Goal: Task Accomplishment & Management: Manage account settings

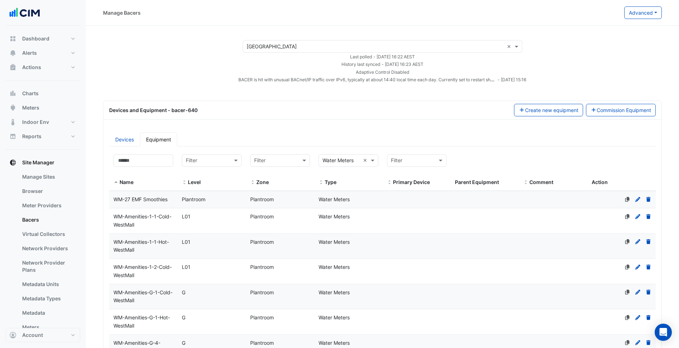
select select "***"
click at [48, 131] on button "Reports" at bounding box center [43, 136] width 74 height 14
select select "***"
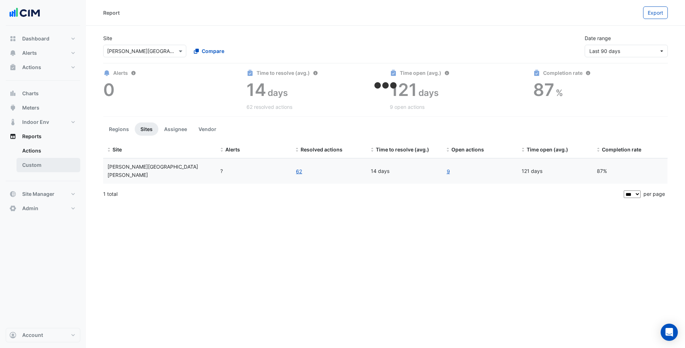
click at [50, 164] on link "Custom" at bounding box center [48, 165] width 64 height 14
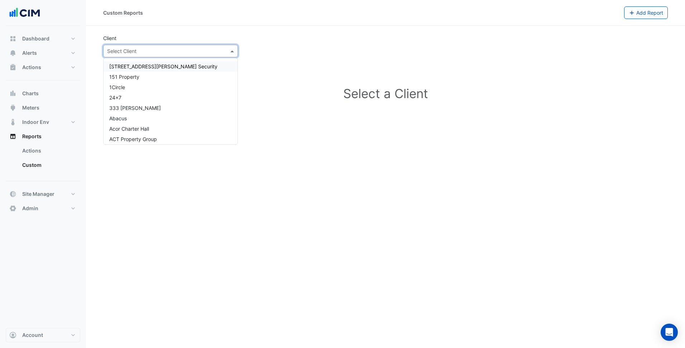
click at [164, 52] on input "text" at bounding box center [163, 52] width 112 height 8
type input "*"
type input "****"
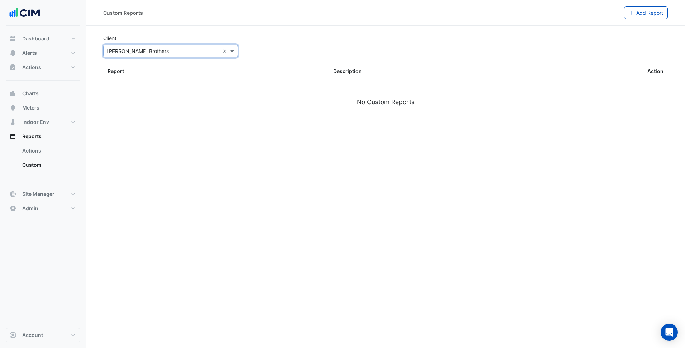
click at [157, 49] on input "text" at bounding box center [163, 52] width 112 height 8
type input "****"
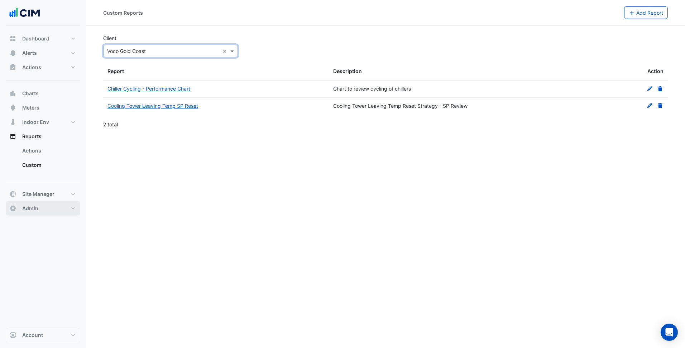
click at [58, 212] on button "Admin" at bounding box center [43, 208] width 74 height 14
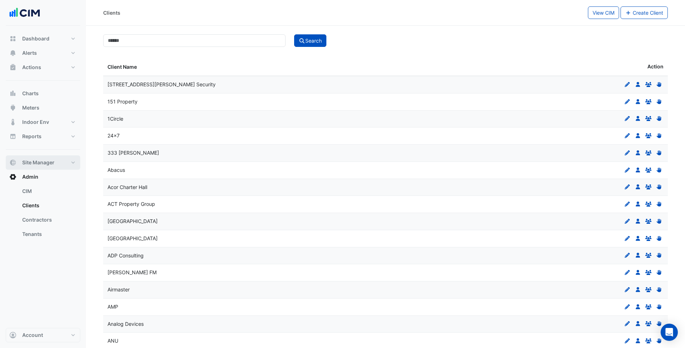
click at [74, 159] on button "Site Manager" at bounding box center [43, 162] width 74 height 14
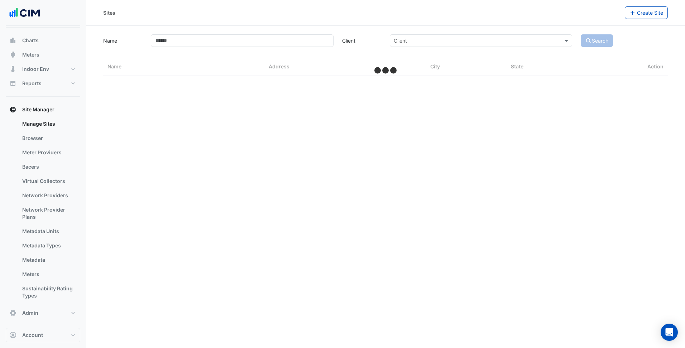
scroll to position [54, 0]
click at [61, 311] on button "Admin" at bounding box center [43, 312] width 74 height 14
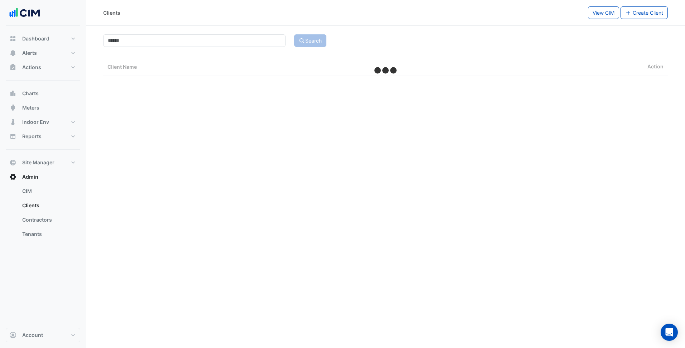
select select "***"
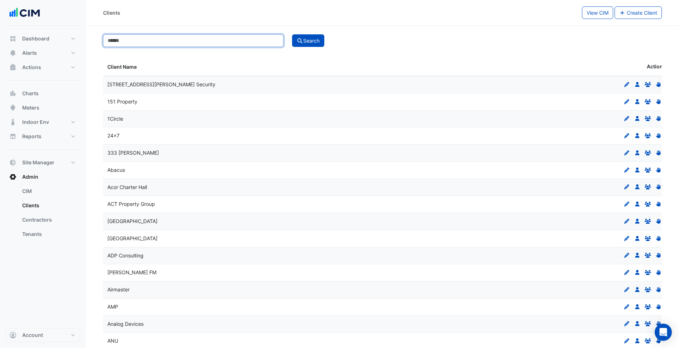
click at [179, 39] on input at bounding box center [193, 40] width 180 height 13
click at [292, 34] on button "Search" at bounding box center [308, 40] width 32 height 13
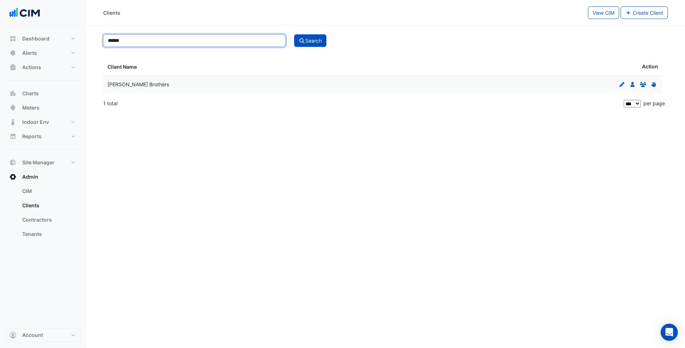
drag, startPoint x: 179, startPoint y: 39, endPoint x: 98, endPoint y: 41, distance: 80.2
click at [98, 41] on section "****** Search Client Name Action Salter Brothers Edit Users Groups Permissions …" at bounding box center [385, 69] width 599 height 87
type input "****"
click at [294, 34] on button "Search" at bounding box center [310, 40] width 32 height 13
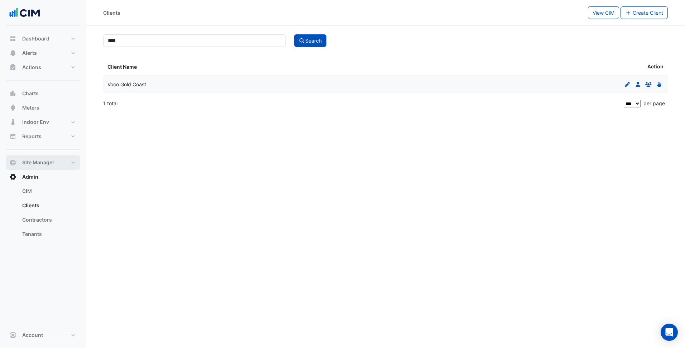
click at [66, 161] on button "Site Manager" at bounding box center [43, 162] width 74 height 14
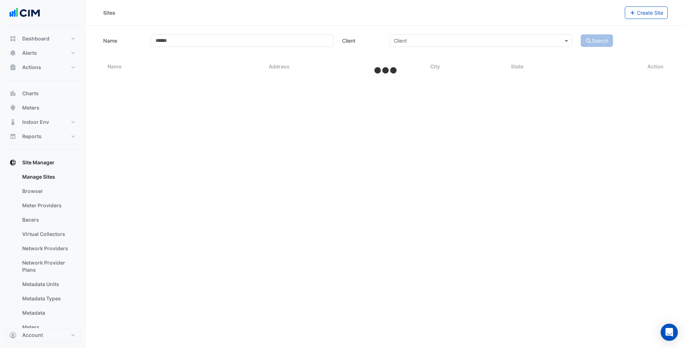
click at [187, 47] on app-manage-sites "Name Client Client Search Sites Name Sites Address Sites City Sites State Action" at bounding box center [385, 54] width 564 height 43
click at [192, 42] on input "Name" at bounding box center [242, 40] width 182 height 13
type input "****"
select select "***"
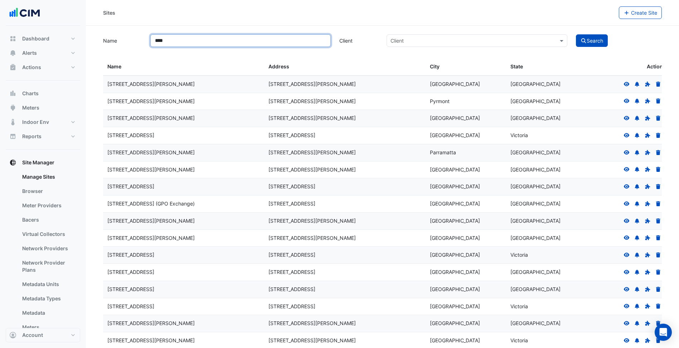
type input "****"
click at [576, 34] on button "Search" at bounding box center [592, 40] width 32 height 13
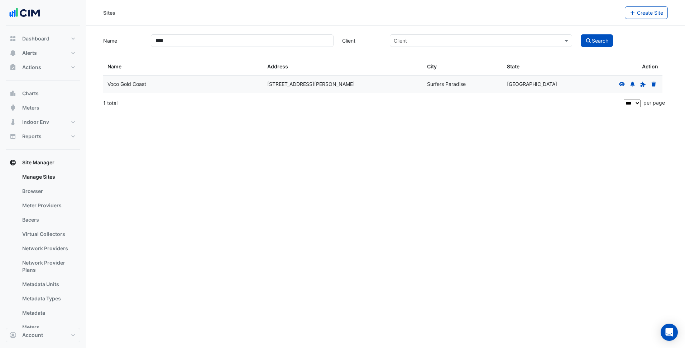
click at [621, 84] on icon at bounding box center [622, 84] width 6 height 4
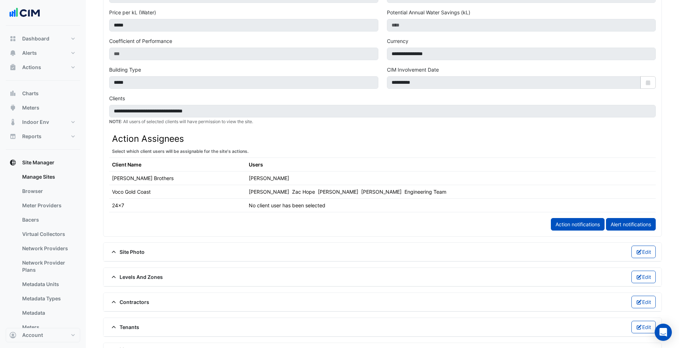
scroll to position [251, 0]
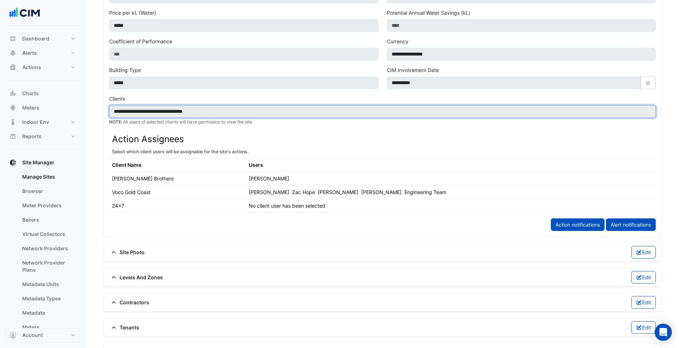
drag, startPoint x: 216, startPoint y: 111, endPoint x: 107, endPoint y: 117, distance: 108.6
click at [107, 117] on div "**********" at bounding box center [382, 154] width 555 height 118
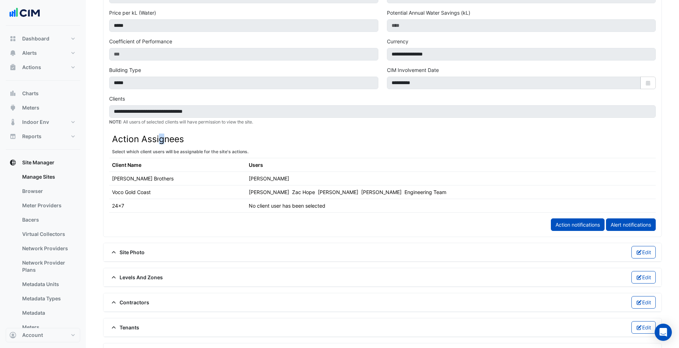
drag, startPoint x: 107, startPoint y: 117, endPoint x: 161, endPoint y: 141, distance: 59.1
click at [161, 141] on h3 "Action Assignees" at bounding box center [382, 139] width 541 height 10
drag, startPoint x: 161, startPoint y: 141, endPoint x: 140, endPoint y: 126, distance: 25.2
click at [140, 126] on div "**********" at bounding box center [382, 154] width 555 height 118
click at [69, 174] on link "Manage Sites" at bounding box center [48, 177] width 64 height 14
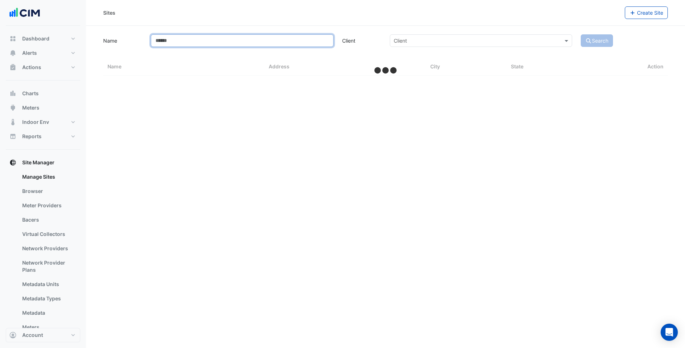
click at [193, 41] on input "Name" at bounding box center [242, 40] width 182 height 13
type input "*****"
select select "***"
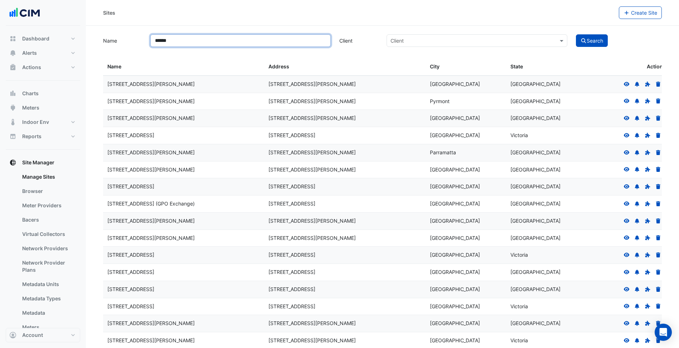
type input "******"
click at [576, 34] on button "Search" at bounding box center [592, 40] width 32 height 13
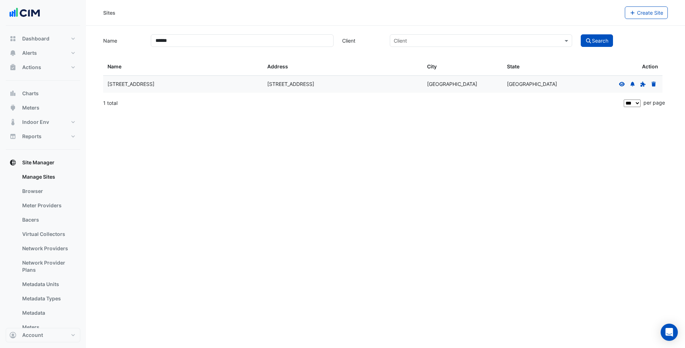
click at [624, 84] on icon at bounding box center [622, 84] width 6 height 4
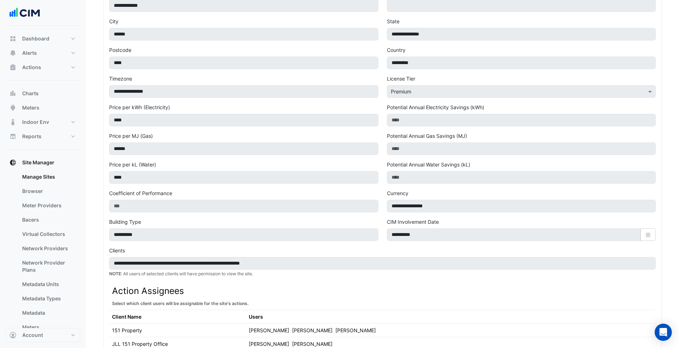
scroll to position [179, 0]
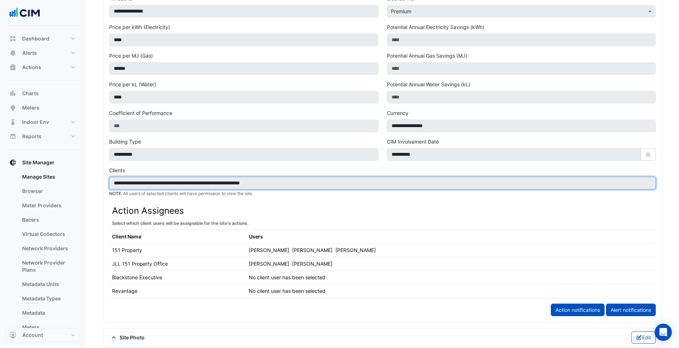
drag, startPoint x: 122, startPoint y: 185, endPoint x: 155, endPoint y: 183, distance: 33.4
click at [155, 183] on input "**********" at bounding box center [382, 183] width 547 height 13
drag, startPoint x: 156, startPoint y: 183, endPoint x: 192, endPoint y: 185, distance: 36.2
click at [190, 185] on input "**********" at bounding box center [382, 183] width 547 height 13
drag, startPoint x: 192, startPoint y: 185, endPoint x: 292, endPoint y: 188, distance: 100.7
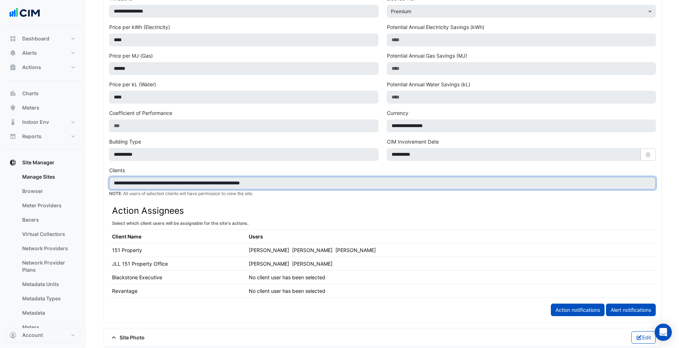
click at [292, 188] on input "**********" at bounding box center [382, 183] width 547 height 13
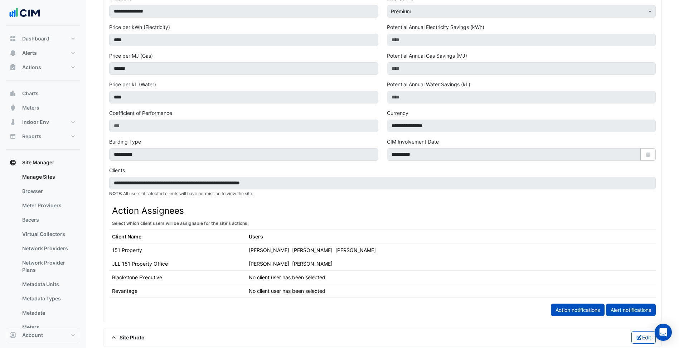
drag, startPoint x: 292, startPoint y: 188, endPoint x: 325, endPoint y: 221, distance: 45.8
click at [325, 221] on th "Action Assignees Select which client users will be assignable for the site's ac…" at bounding box center [382, 216] width 547 height 27
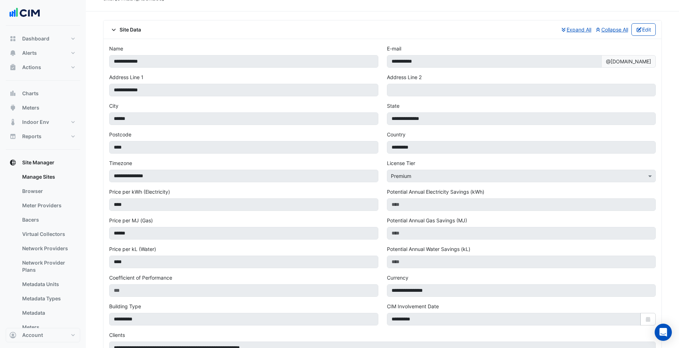
scroll to position [0, 0]
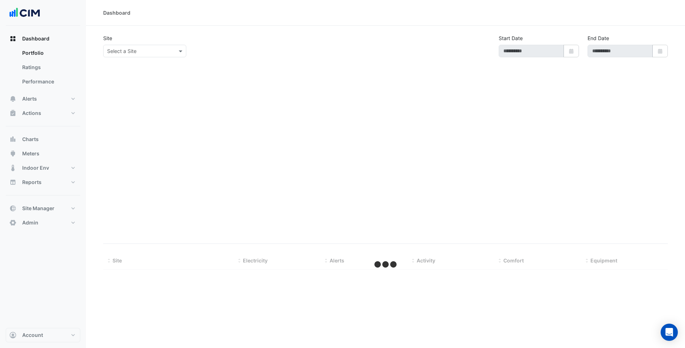
type input "**********"
select select "***"
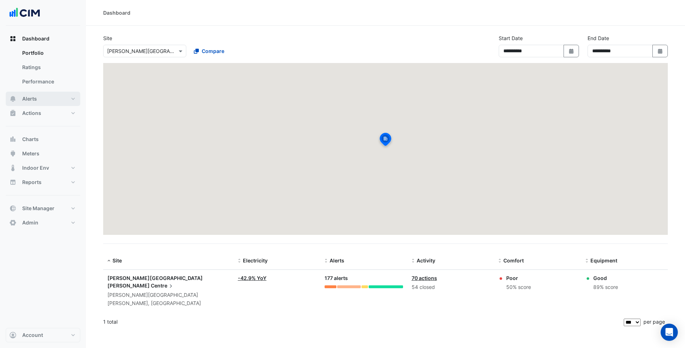
click at [43, 96] on button "Alerts" at bounding box center [43, 99] width 74 height 14
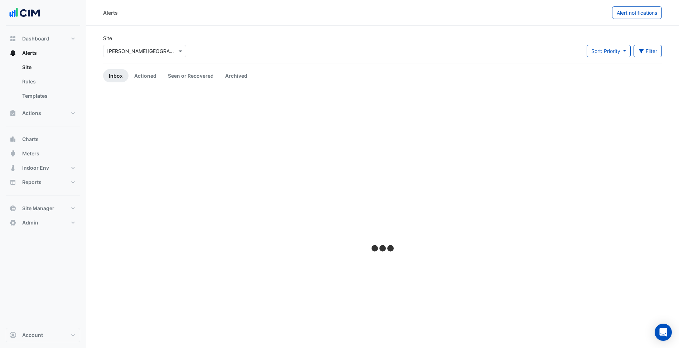
click at [159, 52] on input "text" at bounding box center [137, 52] width 61 height 8
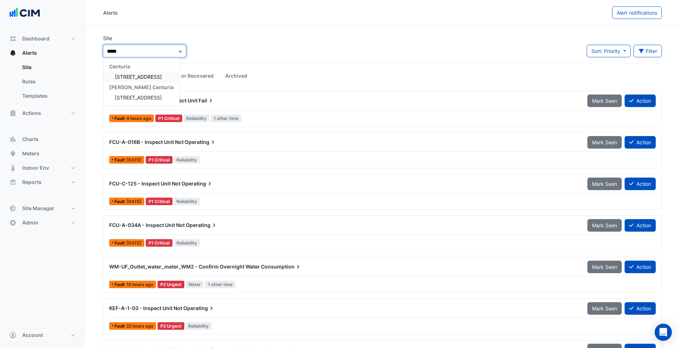
type input "******"
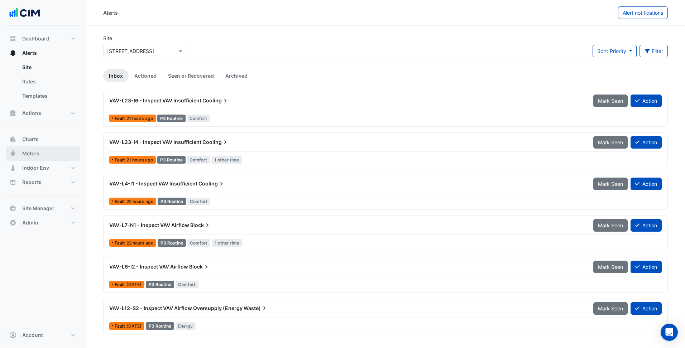
click at [47, 152] on button "Meters" at bounding box center [43, 153] width 74 height 14
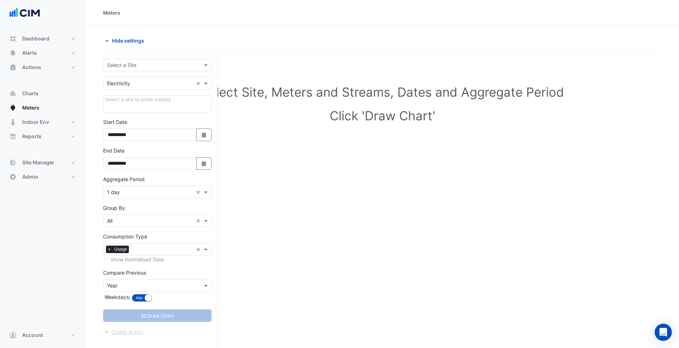
click at [156, 62] on input "text" at bounding box center [150, 66] width 86 height 8
type input "*****"
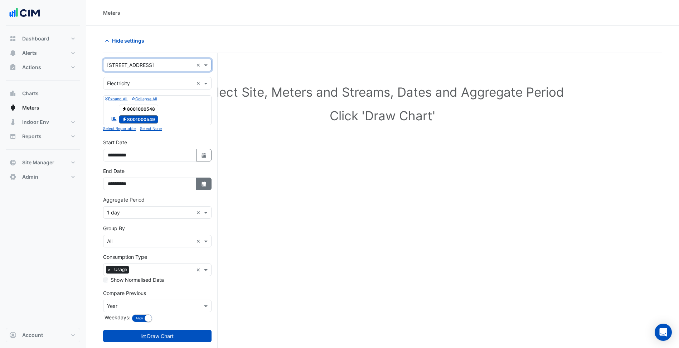
click at [203, 182] on icon "Select Date" at bounding box center [204, 184] width 6 height 5
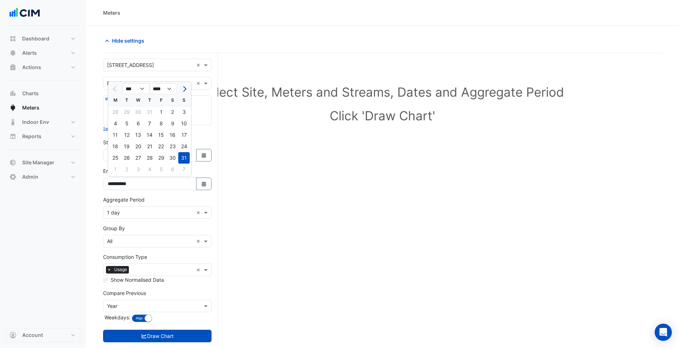
click at [185, 87] on button "Next month" at bounding box center [184, 88] width 9 height 11
select select "*"
click at [136, 124] on div "10" at bounding box center [137, 123] width 11 height 11
type input "**********"
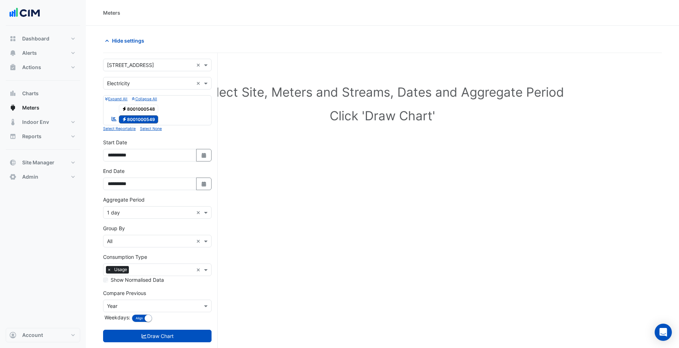
click at [138, 208] on div "Aggregate Period × 1 day ×" at bounding box center [157, 212] width 108 height 13
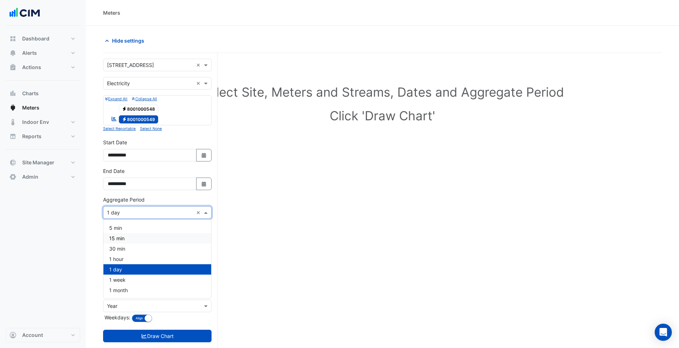
click at [126, 248] on div "30 min" at bounding box center [157, 248] width 108 height 10
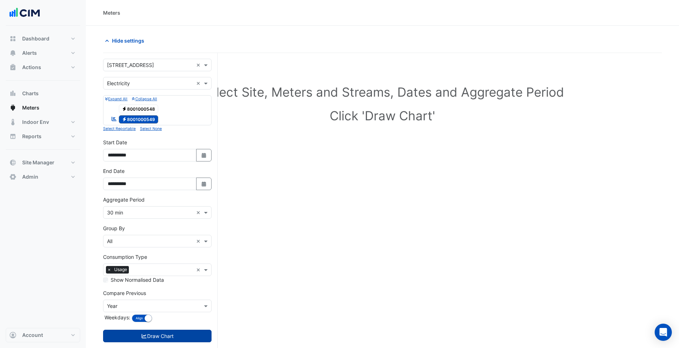
click at [160, 330] on button "Draw Chart" at bounding box center [157, 336] width 108 height 13
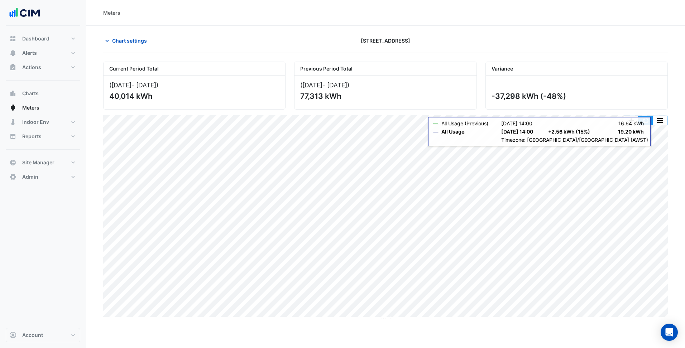
click at [646, 123] on button "button" at bounding box center [645, 120] width 14 height 9
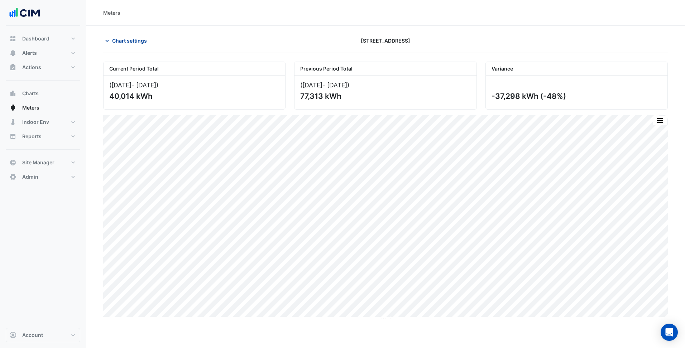
click at [131, 39] on span "Chart settings" at bounding box center [129, 41] width 35 height 8
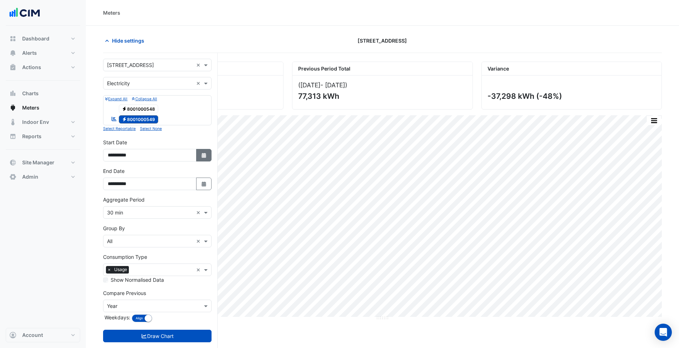
click at [200, 160] on button "Select Date" at bounding box center [204, 155] width 16 height 13
select select "*"
select select "****"
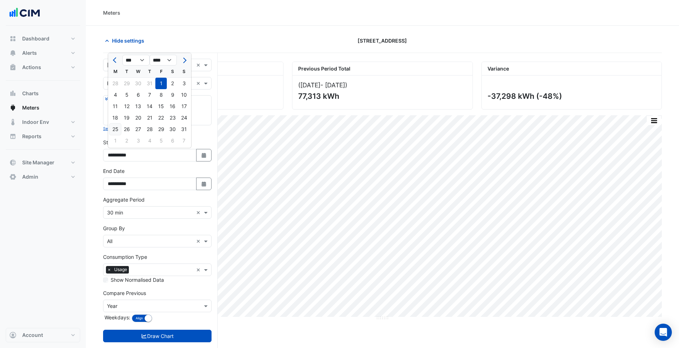
click at [115, 131] on div "25" at bounding box center [115, 129] width 11 height 11
type input "**********"
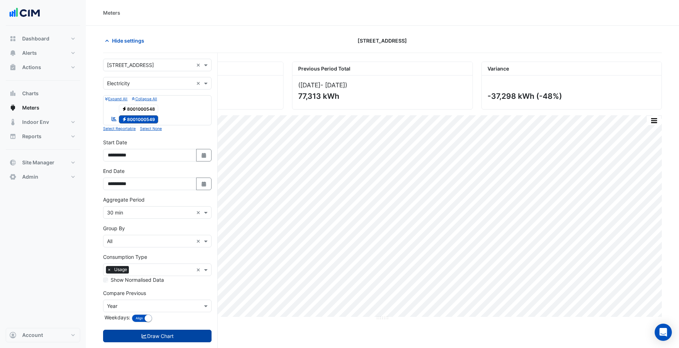
click at [165, 333] on button "Draw Chart" at bounding box center [157, 336] width 108 height 13
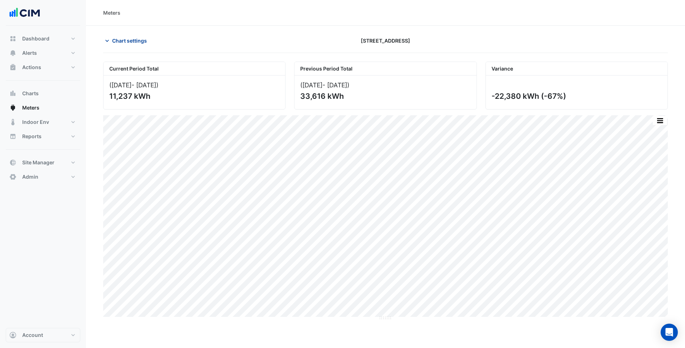
click at [126, 39] on span "Chart settings" at bounding box center [129, 41] width 35 height 8
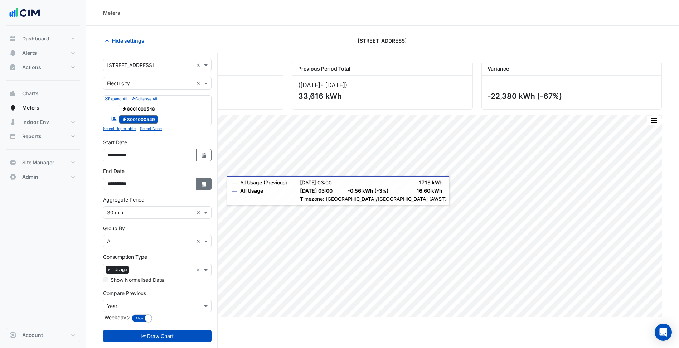
click at [196, 183] on button "Select Date" at bounding box center [204, 184] width 16 height 13
select select "*"
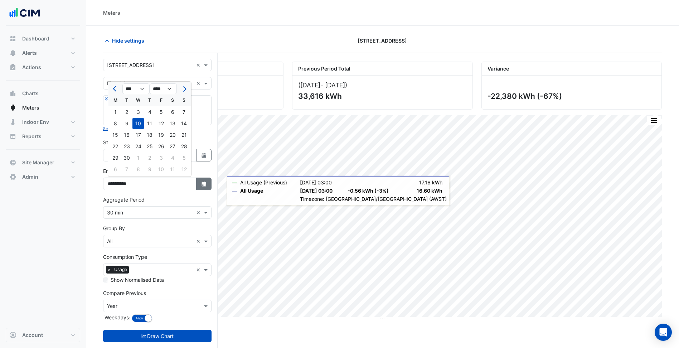
click at [197, 190] on button "Select Date" at bounding box center [204, 184] width 16 height 13
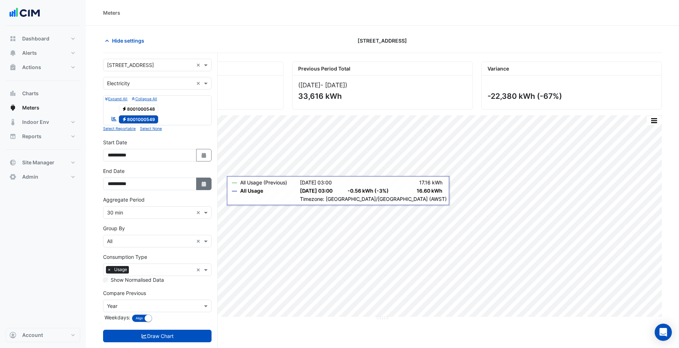
click at [203, 185] on icon "button" at bounding box center [204, 184] width 4 height 5
select select "*"
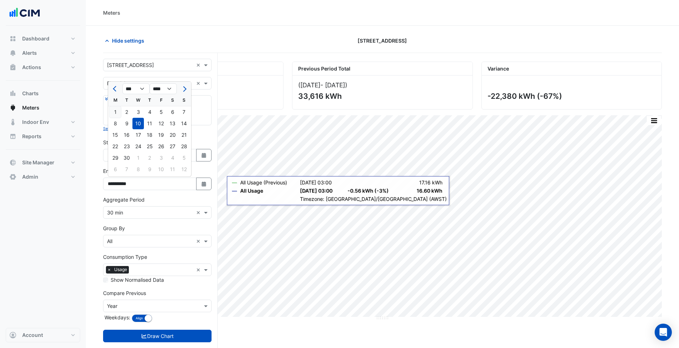
click at [113, 113] on div "1" at bounding box center [115, 111] width 11 height 11
type input "**********"
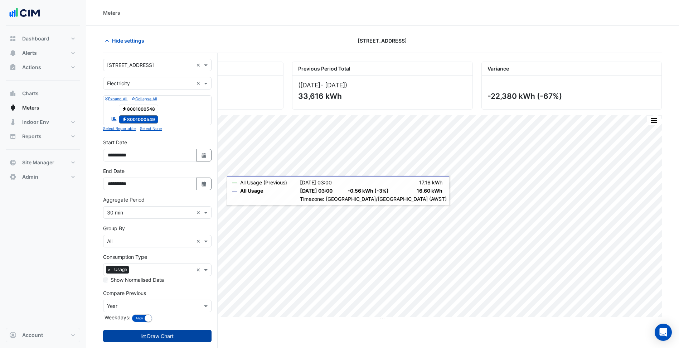
click at [192, 330] on button "Draw Chart" at bounding box center [157, 336] width 108 height 13
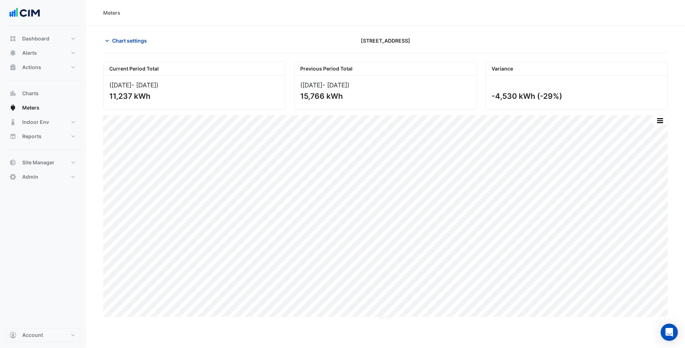
click at [147, 37] on button "Chart settings" at bounding box center [127, 40] width 48 height 13
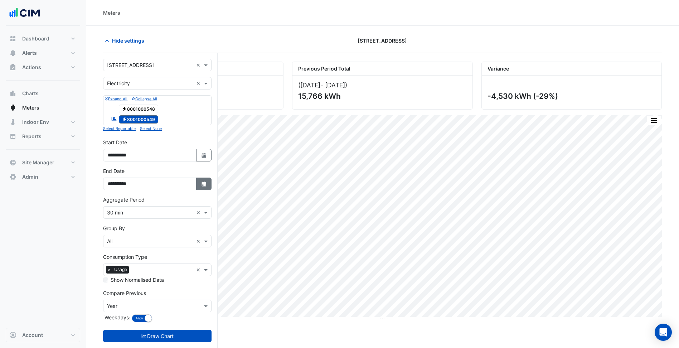
click at [210, 183] on button "Select Date" at bounding box center [204, 184] width 16 height 13
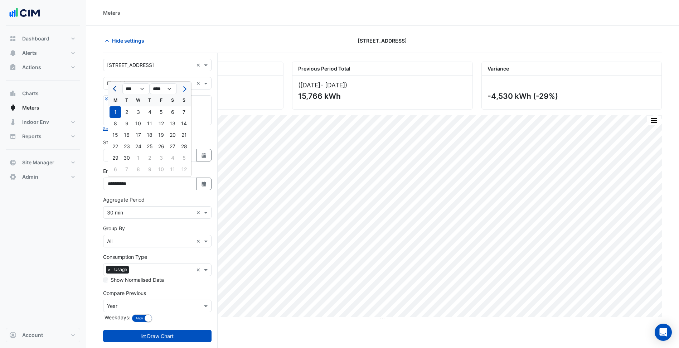
click at [117, 90] on span "Previous month" at bounding box center [115, 88] width 5 height 5
select select "*"
click at [183, 157] on div "31" at bounding box center [183, 157] width 11 height 11
type input "**********"
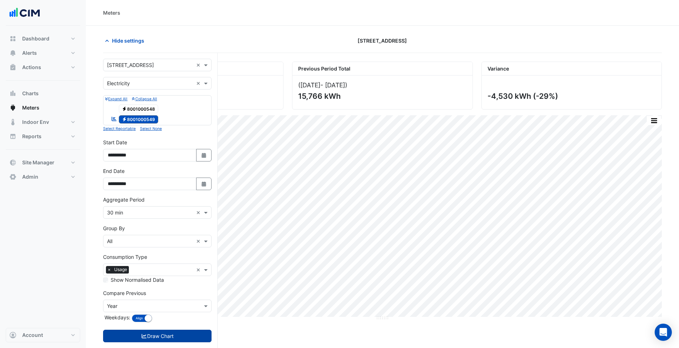
click at [169, 334] on button "Draw Chart" at bounding box center [157, 336] width 108 height 13
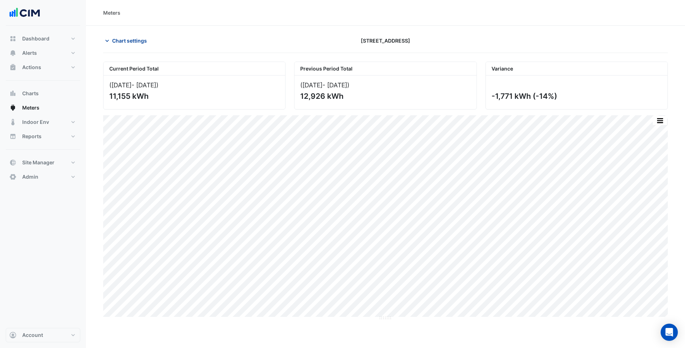
click at [134, 43] on span "Chart settings" at bounding box center [129, 41] width 35 height 8
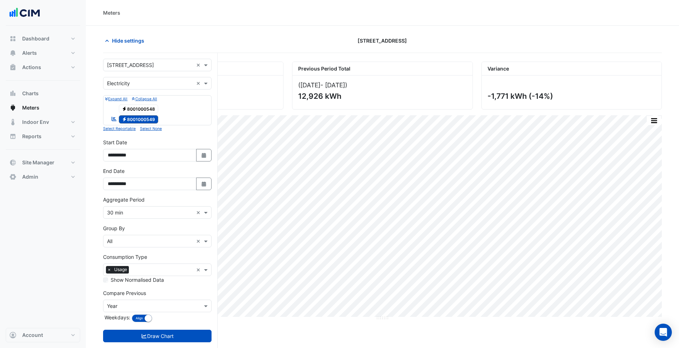
click at [132, 109] on span "Electricity 8001000548" at bounding box center [139, 109] width 40 height 9
click at [178, 330] on button "Draw Chart" at bounding box center [157, 336] width 108 height 13
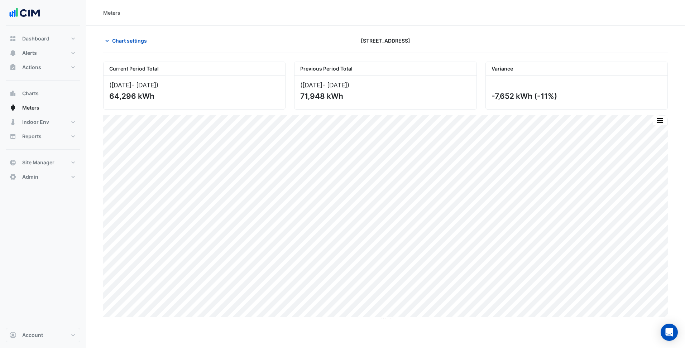
drag, startPoint x: 490, startPoint y: 93, endPoint x: 556, endPoint y: 97, distance: 65.7
click at [556, 97] on div "-7,652 kWh (-11%)" at bounding box center [576, 93] width 182 height 34
copy div "-7,652 kWh (-11%)"
click at [657, 94] on div "-7,652 kWh (-11%)" at bounding box center [575, 96] width 169 height 9
click at [66, 53] on button "Alerts" at bounding box center [43, 53] width 74 height 14
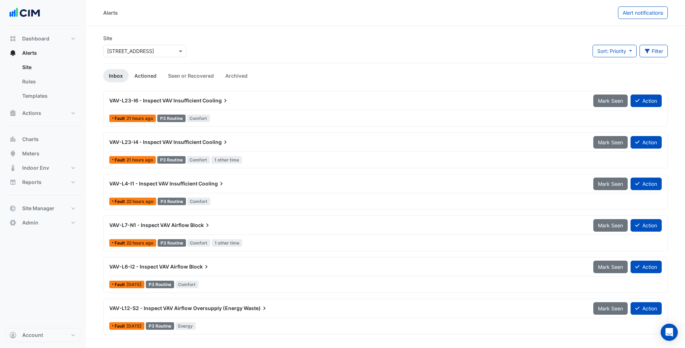
click at [146, 76] on link "Actioned" at bounding box center [146, 75] width 34 height 13
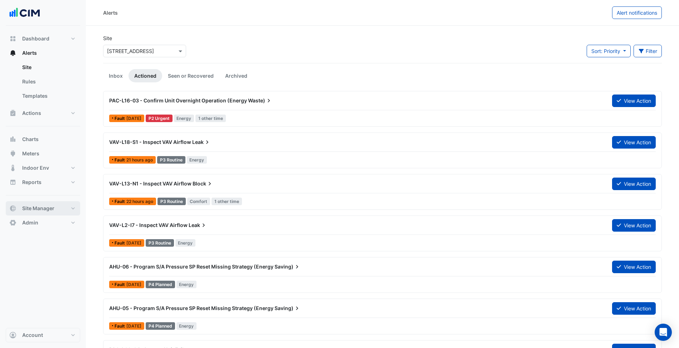
click at [55, 204] on button "Site Manager" at bounding box center [43, 208] width 74 height 14
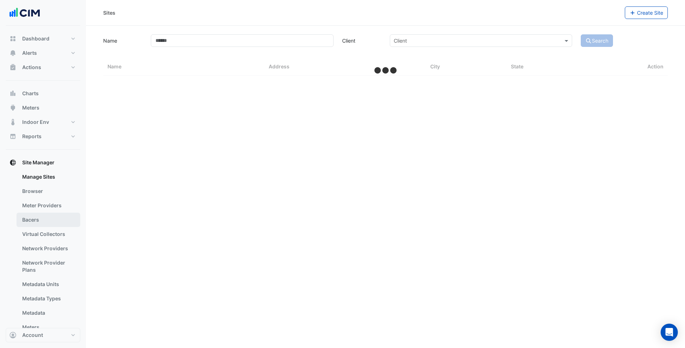
click at [50, 219] on link "Bacers" at bounding box center [48, 220] width 64 height 14
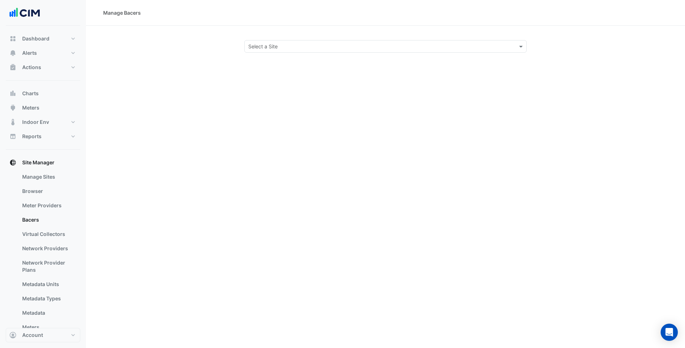
click at [335, 52] on div "Select a Site" at bounding box center [385, 46] width 282 height 13
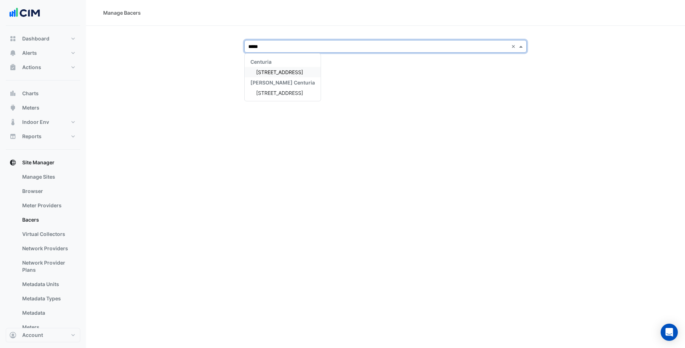
type input "******"
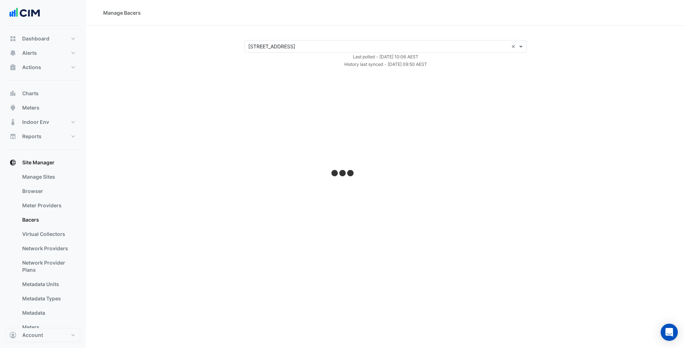
click at [182, 42] on div "Select a Site × 140 St Georges Terrace × Last polled - Wed 10-Sep-2025 10:06 AE…" at bounding box center [385, 54] width 581 height 28
select select "***"
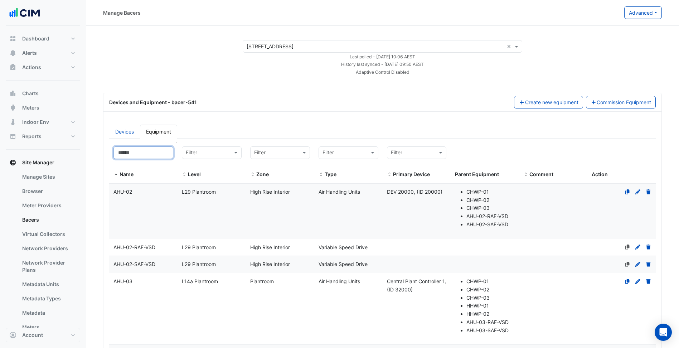
click at [133, 151] on input at bounding box center [143, 152] width 60 height 13
click at [221, 251] on div "L29 Plantroom" at bounding box center [212, 247] width 68 height 8
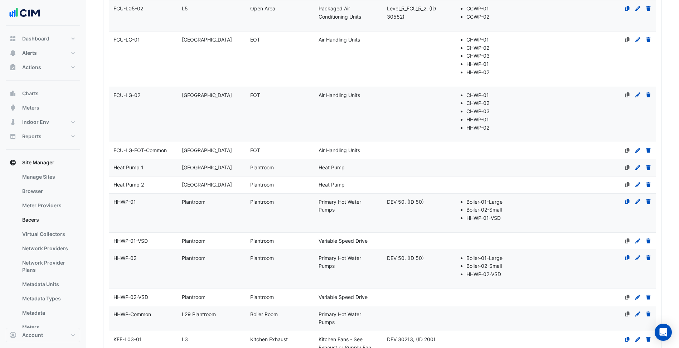
scroll to position [2521, 0]
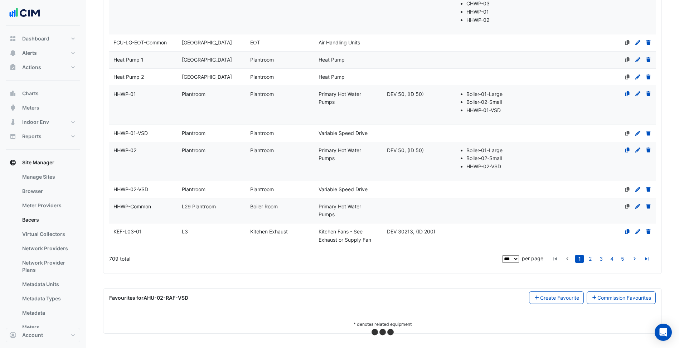
select select "***"
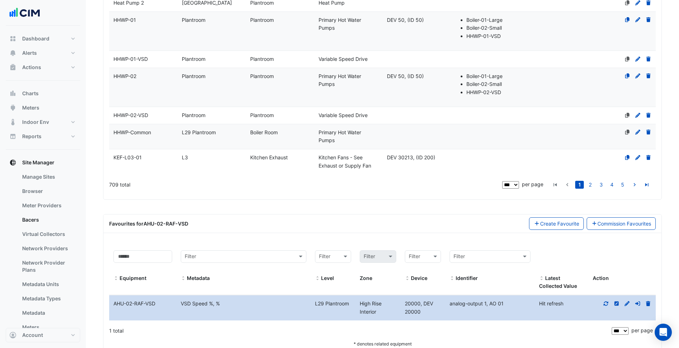
scroll to position [2614, 0]
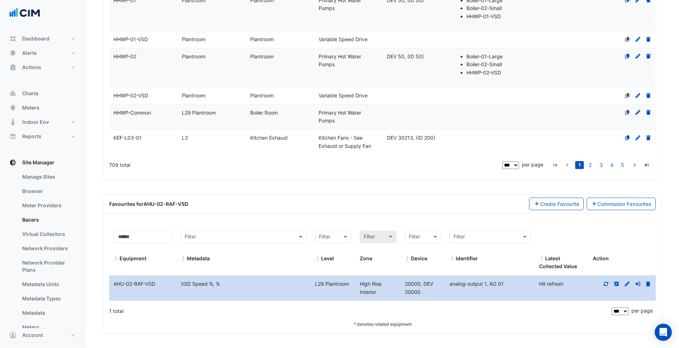
drag, startPoint x: 180, startPoint y: 287, endPoint x: 212, endPoint y: 284, distance: 32.1
click at [212, 284] on div "VSD Speed %, %" at bounding box center [243, 284] width 134 height 8
copy div "VSD Speed %"
click at [251, 291] on datatable-body-cell "Metadata VSD Speed %, %" at bounding box center [243, 288] width 134 height 25
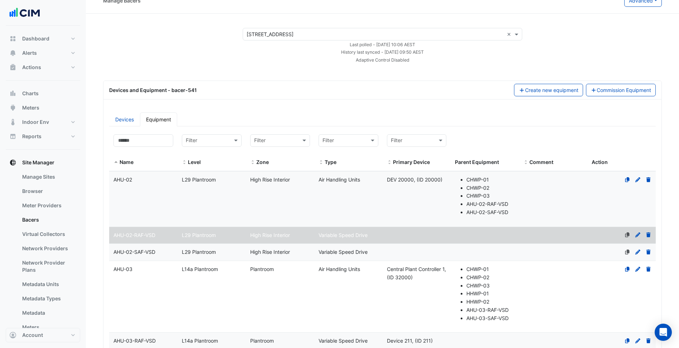
scroll to position [0, 0]
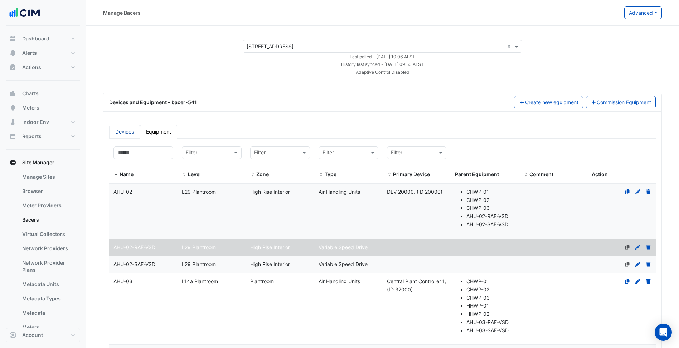
click at [133, 134] on link "Devices" at bounding box center [124, 132] width 31 height 14
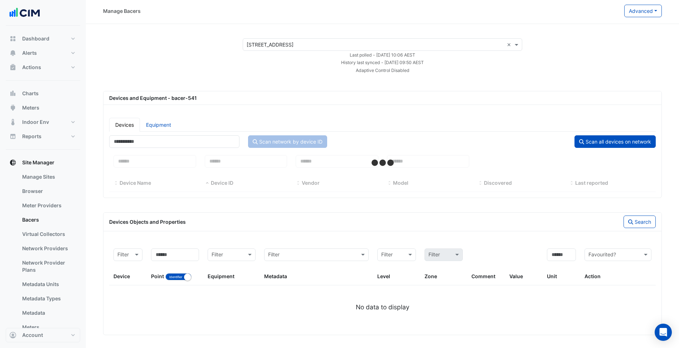
scroll to position [3, 0]
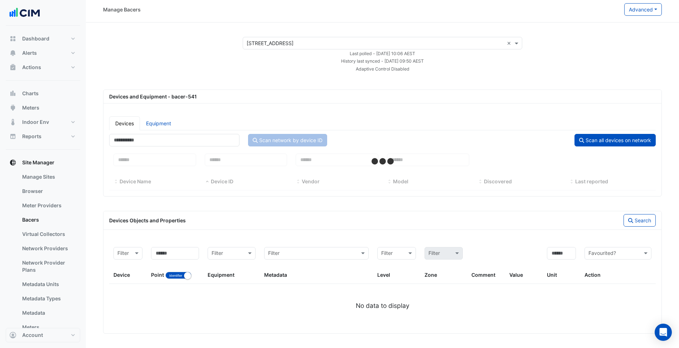
select select "***"
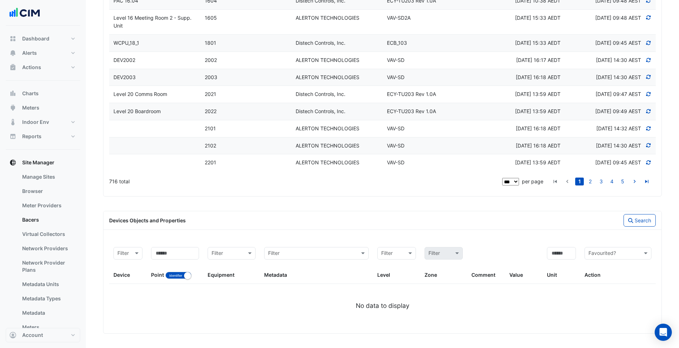
scroll to position [2294, 0]
click at [295, 253] on input "text" at bounding box center [309, 254] width 82 height 8
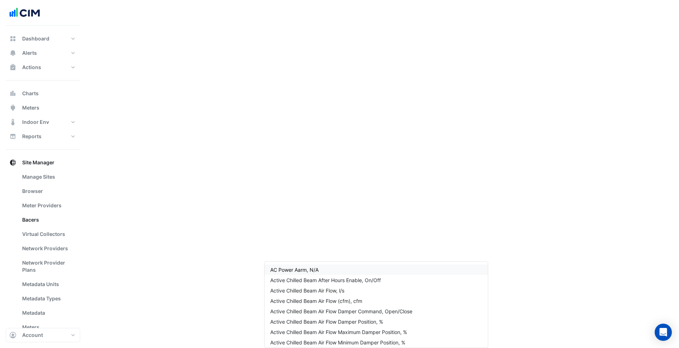
paste input "**********"
type input "**********"
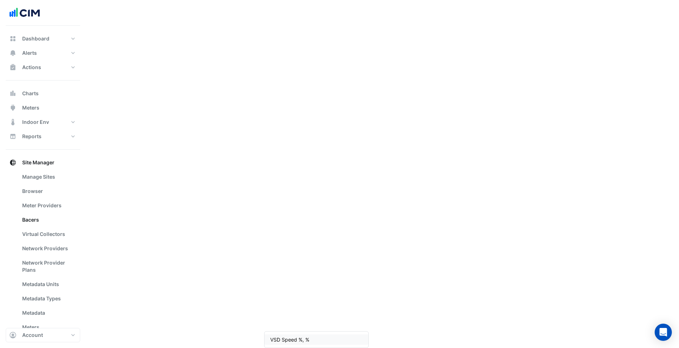
click at [296, 337] on span "VSD Speed %, %" at bounding box center [289, 340] width 39 height 6
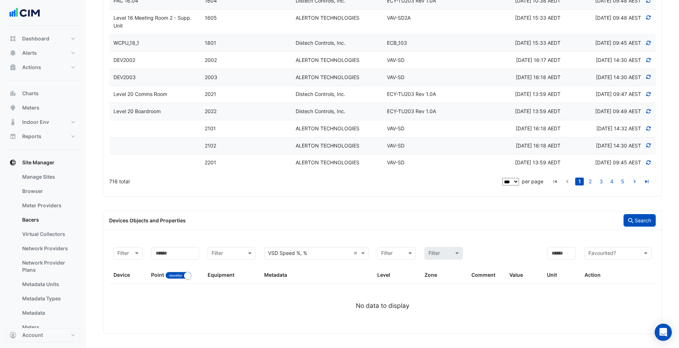
click at [634, 226] on button "Search" at bounding box center [640, 220] width 32 height 13
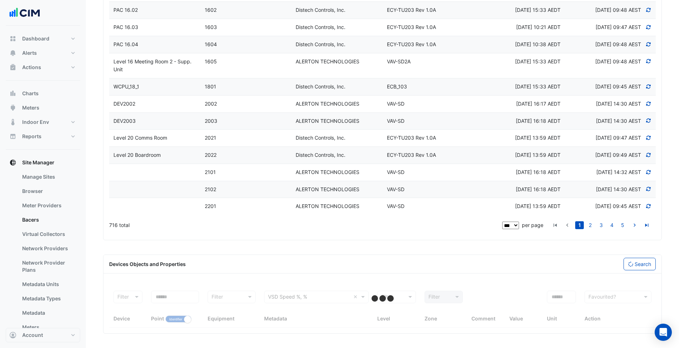
scroll to position [2250, 0]
select select "***"
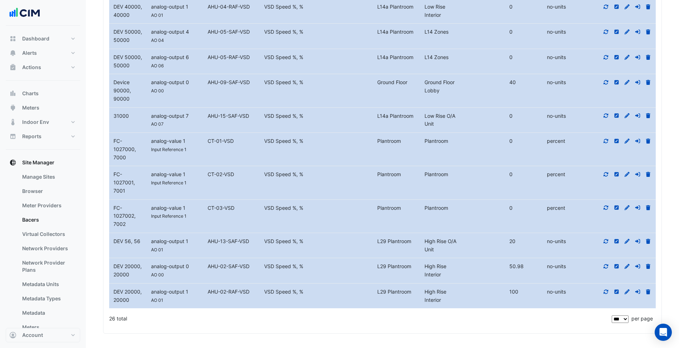
scroll to position [2578, 0]
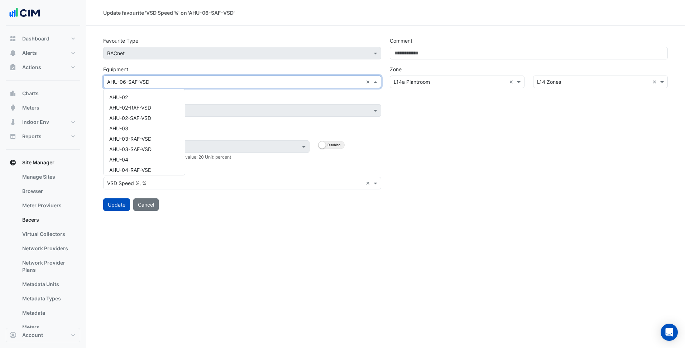
click at [213, 84] on input "text" at bounding box center [235, 82] width 256 height 8
click at [141, 111] on div "AHU-06" at bounding box center [143, 109] width 81 height 10
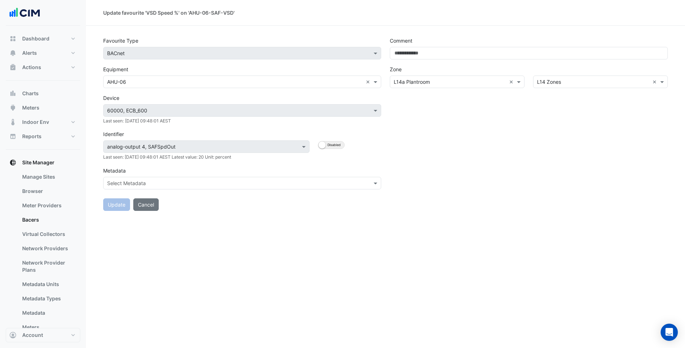
click at [171, 189] on div "Favourite Type Favourite type × BACnet Equipment Search... × AHU-06 × Device Se…" at bounding box center [242, 113] width 286 height 159
click at [163, 182] on input "text" at bounding box center [235, 184] width 256 height 8
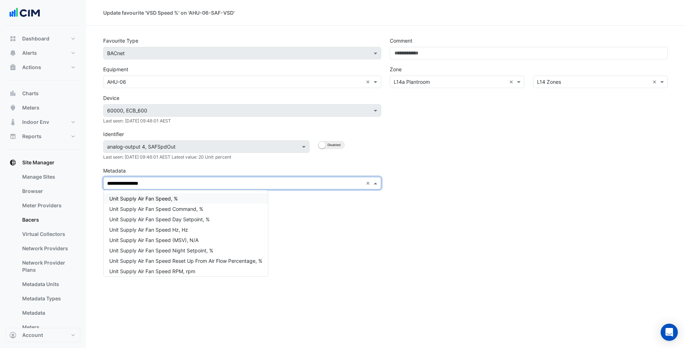
type input "**********"
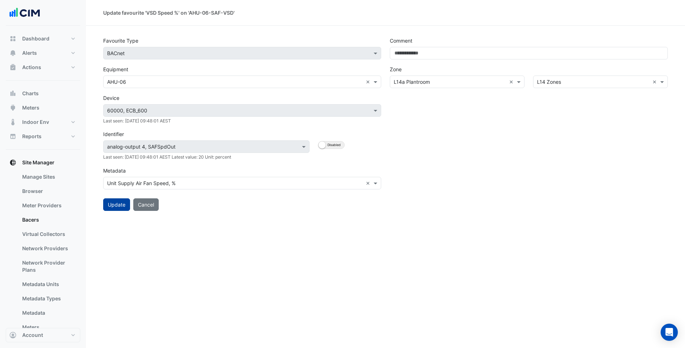
click at [119, 203] on button "Update" at bounding box center [116, 204] width 27 height 13
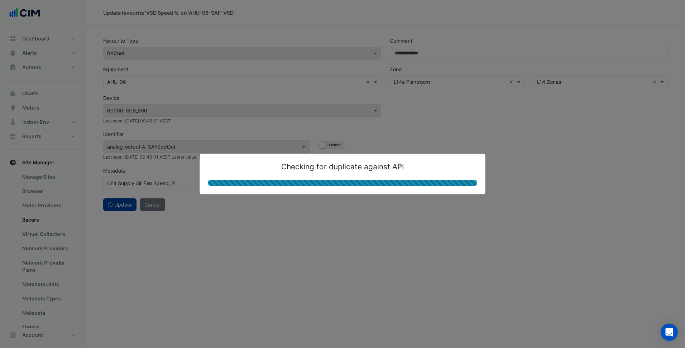
select select "***"
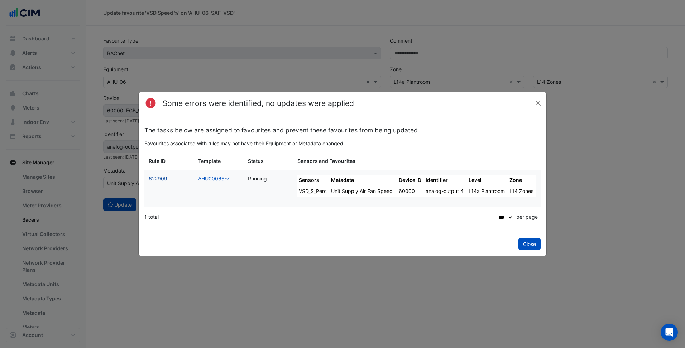
click at [160, 179] on link "622909" at bounding box center [158, 178] width 19 height 6
click at [160, 178] on link "622909" at bounding box center [158, 178] width 19 height 6
click at [527, 247] on button "Close" at bounding box center [529, 244] width 22 height 13
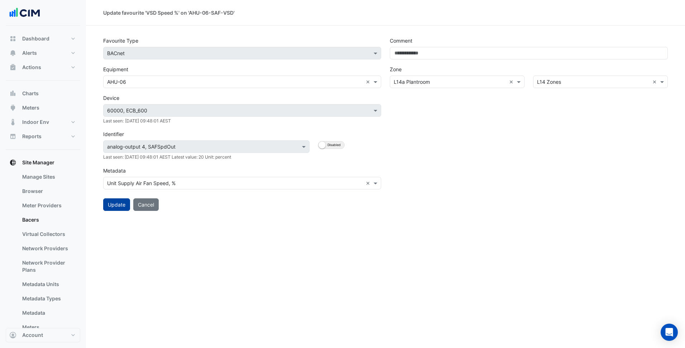
click at [112, 205] on button "Update" at bounding box center [116, 204] width 27 height 13
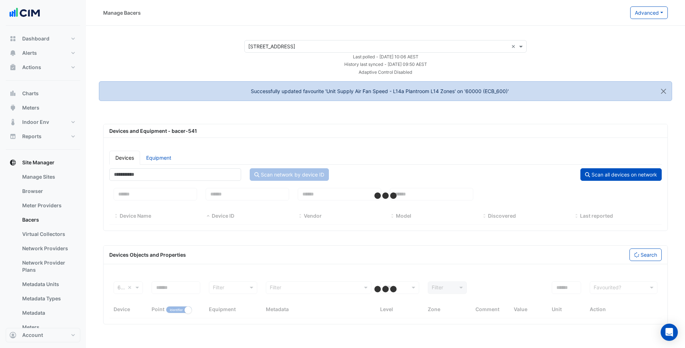
select select "***"
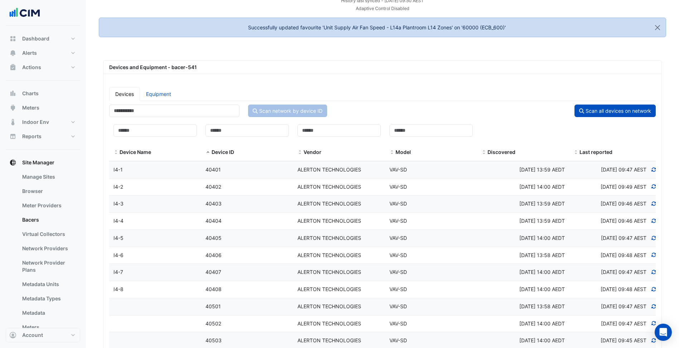
scroll to position [107, 0]
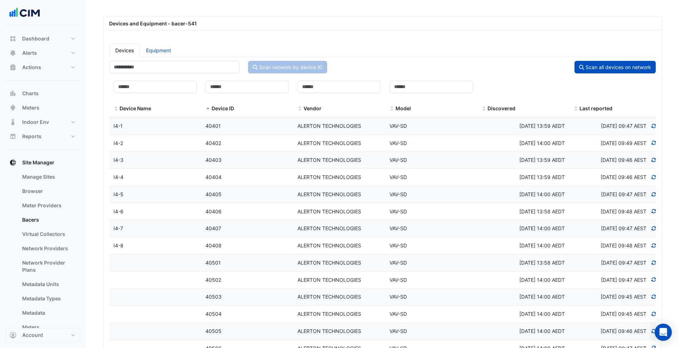
select select "***"
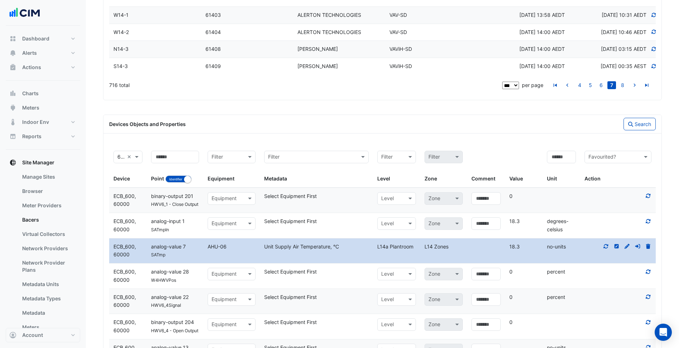
scroll to position [1826, 0]
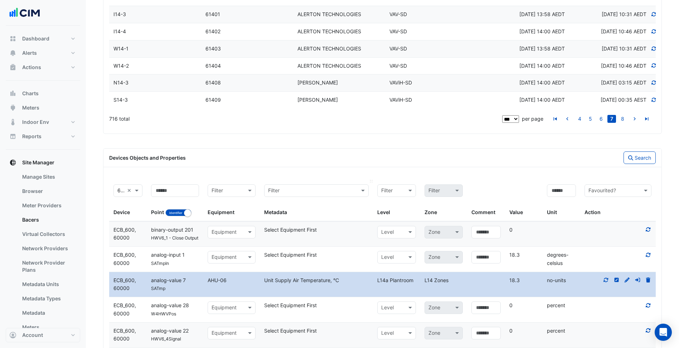
click at [317, 195] on input "text" at bounding box center [309, 191] width 82 height 8
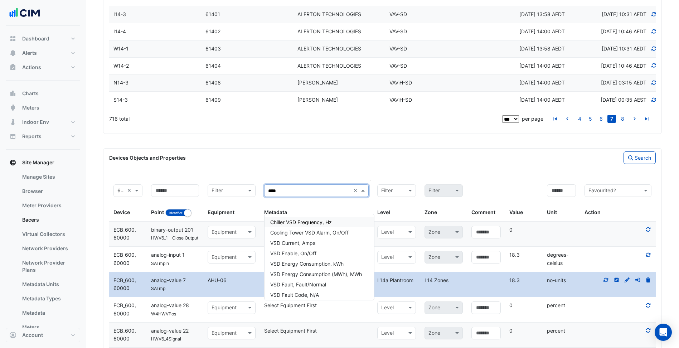
type input "*****"
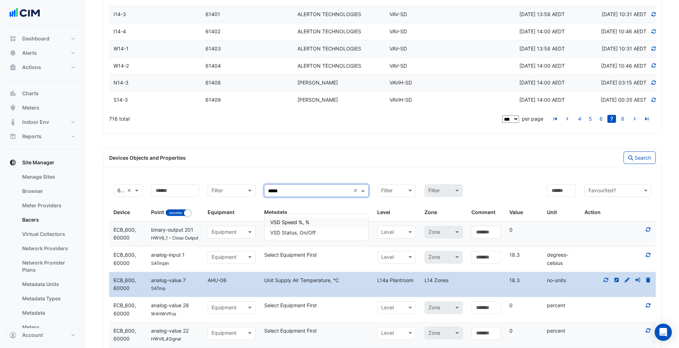
click at [311, 220] on div "VSD Speed %, %" at bounding box center [317, 222] width 104 height 10
click at [390, 167] on div "Devices Objects and Properties Search" at bounding box center [382, 158] width 558 height 19
click at [637, 164] on button "Search" at bounding box center [640, 157] width 32 height 13
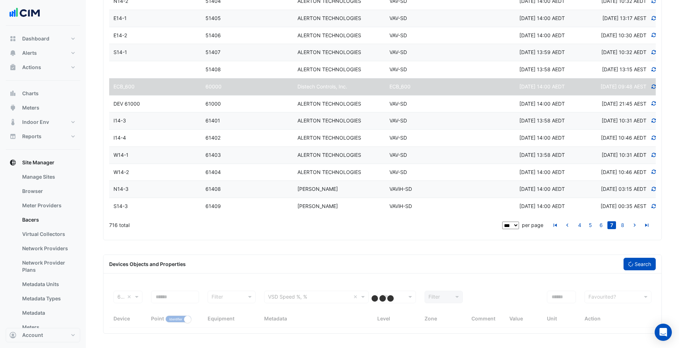
scroll to position [1736, 0]
select select "***"
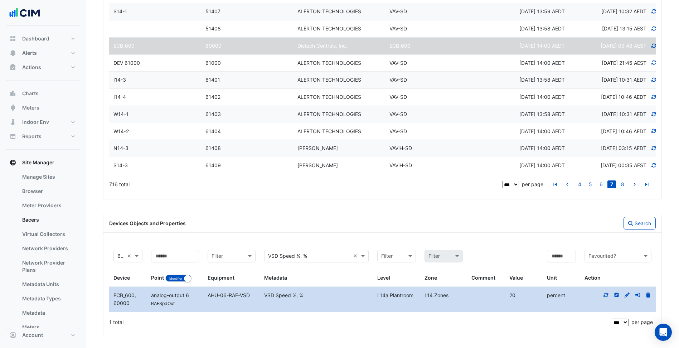
scroll to position [1745, 0]
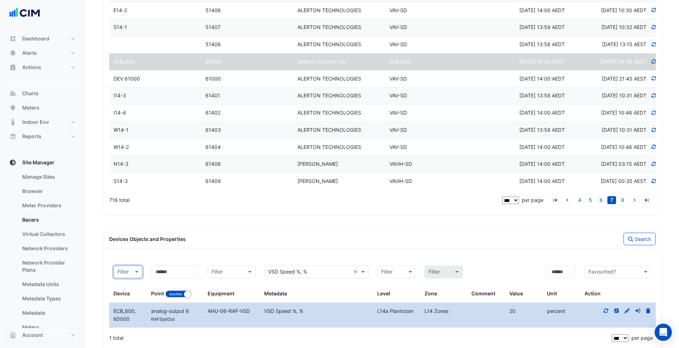
click at [356, 243] on div "Devices Objects and Properties" at bounding box center [244, 239] width 278 height 8
click at [639, 245] on button "Search" at bounding box center [640, 239] width 32 height 13
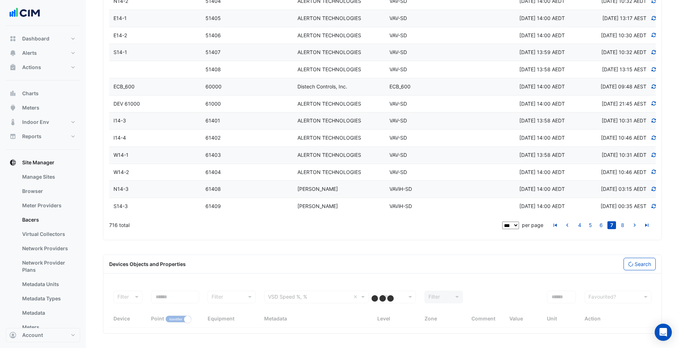
scroll to position [1736, 0]
select select "***"
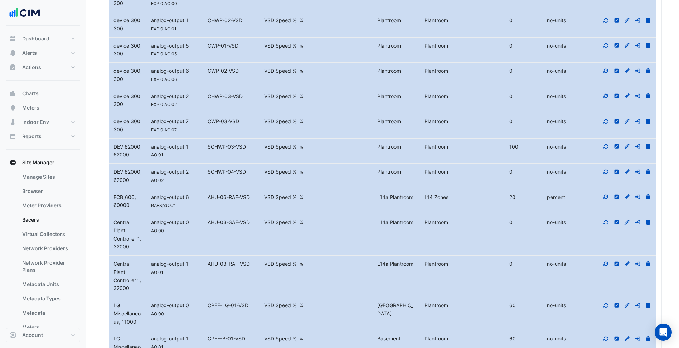
scroll to position [2067, 0]
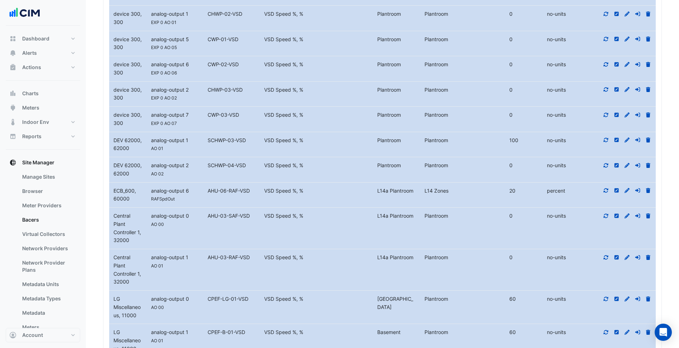
click at [236, 208] on datatable-body-cell "Equipment AHU-06-RAF-VSD" at bounding box center [231, 195] width 57 height 25
click at [640, 193] on icon at bounding box center [637, 190] width 5 height 4
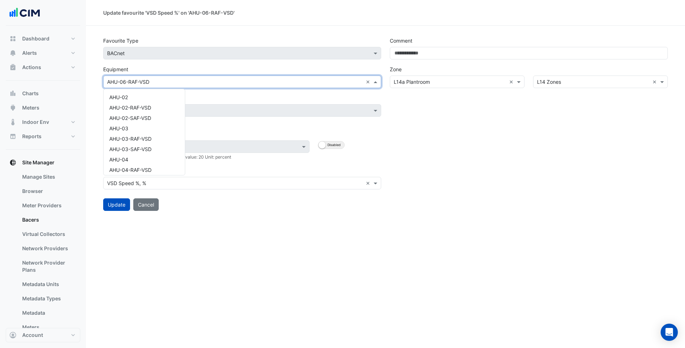
click at [185, 83] on input "text" at bounding box center [235, 82] width 256 height 8
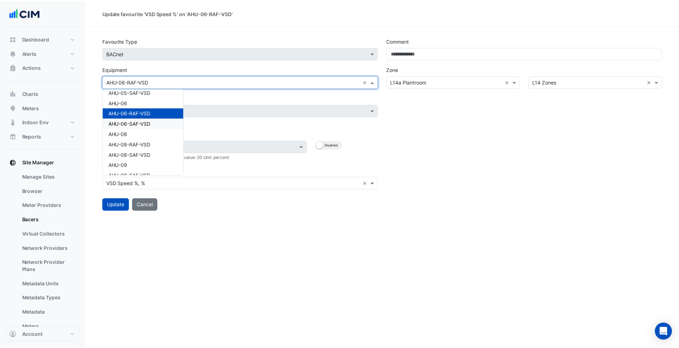
scroll to position [102, 0]
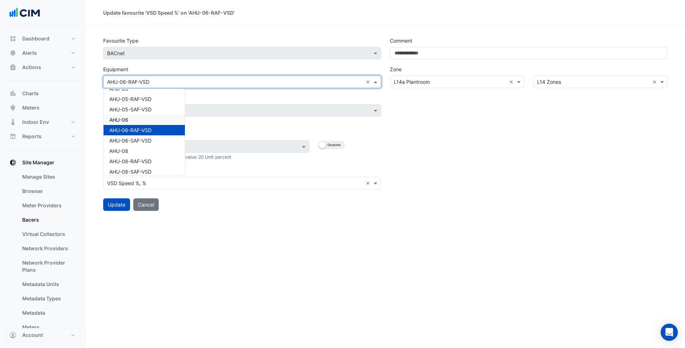
click at [140, 121] on div "AHU-06" at bounding box center [143, 120] width 81 height 10
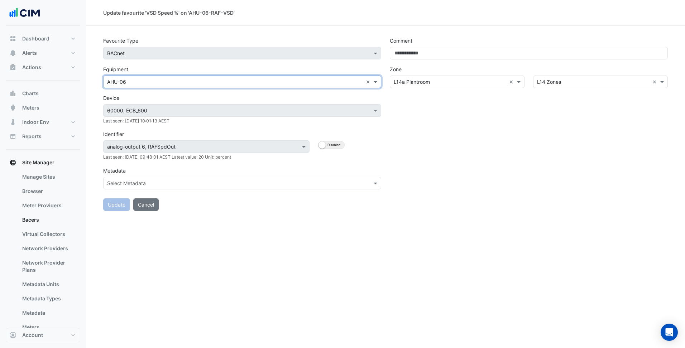
click at [183, 182] on input "text" at bounding box center [235, 184] width 256 height 8
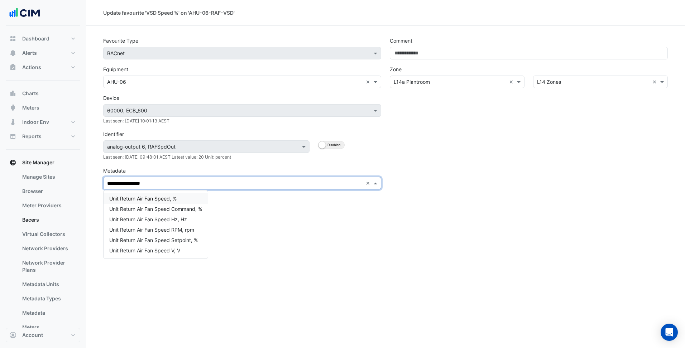
type input "**********"
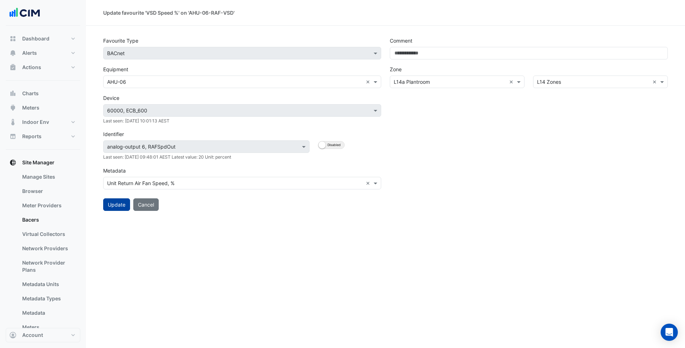
click at [116, 203] on button "Update" at bounding box center [116, 204] width 27 height 13
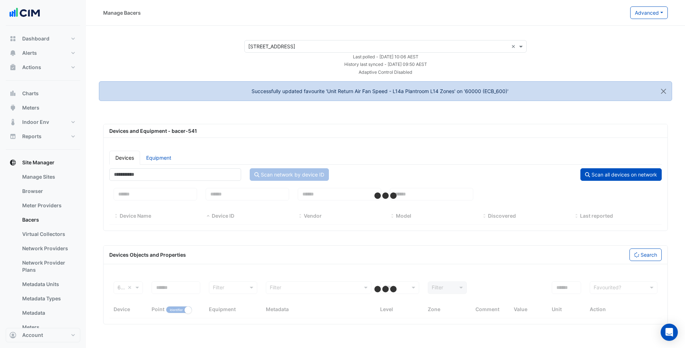
select select "***"
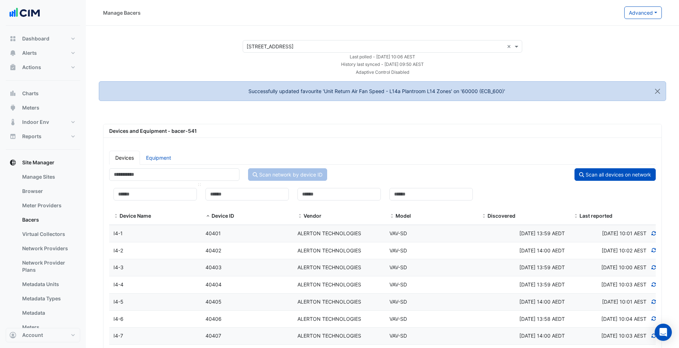
select select "***"
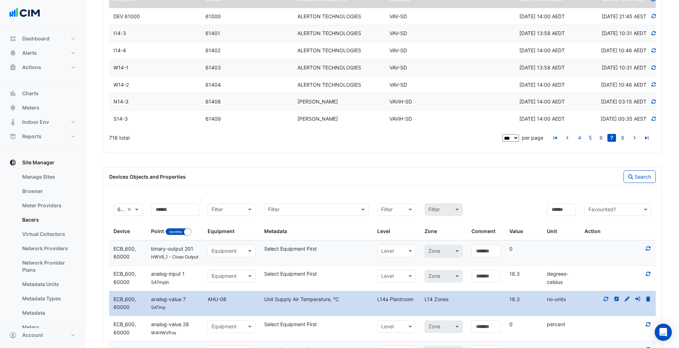
scroll to position [1807, 0]
drag, startPoint x: 136, startPoint y: 226, endPoint x: 131, endPoint y: 226, distance: 5.0
click at [136, 213] on span at bounding box center [137, 209] width 9 height 8
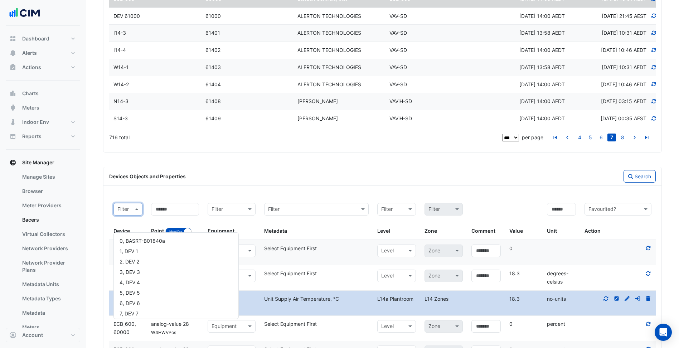
scroll to position [7187, 0]
click at [312, 214] on input "text" at bounding box center [309, 209] width 82 height 8
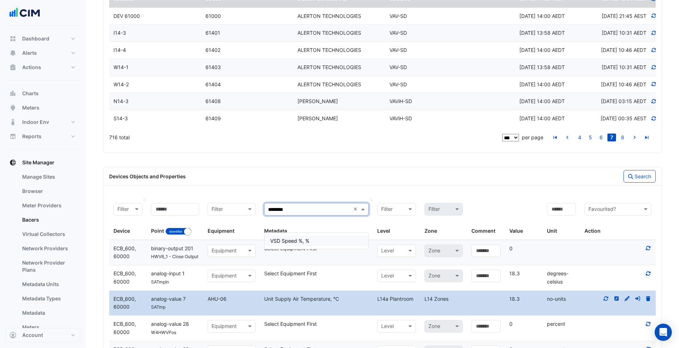
type input "*********"
click at [630, 179] on icon "button" at bounding box center [630, 176] width 5 height 5
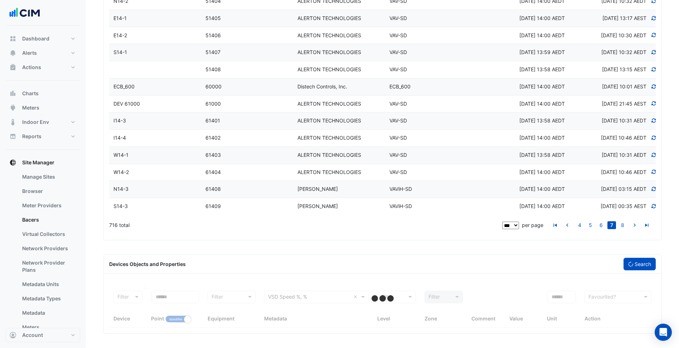
scroll to position [1736, 0]
select select "***"
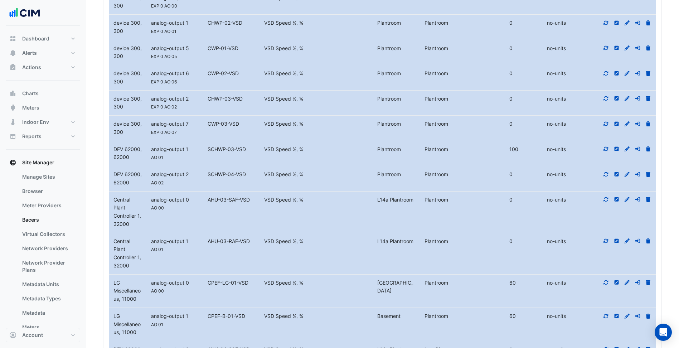
scroll to position [2094, 0]
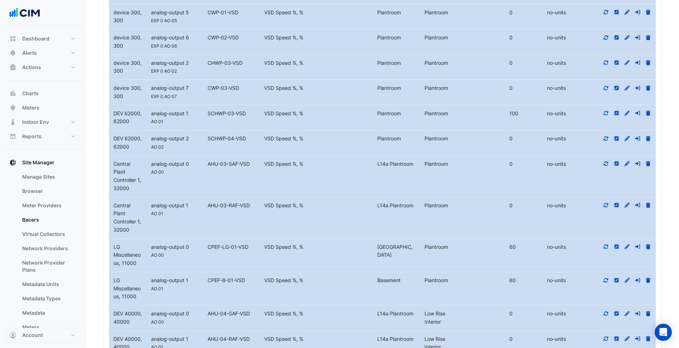
click at [313, 188] on datatable-body-cell "Metadata VSD Speed %, %" at bounding box center [316, 176] width 113 height 41
drag, startPoint x: 308, startPoint y: 185, endPoint x: 258, endPoint y: 179, distance: 49.8
click at [258, 179] on div "Device Central Plant Controller 1, 32000 Identifier analog-output 0 AO 00 Equip…" at bounding box center [382, 176] width 547 height 41
drag, startPoint x: 258, startPoint y: 179, endPoint x: 325, endPoint y: 194, distance: 68.3
click at [318, 194] on datatable-body-cell "Metadata VSD Speed %, %" at bounding box center [316, 176] width 113 height 41
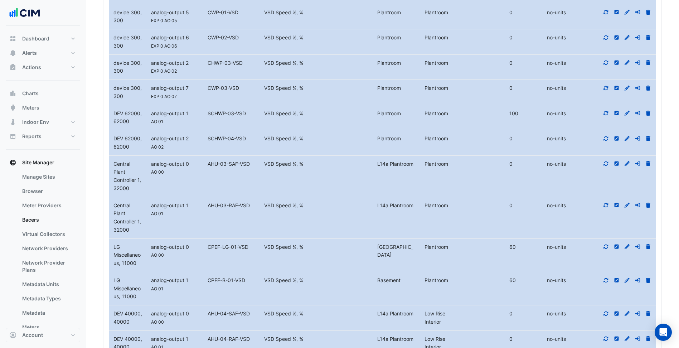
click at [636, 166] on icon at bounding box center [638, 163] width 6 height 5
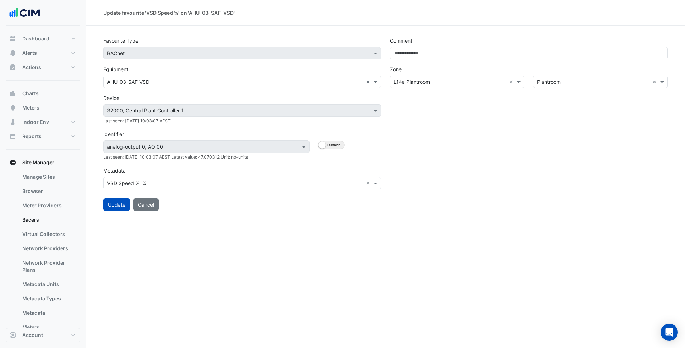
click at [236, 81] on input "text" at bounding box center [235, 82] width 256 height 8
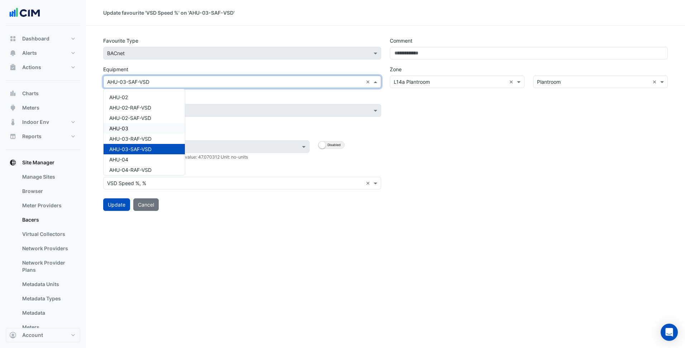
click at [143, 128] on div "AHU-03" at bounding box center [143, 128] width 81 height 10
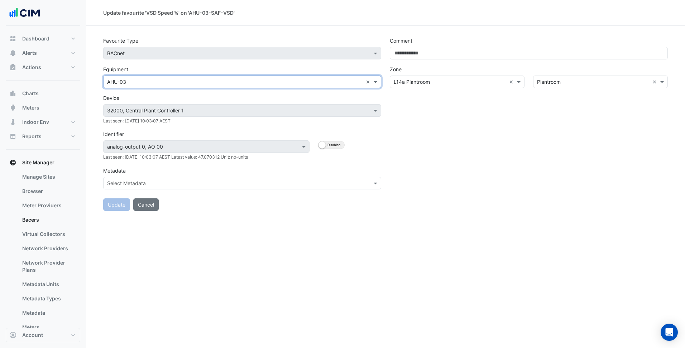
click at [163, 180] on input "text" at bounding box center [235, 184] width 256 height 8
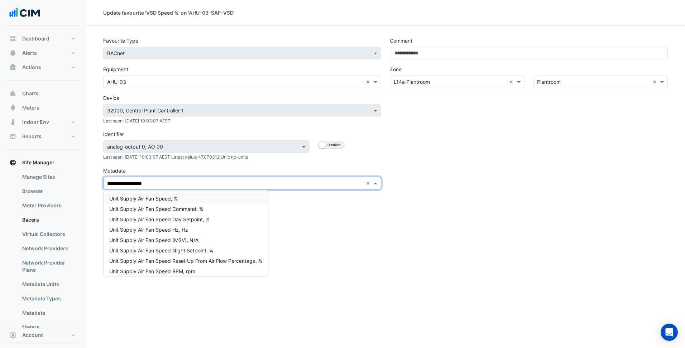
type input "**********"
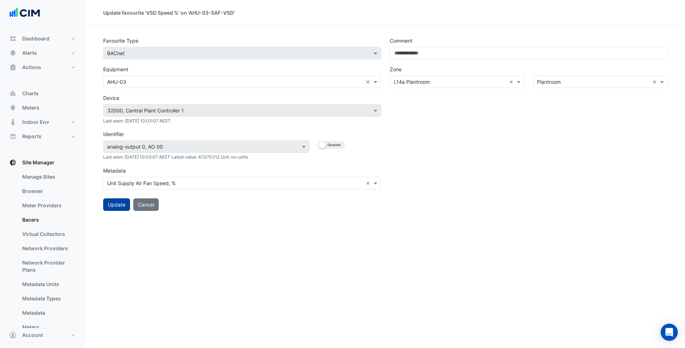
click at [109, 199] on button "Update" at bounding box center [116, 204] width 27 height 13
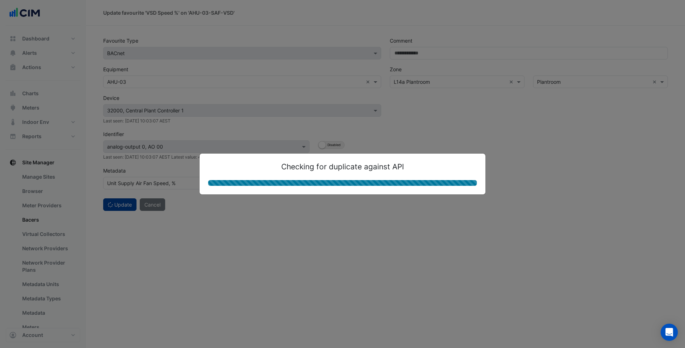
select select "***"
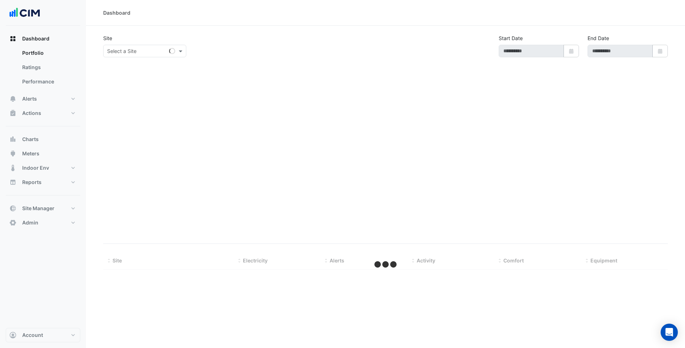
select select "***"
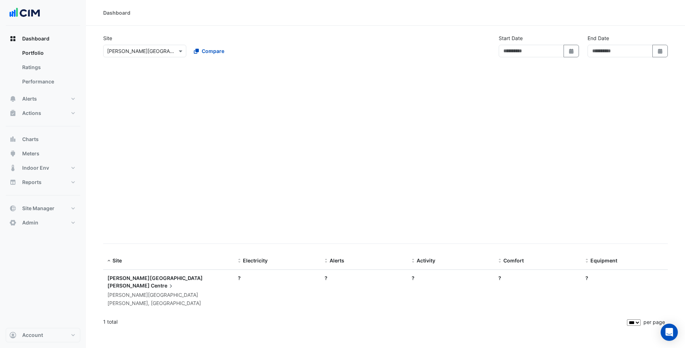
type input "**********"
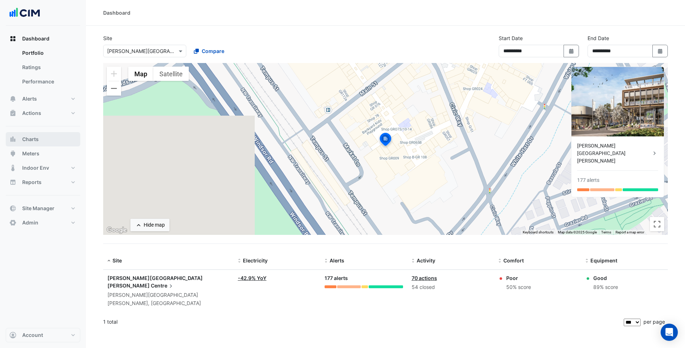
click at [54, 139] on button "Charts" at bounding box center [43, 139] width 74 height 14
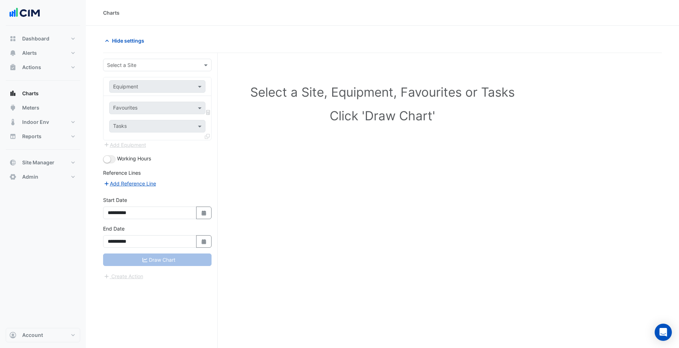
click at [150, 64] on input "text" at bounding box center [150, 66] width 86 height 8
type input "******"
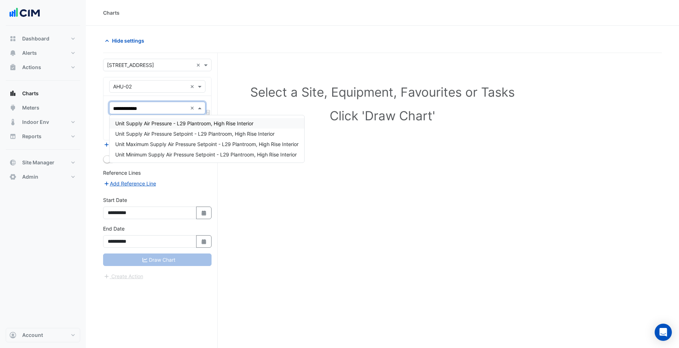
type input "**********"
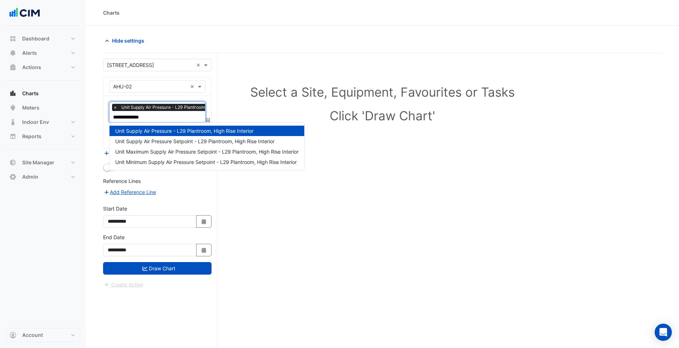
type input "**********"
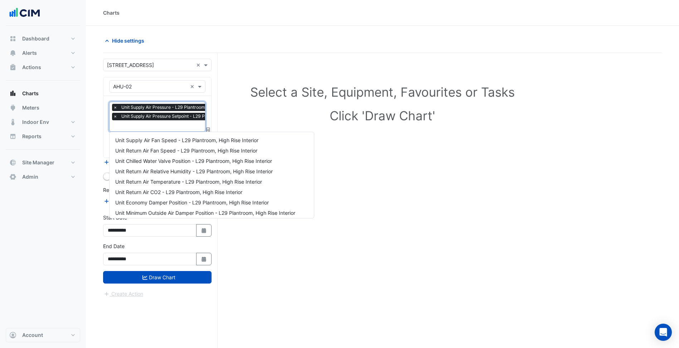
scroll to position [117, 0]
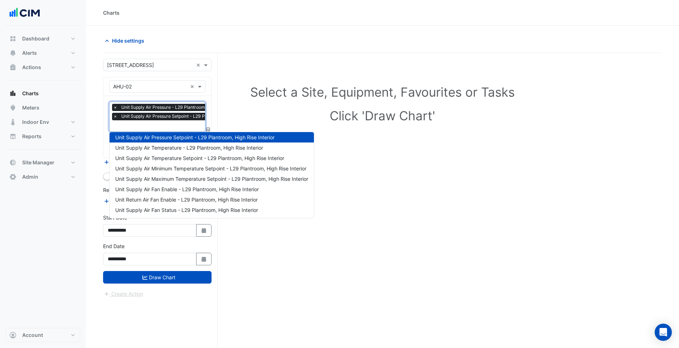
click at [164, 125] on input "text" at bounding box center [188, 127] width 150 height 8
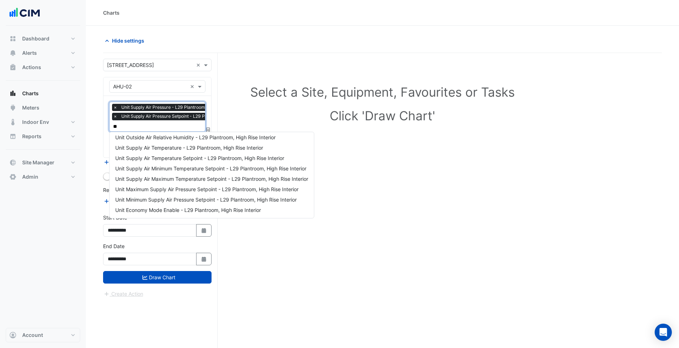
scroll to position [0, 0]
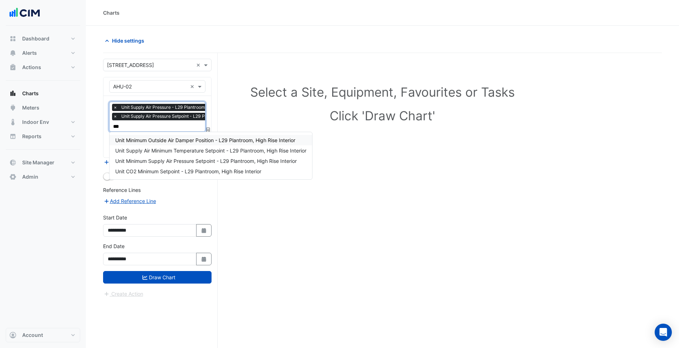
type input "****"
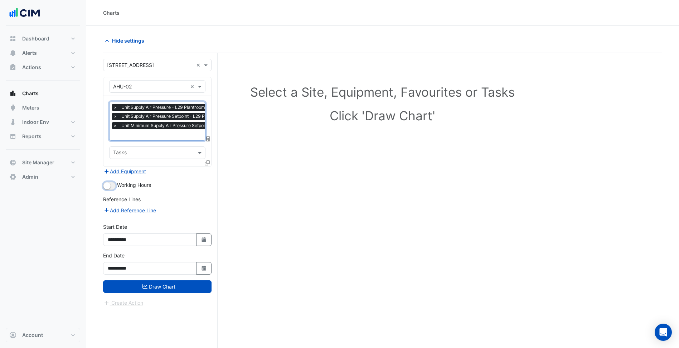
click at [111, 187] on button "button" at bounding box center [109, 186] width 13 height 8
click at [205, 237] on icon "button" at bounding box center [204, 239] width 4 height 5
select select "*"
select select "****"
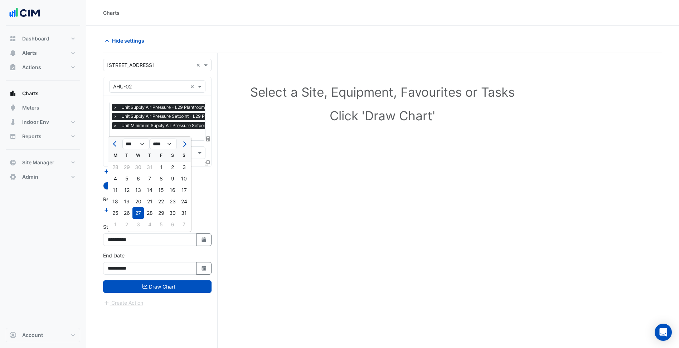
click at [208, 220] on form "Select a Site × 140 St Georges Terrace × Equipment × AHU-02 × Favourites × Unit…" at bounding box center [157, 183] width 108 height 248
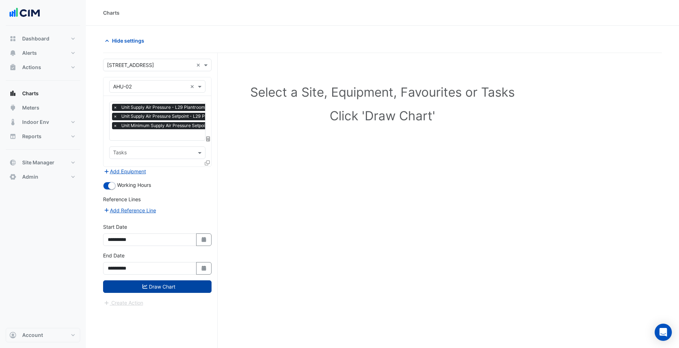
click at [173, 286] on button "Draw Chart" at bounding box center [157, 286] width 108 height 13
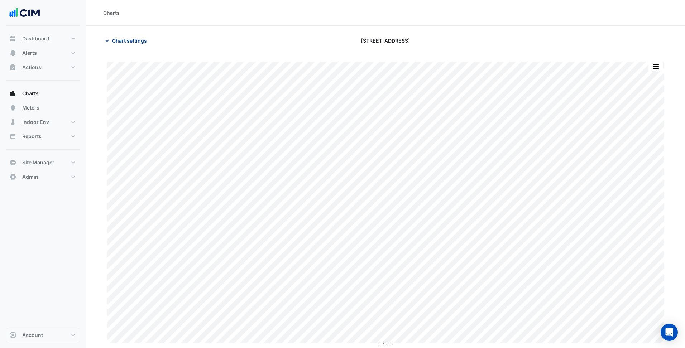
click at [137, 43] on span "Chart settings" at bounding box center [129, 41] width 35 height 8
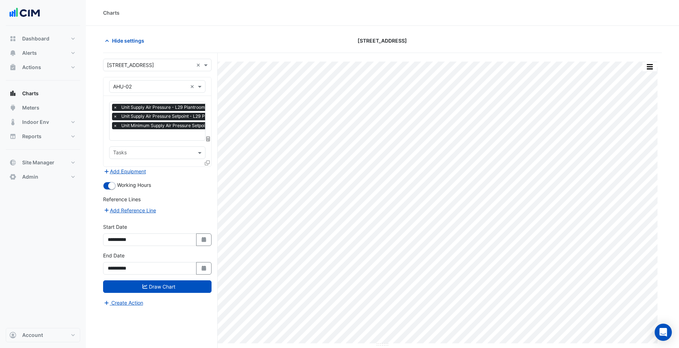
click at [209, 165] on fa-icon at bounding box center [207, 163] width 5 height 6
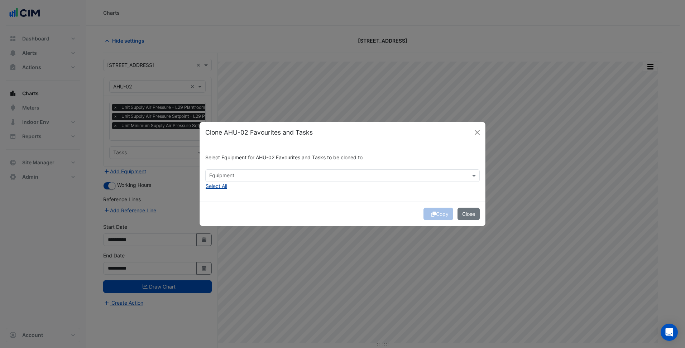
click at [219, 187] on button "Select All" at bounding box center [216, 186] width 22 height 8
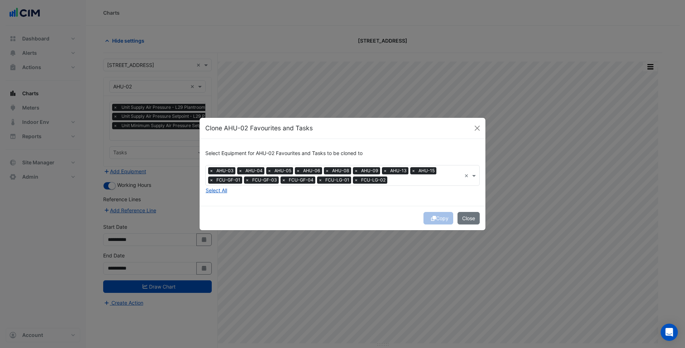
click at [302, 212] on div "Copy Close" at bounding box center [342, 218] width 286 height 24
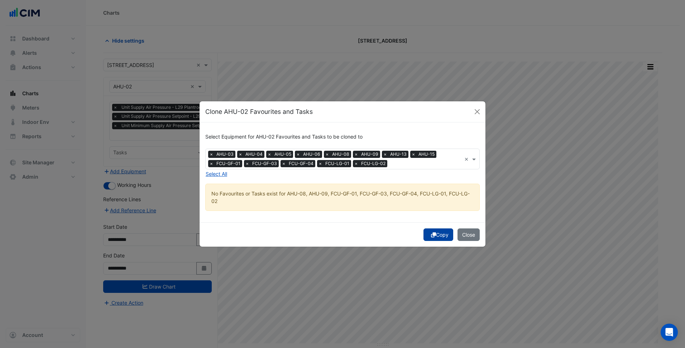
click at [437, 233] on button "Copy" at bounding box center [438, 234] width 30 height 13
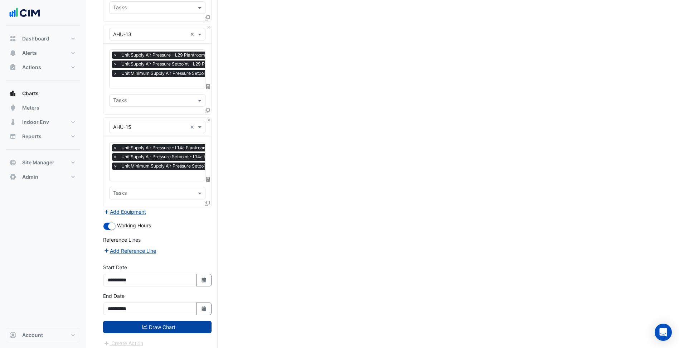
click at [170, 321] on button "Draw Chart" at bounding box center [157, 327] width 108 height 13
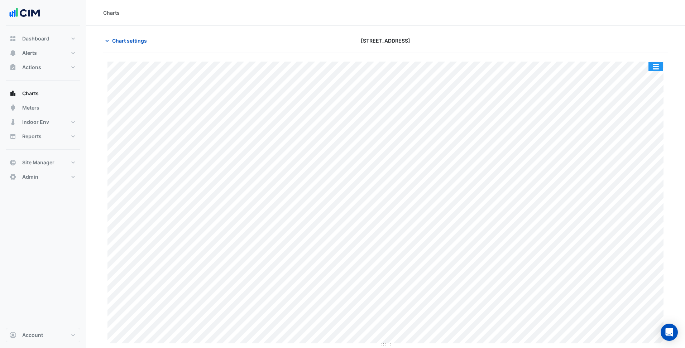
click at [655, 64] on button "button" at bounding box center [655, 66] width 14 height 9
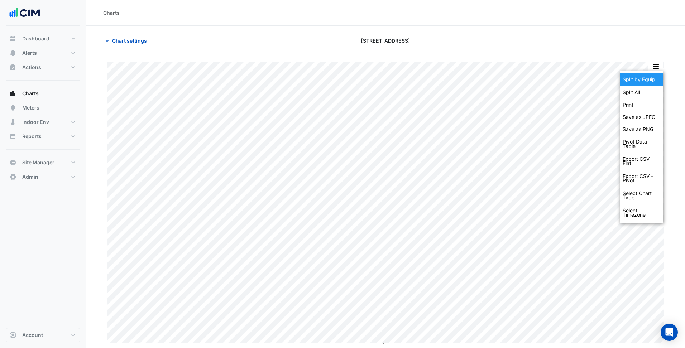
click at [645, 82] on div "Split by Equip" at bounding box center [640, 79] width 43 height 13
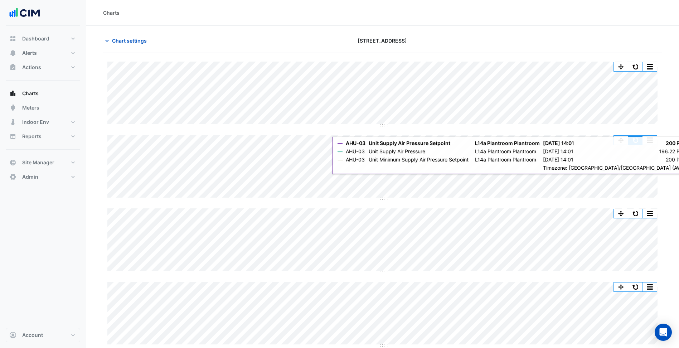
click at [642, 139] on button "button" at bounding box center [635, 140] width 14 height 9
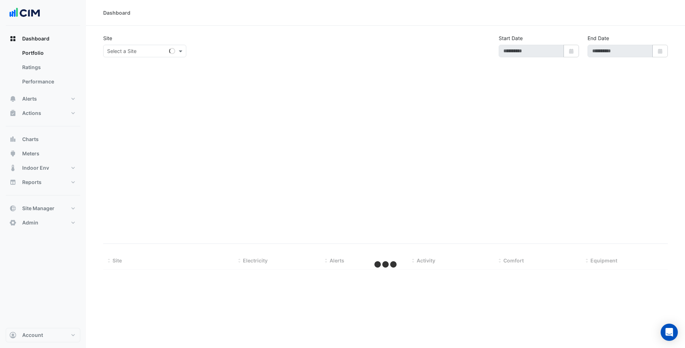
type input "**********"
select select "***"
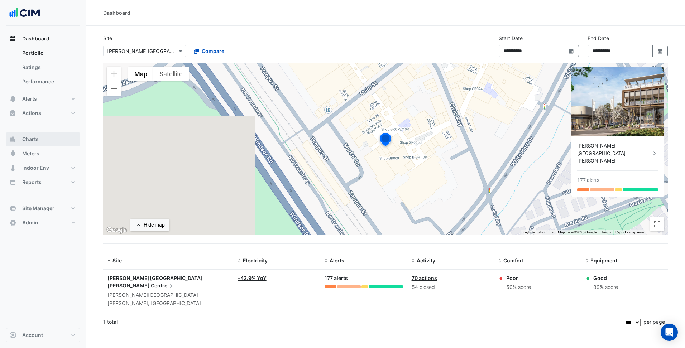
click at [51, 146] on button "Charts" at bounding box center [43, 139] width 74 height 14
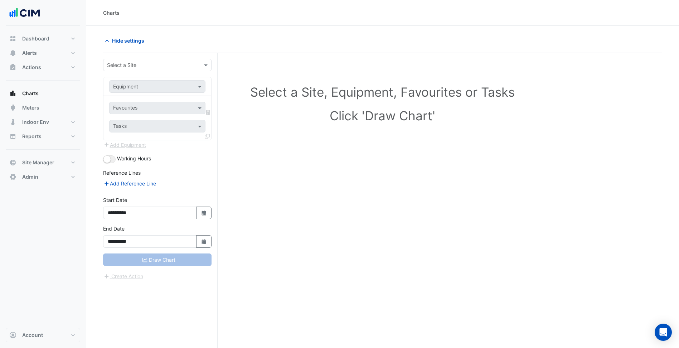
click at [166, 62] on input "text" at bounding box center [150, 66] width 86 height 8
type input "******"
click at [173, 88] on input "text" at bounding box center [150, 87] width 74 height 8
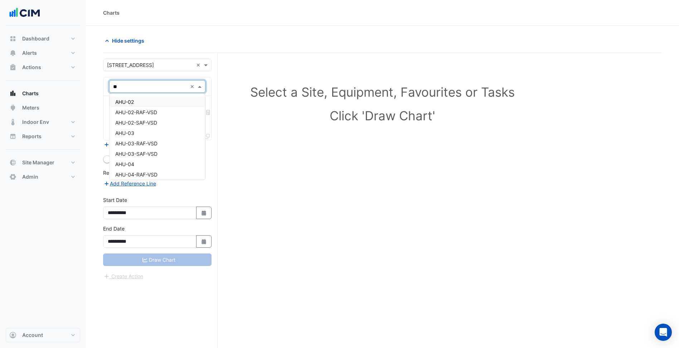
type input "***"
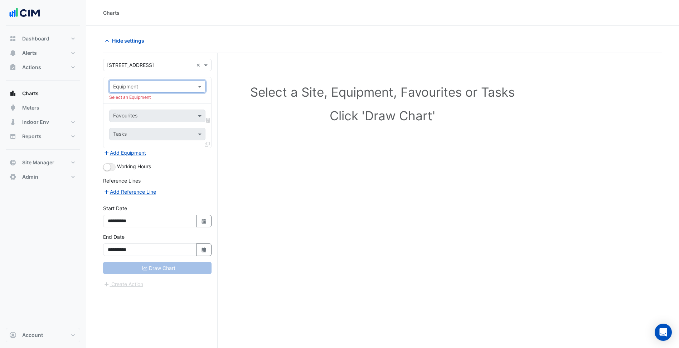
click at [150, 83] on input "text" at bounding box center [150, 87] width 74 height 8
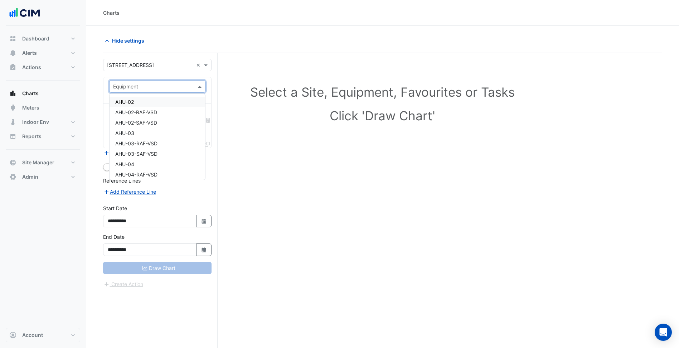
paste input "******"
type input "******"
click at [144, 101] on div "AHU-03" at bounding box center [158, 102] width 96 height 10
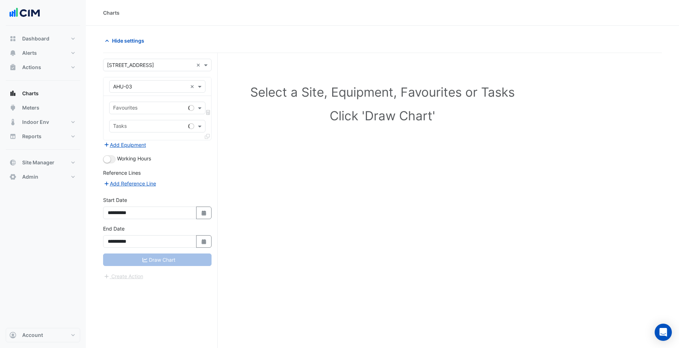
click at [144, 101] on div "Favourites Tasks" at bounding box center [157, 118] width 108 height 44
drag, startPoint x: 144, startPoint y: 102, endPoint x: 144, endPoint y: 105, distance: 3.6
click at [144, 105] on input "text" at bounding box center [149, 109] width 72 height 8
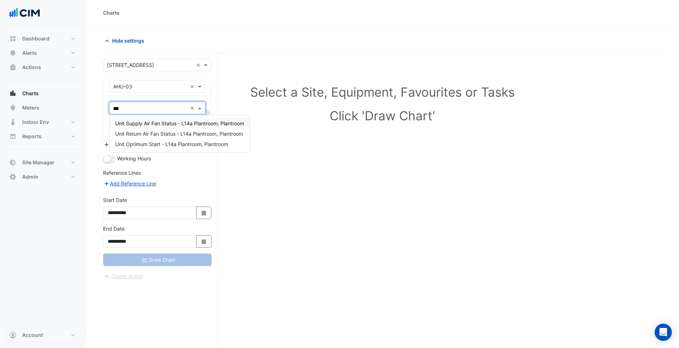
type input "****"
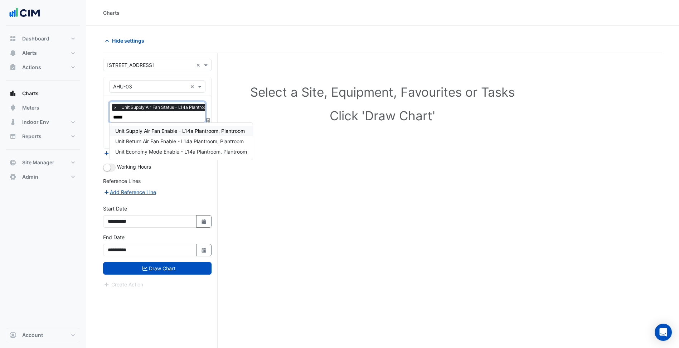
type input "******"
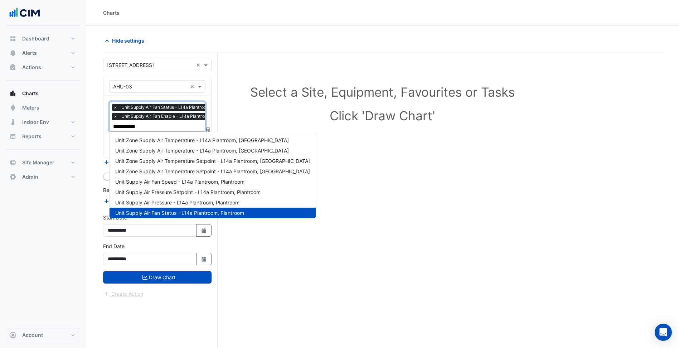
type input "**********"
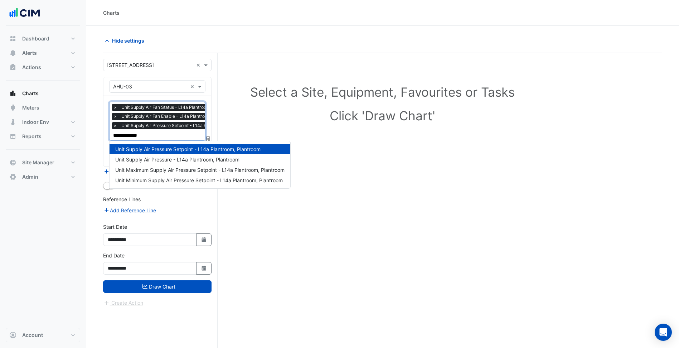
type input "**********"
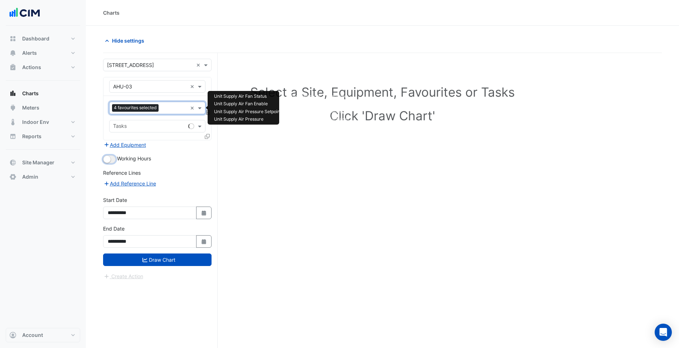
click at [115, 160] on button "button" at bounding box center [109, 159] width 13 height 8
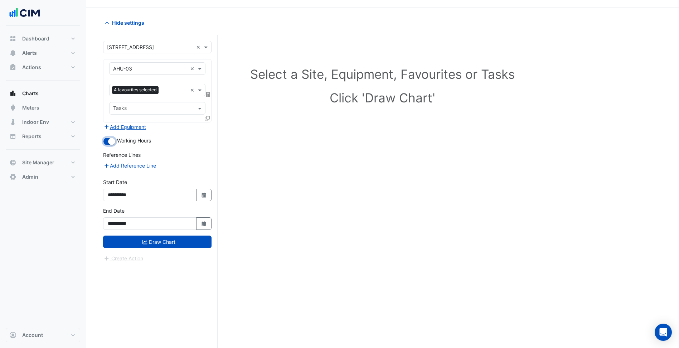
scroll to position [27, 0]
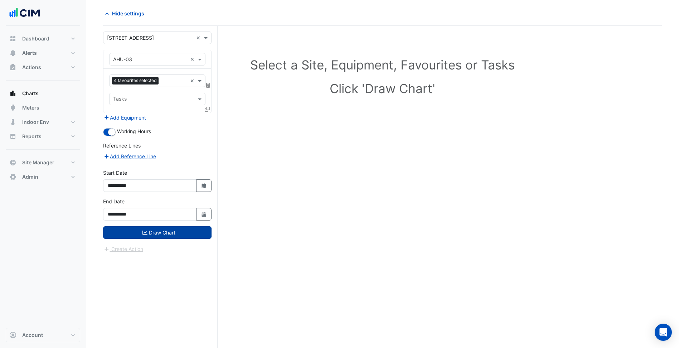
click at [186, 236] on button "Draw Chart" at bounding box center [157, 232] width 108 height 13
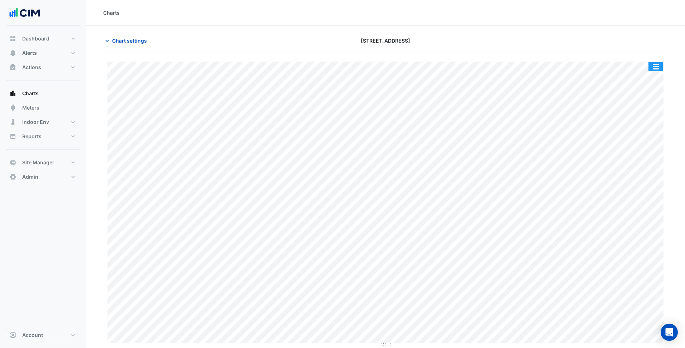
click at [655, 69] on button "button" at bounding box center [655, 66] width 14 height 9
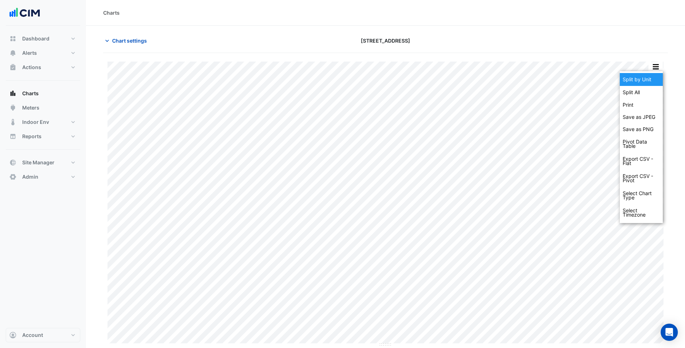
click at [648, 79] on div "Split by Unit" at bounding box center [640, 79] width 43 height 13
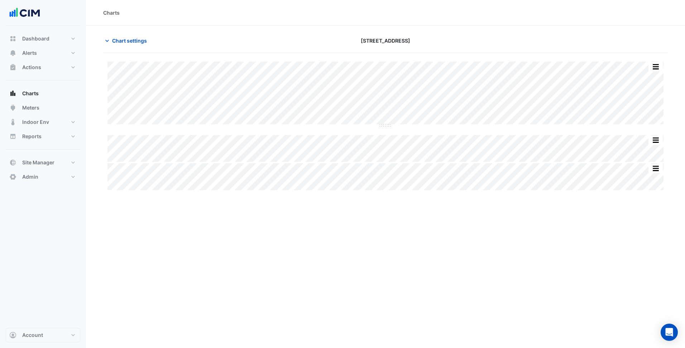
click at [386, 126] on div "Split All Split None Print Save as JPEG Save as PNG Pivot Data Table Export CSV…" at bounding box center [385, 126] width 564 height 129
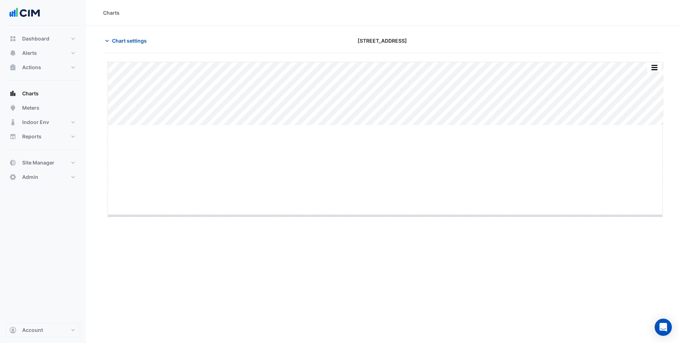
drag, startPoint x: 388, startPoint y: 125, endPoint x: 354, endPoint y: 221, distance: 101.8
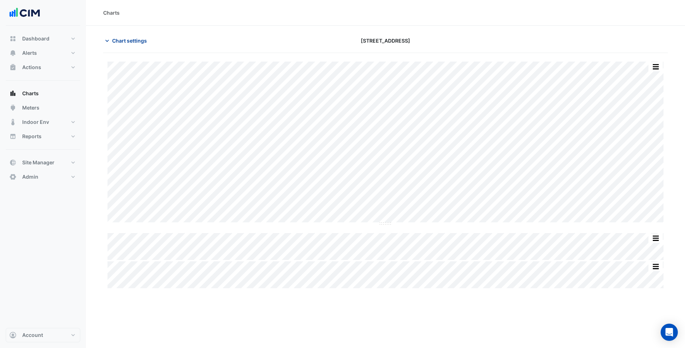
click at [139, 42] on span "Chart settings" at bounding box center [129, 41] width 35 height 8
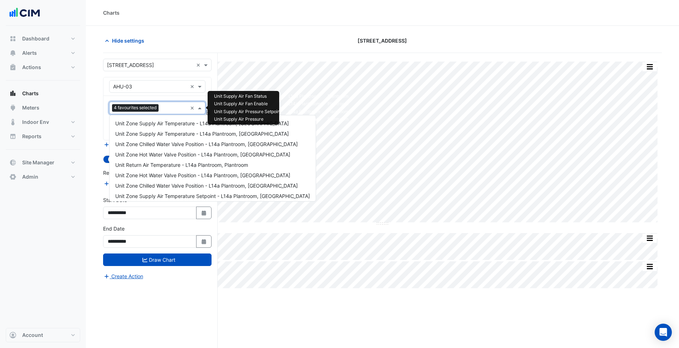
click at [173, 109] on input "text" at bounding box center [174, 109] width 26 height 8
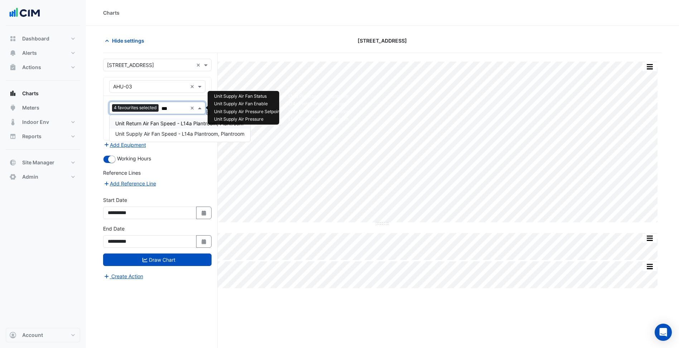
type input "****"
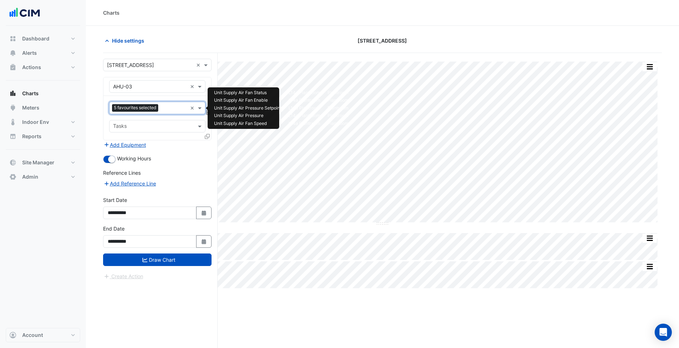
click at [173, 109] on input "text" at bounding box center [174, 109] width 26 height 8
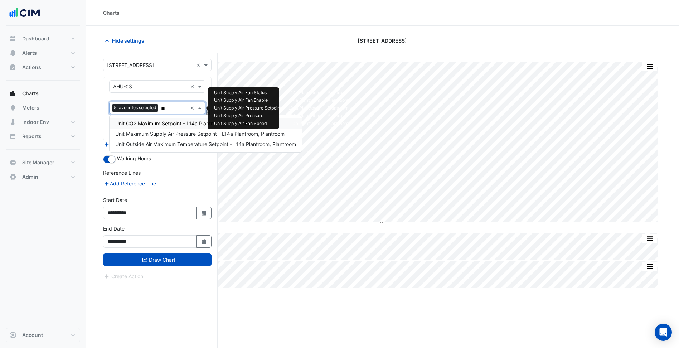
type input "***"
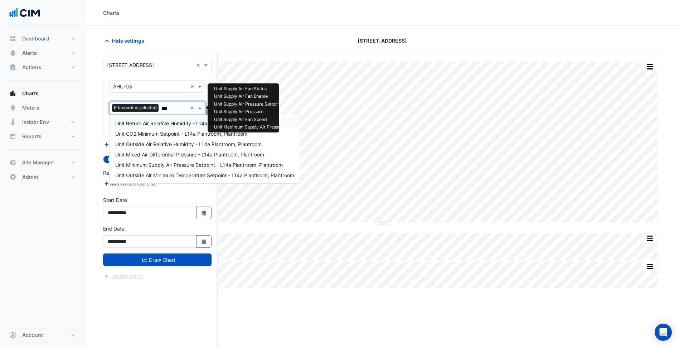
type input "****"
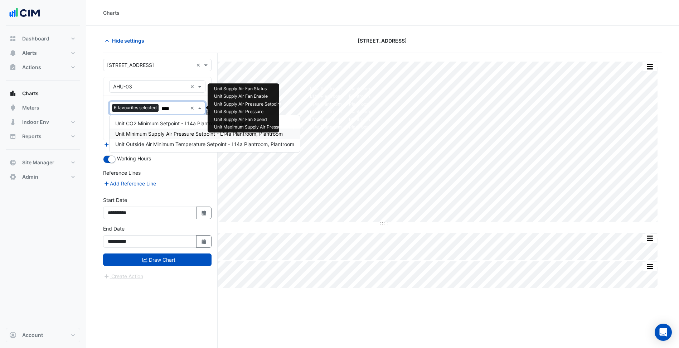
click at [183, 133] on span "Unit Minimum Supply Air Pressure Setpoint - L14a Plantroom, Plantroom" at bounding box center [199, 134] width 168 height 6
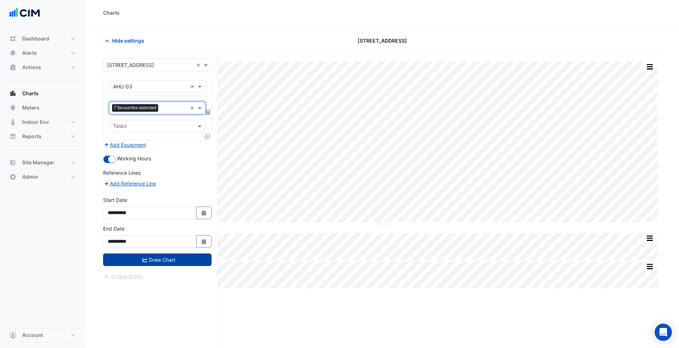
click at [172, 259] on button "Draw Chart" at bounding box center [157, 259] width 108 height 13
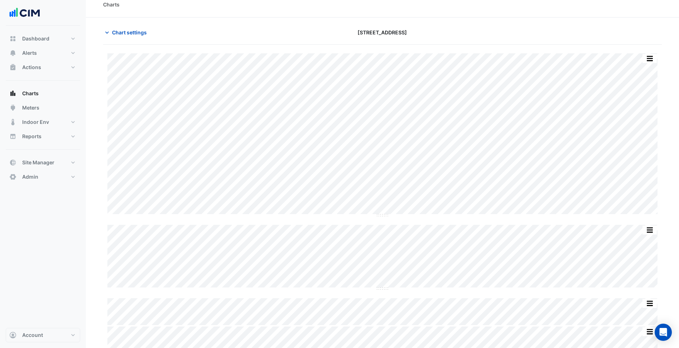
scroll to position [15, 0]
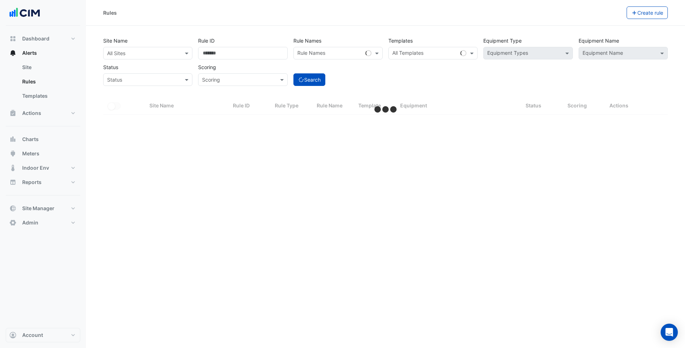
select select "***"
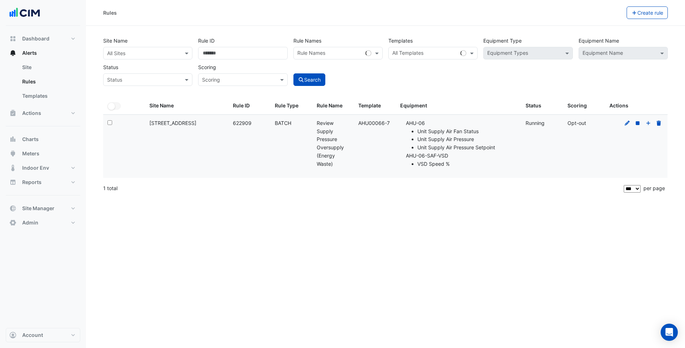
click at [444, 167] on li "VSD Speed %" at bounding box center [467, 164] width 100 height 8
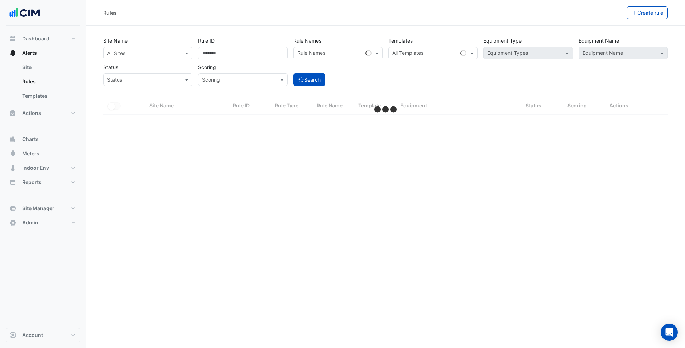
select select "***"
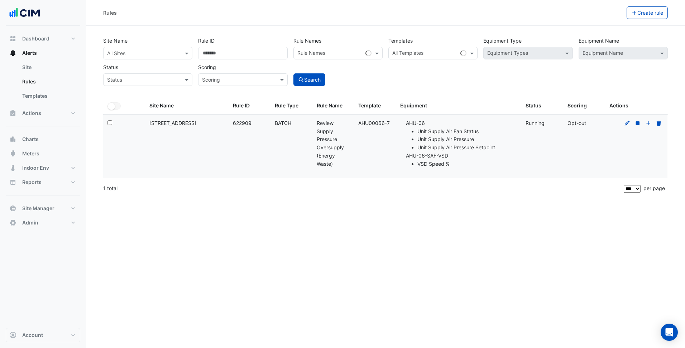
drag, startPoint x: 210, startPoint y: 123, endPoint x: 140, endPoint y: 118, distance: 70.4
click at [140, 118] on div "Select: Site Name: 140 St Georges Terrace Rule ID: 622909 Rule Type: BATCH Rule…" at bounding box center [385, 146] width 564 height 63
drag, startPoint x: 140, startPoint y: 118, endPoint x: 157, endPoint y: 122, distance: 17.7
copy div "Site Name: 140 St Georges Terrace"
click at [156, 52] on input "text" at bounding box center [140, 54] width 67 height 8
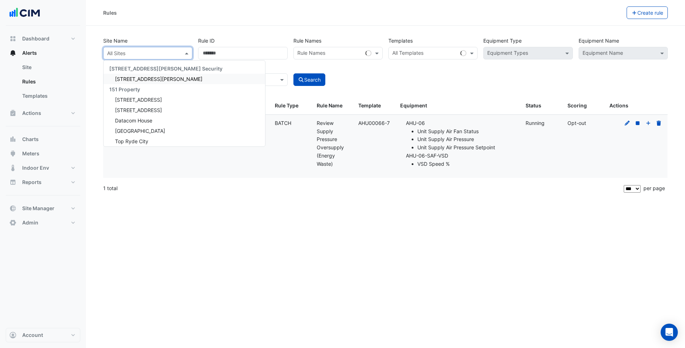
paste input "**********"
type input "**********"
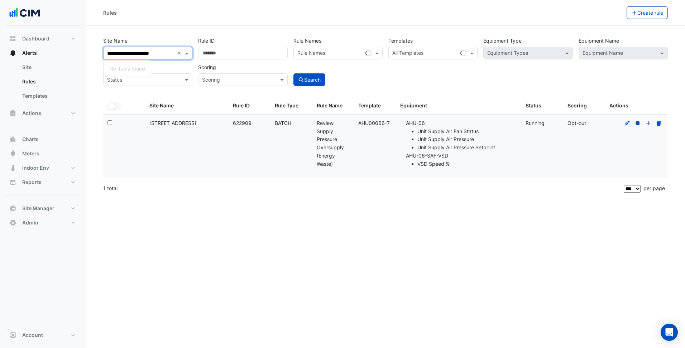
drag, startPoint x: 118, startPoint y: 49, endPoint x: 87, endPoint y: 54, distance: 31.1
click at [87, 54] on section "**********" at bounding box center [385, 111] width 599 height 171
type input "***"
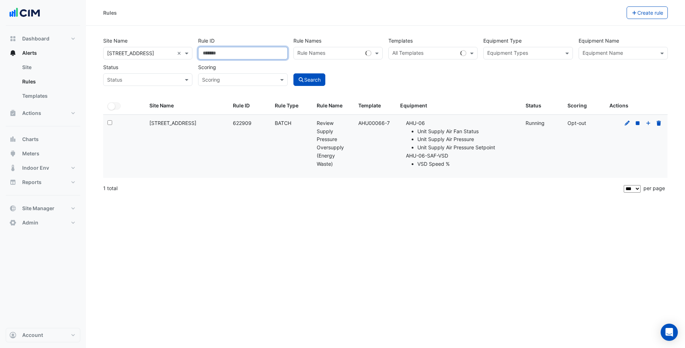
drag, startPoint x: 232, startPoint y: 54, endPoint x: 175, endPoint y: 57, distance: 56.6
click at [175, 57] on div "Site Name All Sites × 140 St Georges Terrace × Rule ID ****** Rule Names Rule N…" at bounding box center [385, 59] width 570 height 53
click at [260, 150] on datatable-body-cell "Rule ID: 622909" at bounding box center [249, 146] width 42 height 63
drag, startPoint x: 359, startPoint y: 125, endPoint x: 390, endPoint y: 123, distance: 30.5
click at [390, 123] on datatable-body-cell "Template: AHU00066-7" at bounding box center [375, 146] width 42 height 63
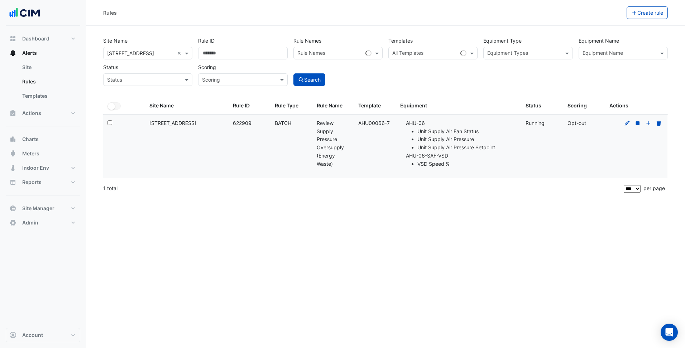
copy div "AHU00066-7"
click at [386, 150] on datatable-body-cell "Template: AHU00066-7" at bounding box center [375, 146] width 42 height 63
click at [461, 54] on input "text" at bounding box center [428, 54] width 73 height 8
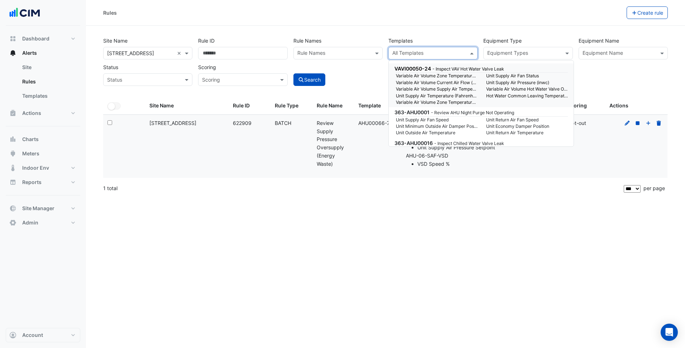
click at [461, 54] on input "text" at bounding box center [428, 54] width 73 height 8
paste input "**********"
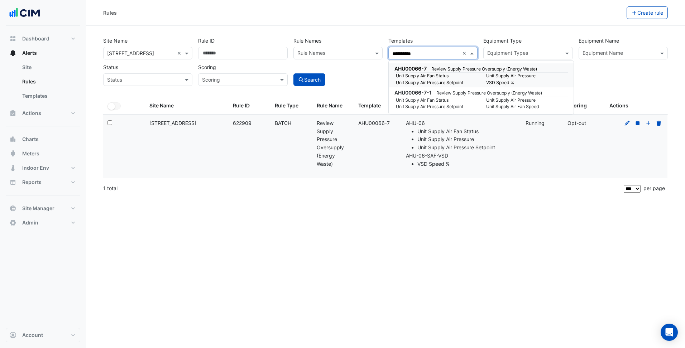
click at [446, 74] on small "Unit Supply Air Fan Status" at bounding box center [436, 76] width 90 height 6
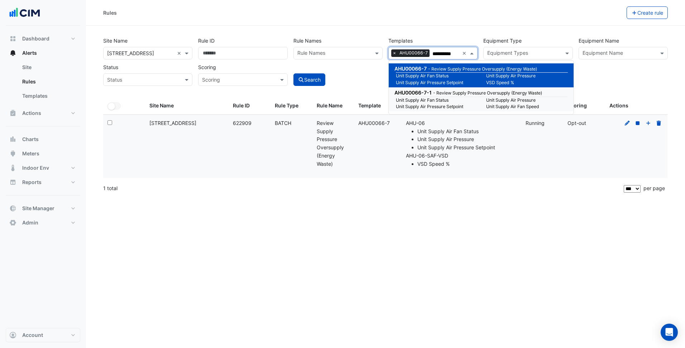
type input "**********"
click at [466, 194] on div "1 total" at bounding box center [362, 188] width 519 height 18
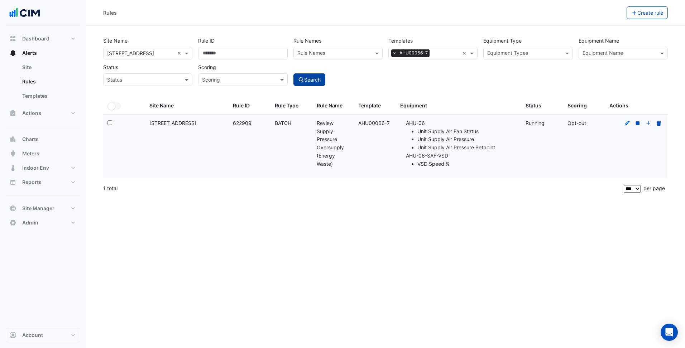
click at [319, 80] on button "Search" at bounding box center [309, 79] width 32 height 13
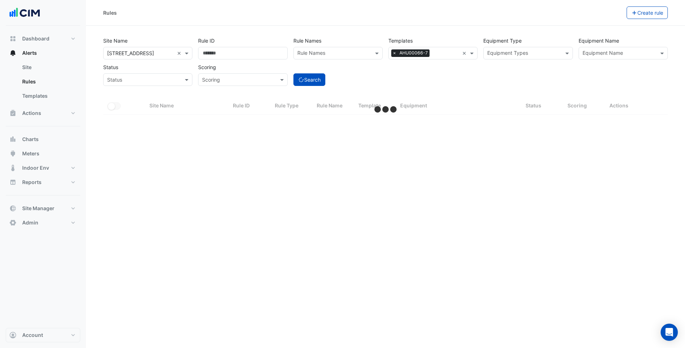
click at [556, 55] on div "Equipment Types" at bounding box center [527, 53] width 89 height 13
select select "***"
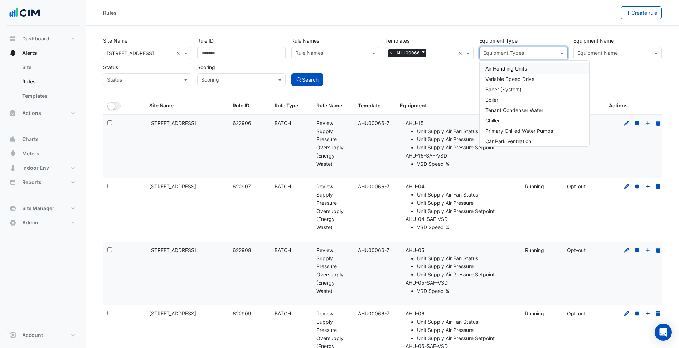
click at [539, 66] on div "Air Handling Units" at bounding box center [535, 68] width 110 height 10
click at [403, 84] on div "Site Name All Sites × 140 St Georges Terrace × Rule ID Rule Names Rule Names Te…" at bounding box center [382, 59] width 565 height 53
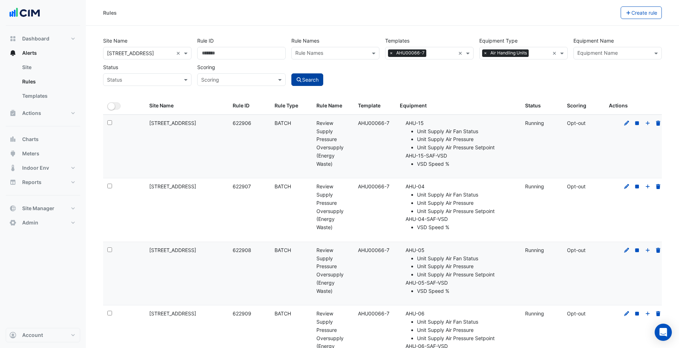
click at [315, 79] on button "Search" at bounding box center [307, 79] width 32 height 13
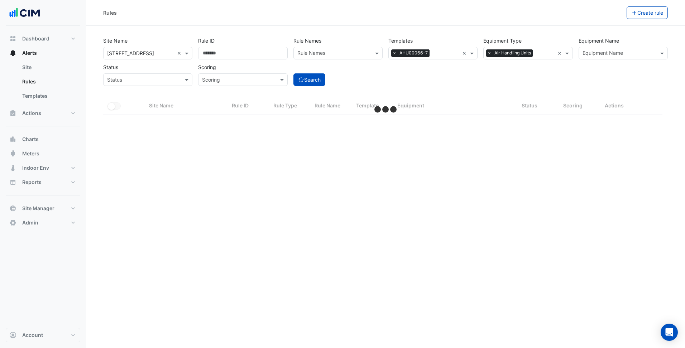
select select "***"
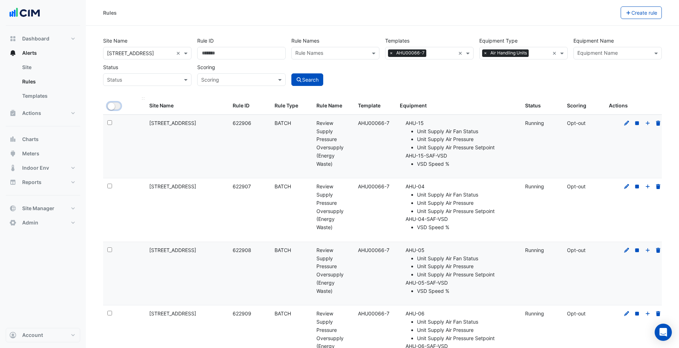
click at [112, 103] on small "button" at bounding box center [111, 106] width 7 height 7
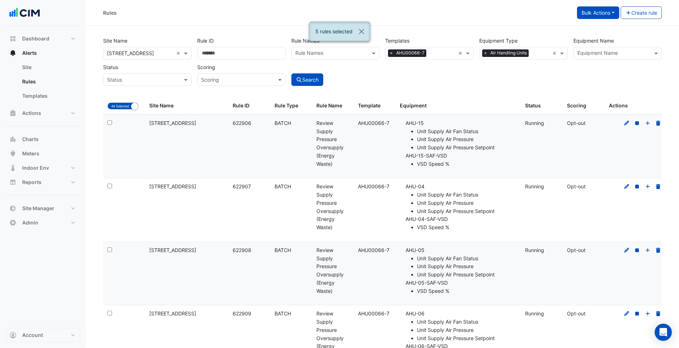
click at [607, 13] on button "Bulk Actions" at bounding box center [598, 12] width 42 height 13
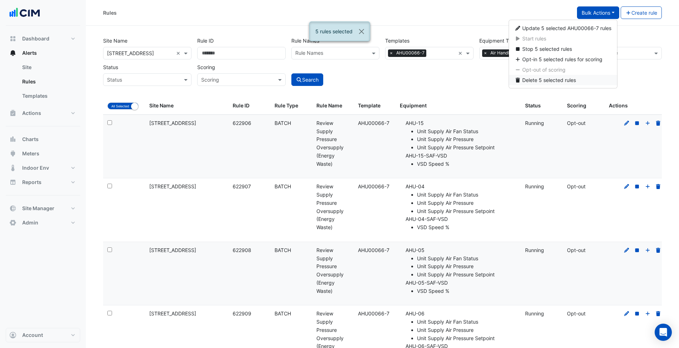
click at [549, 80] on span "Delete 5 selected rules" at bounding box center [549, 80] width 54 height 6
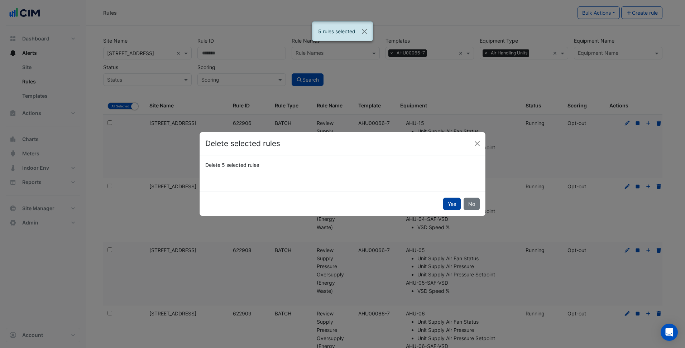
click at [460, 205] on button "Yes" at bounding box center [452, 204] width 18 height 13
select select "**"
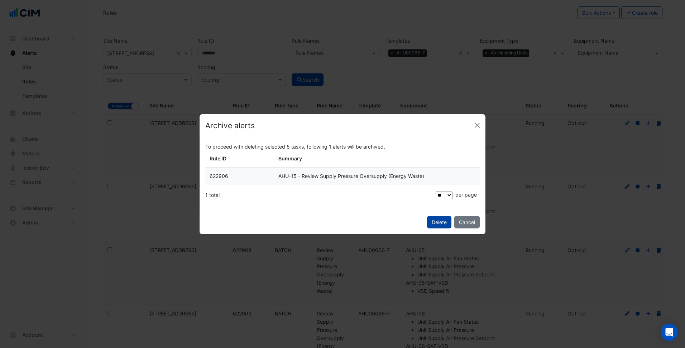
click at [442, 223] on span "Delete" at bounding box center [438, 222] width 15 height 6
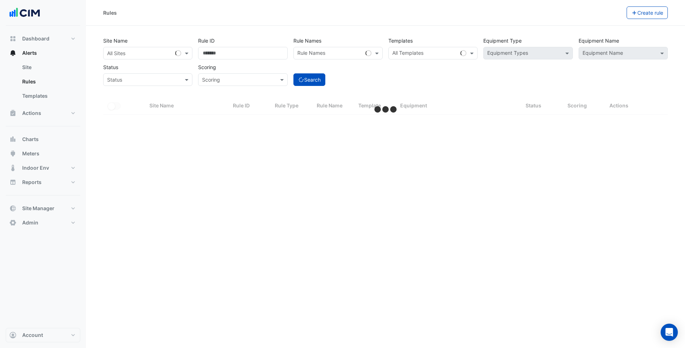
select select "***"
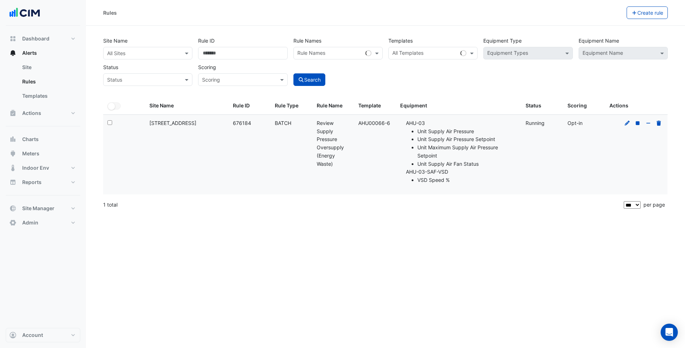
drag, startPoint x: 195, startPoint y: 125, endPoint x: 146, endPoint y: 126, distance: 48.7
click at [146, 126] on datatable-body-cell "Site Name: [STREET_ADDRESS]" at bounding box center [186, 154] width 83 height 79
click at [136, 53] on input "text" at bounding box center [140, 54] width 67 height 8
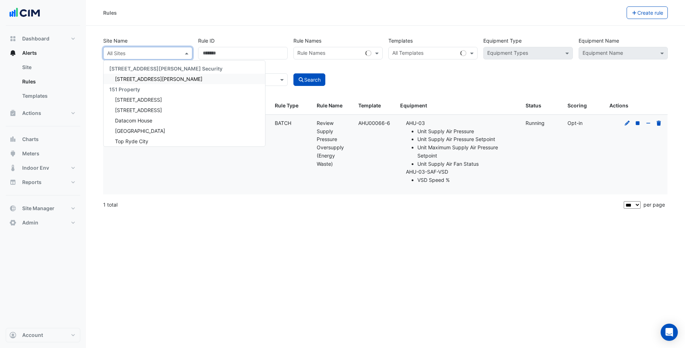
paste input "**********"
type input "**********"
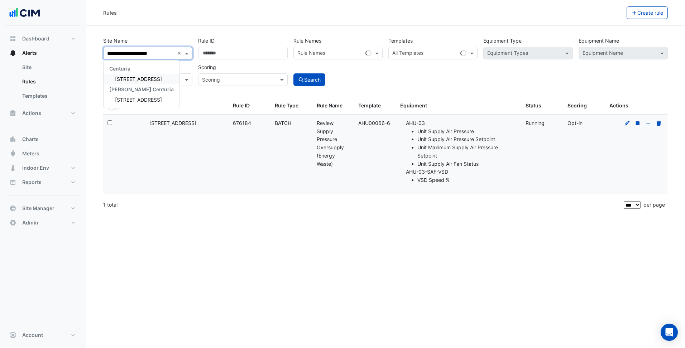
click at [135, 79] on span "[STREET_ADDRESS]" at bounding box center [138, 79] width 47 height 6
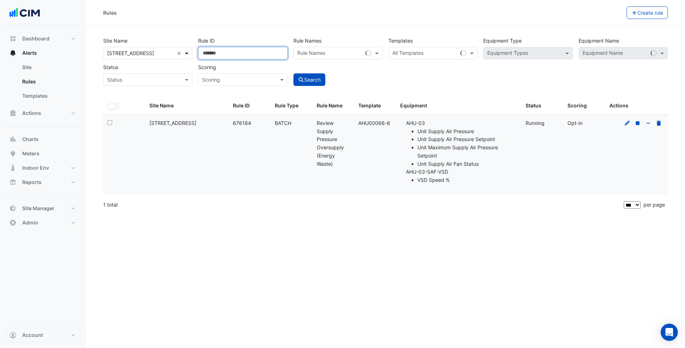
drag, startPoint x: 247, startPoint y: 52, endPoint x: 191, endPoint y: 51, distance: 55.9
click at [191, 51] on div "Site Name All Sites × [STREET_ADDRESS] × Rule ID ****** Rule Names Rule Names T…" at bounding box center [385, 59] width 570 height 53
drag, startPoint x: 439, startPoint y: 153, endPoint x: 405, endPoint y: 140, distance: 36.6
click at [436, 152] on li "Unit Maximum Supply Air Pressure Setpoint" at bounding box center [467, 152] width 100 height 16
click at [366, 123] on div "Template: AHU00066-6" at bounding box center [374, 123] width 33 height 8
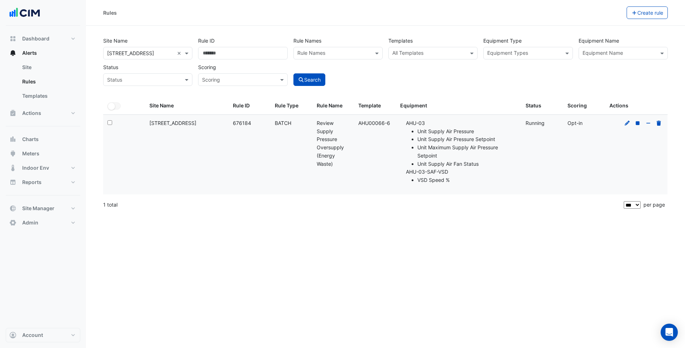
click at [366, 123] on div "Template: AHU00066-6" at bounding box center [374, 123] width 33 height 8
copy div "AHU00066-6 Equipment:"
click at [414, 52] on input "text" at bounding box center [428, 54] width 73 height 8
paste input "**********"
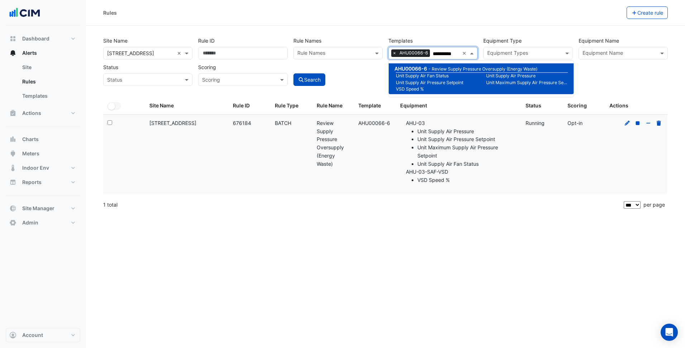
type input "**********"
click at [391, 31] on section "**********" at bounding box center [385, 120] width 599 height 188
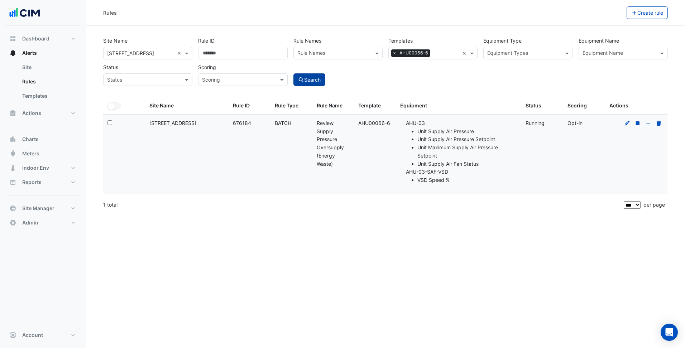
click at [307, 83] on button "Search" at bounding box center [309, 79] width 32 height 13
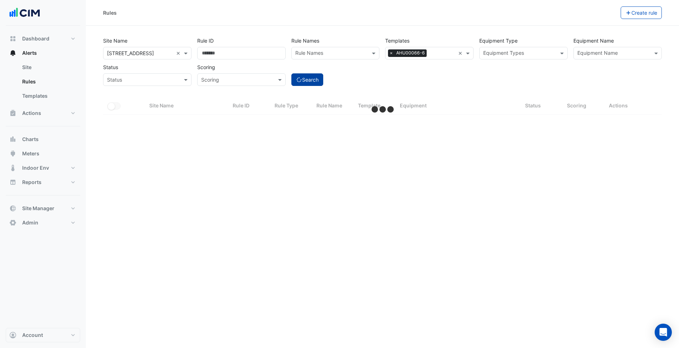
select select "***"
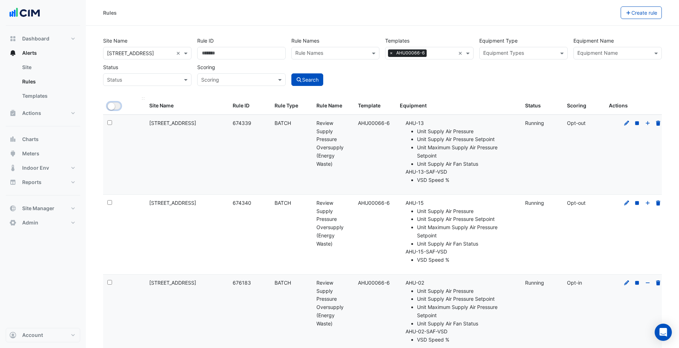
click at [119, 104] on button "All Selected" at bounding box center [113, 105] width 13 height 7
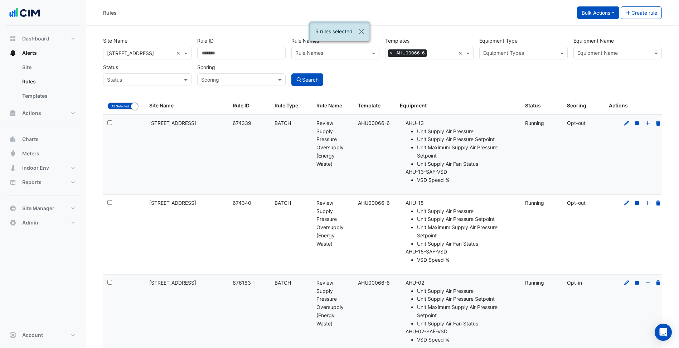
click at [606, 18] on button "Bulk Actions" at bounding box center [598, 12] width 42 height 13
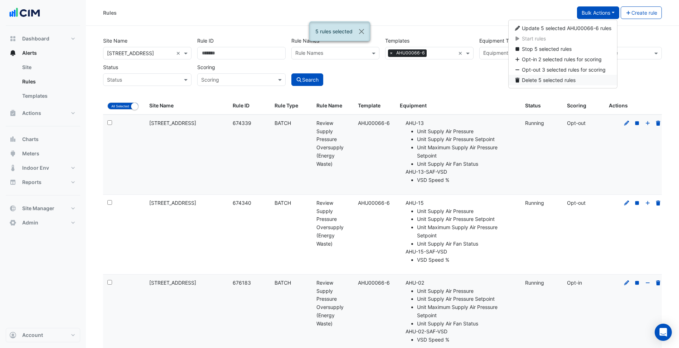
click at [552, 81] on span "Delete 5 selected rules" at bounding box center [549, 80] width 54 height 6
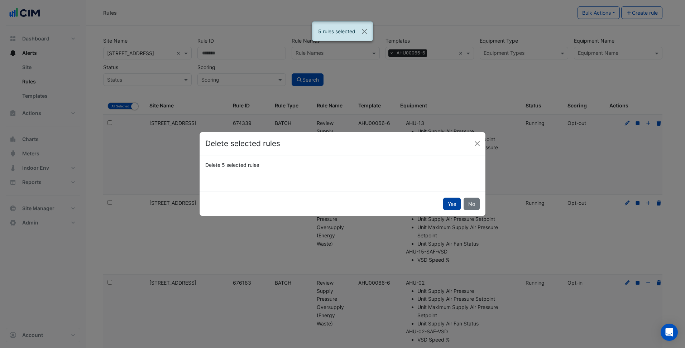
click at [448, 203] on button "Yes" at bounding box center [452, 204] width 18 height 13
select select "**"
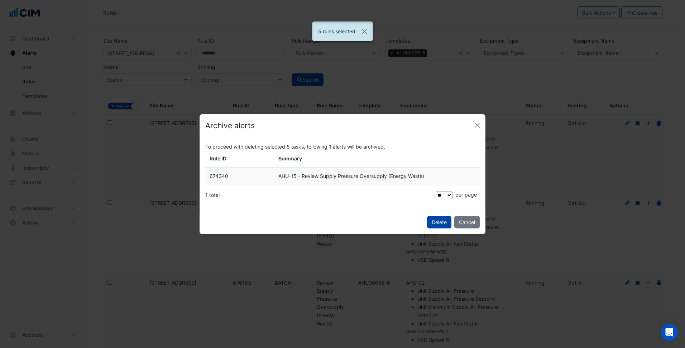
click at [433, 225] on button "Delete" at bounding box center [439, 222] width 24 height 13
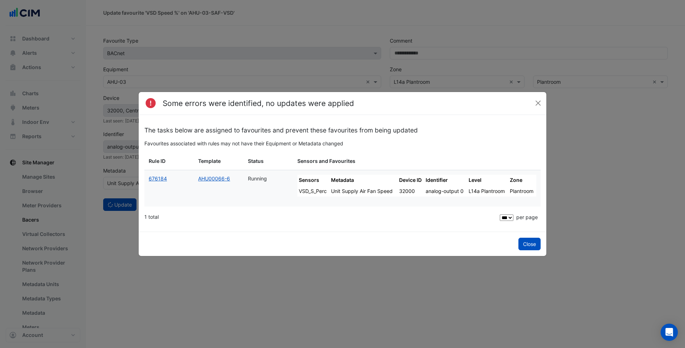
select select "***"
click at [528, 240] on button "Close" at bounding box center [529, 244] width 22 height 13
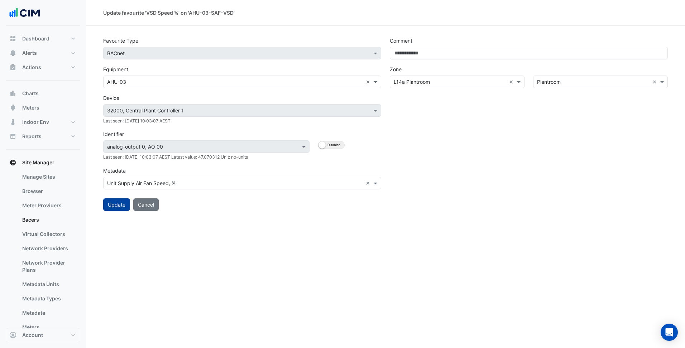
click at [113, 204] on button "Update" at bounding box center [116, 204] width 27 height 13
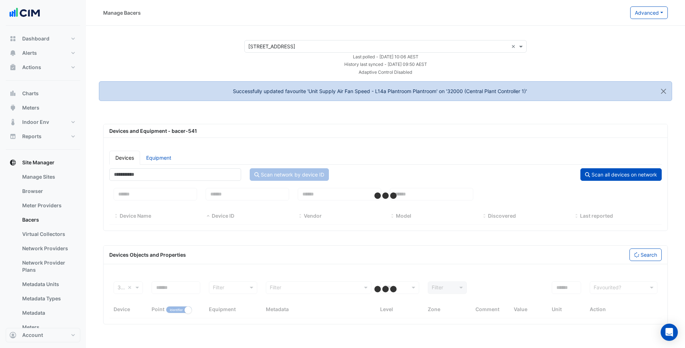
select select "***"
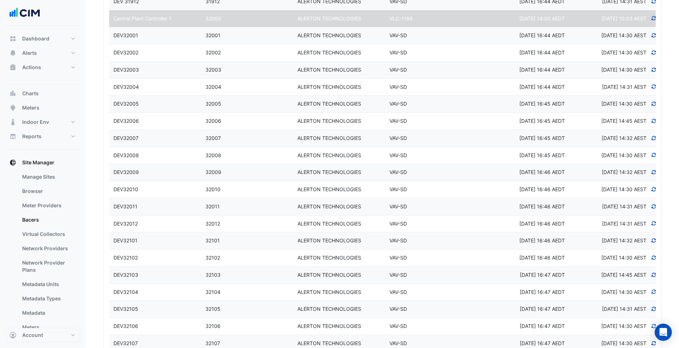
scroll to position [1719, 0]
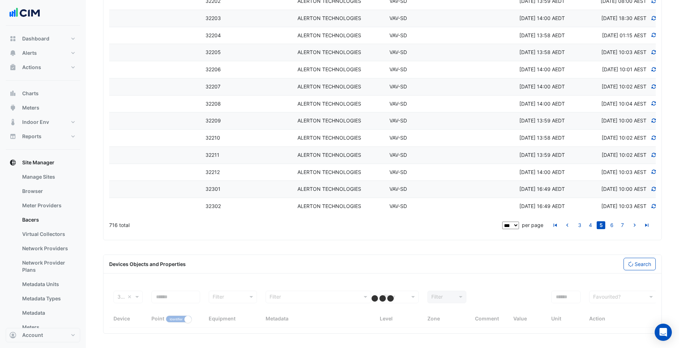
select select "***"
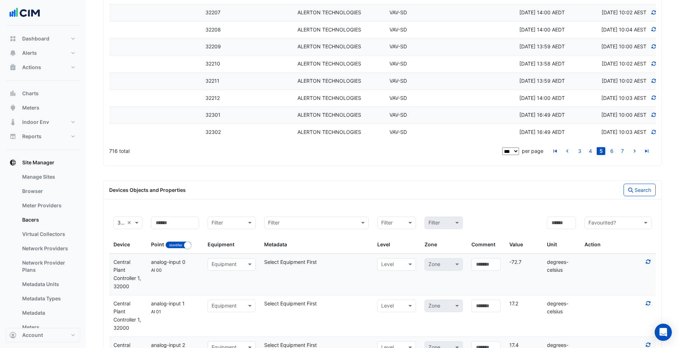
scroll to position [1791, 0]
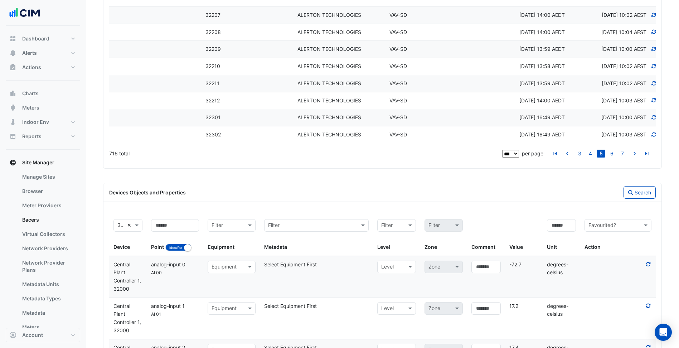
drag, startPoint x: 130, startPoint y: 226, endPoint x: 199, endPoint y: 219, distance: 70.1
click at [293, 226] on input "text" at bounding box center [309, 226] width 82 height 8
type input "*********"
click at [640, 197] on button "Search" at bounding box center [640, 192] width 32 height 13
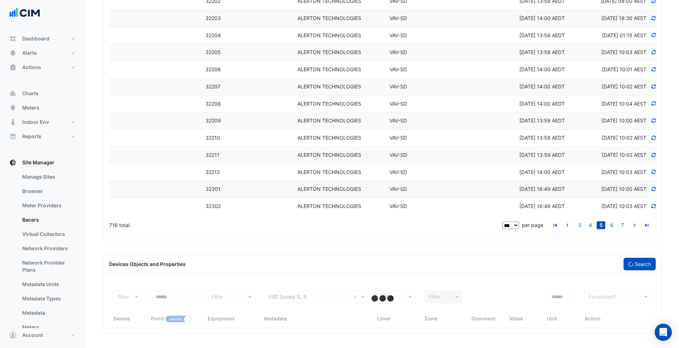
scroll to position [1719, 0]
select select "***"
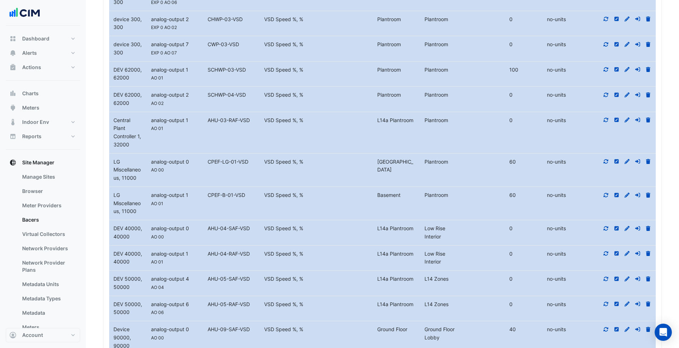
scroll to position [2149, 0]
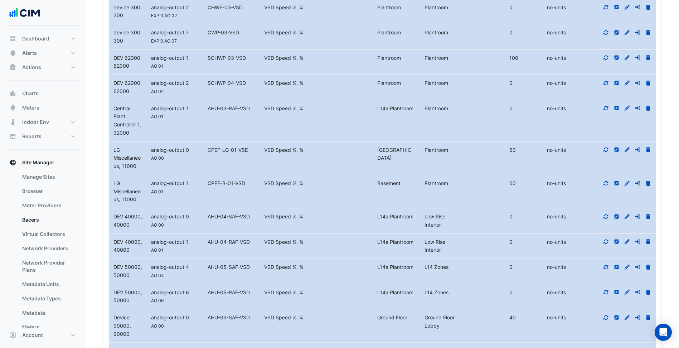
click at [320, 220] on div "VSD Speed %, %" at bounding box center [316, 217] width 113 height 8
click at [639, 216] on icon at bounding box center [638, 216] width 6 height 5
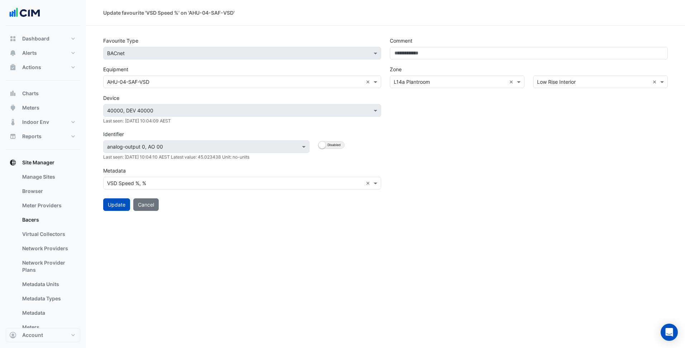
click at [158, 79] on input "text" at bounding box center [235, 82] width 256 height 8
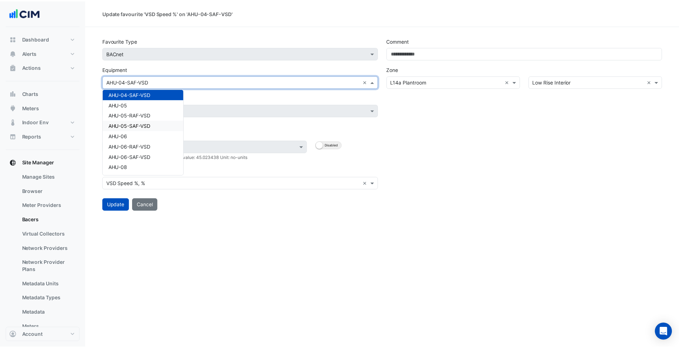
scroll to position [50, 0]
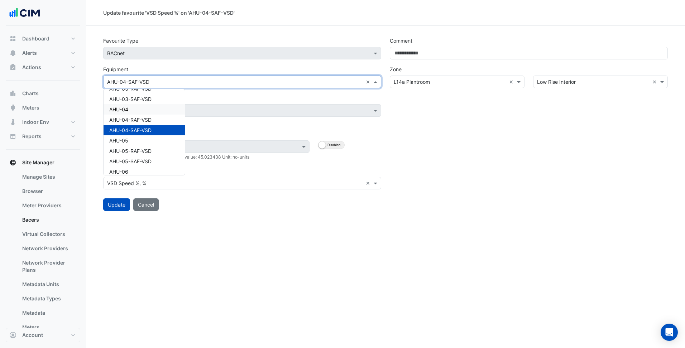
click at [133, 108] on div "AHU-04" at bounding box center [143, 109] width 81 height 10
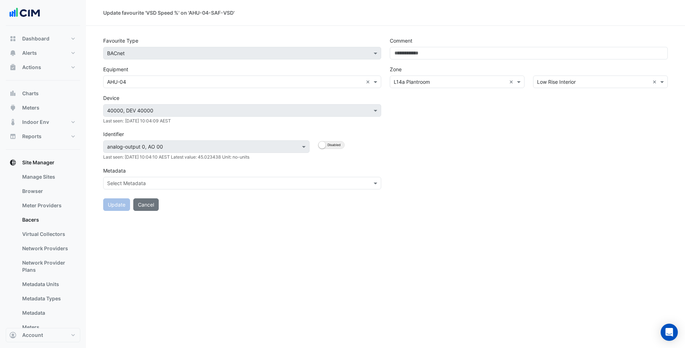
click at [173, 193] on div "Update Cancel" at bounding box center [385, 202] width 573 height 18
click at [179, 187] on div "Select Metadata" at bounding box center [242, 183] width 278 height 13
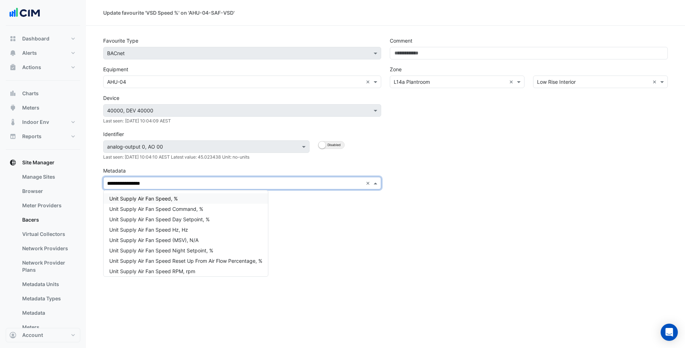
type input "**********"
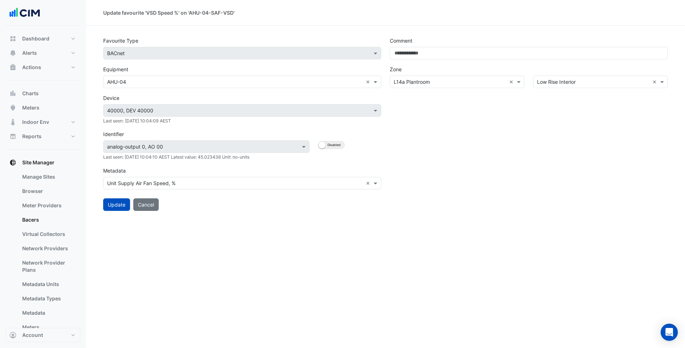
click at [120, 211] on div "Update favourite 'VSD Speed %' on 'AHU-04-SAF-VSD' Favourite Type Favourite typ…" at bounding box center [385, 174] width 599 height 348
click at [116, 206] on button "Update" at bounding box center [116, 204] width 27 height 13
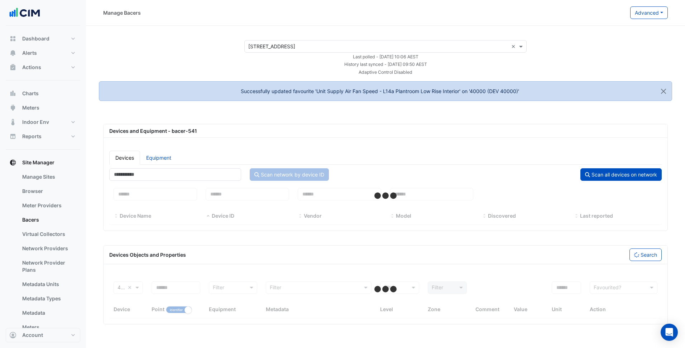
select select "***"
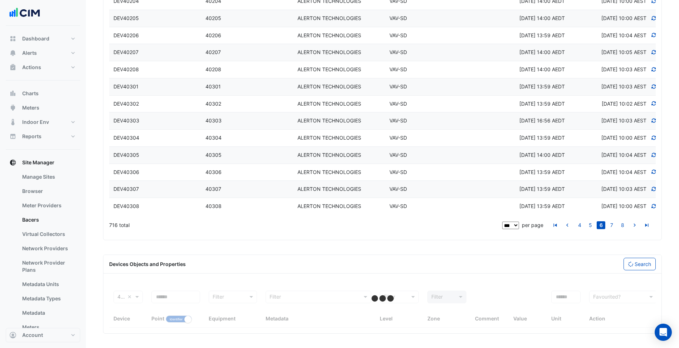
select select "***"
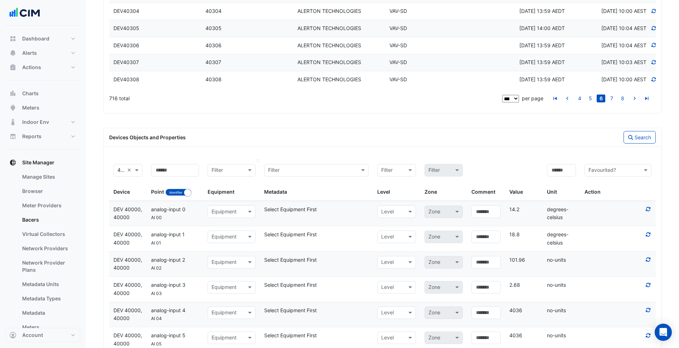
scroll to position [1827, 0]
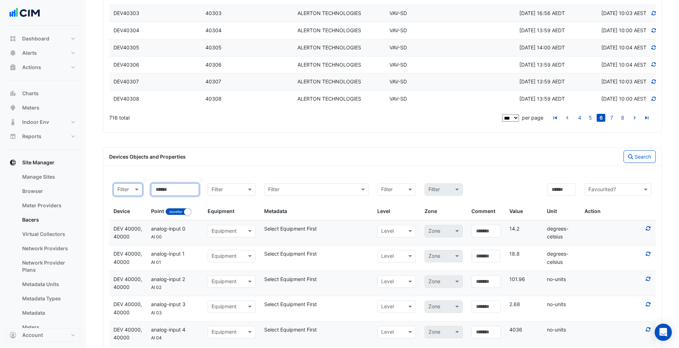
click at [164, 189] on input at bounding box center [175, 189] width 48 height 13
click at [297, 190] on input "text" at bounding box center [309, 190] width 82 height 8
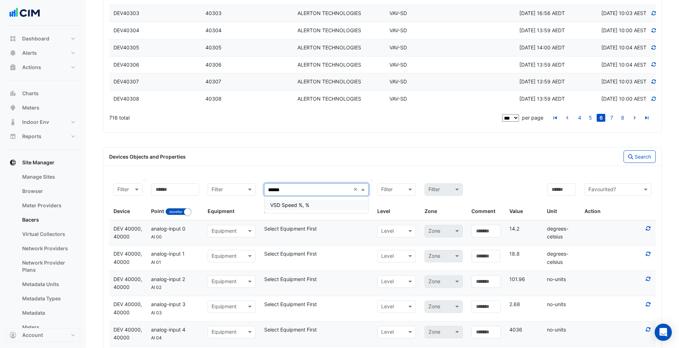
type input "*******"
click at [640, 158] on button "Search" at bounding box center [640, 156] width 32 height 13
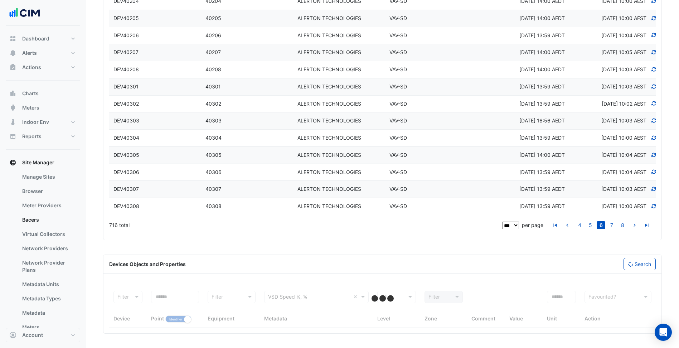
scroll to position [1719, 0]
select select "***"
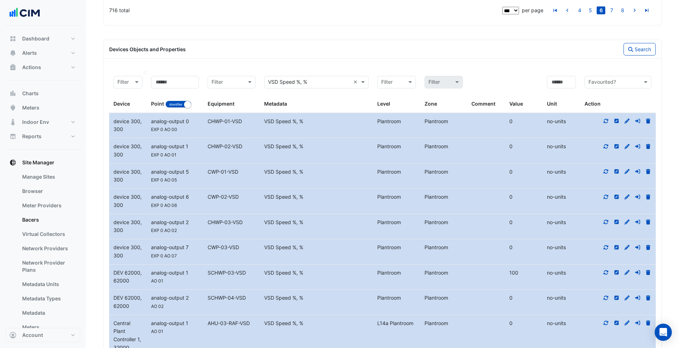
scroll to position [1970, 0]
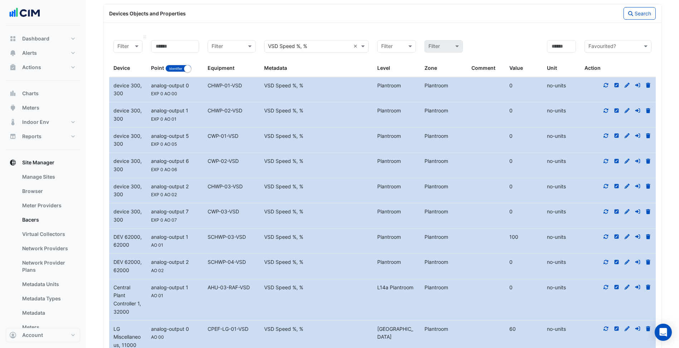
click at [220, 285] on span "AHU-03-RAF-VSD" at bounding box center [229, 287] width 42 height 6
click at [356, 294] on datatable-body-cell "Metadata VSD Speed %, %" at bounding box center [316, 299] width 113 height 41
click at [639, 287] on icon at bounding box center [637, 287] width 5 height 4
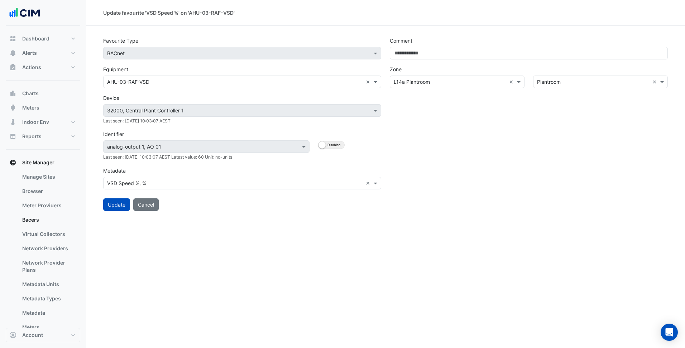
click at [253, 86] on div "Search... × AHU-03-RAF-VSD ×" at bounding box center [242, 82] width 278 height 13
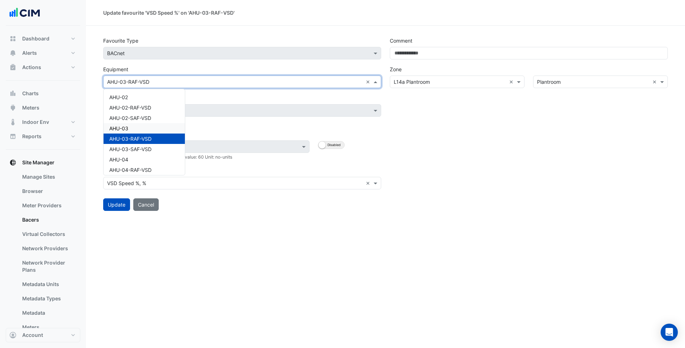
click at [150, 126] on div "AHU-03" at bounding box center [143, 128] width 81 height 10
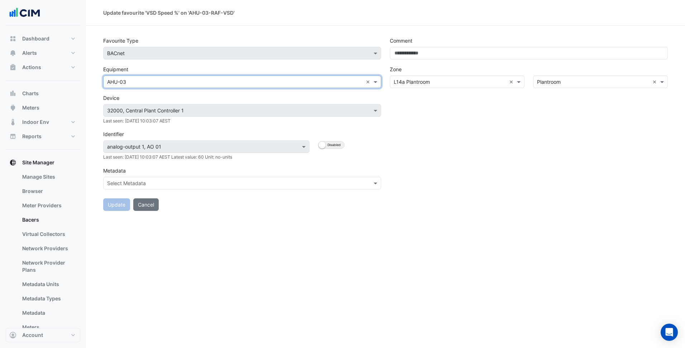
click at [192, 180] on input "text" at bounding box center [235, 184] width 256 height 8
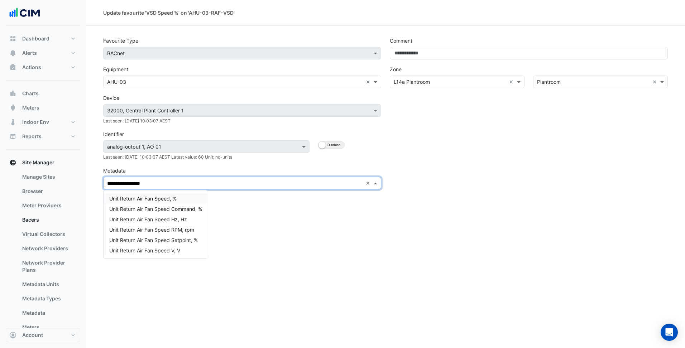
type input "**********"
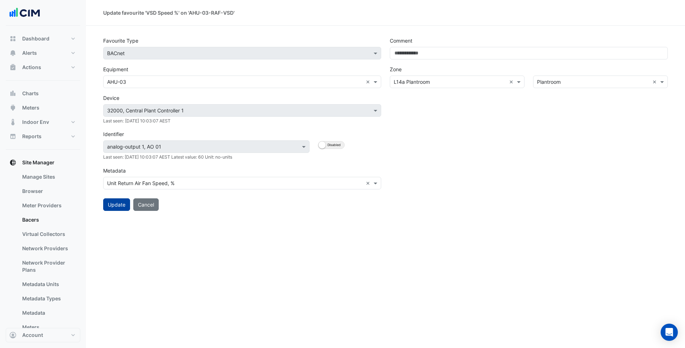
click at [122, 205] on button "Update" at bounding box center [116, 204] width 27 height 13
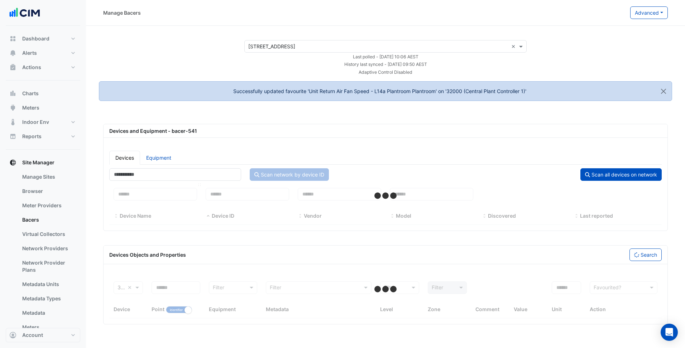
select select "***"
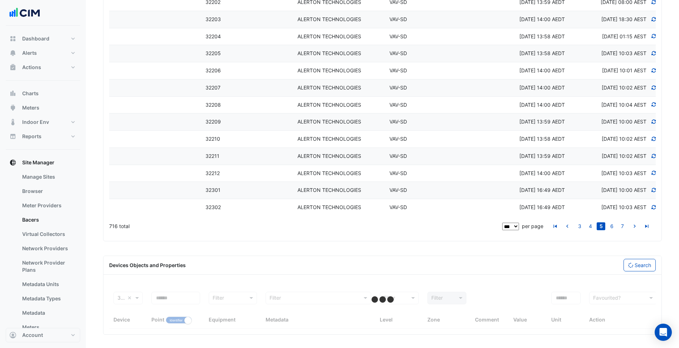
scroll to position [1719, 0]
select select "***"
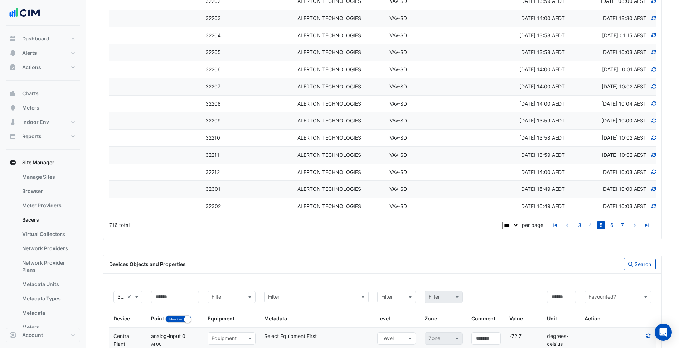
click at [127, 299] on div at bounding box center [128, 297] width 28 height 9
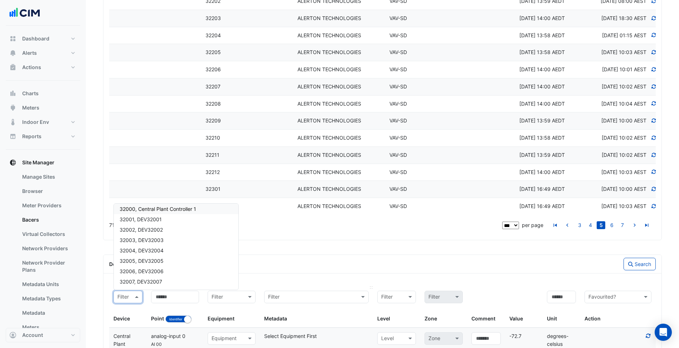
click at [289, 293] on input "text" at bounding box center [309, 297] width 82 height 8
type input "*****"
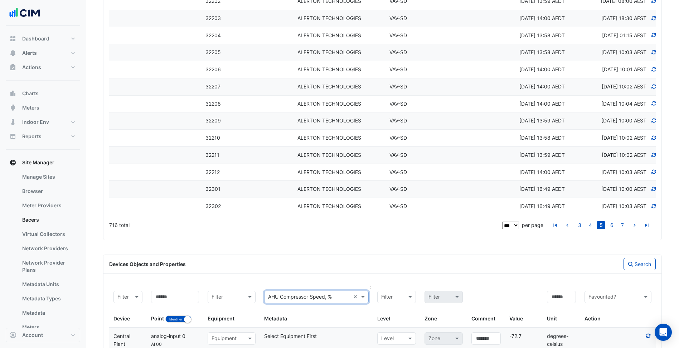
click at [289, 293] on input "text" at bounding box center [309, 297] width 82 height 8
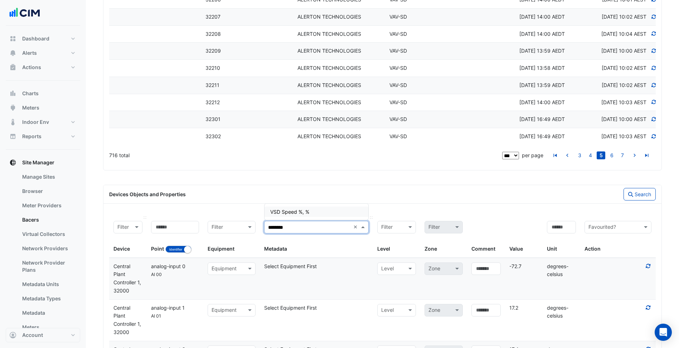
type input "*********"
click at [640, 191] on button "Search" at bounding box center [640, 194] width 32 height 13
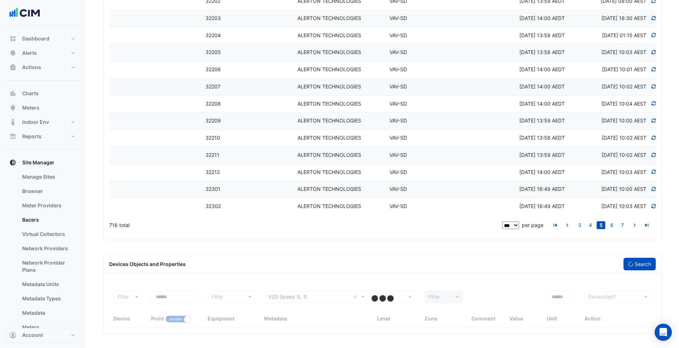
scroll to position [1719, 0]
select select "***"
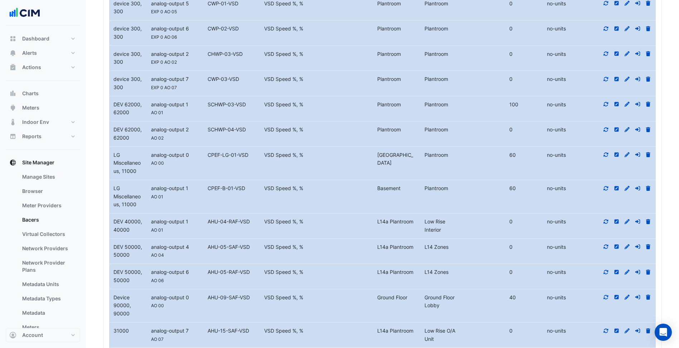
scroll to position [2112, 0]
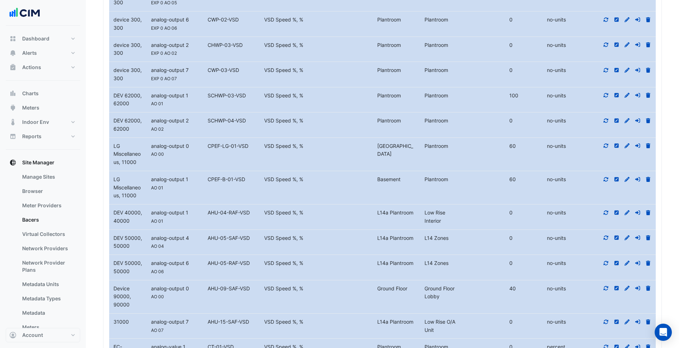
click at [322, 223] on datatable-body-cell "Metadata VSD Speed %, %" at bounding box center [316, 216] width 113 height 25
click at [636, 210] on icon at bounding box center [638, 212] width 6 height 5
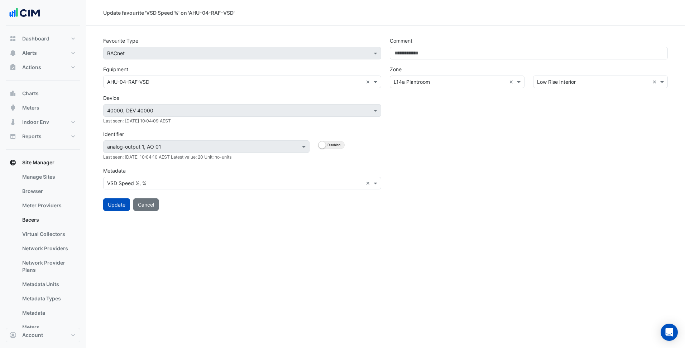
click at [163, 70] on div "Equipment Search... × AHU-04-RAF-VSD ×" at bounding box center [242, 75] width 278 height 25
click at [161, 80] on input "text" at bounding box center [235, 82] width 256 height 8
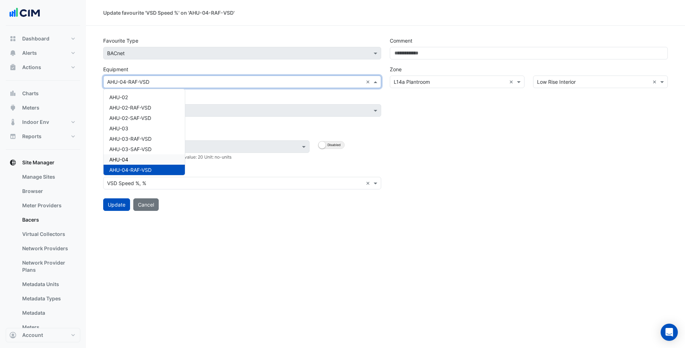
click at [128, 157] on span "AHU-04" at bounding box center [118, 159] width 19 height 6
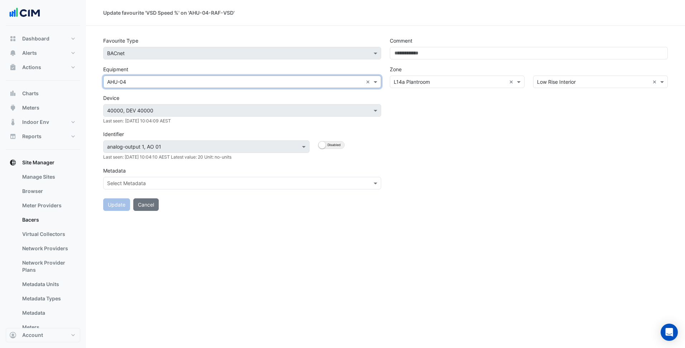
click at [154, 180] on input "text" at bounding box center [235, 184] width 256 height 8
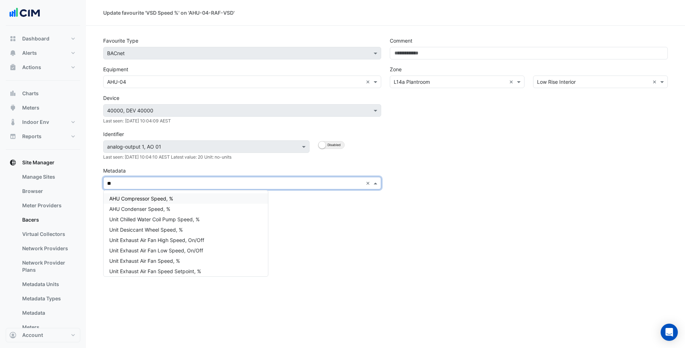
type input "*"
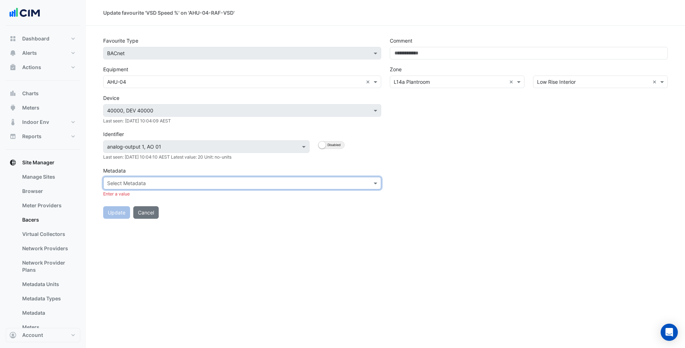
click at [150, 185] on input "text" at bounding box center [235, 184] width 256 height 8
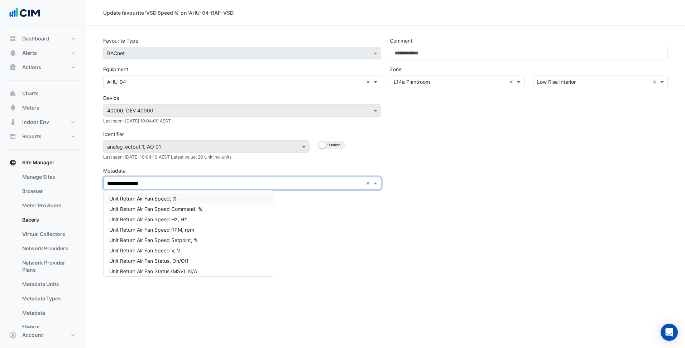
type input "**********"
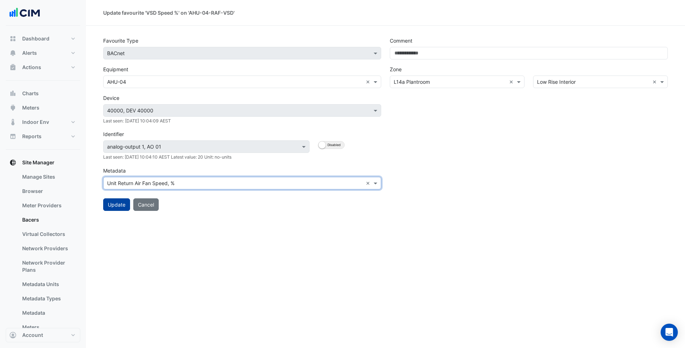
click at [125, 209] on button "Update" at bounding box center [116, 204] width 27 height 13
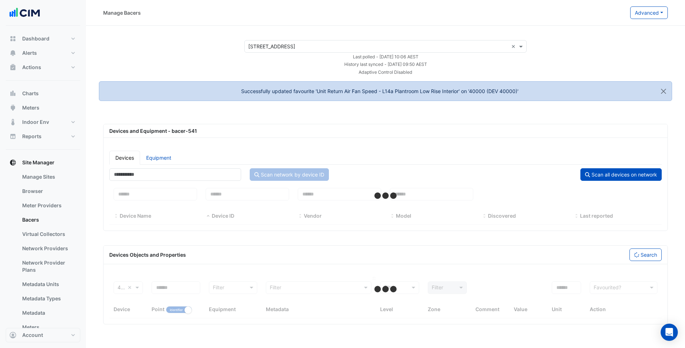
select select "***"
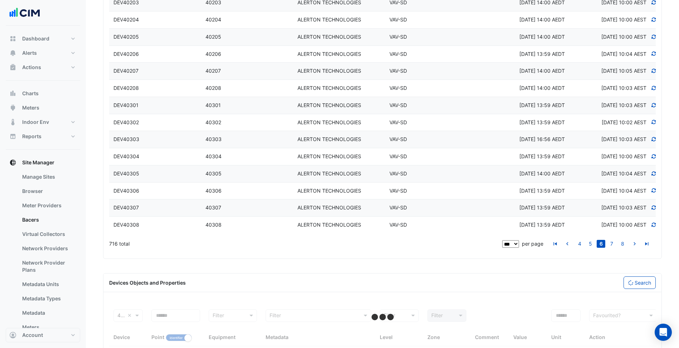
scroll to position [1719, 0]
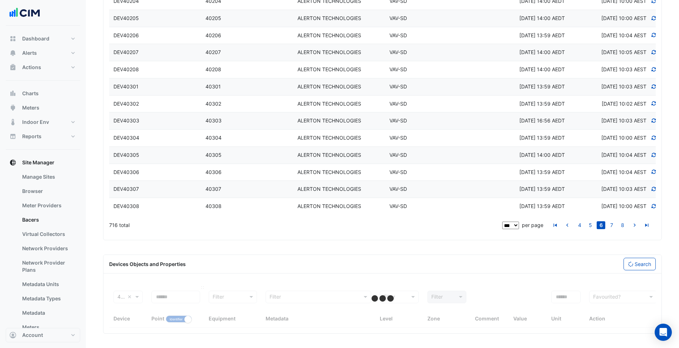
select select "***"
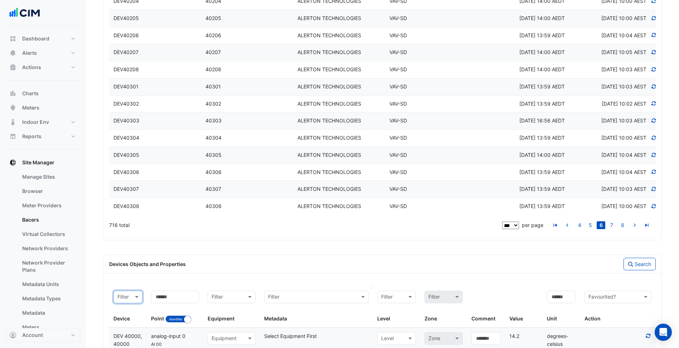
click at [322, 303] on div "Filter" at bounding box center [316, 297] width 105 height 13
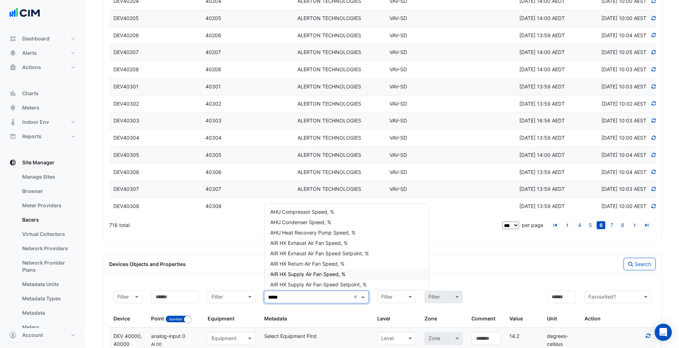
click at [271, 298] on input "*****" at bounding box center [309, 297] width 82 height 8
click at [267, 298] on div "*****" at bounding box center [317, 297] width 104 height 9
click at [269, 297] on input "*****" at bounding box center [309, 297] width 82 height 8
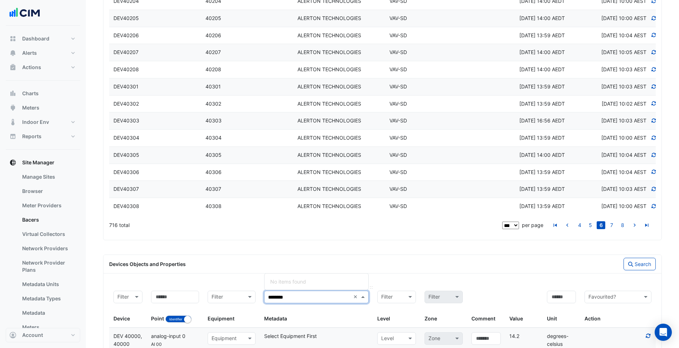
type input "*********"
click at [655, 270] on div "Search" at bounding box center [522, 264] width 278 height 13
click at [648, 270] on button "Search" at bounding box center [640, 264] width 32 height 13
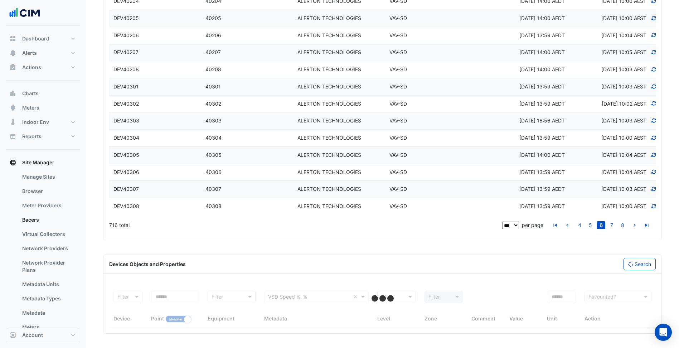
select select "***"
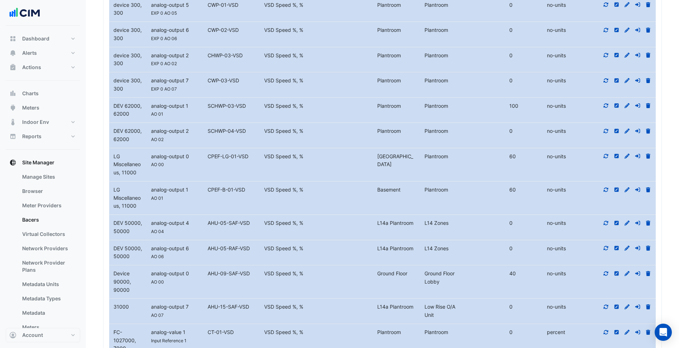
scroll to position [2113, 0]
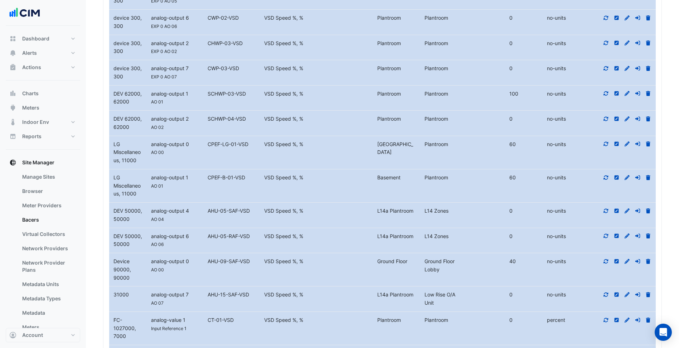
drag, startPoint x: 249, startPoint y: 212, endPoint x: 214, endPoint y: 210, distance: 34.4
click at [214, 210] on div "AHU-05-SAF-VSD" at bounding box center [231, 211] width 57 height 8
drag, startPoint x: 214, startPoint y: 210, endPoint x: 274, endPoint y: 214, distance: 59.2
click at [274, 214] on div "VSD Speed %, %" at bounding box center [316, 211] width 113 height 8
drag, startPoint x: 209, startPoint y: 208, endPoint x: 309, endPoint y: 210, distance: 99.9
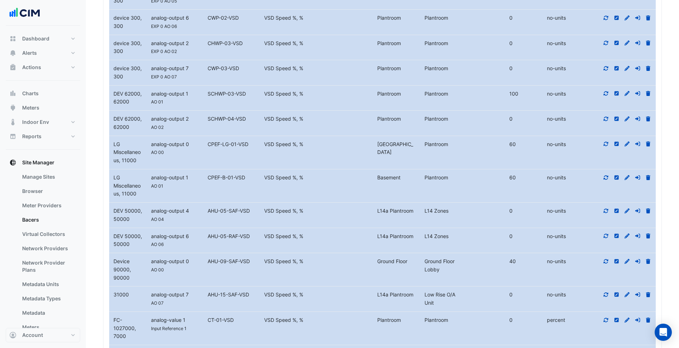
click at [309, 210] on div "Device DEV 50000, 50000 Identifier analog-output 4 AO 04 Equipment AHU-05-SAF-V…" at bounding box center [382, 215] width 547 height 25
drag, startPoint x: 309, startPoint y: 210, endPoint x: 328, endPoint y: 211, distance: 19.0
click at [328, 211] on div "VSD Speed %, %" at bounding box center [316, 211] width 113 height 8
click at [618, 211] on icon at bounding box center [617, 211] width 4 height 4
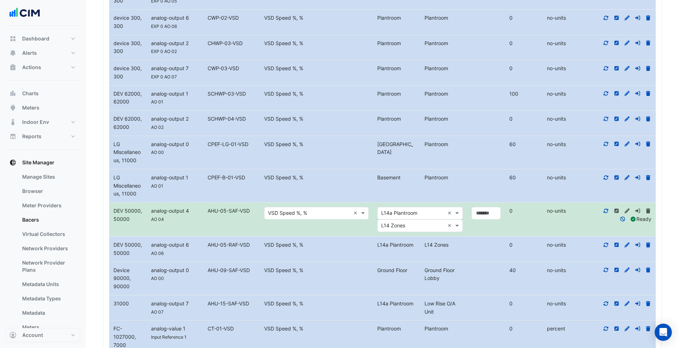
click at [621, 220] on icon at bounding box center [623, 219] width 6 height 5
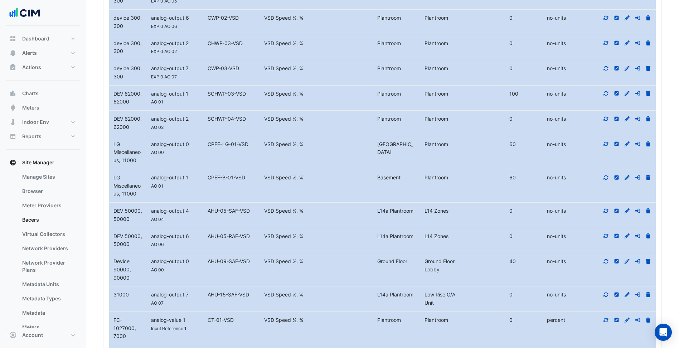
click at [639, 212] on icon at bounding box center [638, 210] width 6 height 5
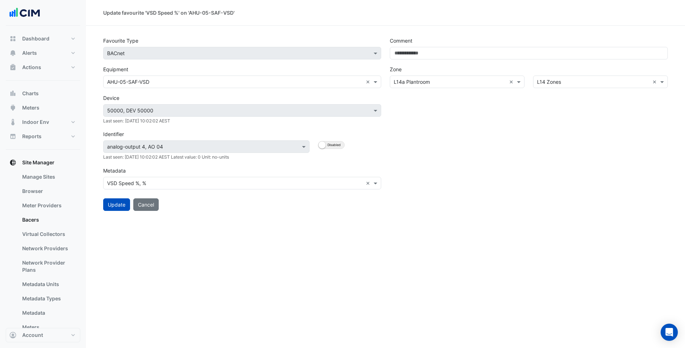
click at [193, 81] on input "text" at bounding box center [235, 82] width 256 height 8
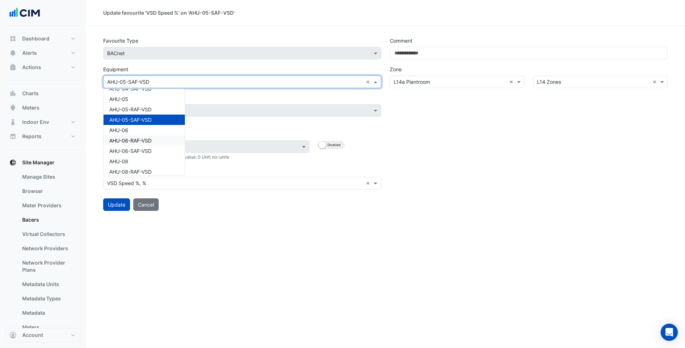
scroll to position [81, 0]
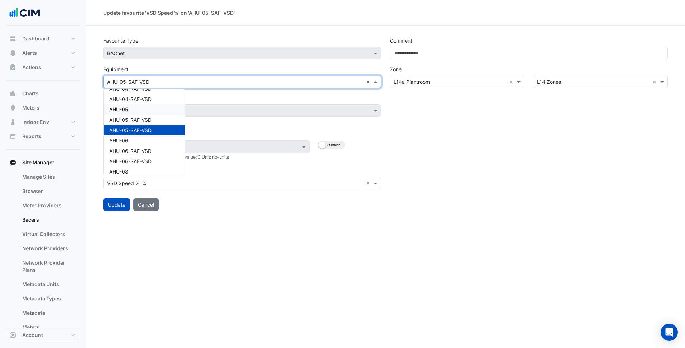
click at [137, 113] on div "AHU-05" at bounding box center [143, 109] width 81 height 10
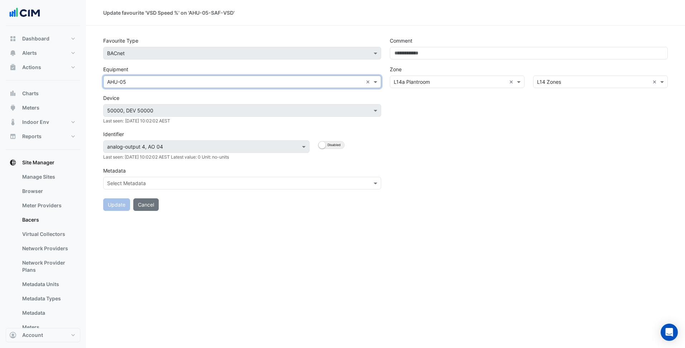
click at [202, 180] on input "text" at bounding box center [235, 184] width 256 height 8
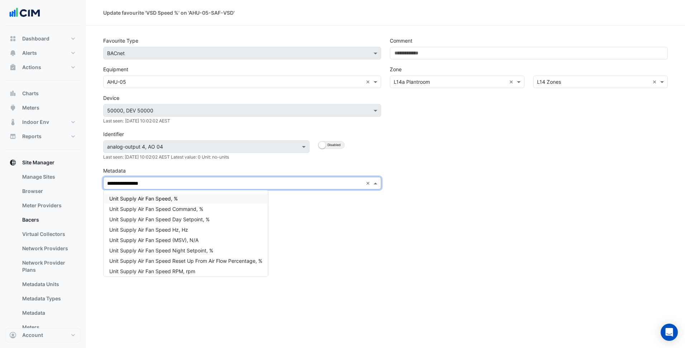
type input "**********"
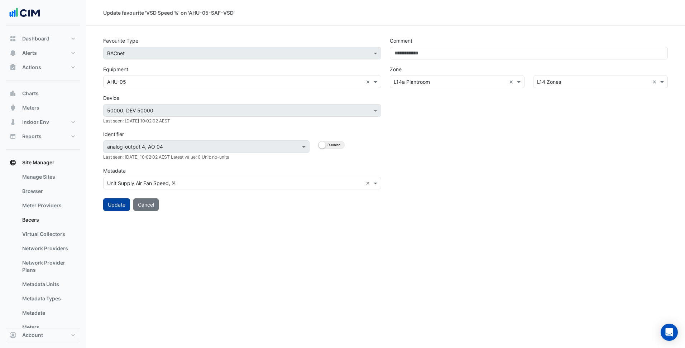
click at [119, 205] on button "Update" at bounding box center [116, 204] width 27 height 13
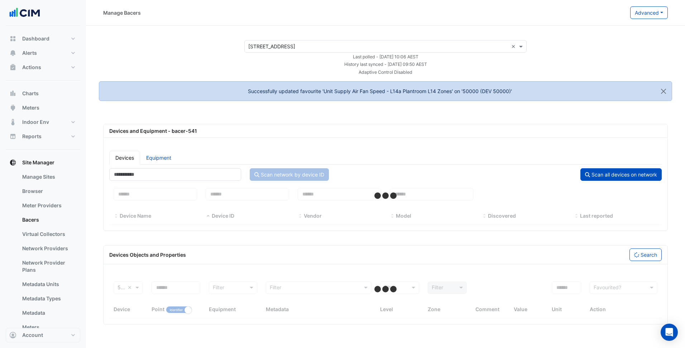
select select "***"
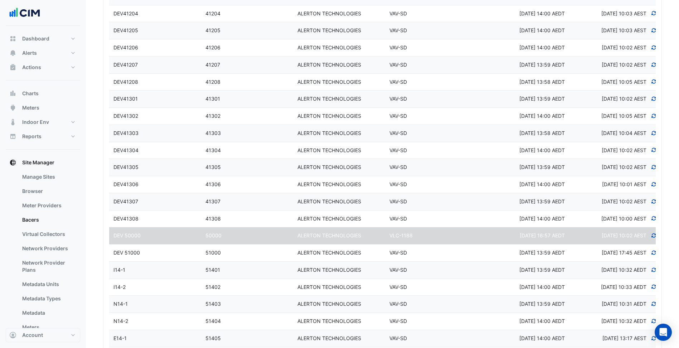
scroll to position [1736, 0]
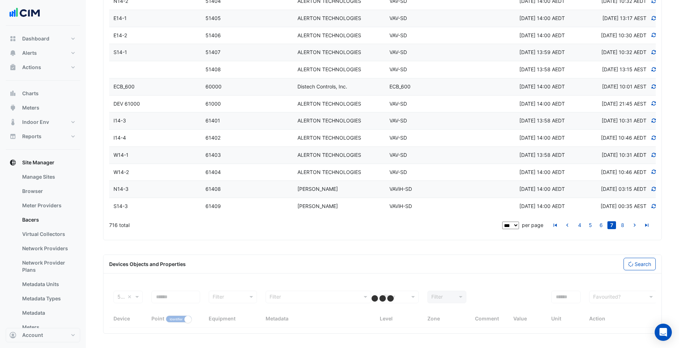
select select "***"
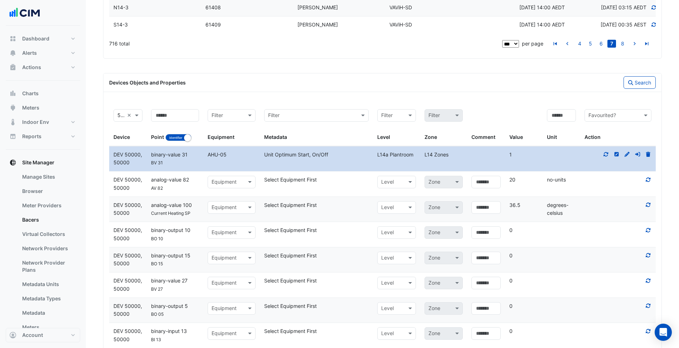
scroll to position [1915, 0]
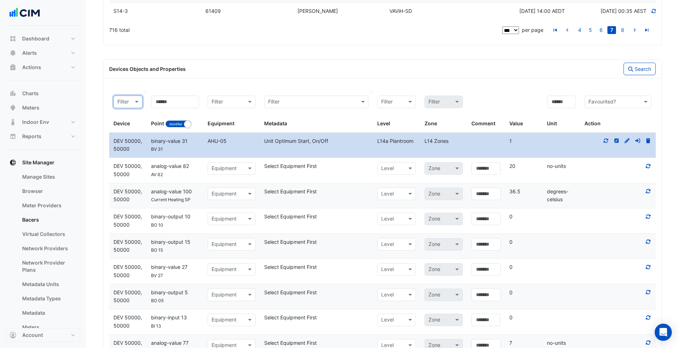
click at [321, 106] on input "text" at bounding box center [309, 102] width 82 height 8
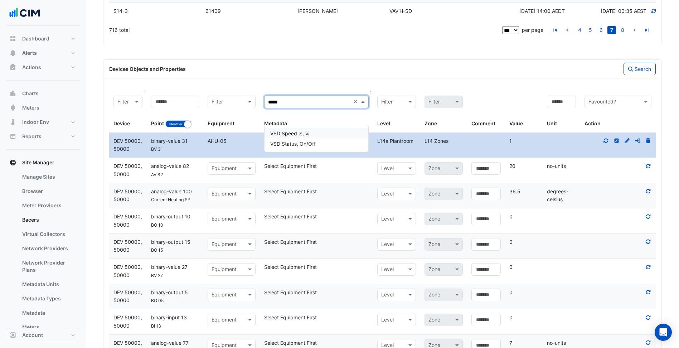
type input "******"
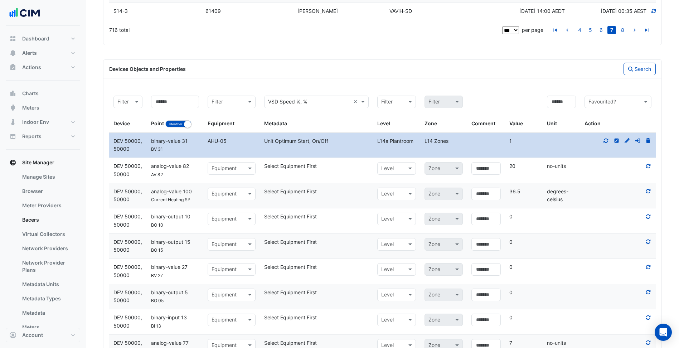
drag, startPoint x: 638, startPoint y: 90, endPoint x: 632, endPoint y: 89, distance: 6.5
click at [638, 75] on button "Search" at bounding box center [640, 69] width 32 height 13
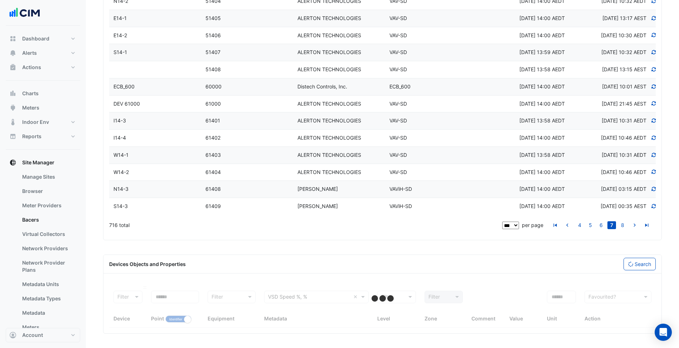
scroll to position [1736, 0]
select select "***"
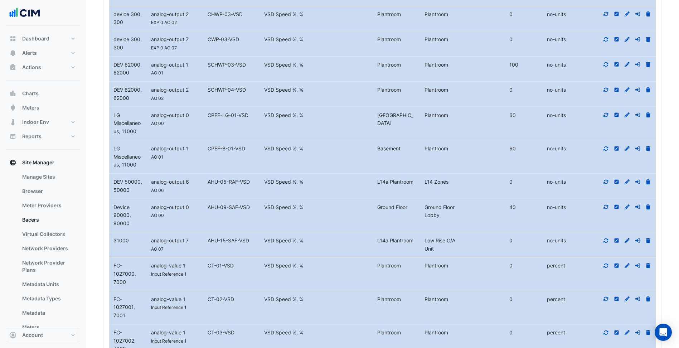
scroll to position [2129, 0]
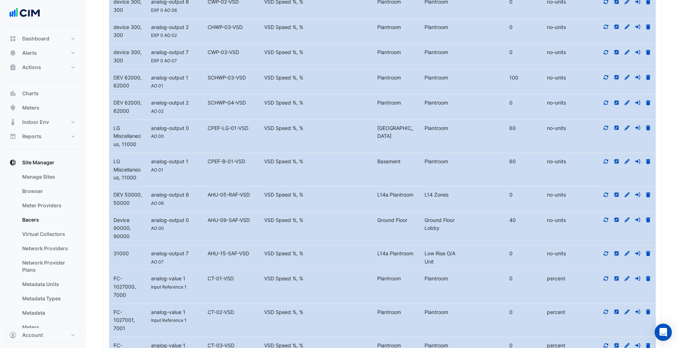
drag, startPoint x: 221, startPoint y: 209, endPoint x: 299, endPoint y: 211, distance: 77.7
click at [299, 211] on div "Device DEV 50000, 50000 Identifier analog-output 6 AO 06 Equipment AHU-05-RAF-V…" at bounding box center [382, 199] width 547 height 25
drag, startPoint x: 299, startPoint y: 211, endPoint x: 312, endPoint y: 212, distance: 13.3
click at [312, 199] on div "VSD Speed %, %" at bounding box center [316, 195] width 113 height 8
click at [626, 197] on icon at bounding box center [627, 194] width 6 height 5
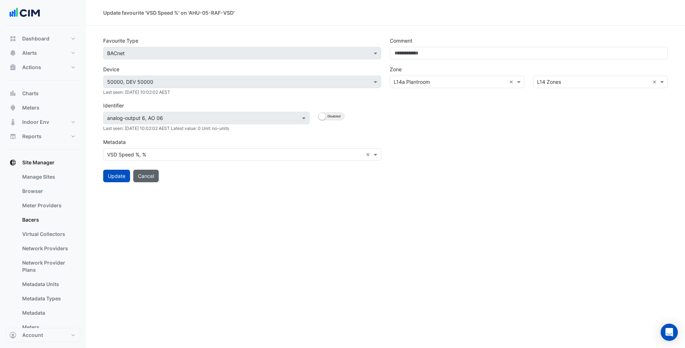
click at [146, 180] on button "Cancel" at bounding box center [145, 176] width 25 height 13
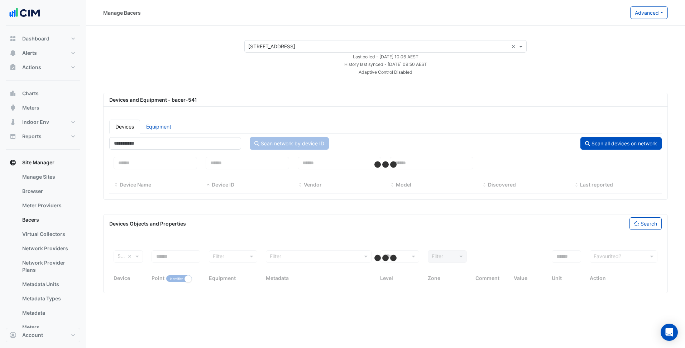
select select "***"
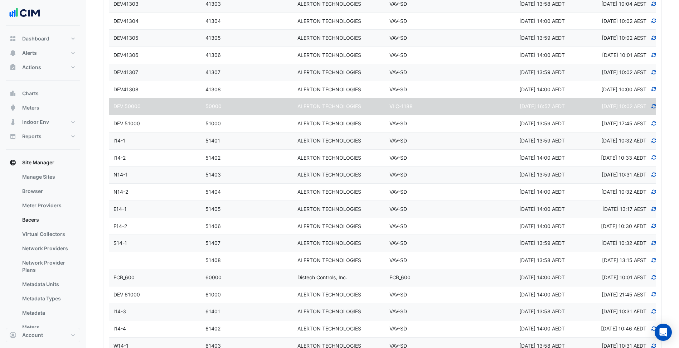
scroll to position [1704, 0]
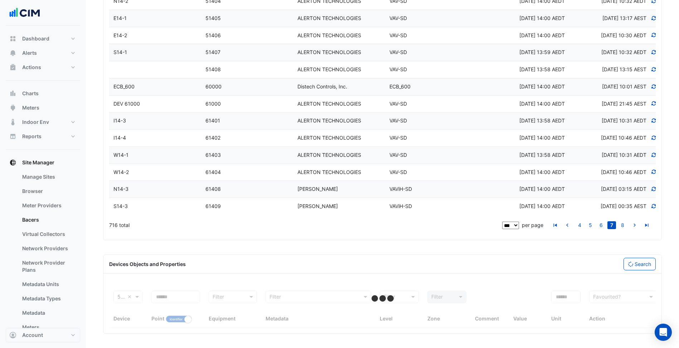
select select "***"
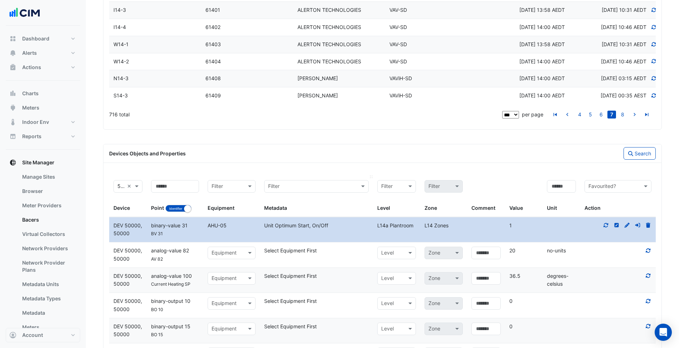
scroll to position [1776, 0]
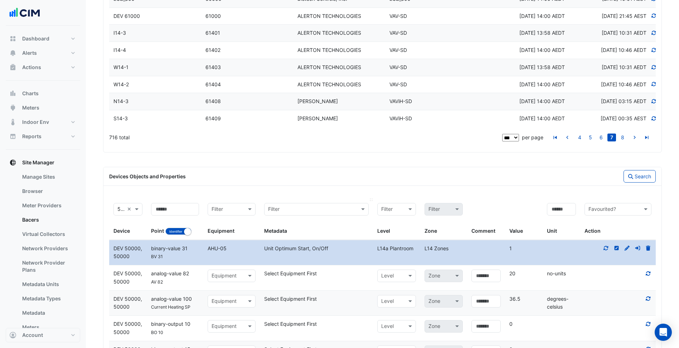
click at [328, 214] on input "text" at bounding box center [309, 209] width 82 height 8
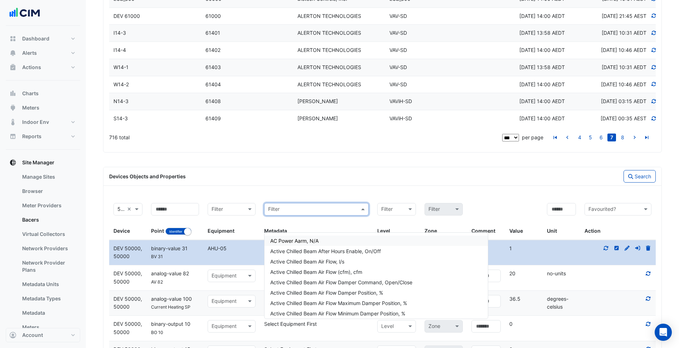
click at [129, 262] on datatable-body-cell "Device DEV 50000, 50000" at bounding box center [128, 252] width 38 height 25
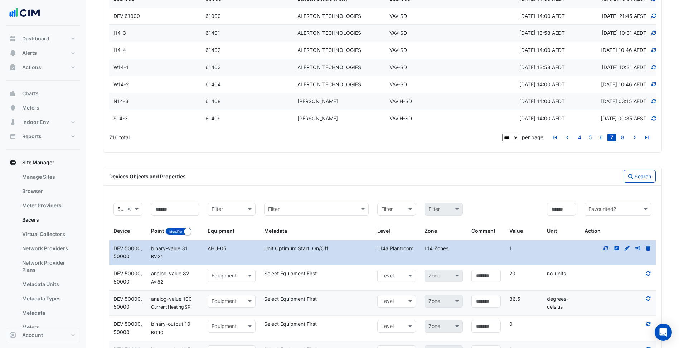
scroll to position [1740, 0]
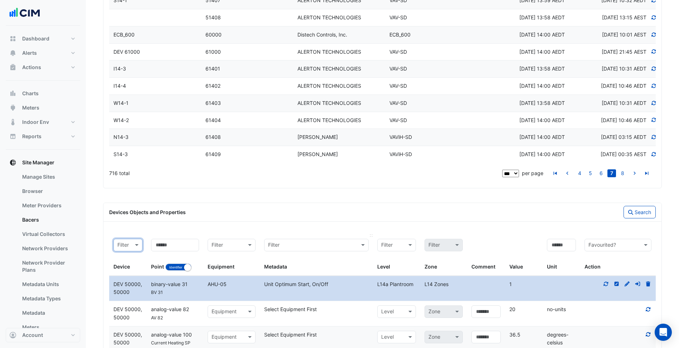
click at [296, 250] on input "text" at bounding box center [309, 245] width 82 height 8
type input "********"
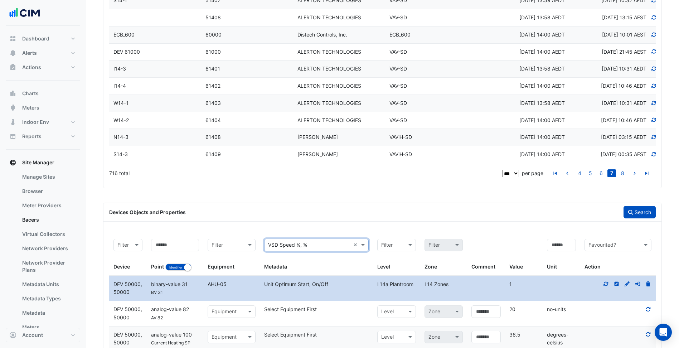
click at [640, 218] on button "Search" at bounding box center [640, 212] width 32 height 13
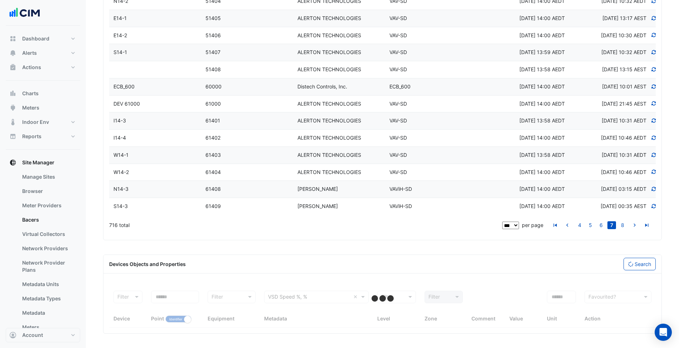
scroll to position [1704, 0]
select select "***"
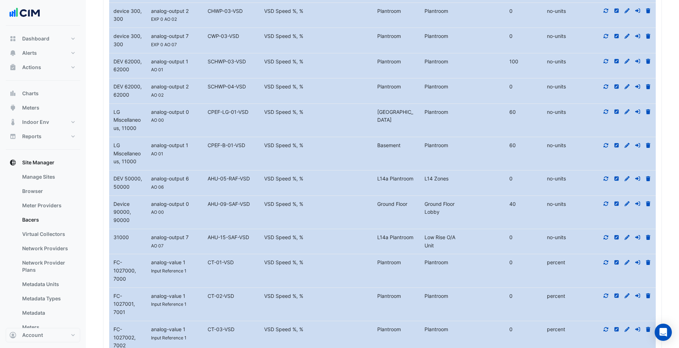
scroll to position [2134, 0]
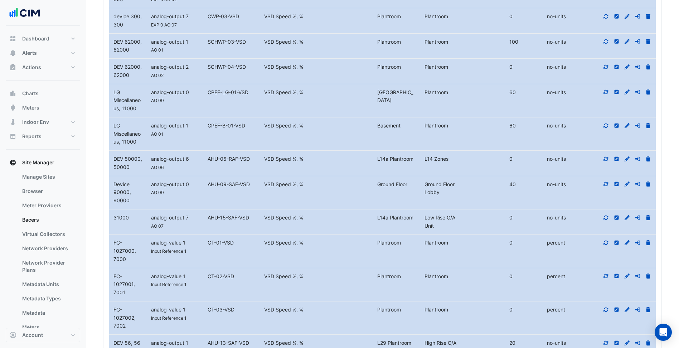
click at [636, 161] on icon at bounding box center [638, 158] width 6 height 5
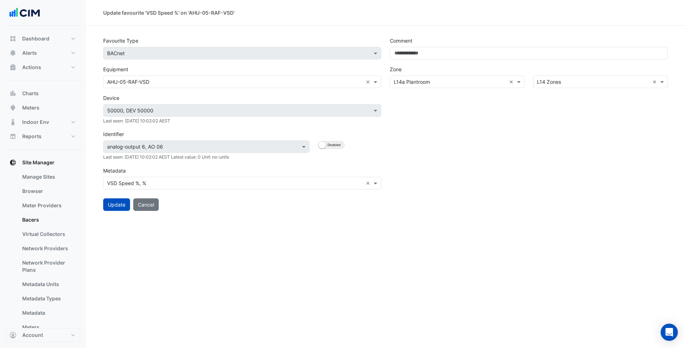
click at [226, 79] on input "text" at bounding box center [235, 82] width 256 height 8
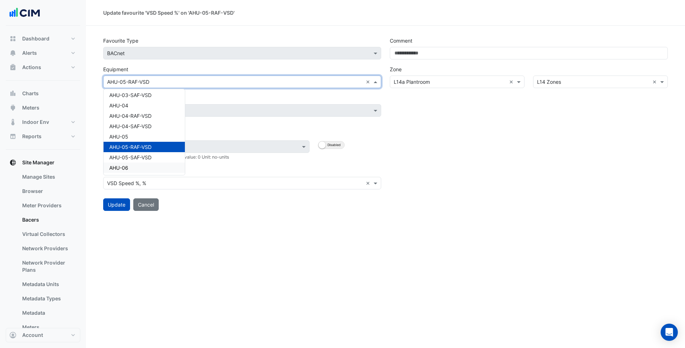
scroll to position [35, 0]
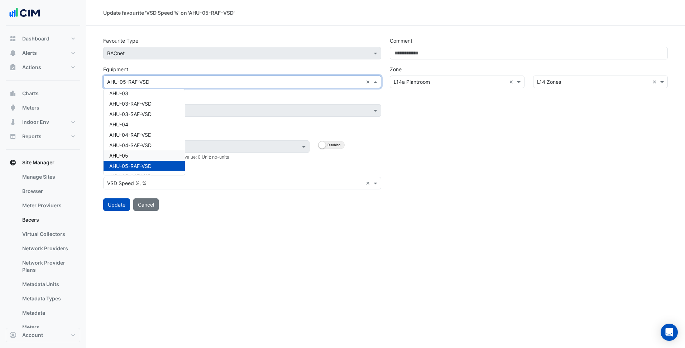
click at [132, 152] on div "AHU-05" at bounding box center [143, 155] width 81 height 10
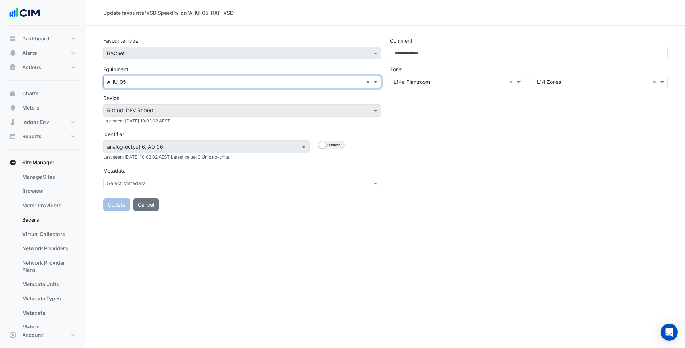
click at [161, 184] on input "text" at bounding box center [235, 184] width 256 height 8
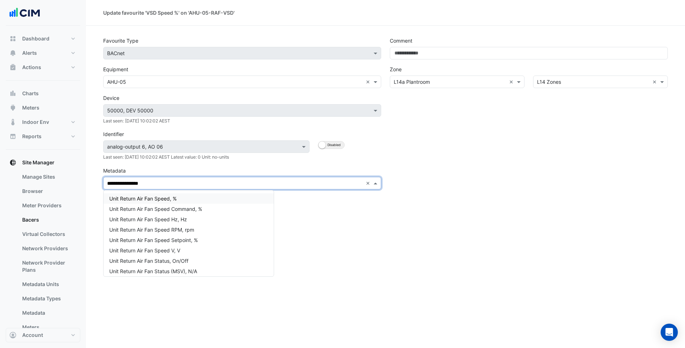
type input "**********"
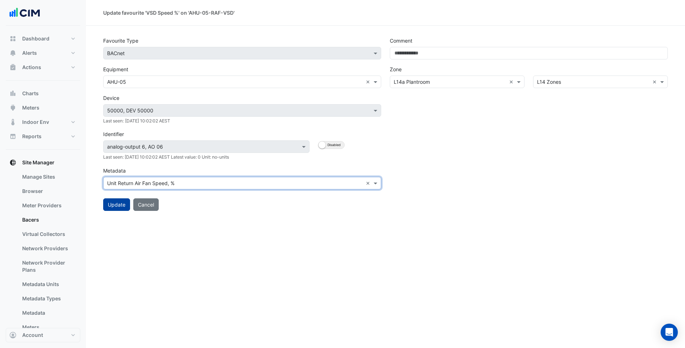
click at [121, 204] on button "Update" at bounding box center [116, 204] width 27 height 13
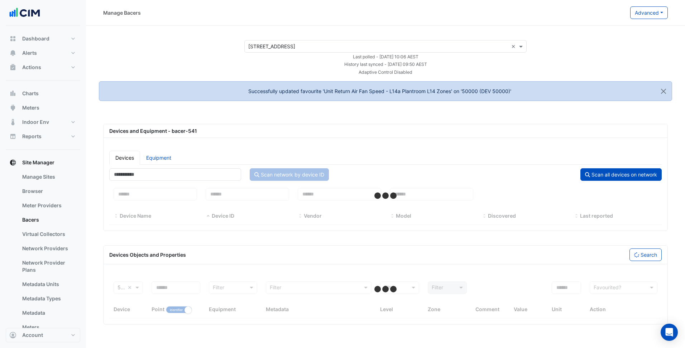
select select "***"
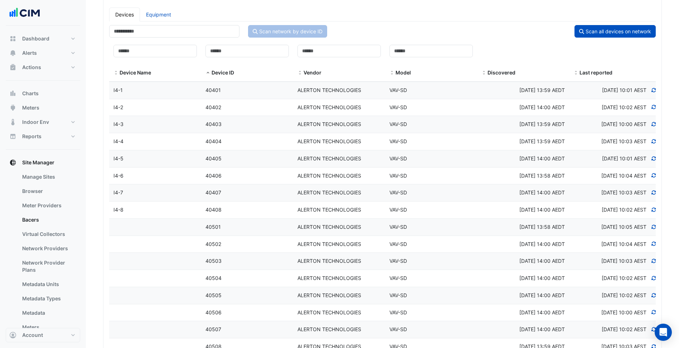
scroll to position [881, 0]
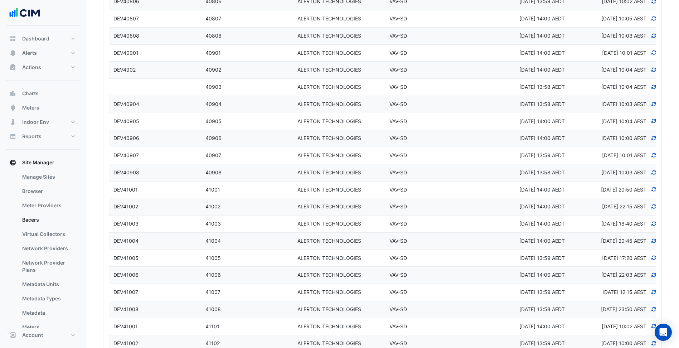
select select "***"
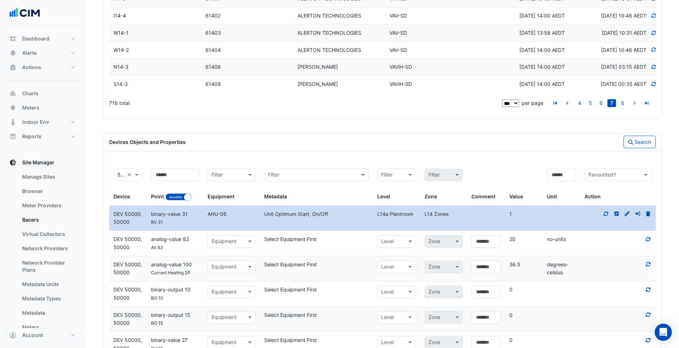
scroll to position [1843, 0]
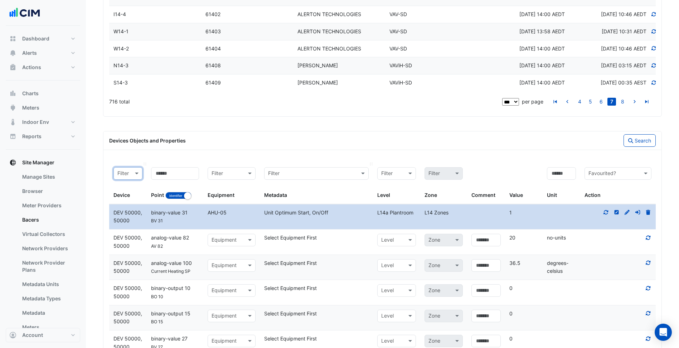
click at [270, 178] on input "text" at bounding box center [309, 174] width 82 height 8
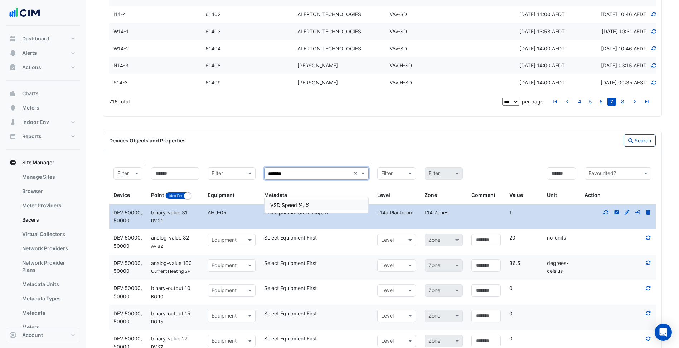
type input "********"
click at [624, 147] on button "Search" at bounding box center [640, 140] width 32 height 13
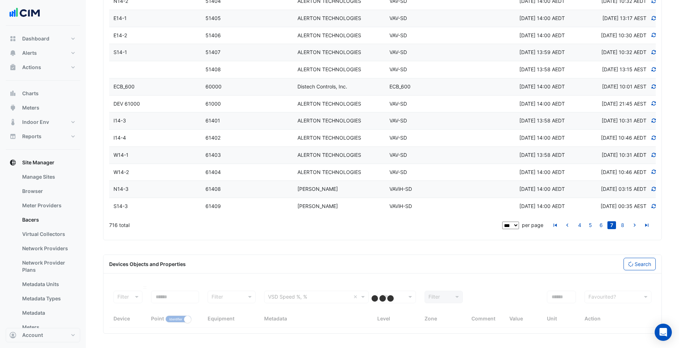
scroll to position [1736, 0]
select select "***"
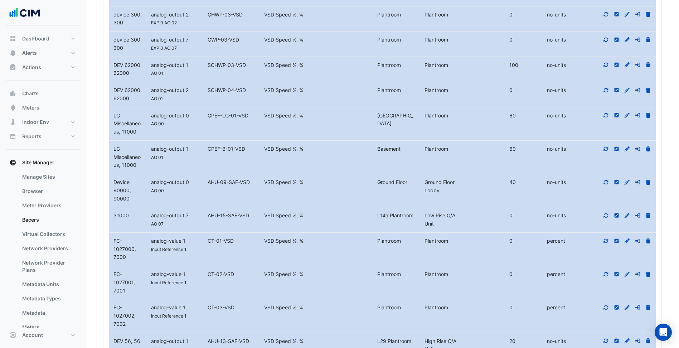
scroll to position [2130, 0]
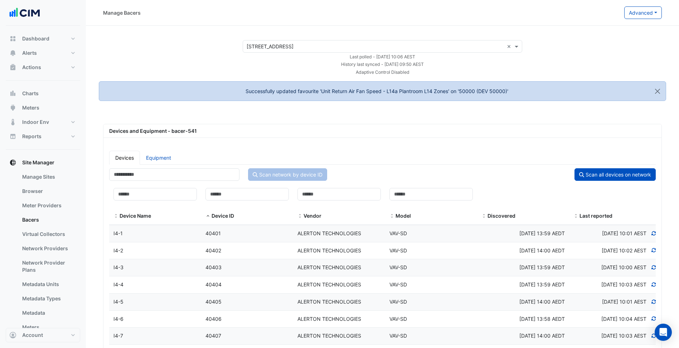
select select "***"
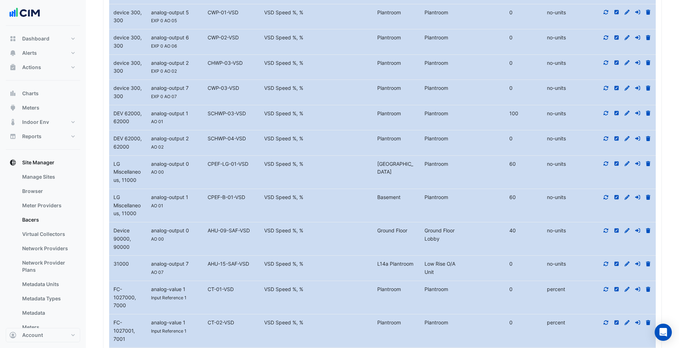
click at [314, 241] on datatable-body-cell "Metadata VSD Speed %, %" at bounding box center [316, 238] width 113 height 33
click at [638, 233] on icon at bounding box center [637, 230] width 5 height 4
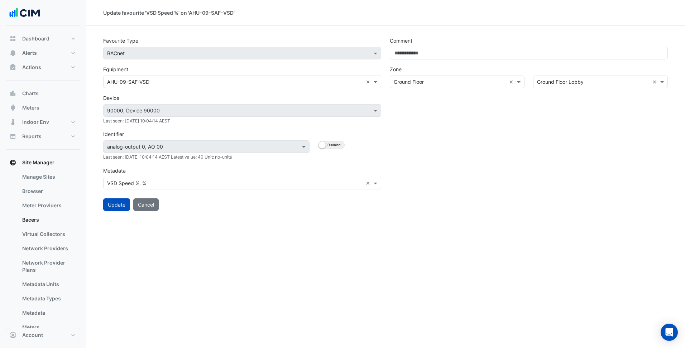
click at [187, 83] on input "text" at bounding box center [235, 82] width 256 height 8
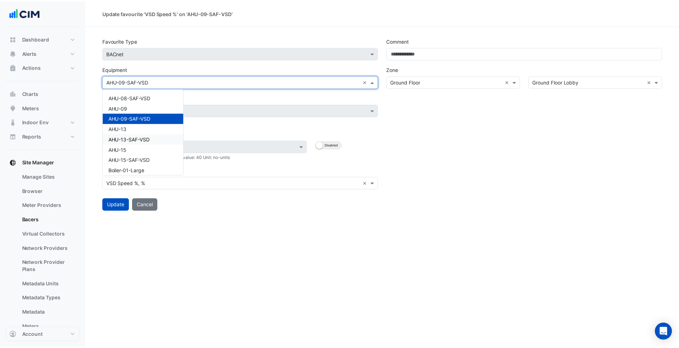
scroll to position [164, 0]
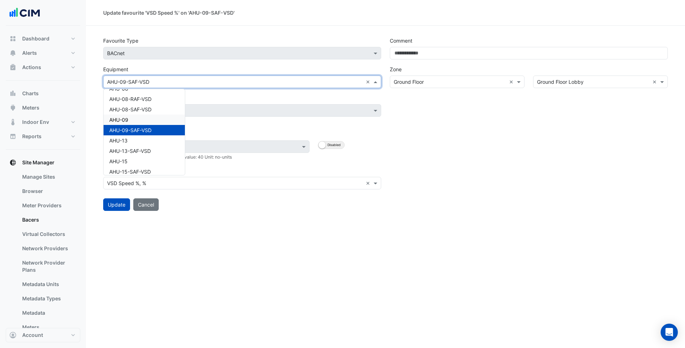
click at [131, 116] on div "AHU-09" at bounding box center [143, 120] width 81 height 10
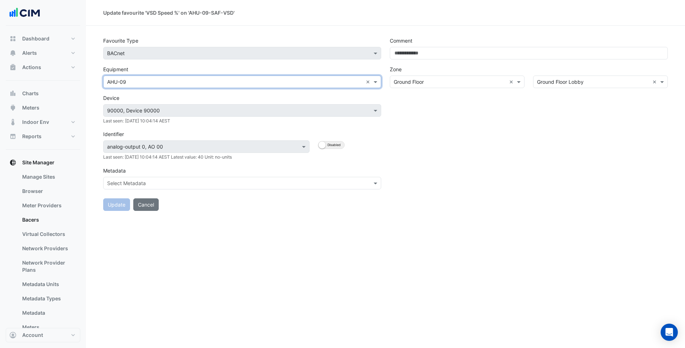
click at [185, 182] on input "text" at bounding box center [235, 184] width 256 height 8
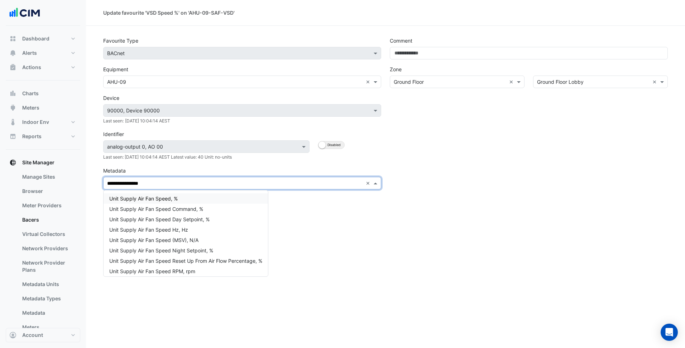
type input "**********"
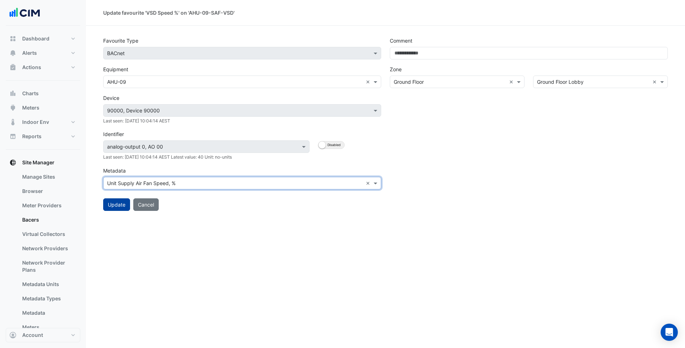
click at [111, 208] on button "Update" at bounding box center [116, 204] width 27 height 13
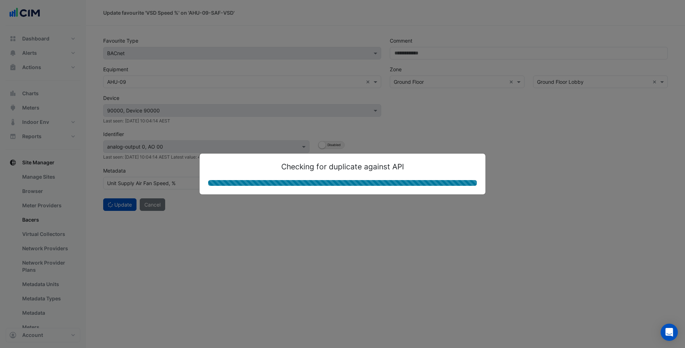
click at [233, 270] on ngb-modal-window "Checking for duplicate against API" at bounding box center [342, 174] width 685 height 348
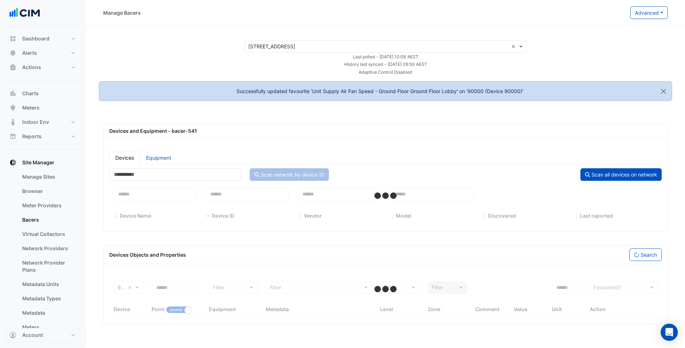
select select "***"
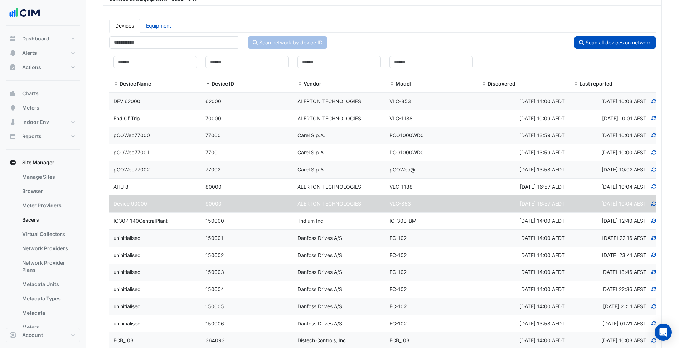
scroll to position [143, 0]
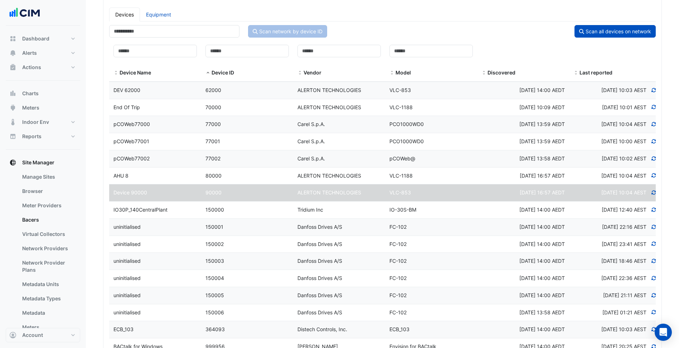
select select "***"
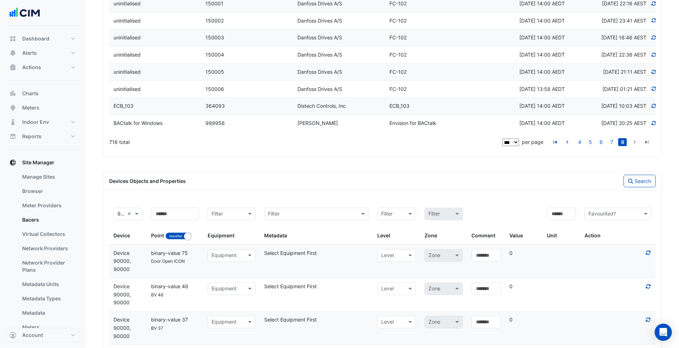
scroll to position [358, 0]
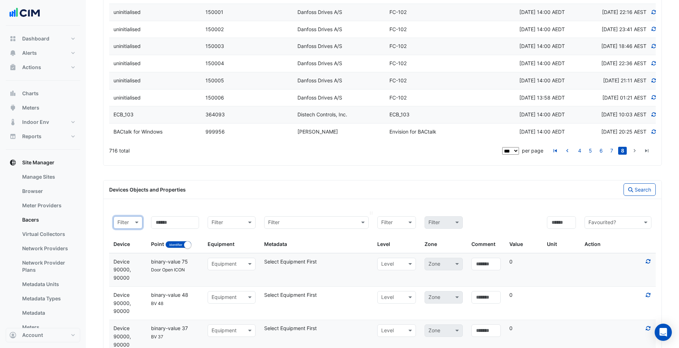
click at [299, 227] on input "text" at bounding box center [309, 223] width 82 height 8
type input "*********"
click at [628, 192] on icon "button" at bounding box center [630, 189] width 5 height 5
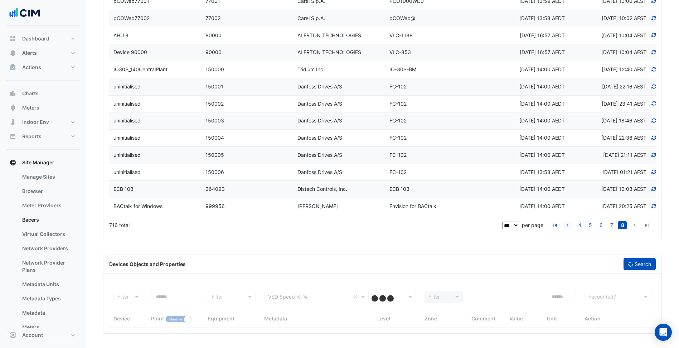
scroll to position [300, 0]
select select "***"
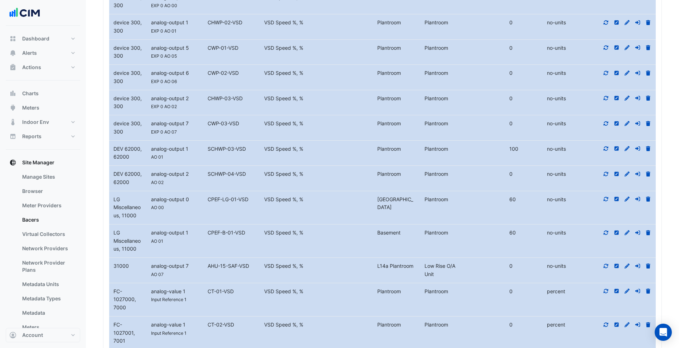
scroll to position [610, 0]
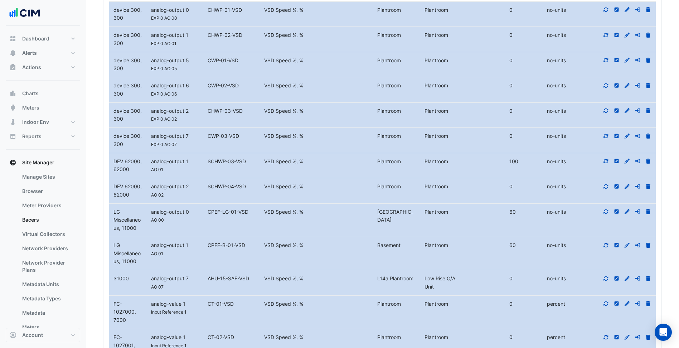
click at [304, 191] on div "VSD Speed %, %" at bounding box center [316, 187] width 113 height 8
click at [306, 140] on div "VSD Speed %, %" at bounding box center [316, 136] width 113 height 8
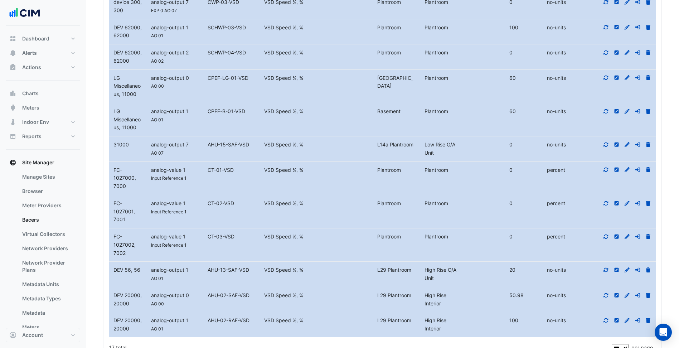
scroll to position [717, 0]
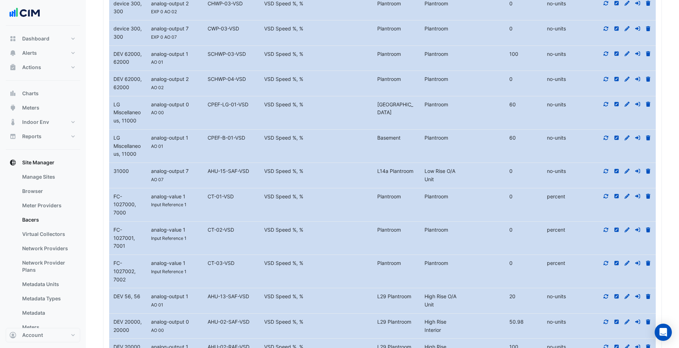
click at [312, 188] on datatable-body-cell "Metadata VSD Speed %, %" at bounding box center [316, 175] width 113 height 25
click at [637, 173] on icon at bounding box center [637, 171] width 5 height 4
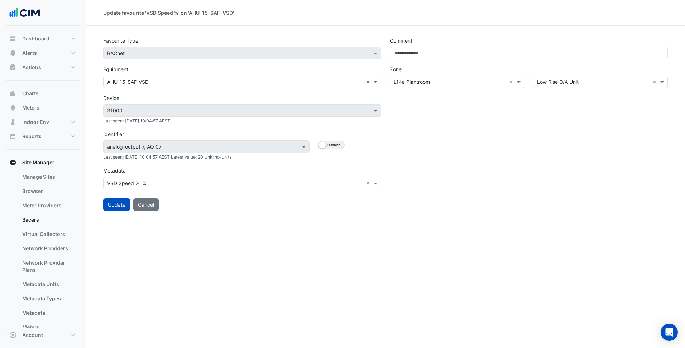
click at [213, 82] on input "text" at bounding box center [235, 82] width 256 height 8
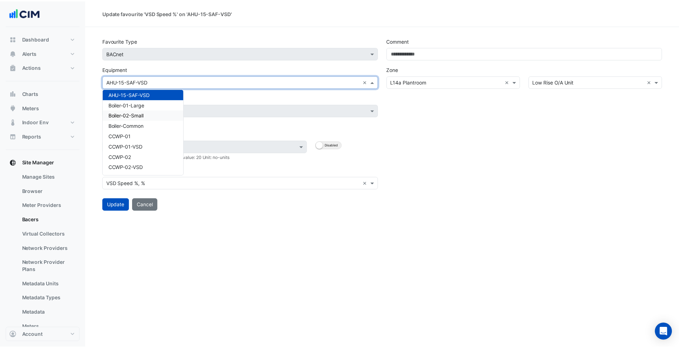
scroll to position [206, 0]
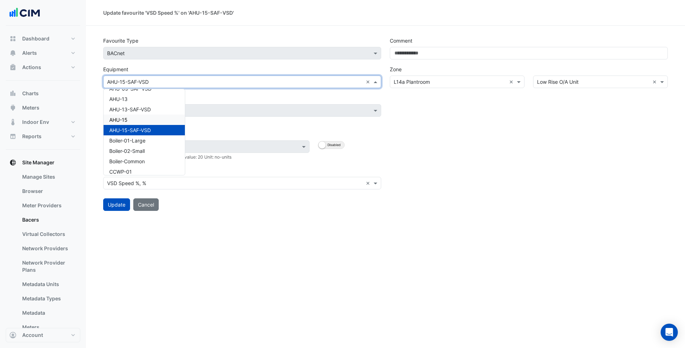
click at [151, 116] on div "AHU-15" at bounding box center [143, 120] width 81 height 10
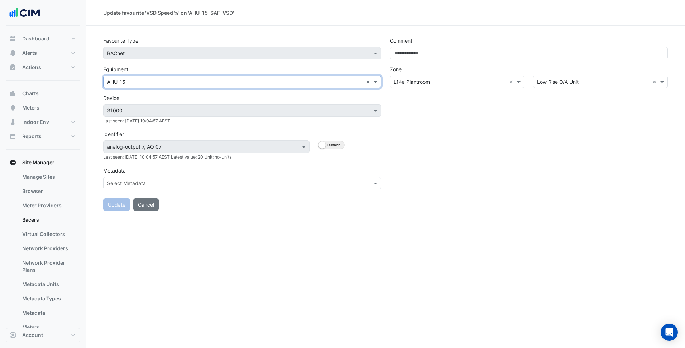
click at [190, 184] on input "text" at bounding box center [235, 184] width 256 height 8
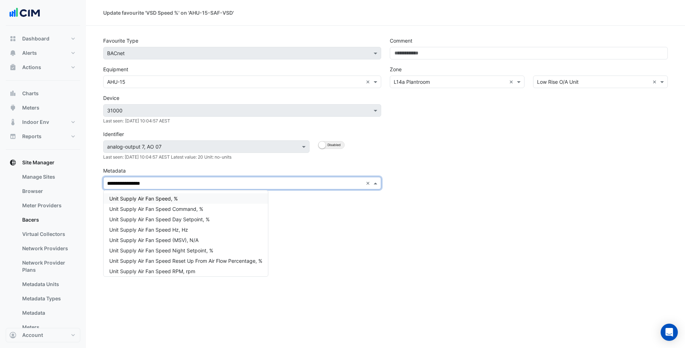
type input "**********"
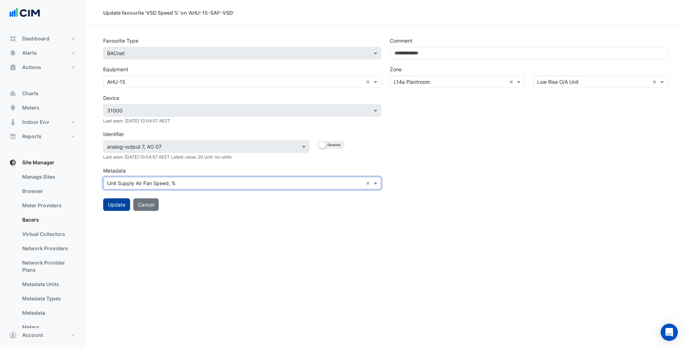
click at [121, 203] on button "Update" at bounding box center [116, 204] width 27 height 13
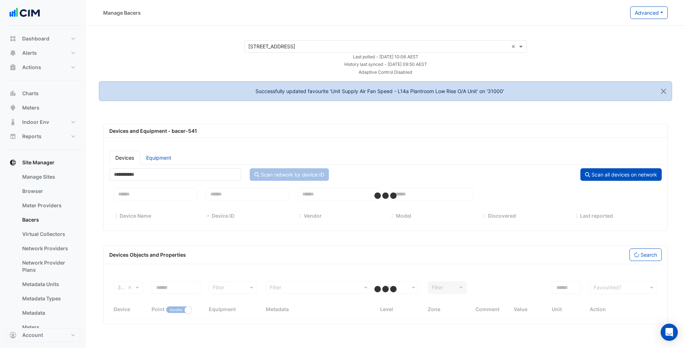
select select "***"
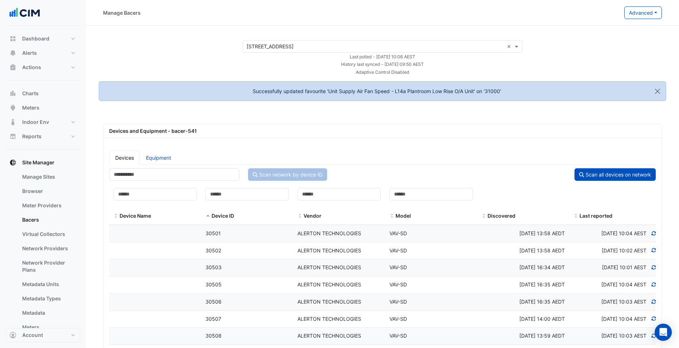
select select "***"
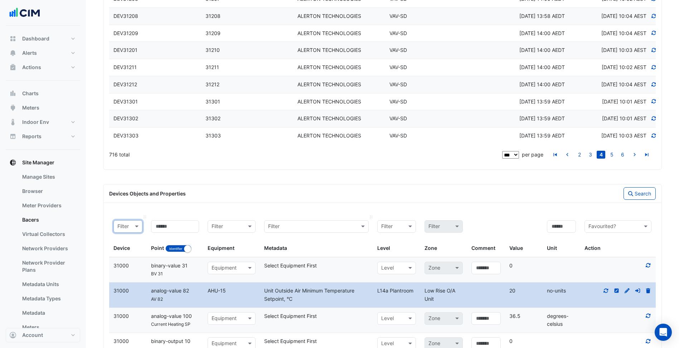
click at [288, 231] on input "text" at bounding box center [309, 227] width 82 height 8
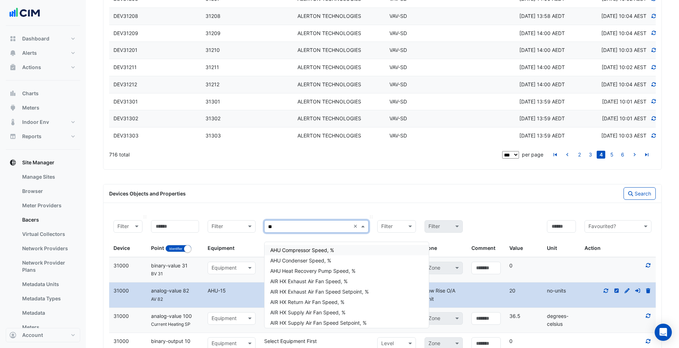
type input "*"
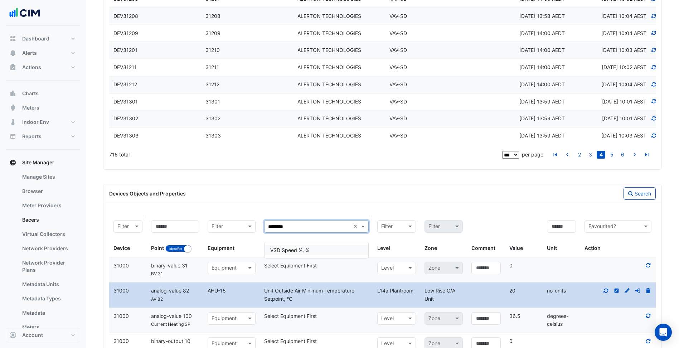
type input "*********"
click at [638, 200] on button "Search" at bounding box center [640, 193] width 32 height 13
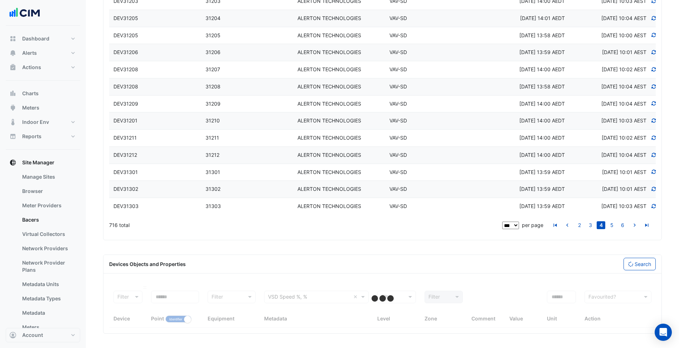
scroll to position [1727, 0]
select select "***"
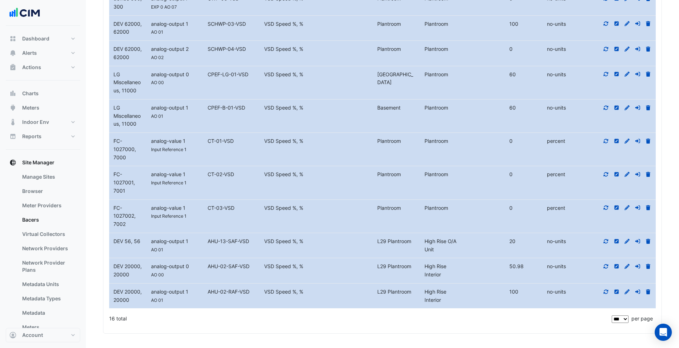
scroll to position [2191, 0]
click at [638, 239] on icon at bounding box center [638, 241] width 6 height 5
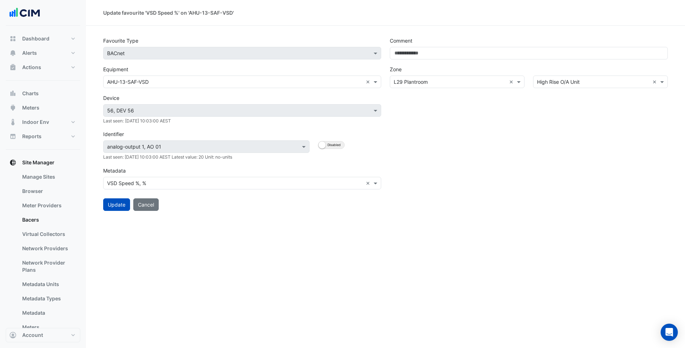
click at [212, 85] on div "Search... × AHU-13-SAF-VSD" at bounding box center [232, 82] width 259 height 8
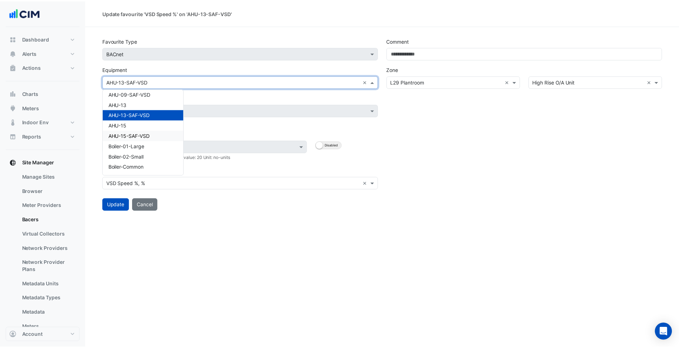
scroll to position [185, 0]
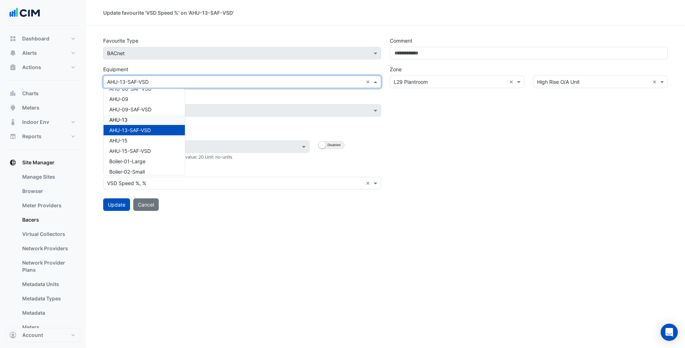
click at [137, 117] on div "AHU-13" at bounding box center [143, 120] width 81 height 10
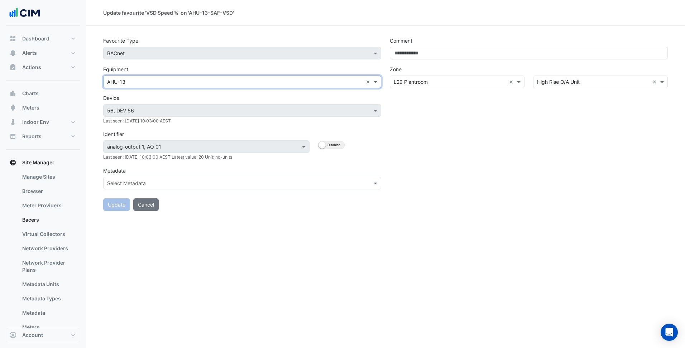
click at [184, 182] on input "text" at bounding box center [235, 184] width 256 height 8
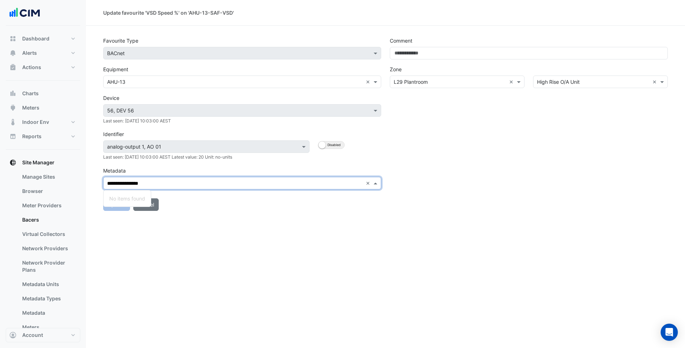
type input "**********"
click at [118, 206] on button "Update" at bounding box center [116, 204] width 27 height 13
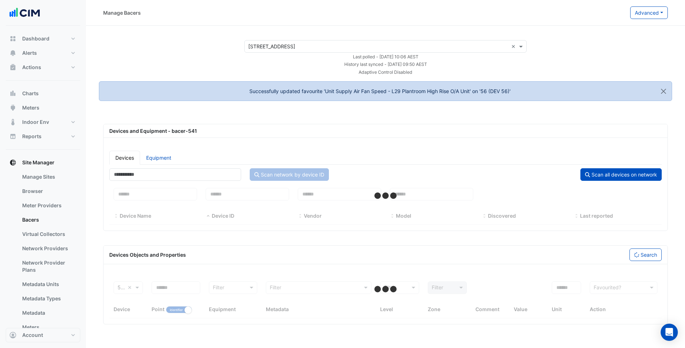
select select "***"
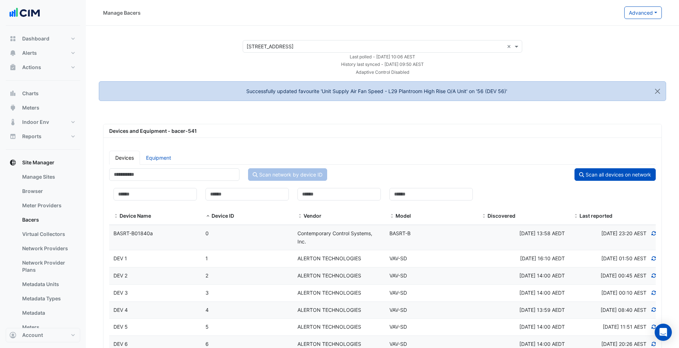
select select "***"
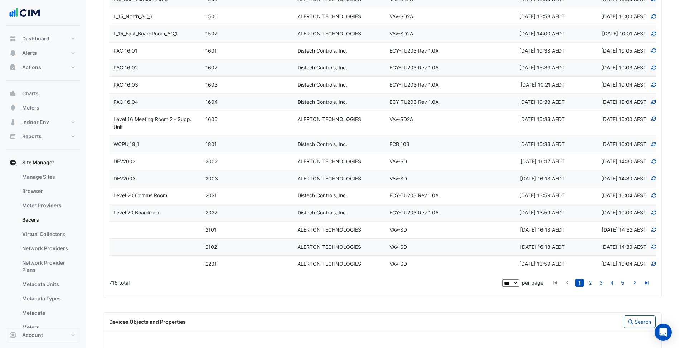
scroll to position [1897, 0]
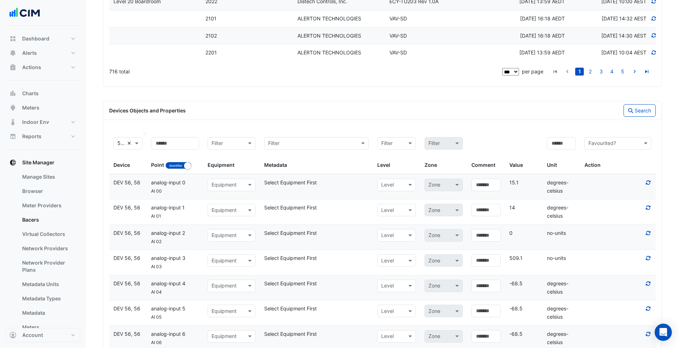
drag, startPoint x: 131, startPoint y: 156, endPoint x: 233, endPoint y: 165, distance: 102.4
click at [292, 148] on input "text" at bounding box center [309, 144] width 82 height 8
type input "********"
click at [415, 117] on div "Search" at bounding box center [522, 110] width 278 height 13
click at [645, 117] on button "Search" at bounding box center [640, 110] width 32 height 13
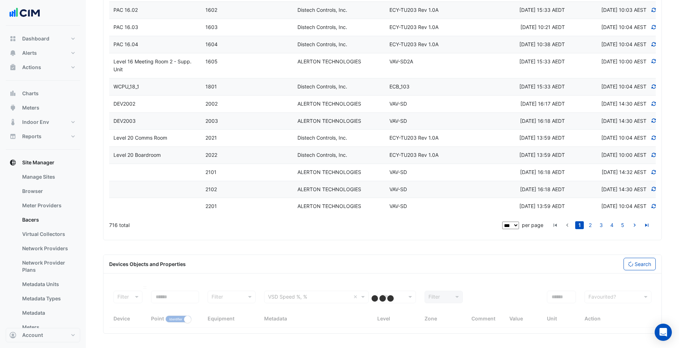
scroll to position [1760, 0]
select select "***"
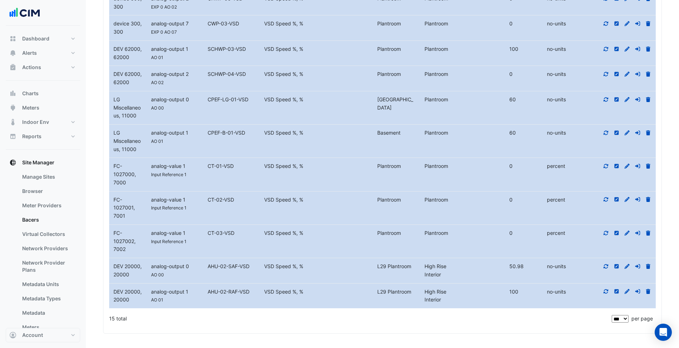
scroll to position [2199, 0]
click at [281, 280] on datatable-body-cell "Metadata VSD Speed %, %" at bounding box center [316, 270] width 113 height 25
click at [639, 266] on icon at bounding box center [638, 266] width 6 height 5
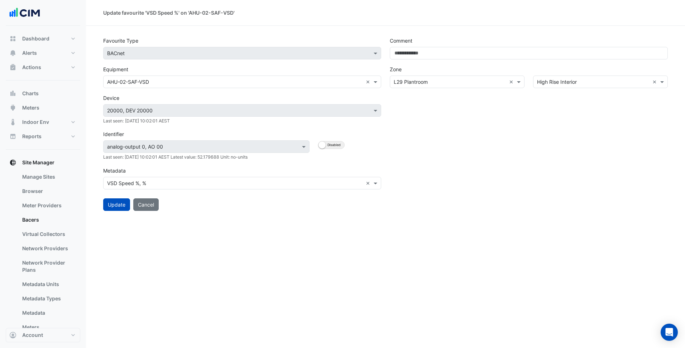
click at [187, 82] on input "text" at bounding box center [235, 82] width 256 height 8
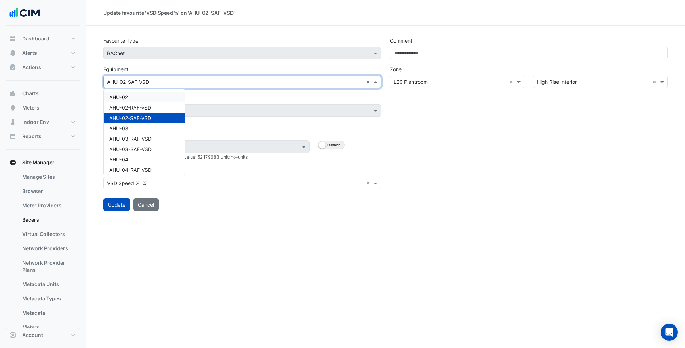
click at [136, 100] on div "AHU-02" at bounding box center [143, 97] width 81 height 10
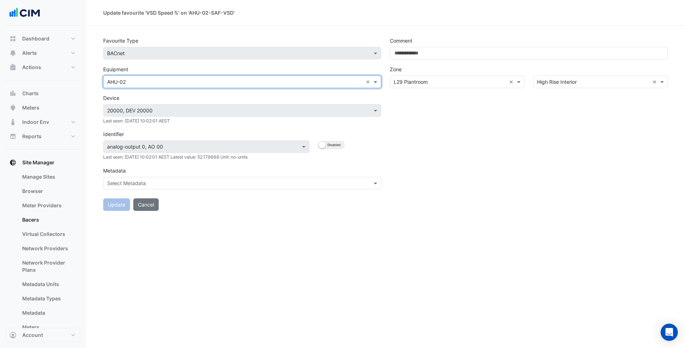
click at [193, 178] on div "Select Metadata" at bounding box center [242, 183] width 278 height 13
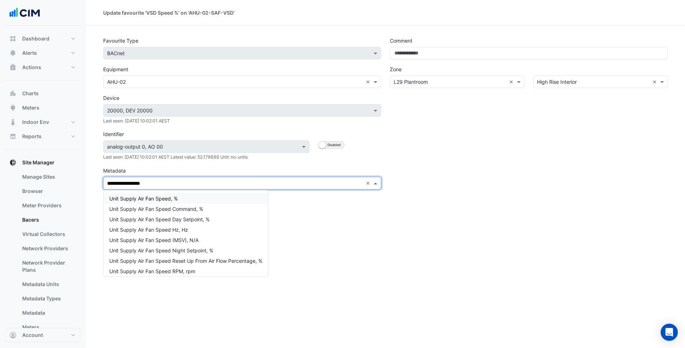
type input "**********"
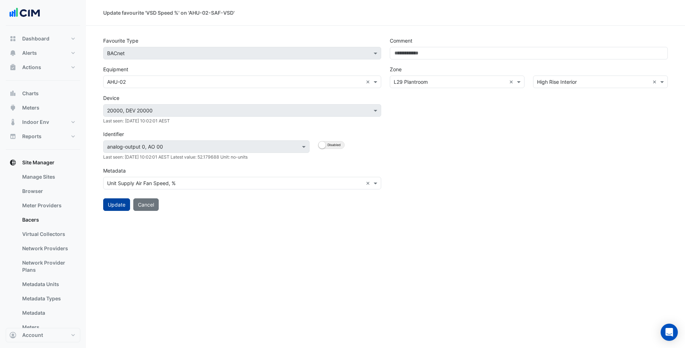
click at [111, 207] on button "Update" at bounding box center [116, 204] width 27 height 13
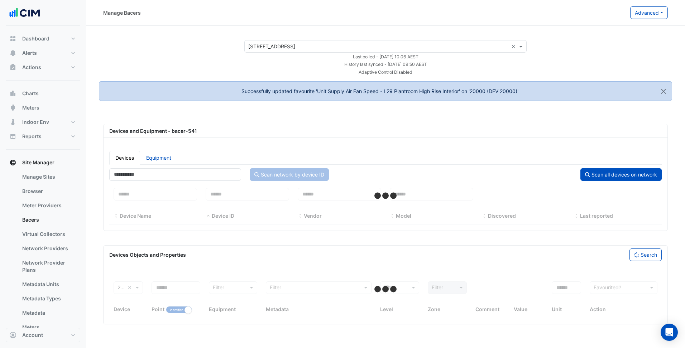
select select "***"
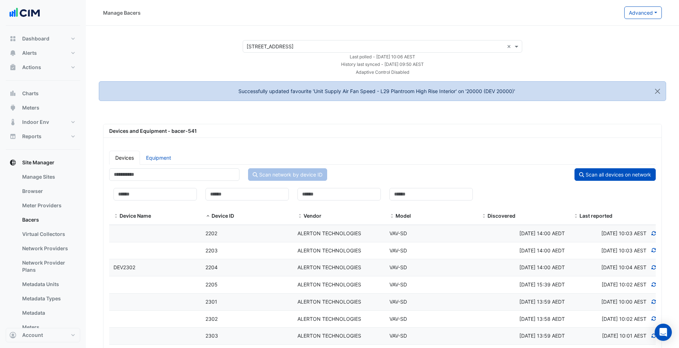
select select "***"
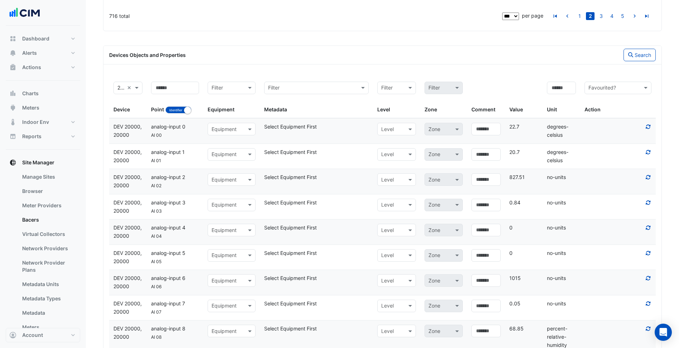
scroll to position [1933, 0]
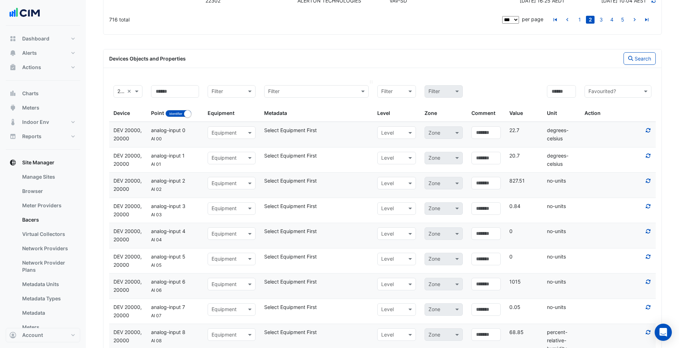
click at [310, 96] on input "text" at bounding box center [309, 92] width 82 height 8
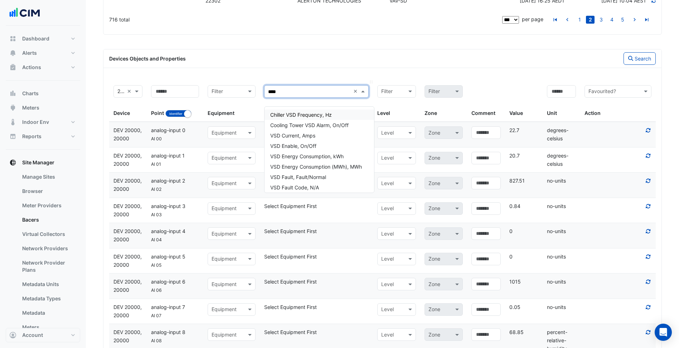
type input "*****"
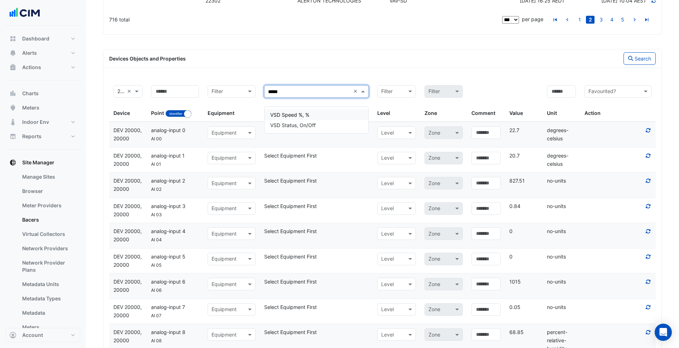
click at [311, 112] on div "VSD Speed %, %" at bounding box center [317, 115] width 104 height 10
click at [652, 65] on button "Search" at bounding box center [640, 58] width 32 height 13
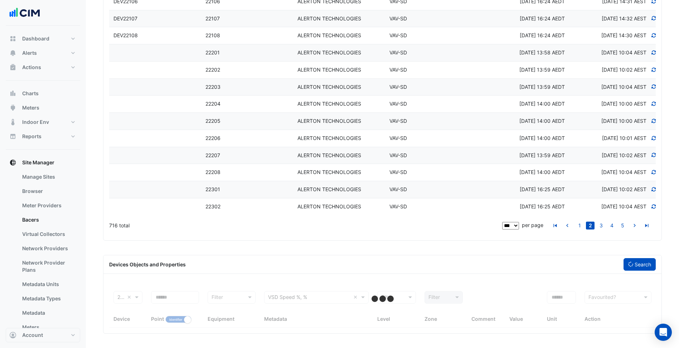
scroll to position [1736, 0]
select select "***"
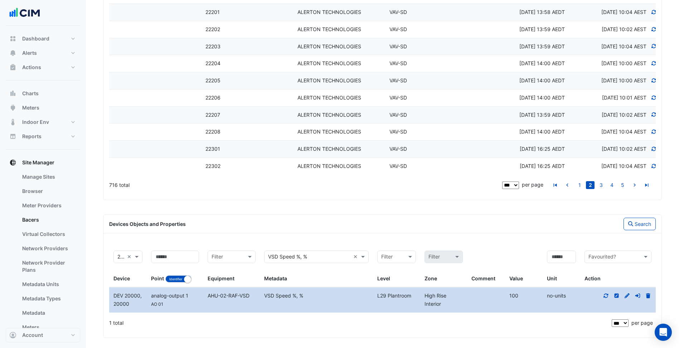
scroll to position [1780, 0]
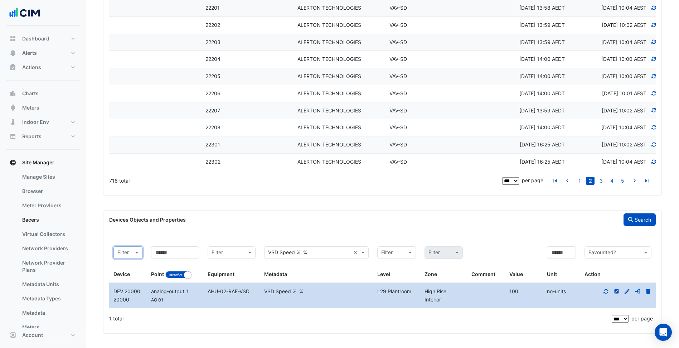
click at [643, 222] on button "Search" at bounding box center [640, 219] width 32 height 13
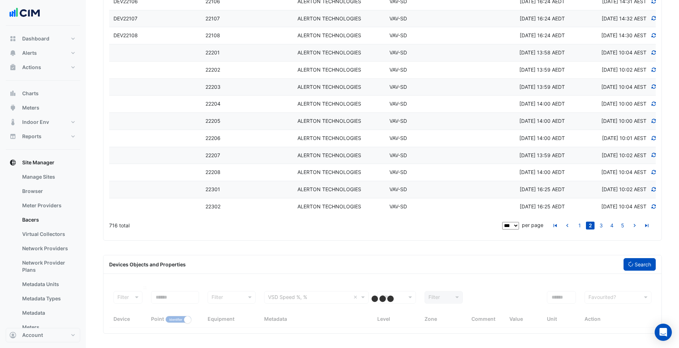
scroll to position [1736, 0]
select select "***"
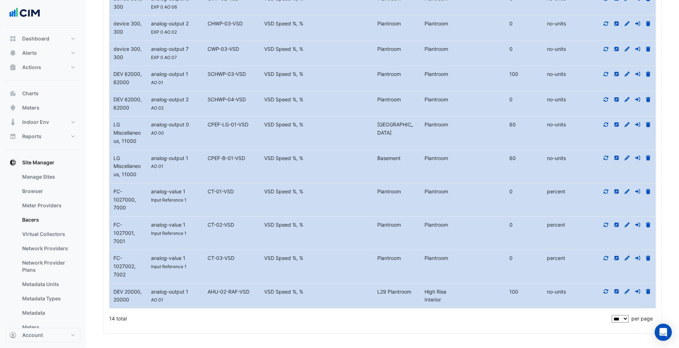
scroll to position [2149, 0]
click at [638, 291] on icon at bounding box center [637, 291] width 5 height 4
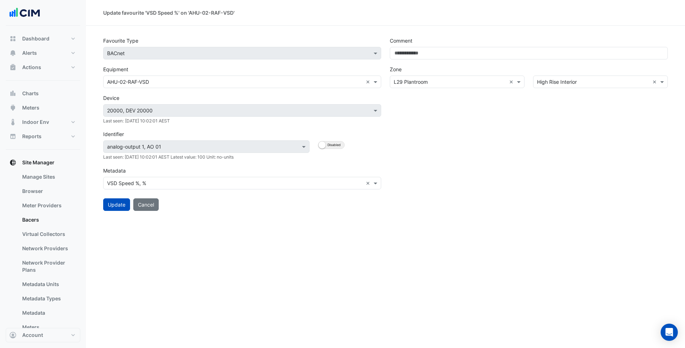
click at [188, 83] on input "text" at bounding box center [235, 82] width 256 height 8
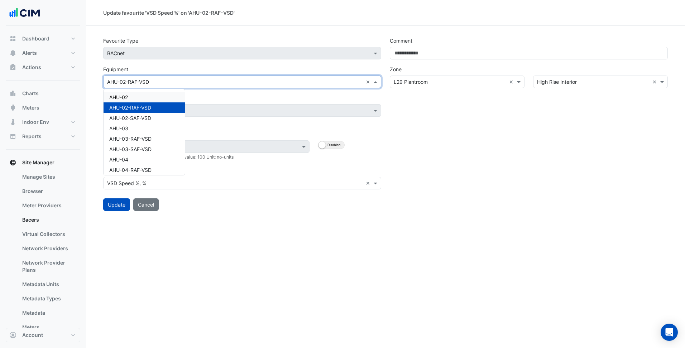
click at [144, 96] on div "AHU-02" at bounding box center [143, 97] width 81 height 10
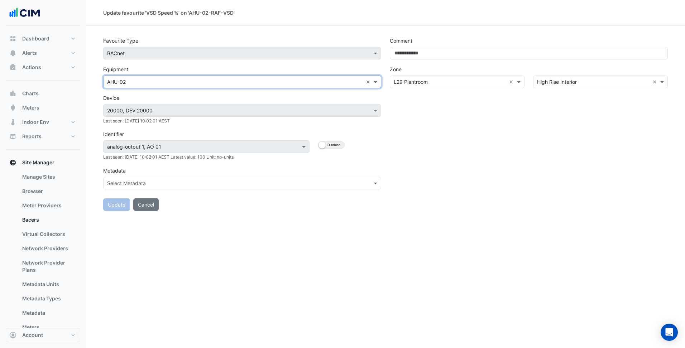
click at [177, 184] on input "text" at bounding box center [235, 184] width 256 height 8
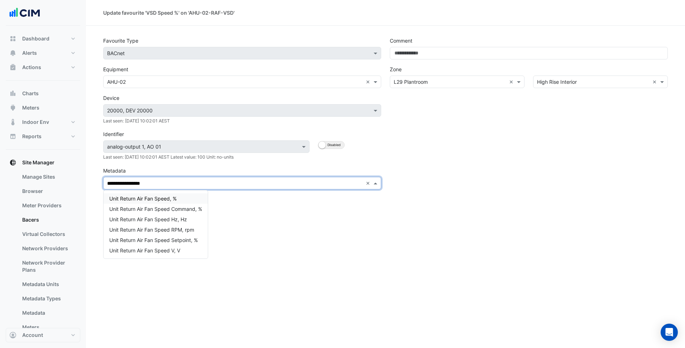
type input "**********"
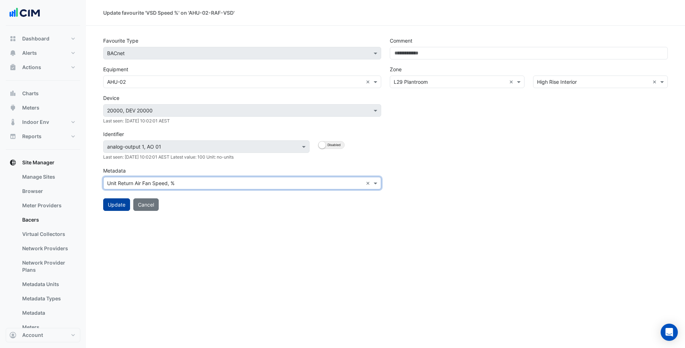
click at [122, 202] on button "Update" at bounding box center [116, 204] width 27 height 13
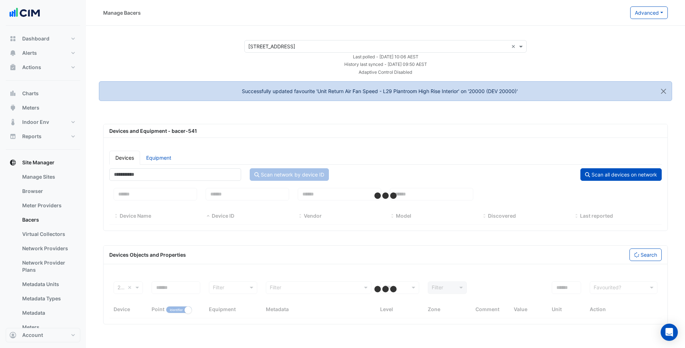
select select "***"
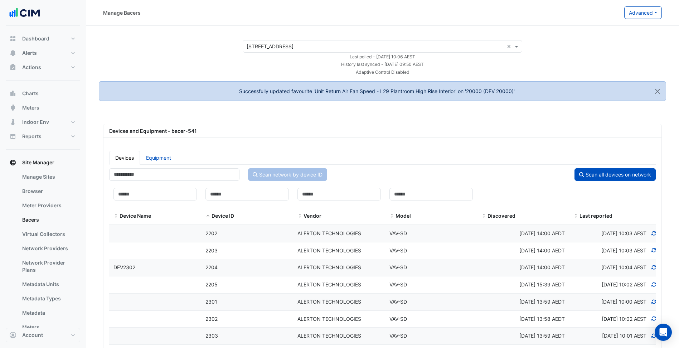
select select "***"
click at [52, 56] on button "Alerts" at bounding box center [43, 53] width 74 height 14
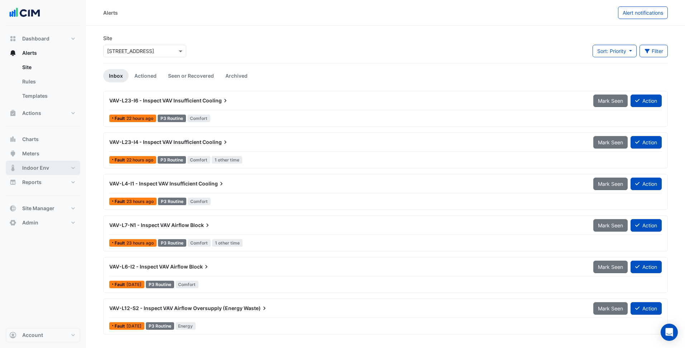
drag, startPoint x: 55, startPoint y: 172, endPoint x: 75, endPoint y: 172, distance: 19.7
click at [55, 172] on button "Indoor Env" at bounding box center [43, 168] width 74 height 14
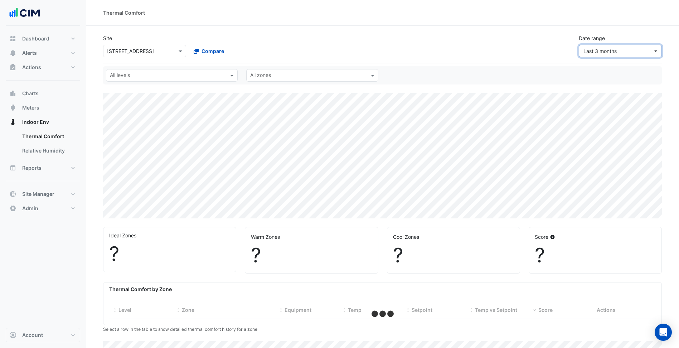
click at [644, 48] on span "Last 3 months" at bounding box center [618, 51] width 69 height 8
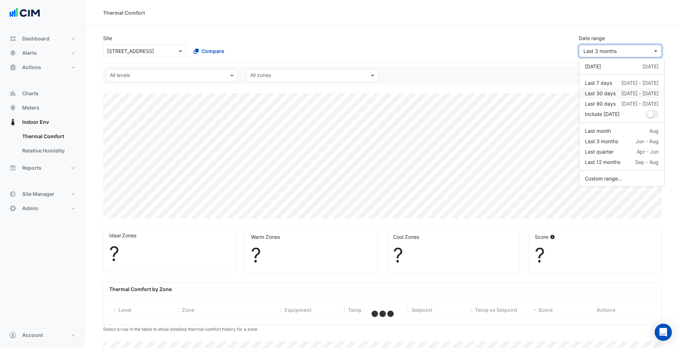
select select "***"
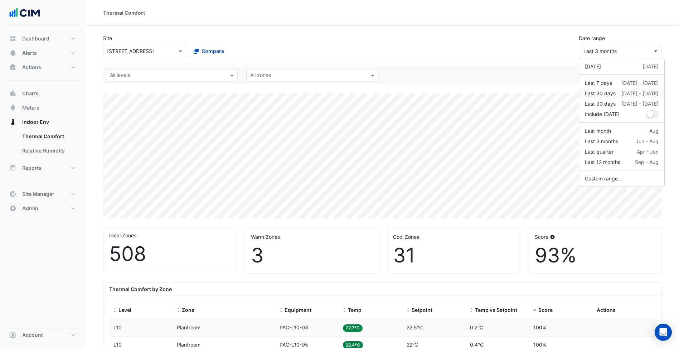
click at [613, 92] on div "Last 30 days" at bounding box center [600, 94] width 31 height 8
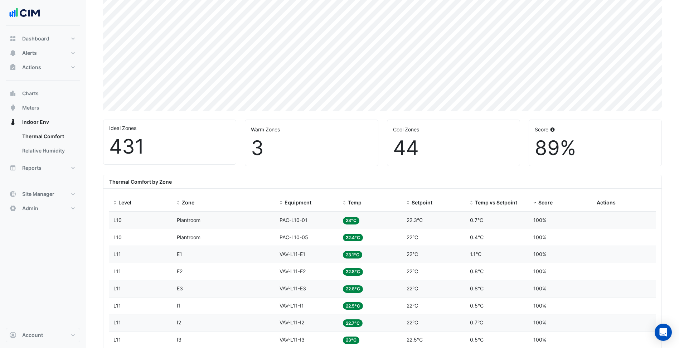
scroll to position [143, 0]
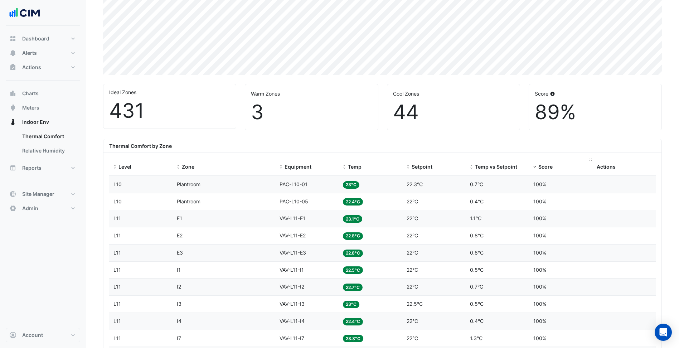
click at [548, 167] on span "Score" at bounding box center [545, 167] width 14 height 6
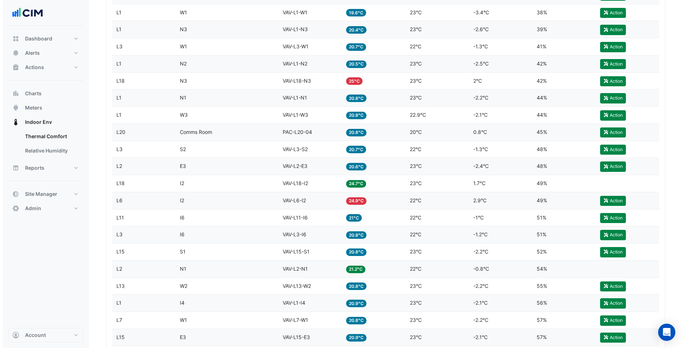
scroll to position [716, 0]
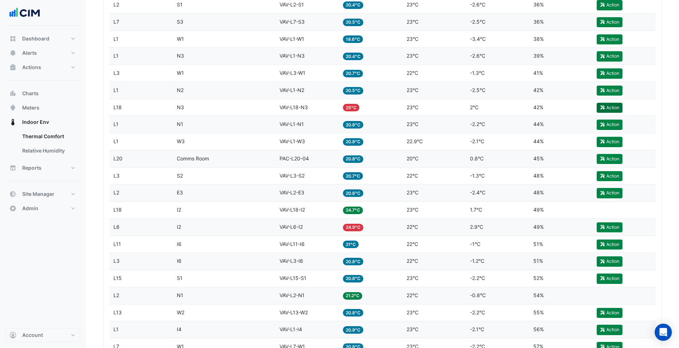
click at [614, 109] on button "Action" at bounding box center [610, 108] width 26 height 10
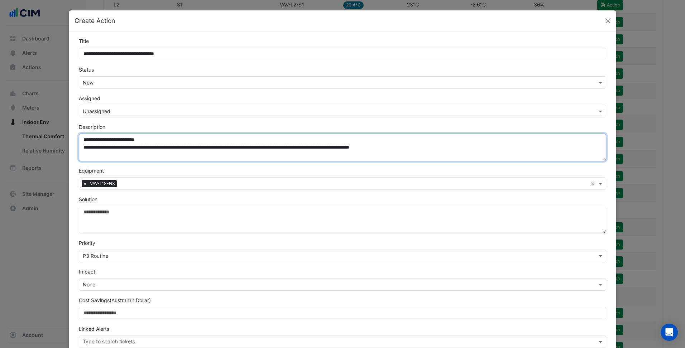
drag, startPoint x: 84, startPoint y: 149, endPoint x: 508, endPoint y: 148, distance: 423.2
click at [508, 148] on textarea "**********" at bounding box center [342, 148] width 527 height 28
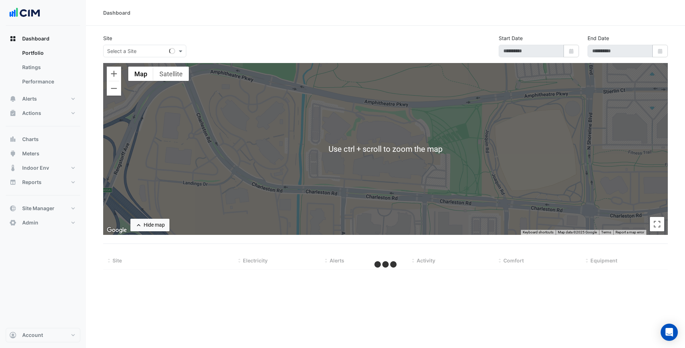
select select "***"
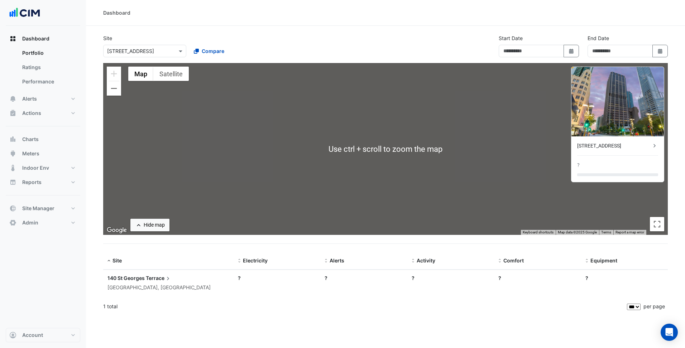
type input "**********"
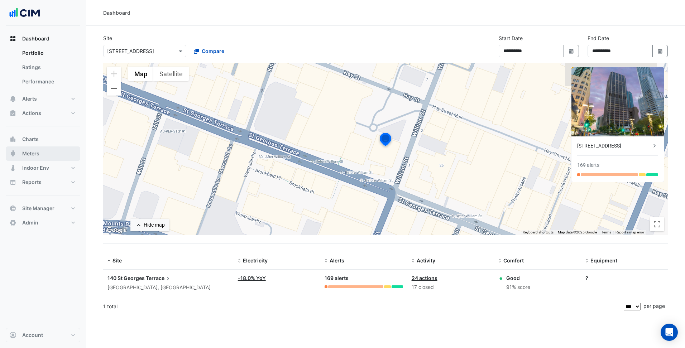
click at [55, 147] on button "Meters" at bounding box center [43, 153] width 74 height 14
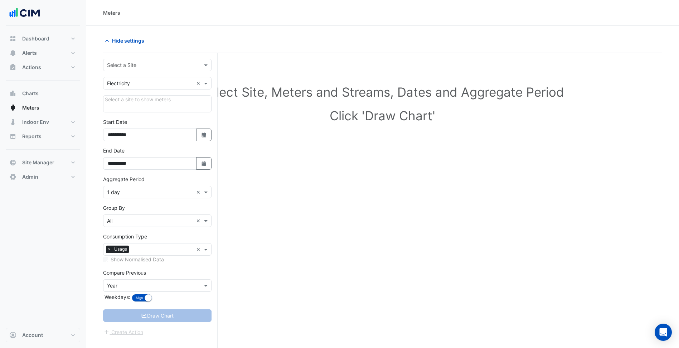
click at [183, 55] on div "**********" at bounding box center [160, 214] width 115 height 322
click at [176, 62] on input "text" at bounding box center [150, 66] width 86 height 8
type input "*"
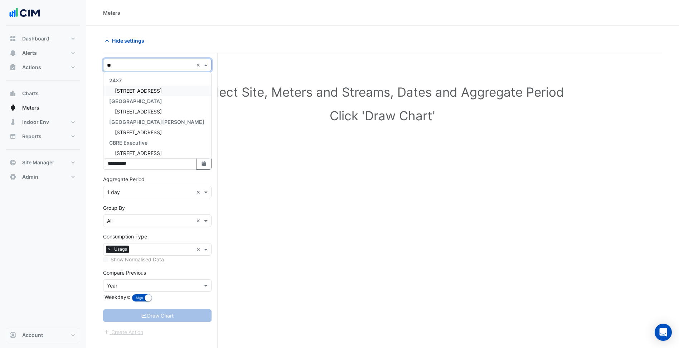
type input "*"
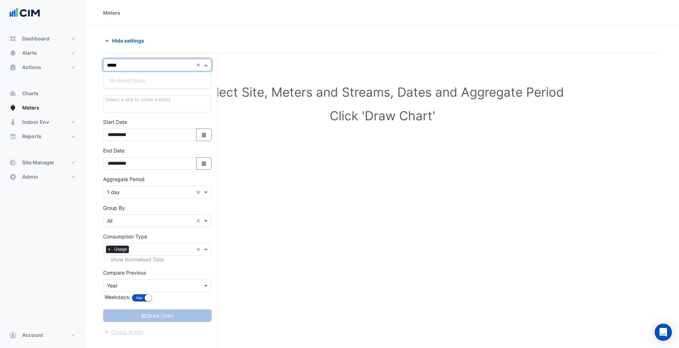
type input "***"
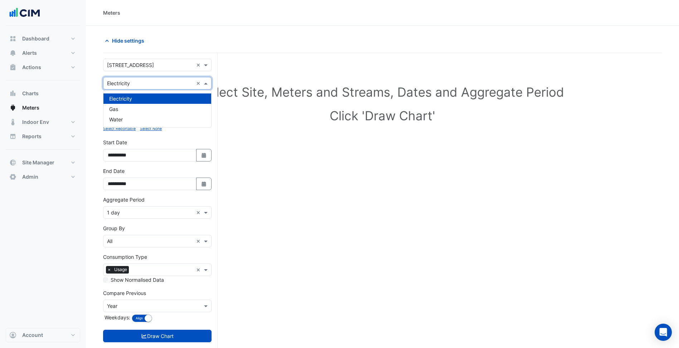
click at [181, 84] on input "text" at bounding box center [150, 84] width 86 height 8
click at [133, 107] on div "Gas" at bounding box center [157, 109] width 108 height 10
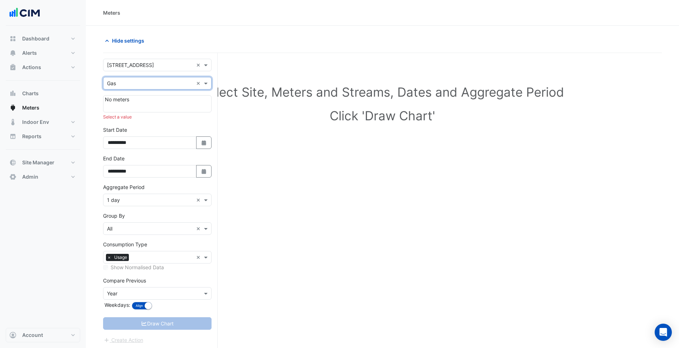
click at [139, 88] on div "Utility Type × Gas ×" at bounding box center [157, 83] width 108 height 13
click at [129, 117] on div "Water" at bounding box center [157, 119] width 108 height 10
click at [141, 66] on input "text" at bounding box center [150, 66] width 86 height 8
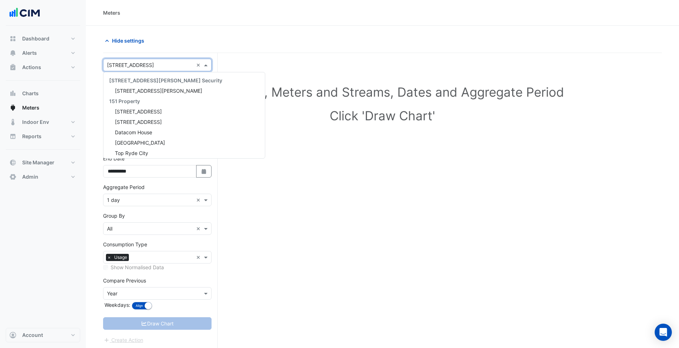
scroll to position [3574, 0]
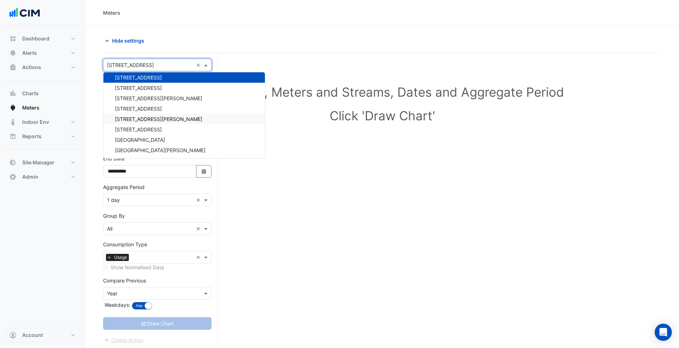
click at [87, 109] on section "**********" at bounding box center [382, 200] width 593 height 349
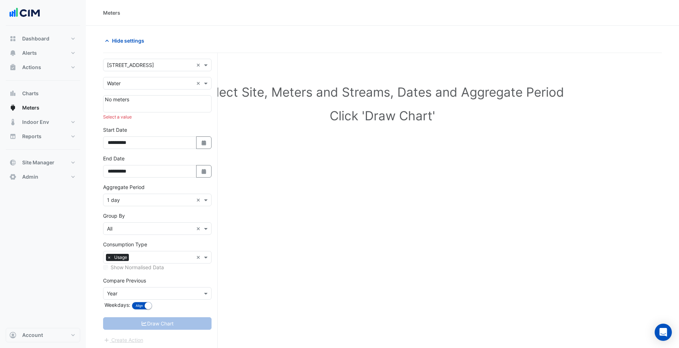
click at [137, 84] on input "text" at bounding box center [150, 84] width 86 height 8
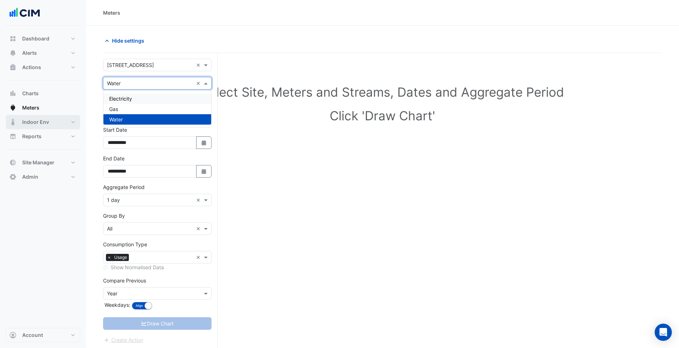
click at [53, 122] on button "Indoor Env" at bounding box center [43, 122] width 74 height 14
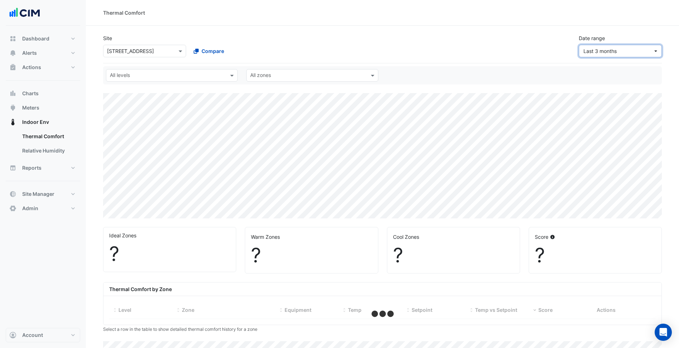
click at [661, 54] on button "Last 3 months" at bounding box center [620, 51] width 83 height 13
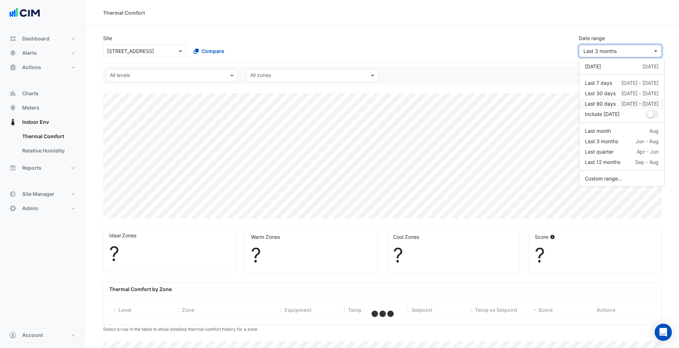
select select "***"
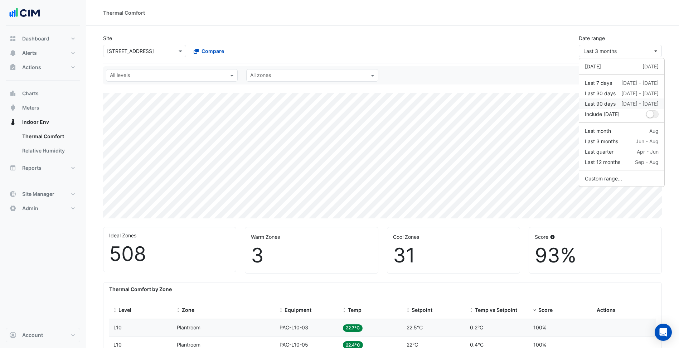
click at [619, 103] on div "Last 90 days 12 Jun - 9 Sep" at bounding box center [622, 104] width 74 height 8
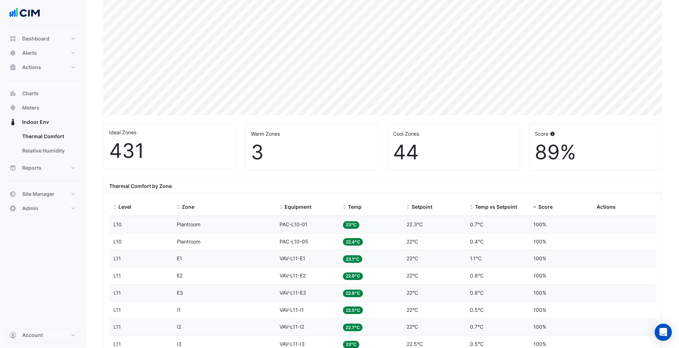
scroll to position [143, 0]
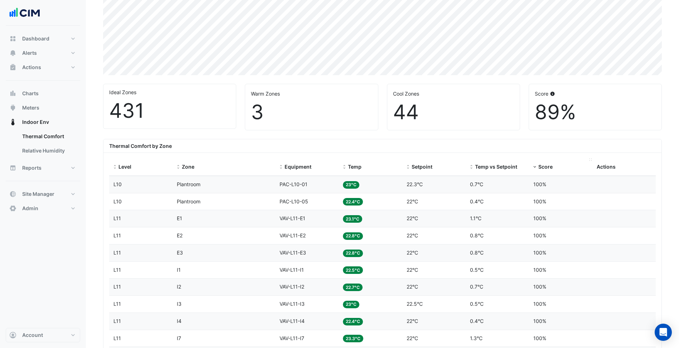
click at [549, 168] on span "Score" at bounding box center [545, 167] width 14 height 6
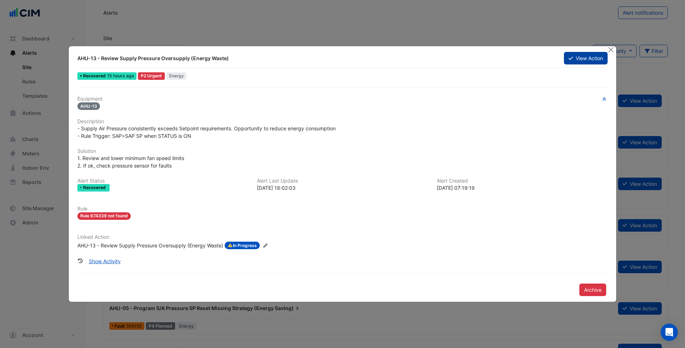
click at [570, 57] on icon at bounding box center [570, 58] width 4 height 5
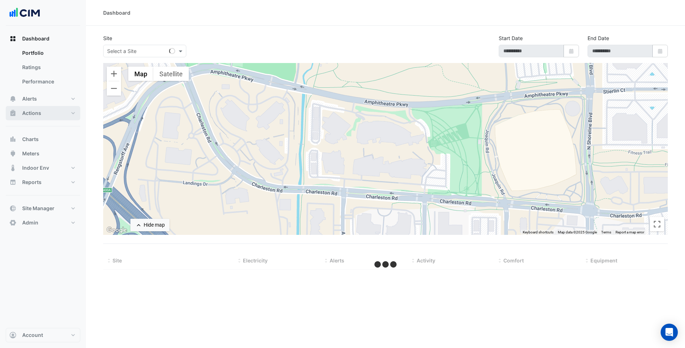
select select "***"
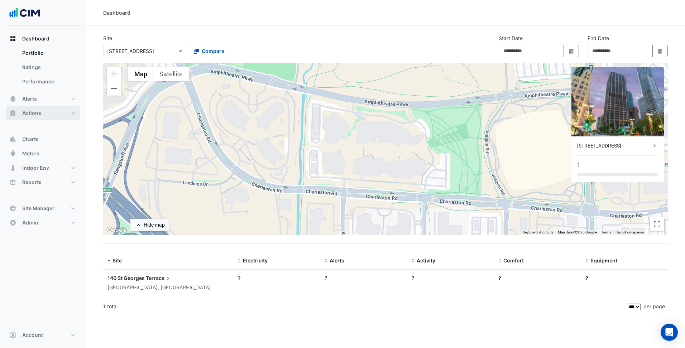
type input "**********"
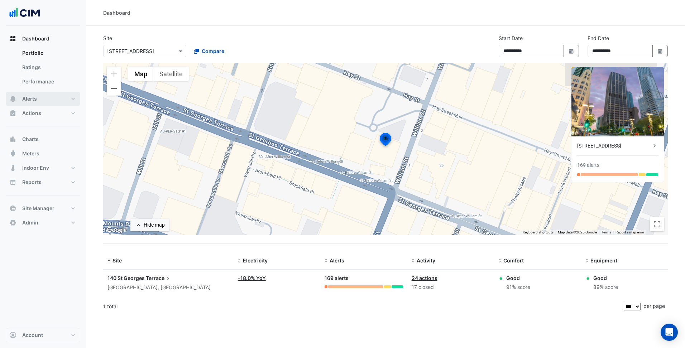
click at [49, 103] on button "Alerts" at bounding box center [43, 99] width 74 height 14
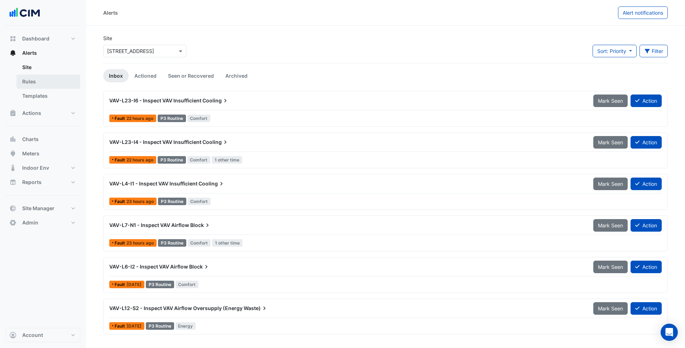
click at [57, 84] on link "Rules" at bounding box center [48, 81] width 64 height 14
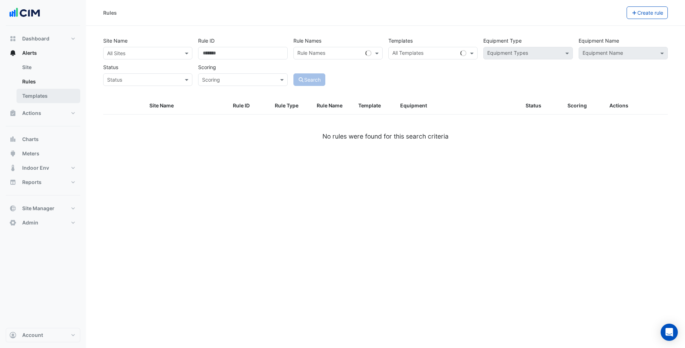
click at [56, 94] on link "Templates" at bounding box center [48, 96] width 64 height 14
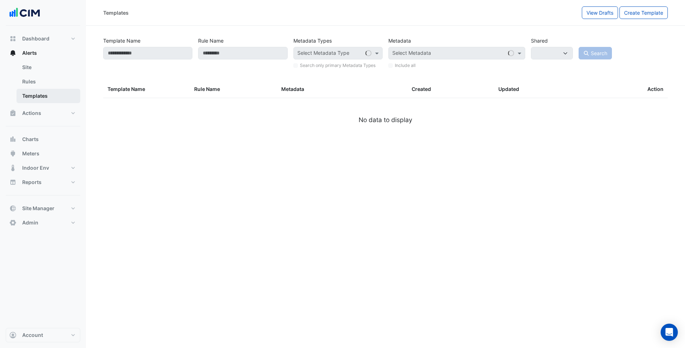
select select
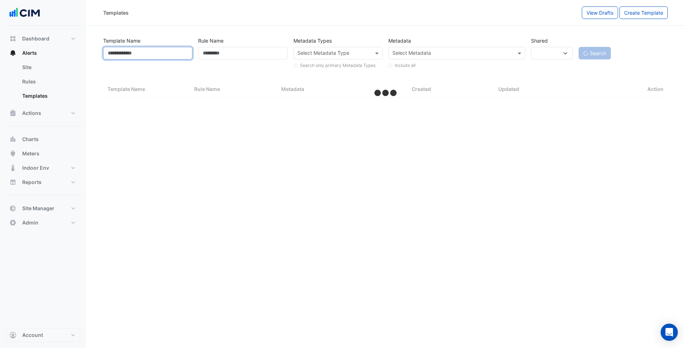
click at [134, 54] on input "Template Name" at bounding box center [147, 53] width 89 height 13
select select "***"
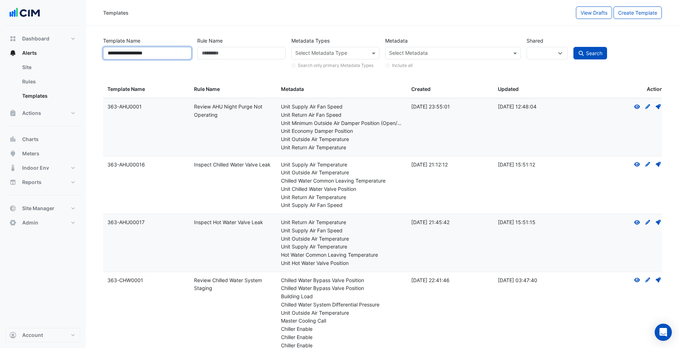
type input "**********"
click at [574, 47] on button "Search" at bounding box center [591, 53] width 34 height 13
select select
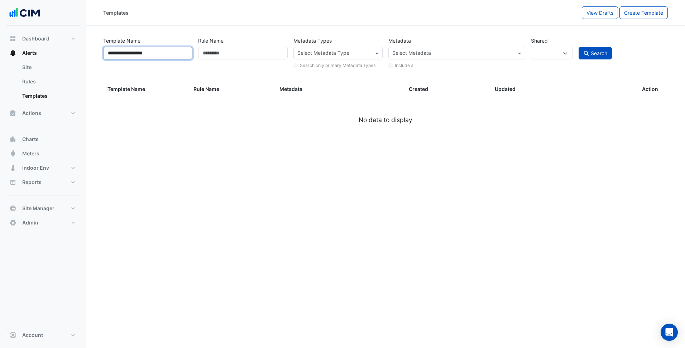
drag, startPoint x: 162, startPoint y: 52, endPoint x: 84, endPoint y: 59, distance: 78.0
click at [84, 59] on div "**********" at bounding box center [342, 174] width 685 height 348
click at [229, 50] on input "Rule Name" at bounding box center [242, 53] width 89 height 13
paste input "**********"
type input "**********"
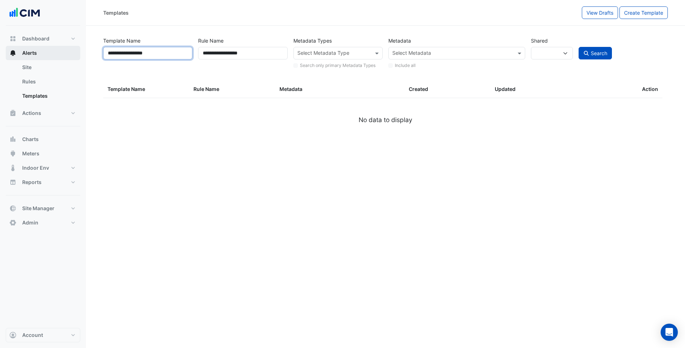
drag, startPoint x: 175, startPoint y: 53, endPoint x: 77, endPoint y: 57, distance: 97.4
click at [77, 57] on div "**********" at bounding box center [342, 174] width 685 height 348
click at [578, 47] on button "Search" at bounding box center [595, 53] width 34 height 13
select select
select select "***"
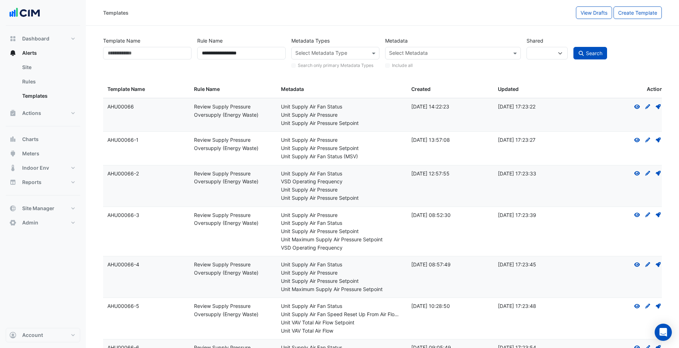
drag, startPoint x: 115, startPoint y: 108, endPoint x: 107, endPoint y: 107, distance: 7.9
click at [107, 107] on div "Template Name: AHU00066" at bounding box center [146, 107] width 78 height 8
click at [554, 33] on div "**********" at bounding box center [382, 51] width 565 height 37
click at [629, 11] on span "Create Template" at bounding box center [637, 13] width 39 height 6
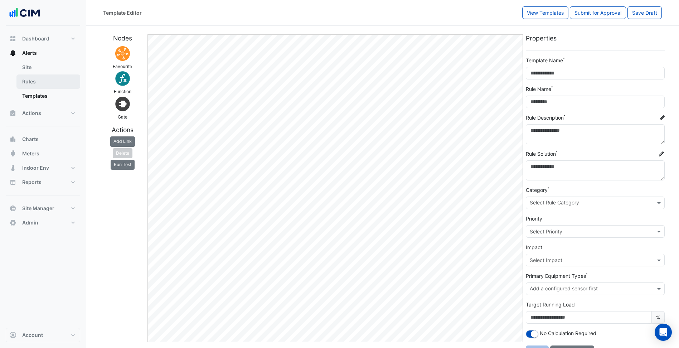
click at [49, 87] on link "Rules" at bounding box center [48, 81] width 64 height 14
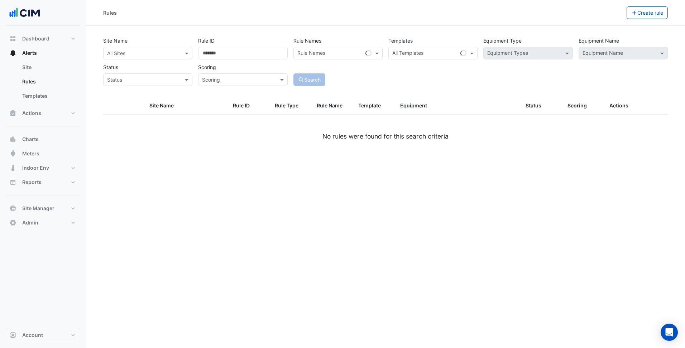
click at [640, 15] on button "Create rule" at bounding box center [647, 12] width 42 height 13
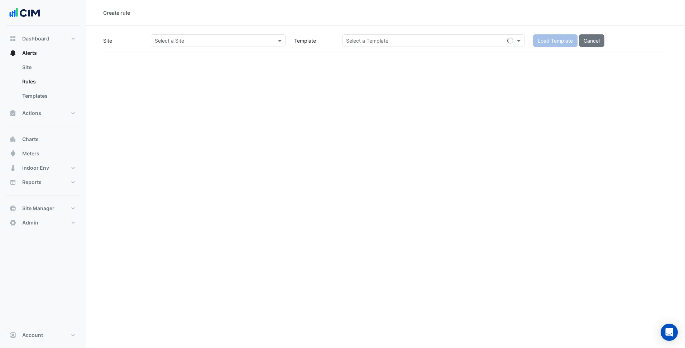
click at [256, 44] on div "Select a Site" at bounding box center [212, 41] width 122 height 8
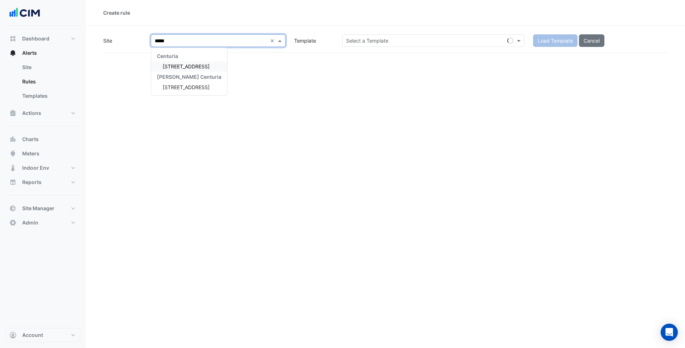
type input "******"
click at [369, 43] on input "text" at bounding box center [426, 41] width 160 height 8
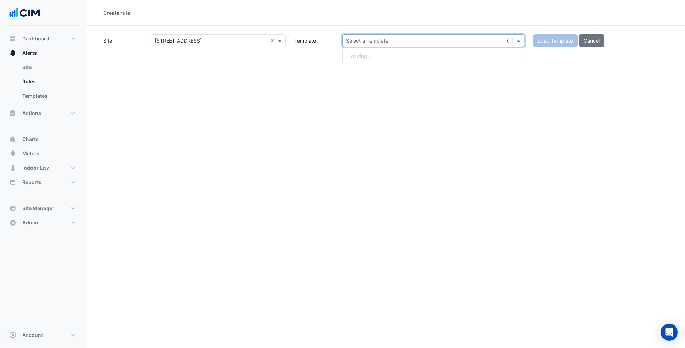
paste input "********"
type input "********"
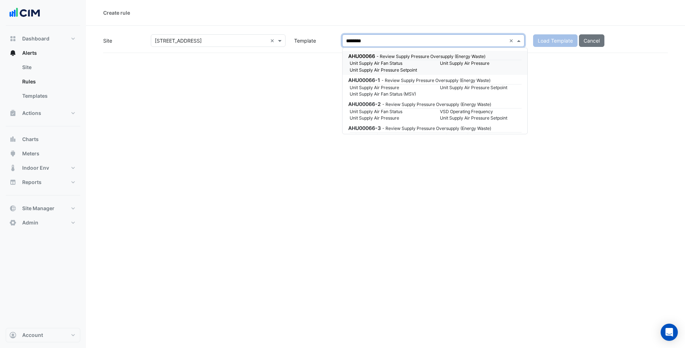
click at [402, 66] on small "Unit Supply Air Fan Status" at bounding box center [390, 63] width 90 height 6
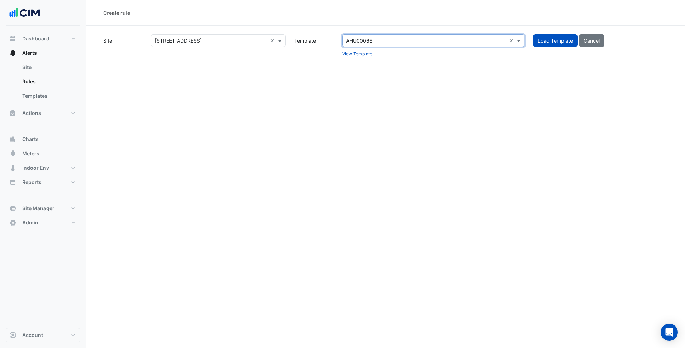
click at [480, 19] on div "Create rule" at bounding box center [385, 13] width 599 height 26
click at [567, 44] on button "Load Template" at bounding box center [555, 40] width 44 height 13
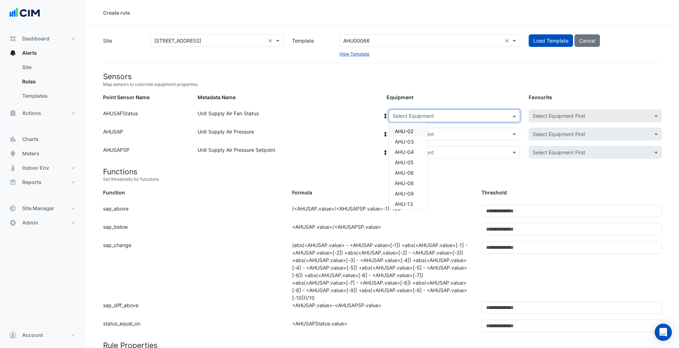
click at [422, 116] on input "text" at bounding box center [447, 116] width 109 height 8
click at [406, 134] on div "AHU-02" at bounding box center [408, 131] width 38 height 10
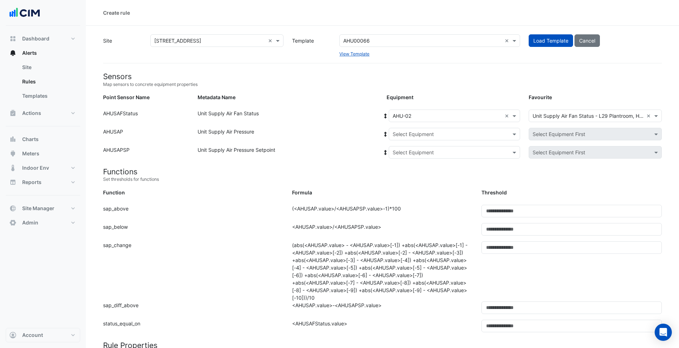
click at [384, 115] on icon at bounding box center [385, 115] width 6 height 5
click at [321, 124] on div "Unit Supply Air Fan Status" at bounding box center [287, 117] width 189 height 15
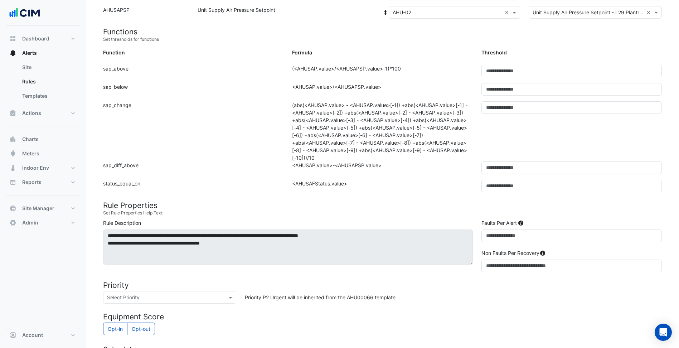
scroll to position [143, 0]
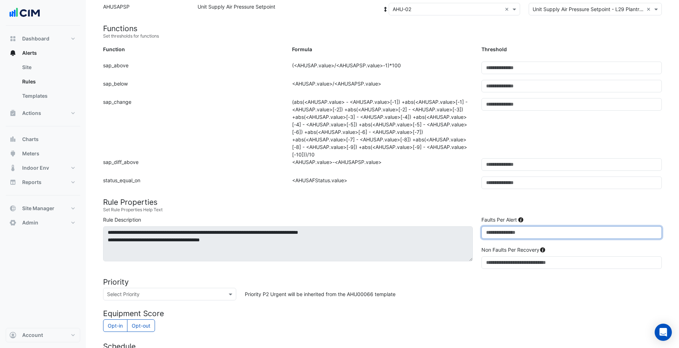
drag, startPoint x: 494, startPoint y: 235, endPoint x: 480, endPoint y: 234, distance: 14.0
click at [480, 234] on div "Faults Per Alert *" at bounding box center [571, 230] width 189 height 29
type input "**"
click at [433, 189] on div "Formula: <AHUSAFStatus.value>" at bounding box center [382, 185] width 189 height 18
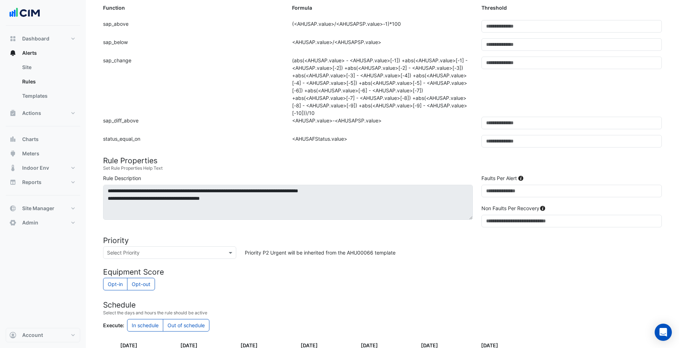
scroll to position [251, 0]
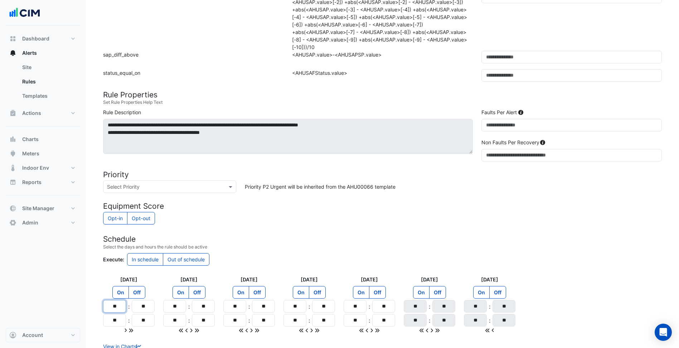
drag, startPoint x: 117, startPoint y: 306, endPoint x: 128, endPoint y: 307, distance: 11.1
click at [125, 307] on input "**" at bounding box center [114, 306] width 23 height 13
drag, startPoint x: 115, startPoint y: 306, endPoint x: 124, endPoint y: 308, distance: 8.7
click at [124, 308] on input "**" at bounding box center [114, 306] width 23 height 13
type input "**"
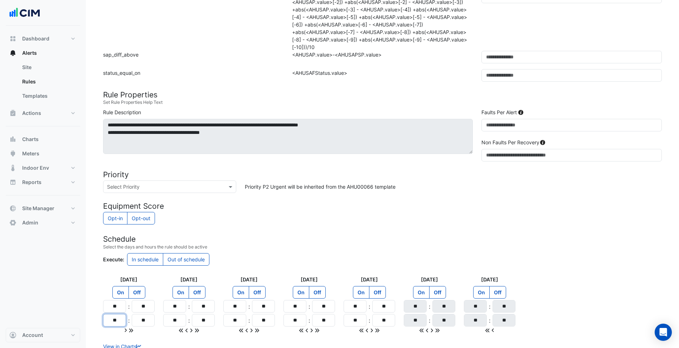
drag, startPoint x: 112, startPoint y: 321, endPoint x: 100, endPoint y: 320, distance: 11.9
click at [100, 320] on div "Monday On Off ** : ** ** : **" at bounding box center [129, 305] width 60 height 58
type input "**"
click at [84, 300] on nav "Dashboard Portfolio Ratings Performance Alerts Site Rules Templates Actions Sit…" at bounding box center [43, 174] width 86 height 348
click at [132, 328] on icon at bounding box center [131, 330] width 5 height 5
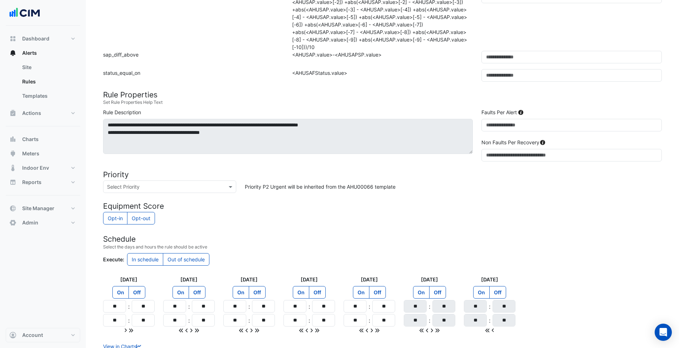
type input "**"
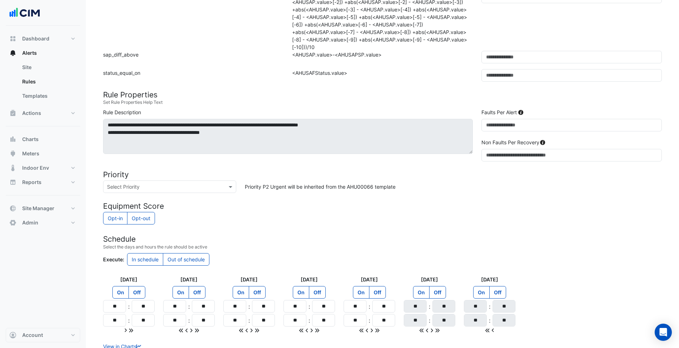
type input "**"
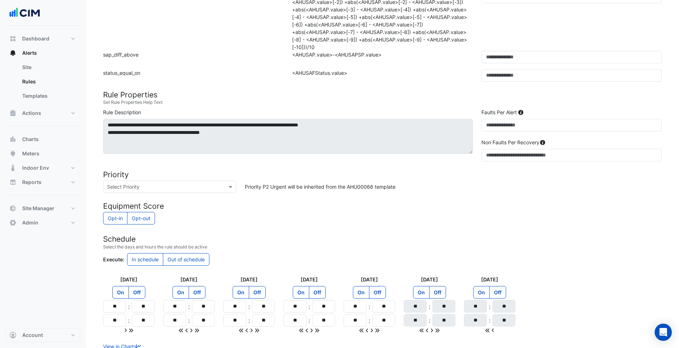
type input "**"
click at [440, 291] on label "Off" at bounding box center [437, 292] width 17 height 13
click at [491, 294] on label "Off" at bounding box center [497, 292] width 17 height 13
click at [478, 254] on div "Execute: In schedule Out of schedule" at bounding box center [382, 260] width 559 height 14
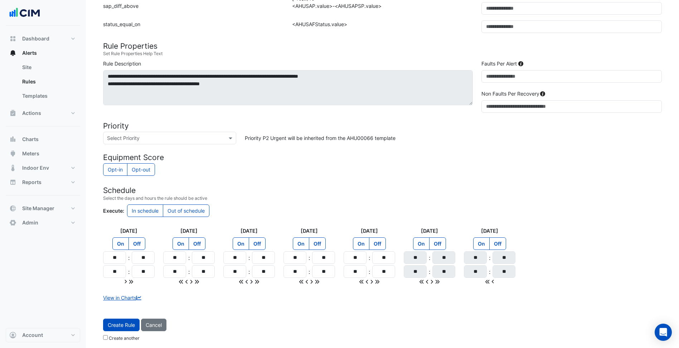
scroll to position [301, 0]
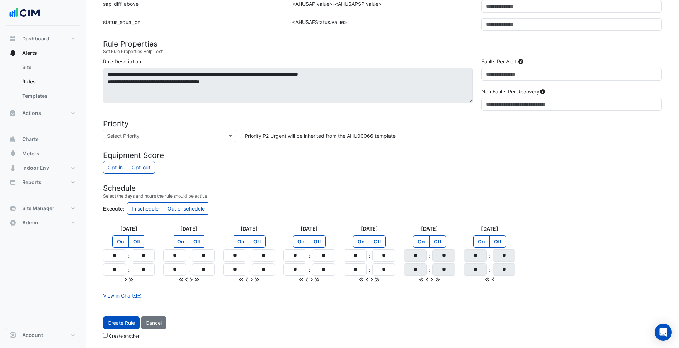
click at [124, 338] on label "Create another" at bounding box center [124, 336] width 31 height 6
click at [116, 324] on span "Create Rule" at bounding box center [121, 323] width 27 height 6
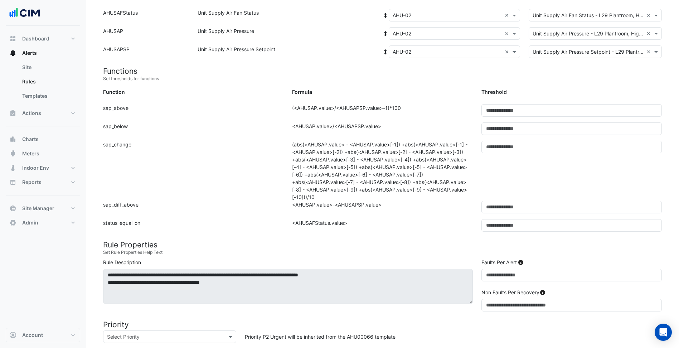
scroll to position [51, 0]
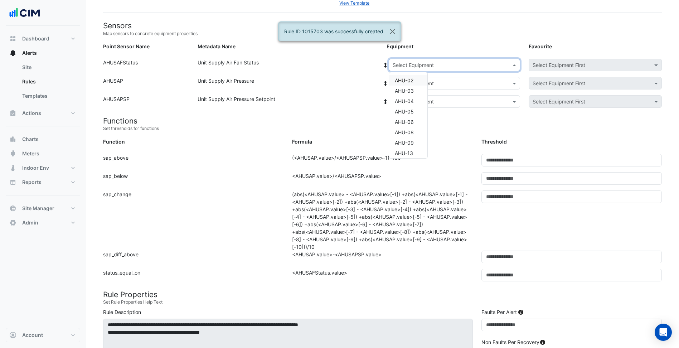
click at [425, 62] on input "text" at bounding box center [447, 66] width 109 height 8
click at [412, 87] on div "AHU-03" at bounding box center [408, 91] width 38 height 10
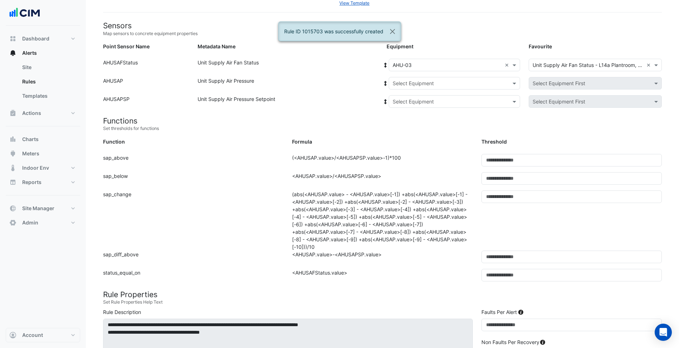
click at [385, 63] on icon at bounding box center [385, 65] width 6 height 5
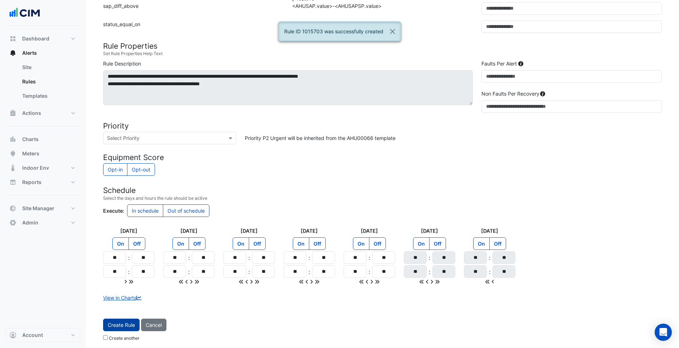
scroll to position [301, 0]
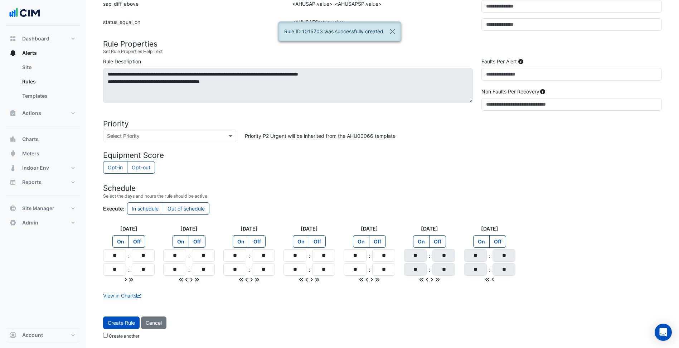
click at [134, 325] on span "Create Rule" at bounding box center [121, 323] width 27 height 6
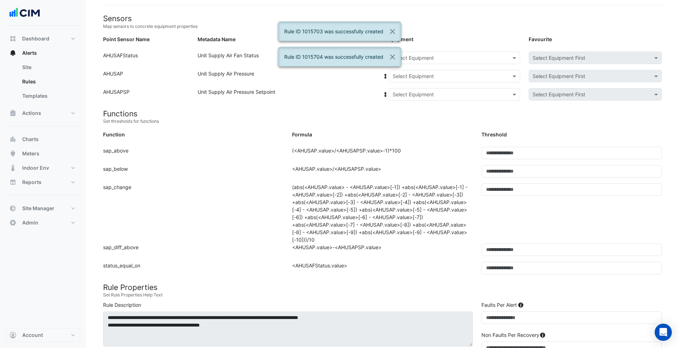
scroll to position [51, 0]
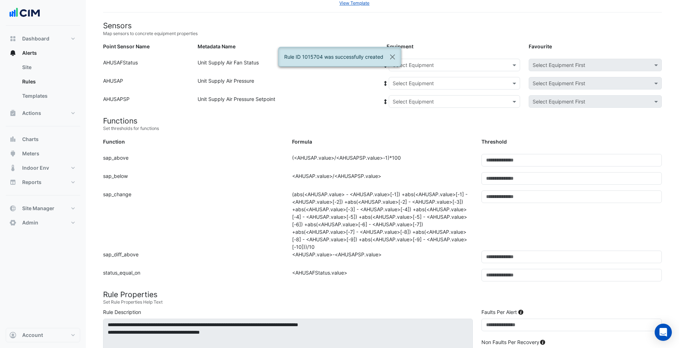
click at [446, 67] on input "text" at bounding box center [447, 66] width 109 height 8
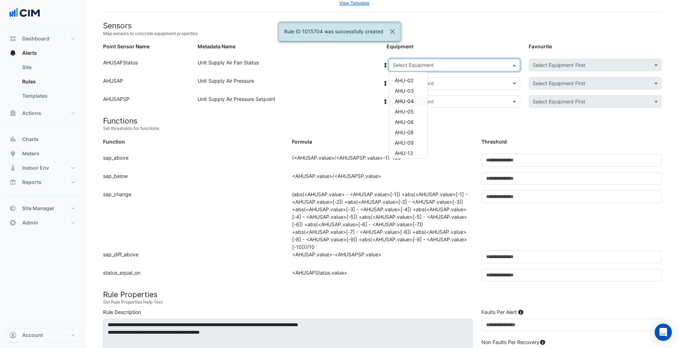
click at [412, 102] on span "AHU-04" at bounding box center [404, 101] width 19 height 6
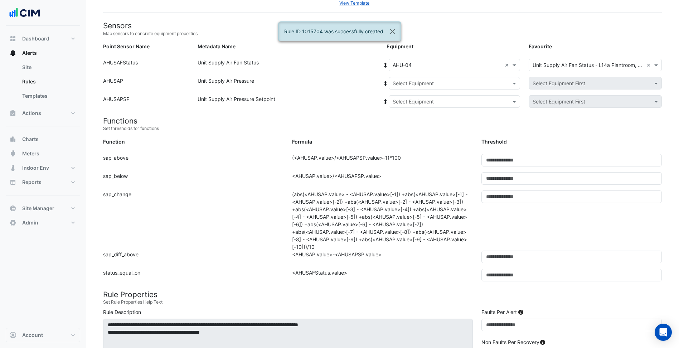
click at [384, 64] on icon at bounding box center [385, 65] width 6 height 5
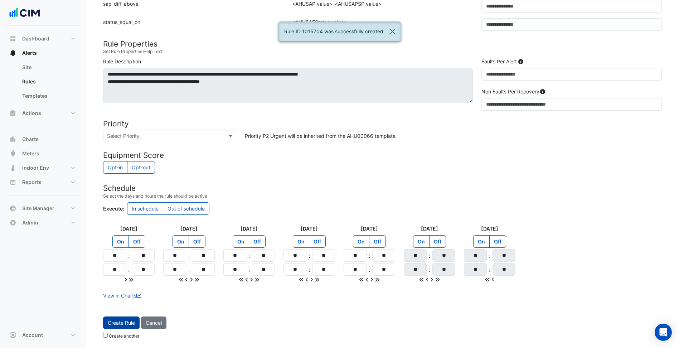
click at [132, 321] on span "Create Rule" at bounding box center [121, 323] width 27 height 6
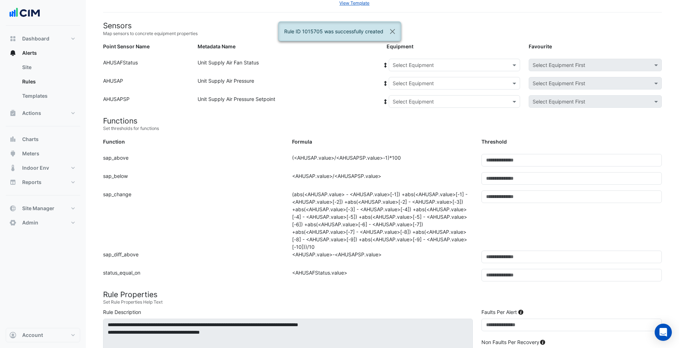
click at [454, 64] on input "text" at bounding box center [447, 66] width 109 height 8
click at [412, 110] on span "AHU-05" at bounding box center [404, 111] width 19 height 6
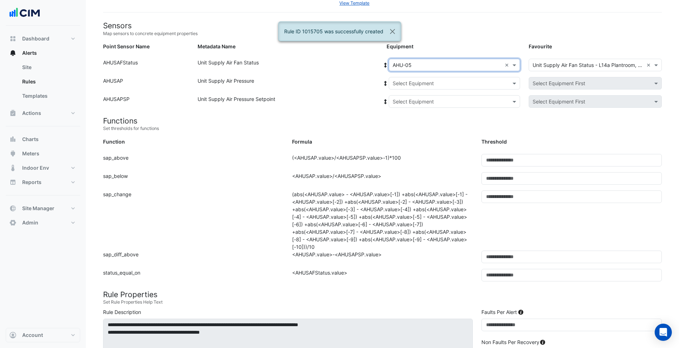
click at [385, 65] on icon at bounding box center [385, 65] width 3 height 5
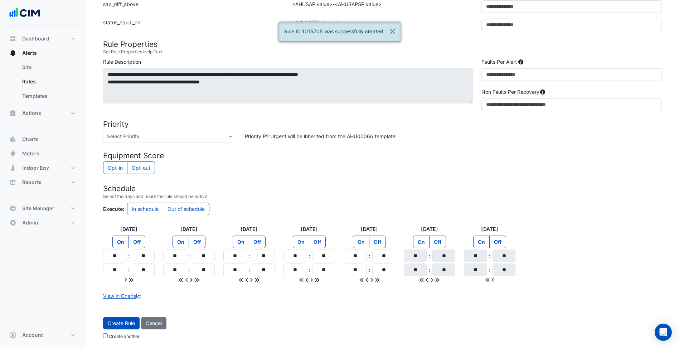
scroll to position [301, 0]
click at [123, 322] on span "Create Rule" at bounding box center [121, 323] width 27 height 6
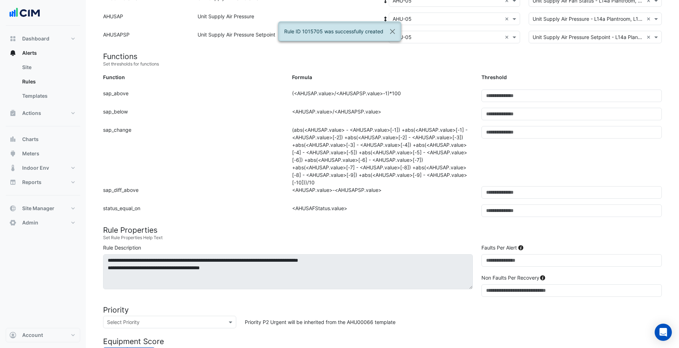
scroll to position [15, 0]
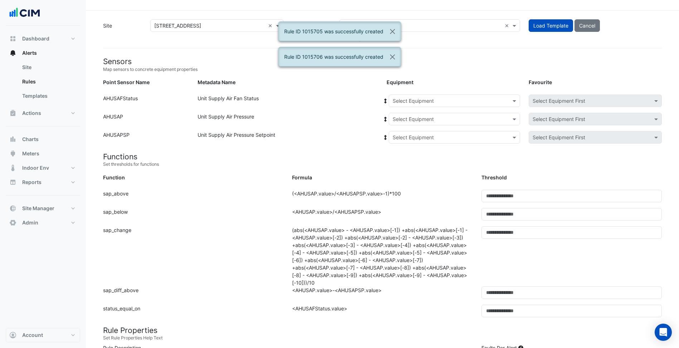
click at [435, 96] on div "Select Equipment" at bounding box center [454, 101] width 131 height 13
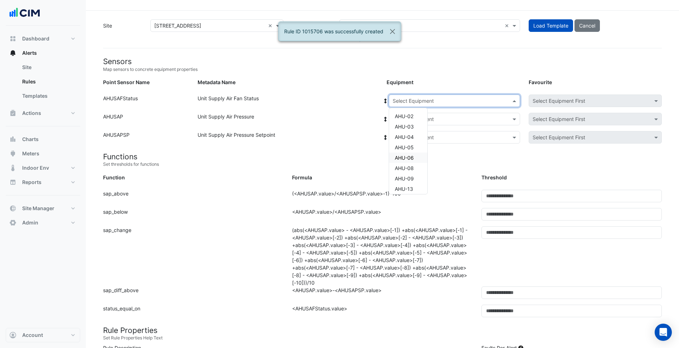
click at [411, 157] on span "AHU-06" at bounding box center [404, 158] width 19 height 6
click at [390, 102] on div at bounding box center [454, 101] width 131 height 8
click at [384, 100] on icon at bounding box center [385, 100] width 3 height 5
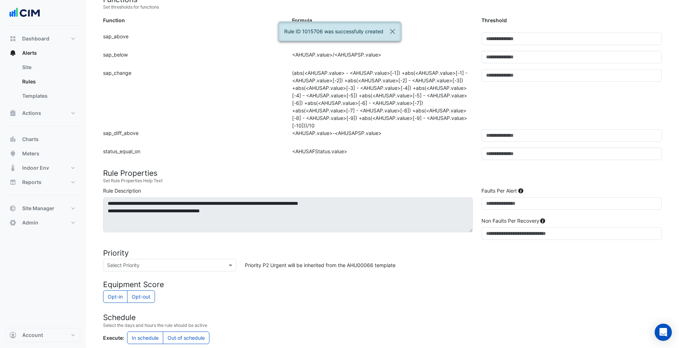
scroll to position [301, 0]
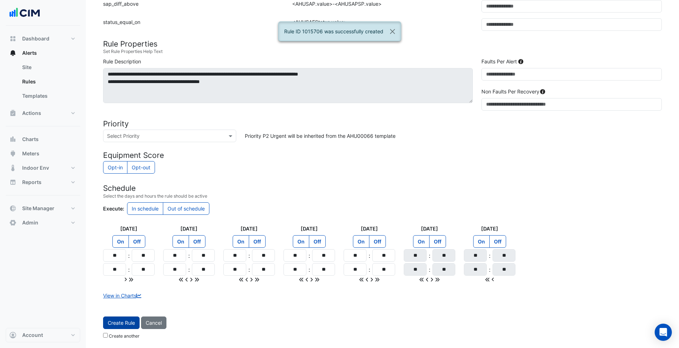
click at [128, 323] on span "Create Rule" at bounding box center [121, 323] width 27 height 6
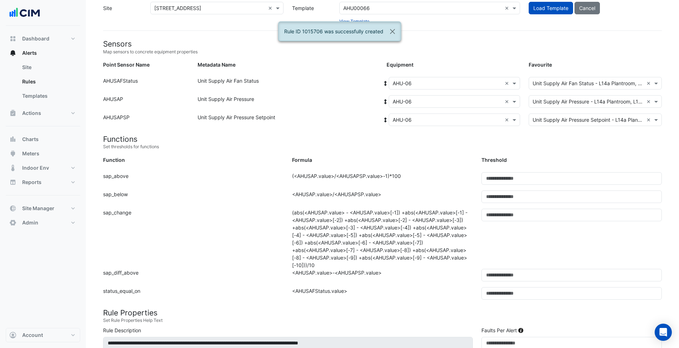
scroll to position [15, 0]
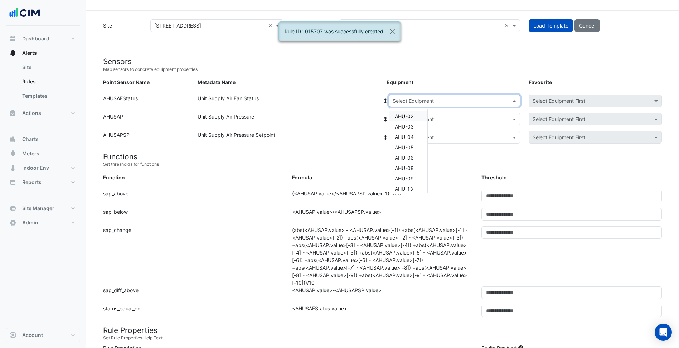
click at [433, 106] on div "Select Equipment" at bounding box center [454, 101] width 131 height 13
click at [415, 164] on div "AHU-08" at bounding box center [408, 168] width 38 height 10
click at [390, 104] on div "Select Equipment × AHU-08" at bounding box center [445, 101] width 113 height 8
click at [384, 99] on icon at bounding box center [385, 100] width 6 height 5
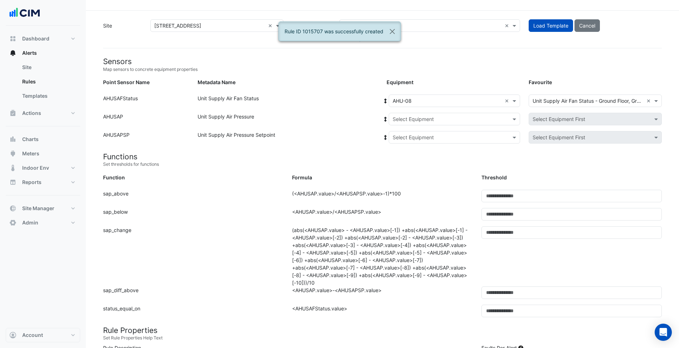
click at [382, 100] on div "Unit Supply Air Fan Status" at bounding box center [287, 102] width 189 height 15
click at [386, 98] on icon at bounding box center [385, 100] width 6 height 5
drag, startPoint x: 386, startPoint y: 98, endPoint x: 365, endPoint y: 119, distance: 29.1
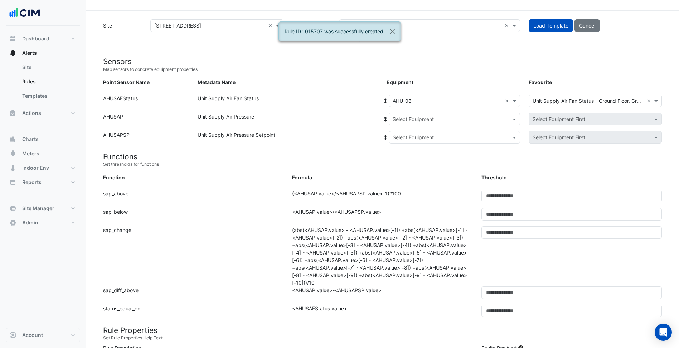
click at [355, 119] on div "Unit Supply Air Pressure" at bounding box center [287, 120] width 189 height 15
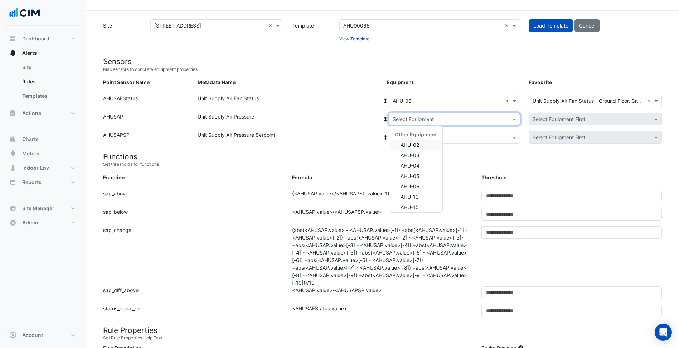
click at [406, 119] on input "text" at bounding box center [447, 120] width 109 height 8
click at [367, 145] on div "Unit Supply Air Pressure Setpoint" at bounding box center [287, 138] width 189 height 15
click at [406, 102] on input "text" at bounding box center [447, 101] width 109 height 8
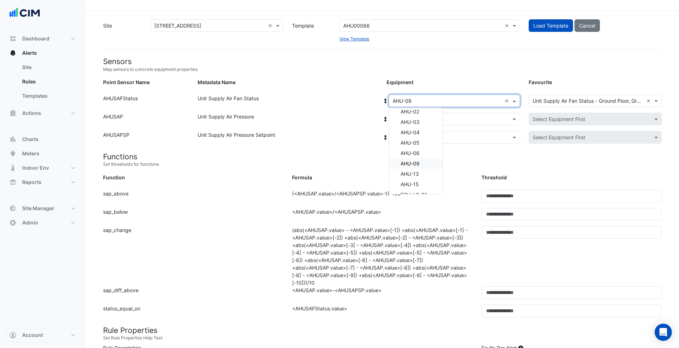
click at [422, 164] on div "AHU-09" at bounding box center [415, 163] width 53 height 10
click at [384, 100] on icon at bounding box center [385, 100] width 6 height 5
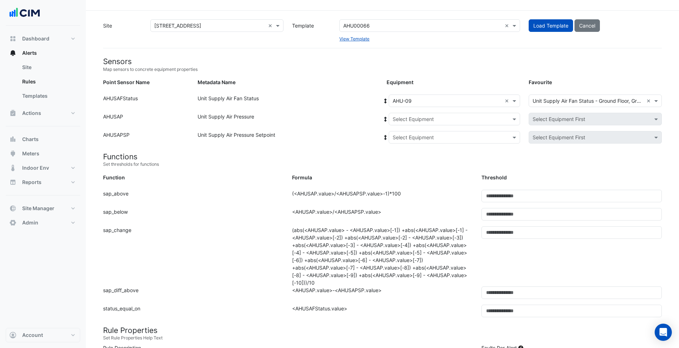
click at [408, 101] on input "text" at bounding box center [447, 101] width 109 height 8
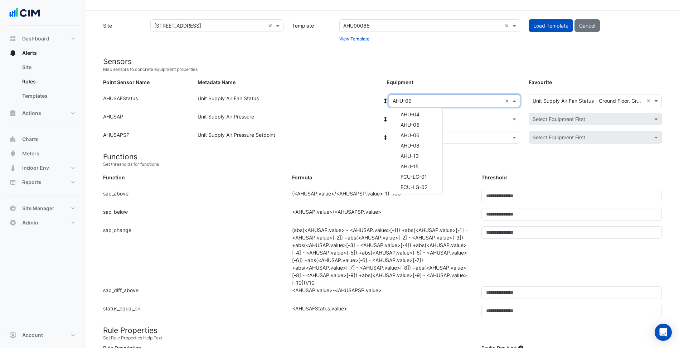
scroll to position [55, 0]
click at [424, 157] on div "AHU-13" at bounding box center [415, 155] width 53 height 10
click at [386, 101] on icon at bounding box center [385, 100] width 6 height 5
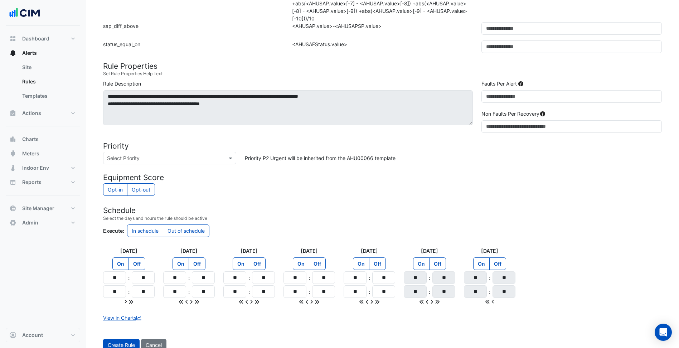
scroll to position [301, 0]
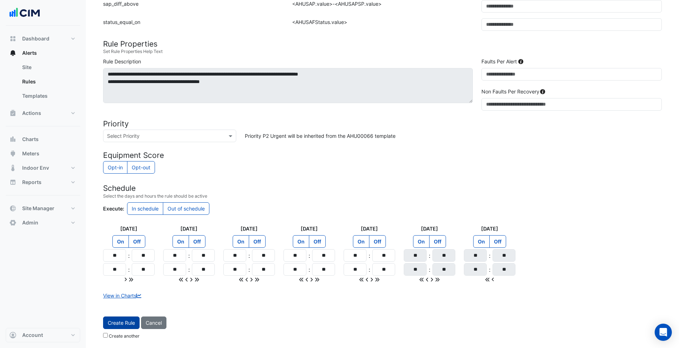
click at [122, 319] on button "Create Rule" at bounding box center [121, 322] width 37 height 13
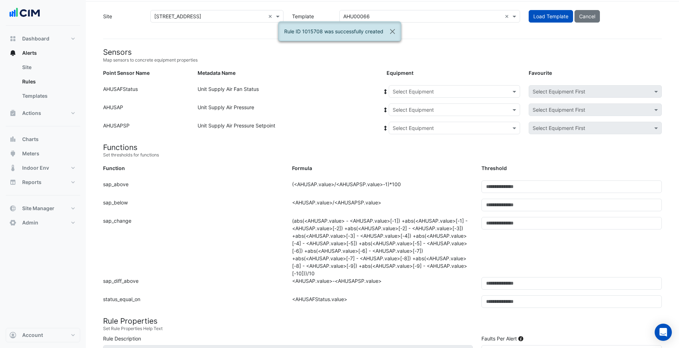
scroll to position [36, 0]
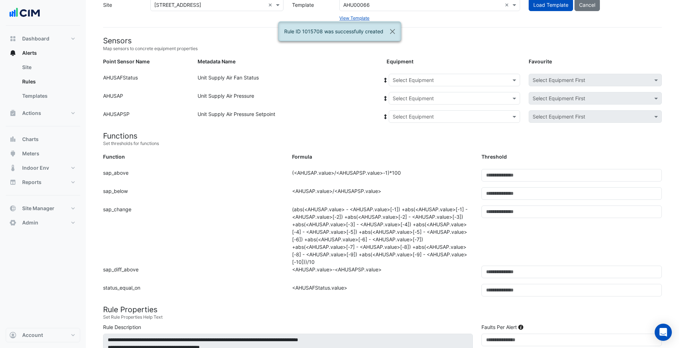
click at [430, 80] on input "text" at bounding box center [447, 81] width 109 height 8
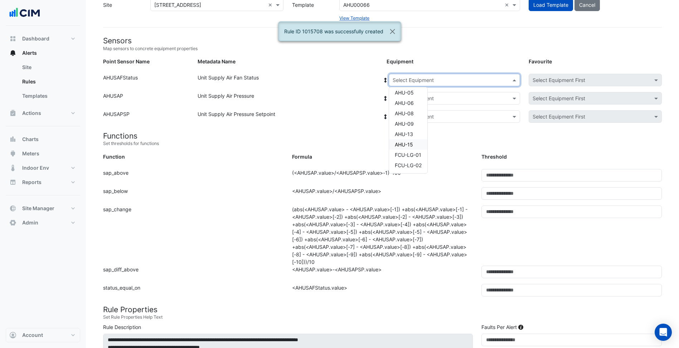
click at [411, 144] on span "AHU-15" at bounding box center [404, 144] width 18 height 6
click at [387, 80] on icon at bounding box center [385, 80] width 6 height 5
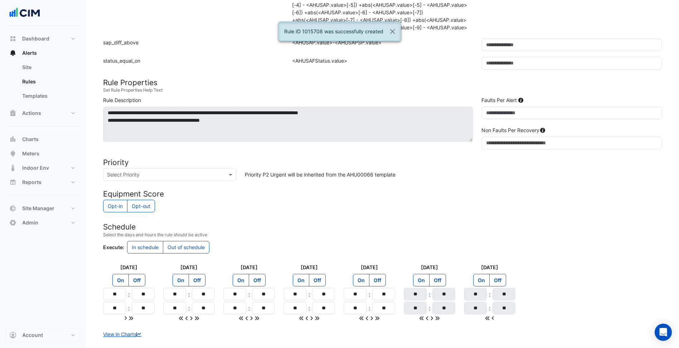
scroll to position [301, 0]
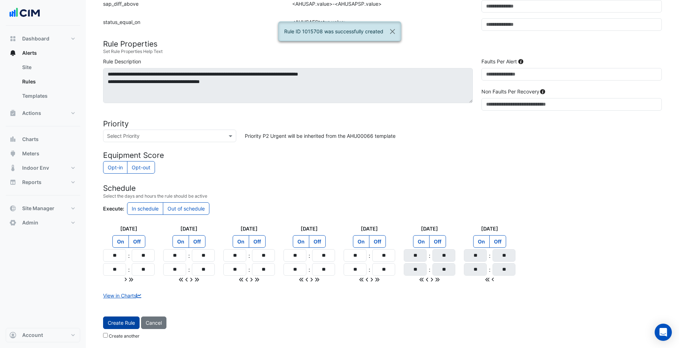
click at [129, 319] on button "Create Rule" at bounding box center [121, 322] width 37 height 13
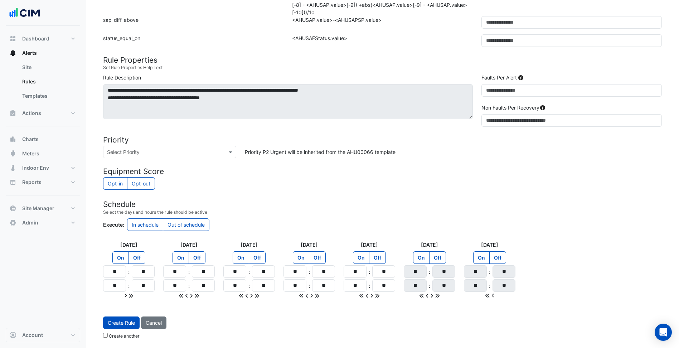
click at [323, 184] on div "Opt-in Opt-out" at bounding box center [382, 184] width 559 height 14
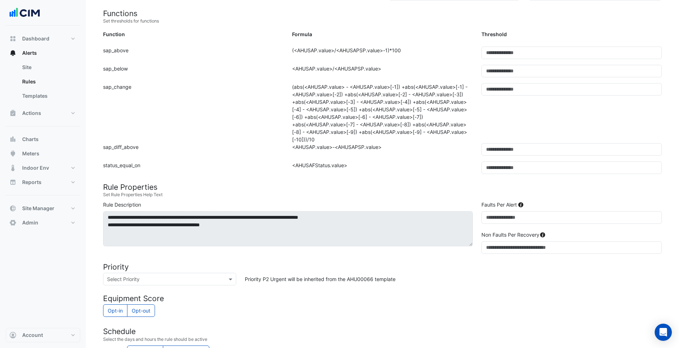
scroll to position [0, 0]
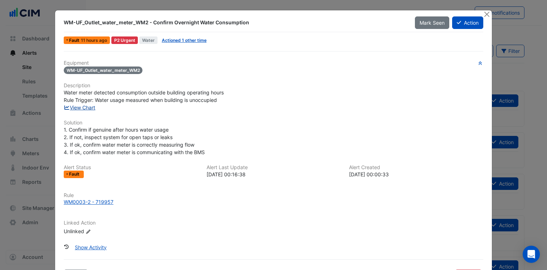
click at [85, 109] on link "View Chart" at bounding box center [80, 108] width 32 height 6
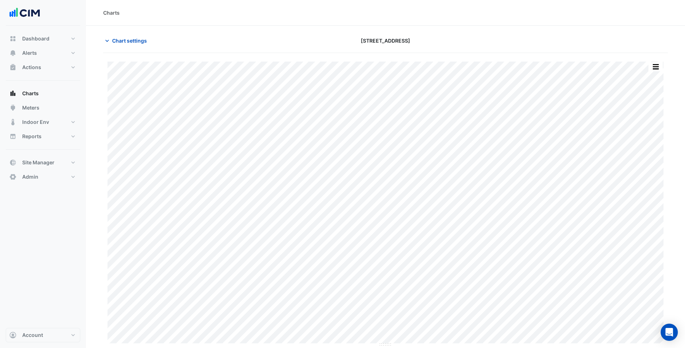
click at [131, 34] on section "Chart settings [STREET_ADDRESS] Split All Print Save as JPEG Save as PNG Pivot …" at bounding box center [385, 186] width 599 height 321
click at [129, 38] on span "Chart settings" at bounding box center [129, 41] width 35 height 8
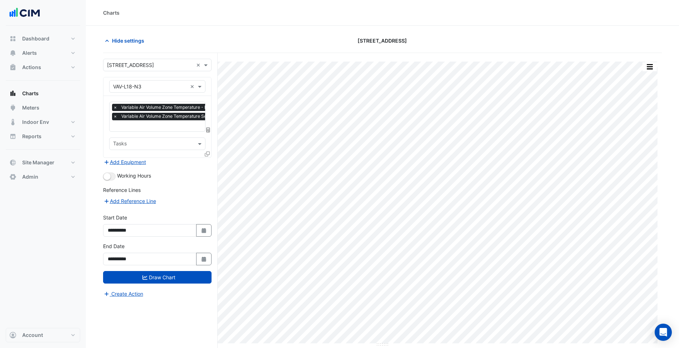
click at [177, 126] on input "text" at bounding box center [177, 127] width 128 height 8
type input "***"
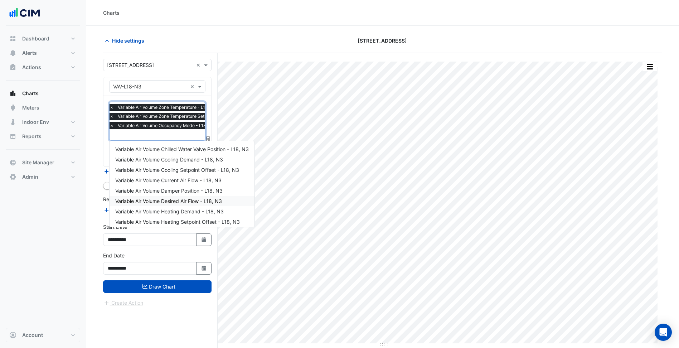
scroll to position [55, 0]
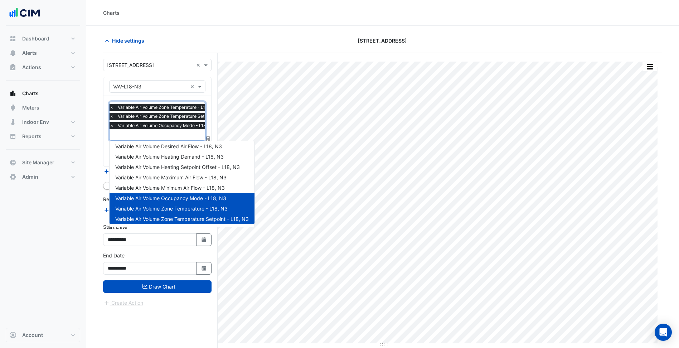
click at [75, 199] on div "Dashboard Portfolio Ratings Performance Alerts Site Rules Templates Actions Sit…" at bounding box center [43, 177] width 74 height 302
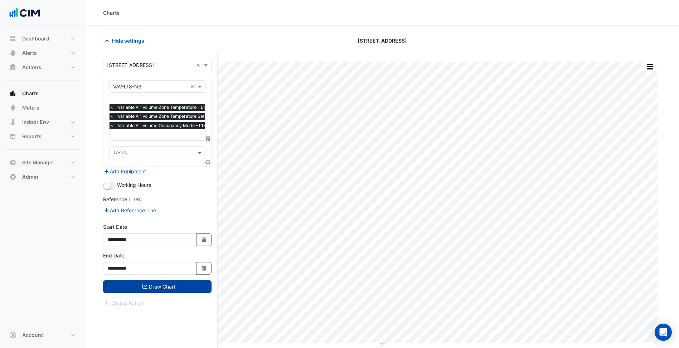
click at [151, 285] on button "Draw Chart" at bounding box center [157, 286] width 108 height 13
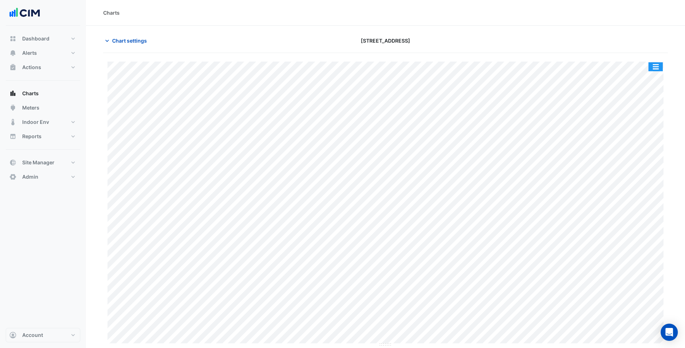
click at [653, 69] on button "button" at bounding box center [655, 66] width 14 height 9
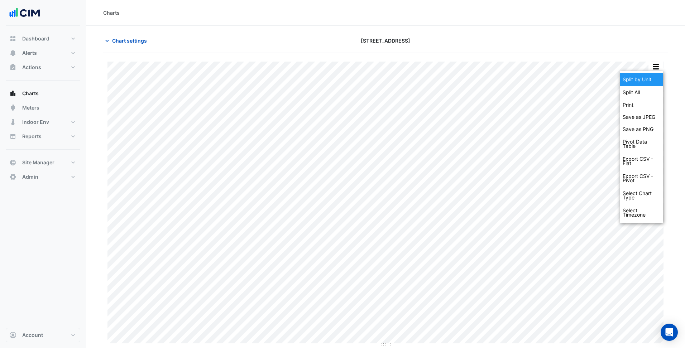
click at [651, 80] on div "Split by Unit" at bounding box center [640, 79] width 43 height 13
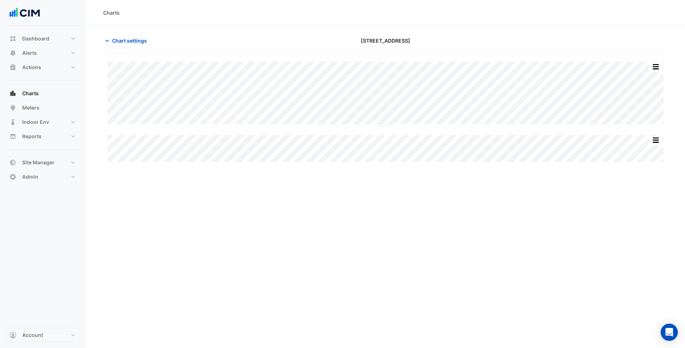
click at [387, 126] on div "Split All Split None Print Save as JPEG Save as PNG Pivot Data Table Export CSV…" at bounding box center [385, 112] width 564 height 100
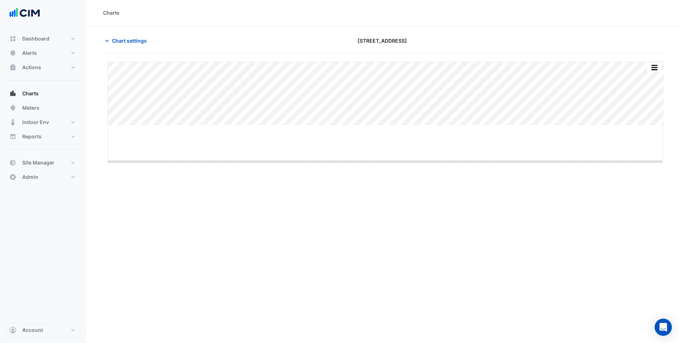
drag, startPoint x: 383, startPoint y: 125, endPoint x: 368, endPoint y: 238, distance: 113.5
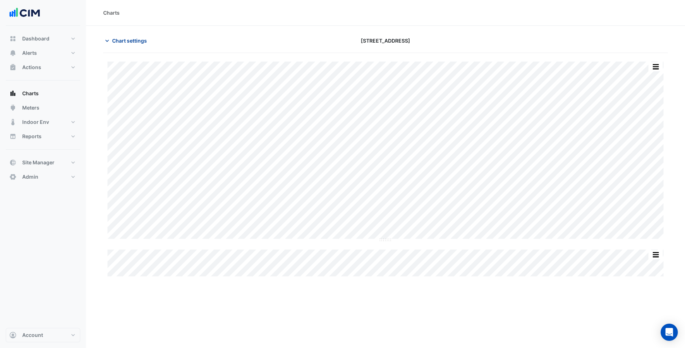
click at [142, 47] on button "Chart settings" at bounding box center [127, 40] width 48 height 13
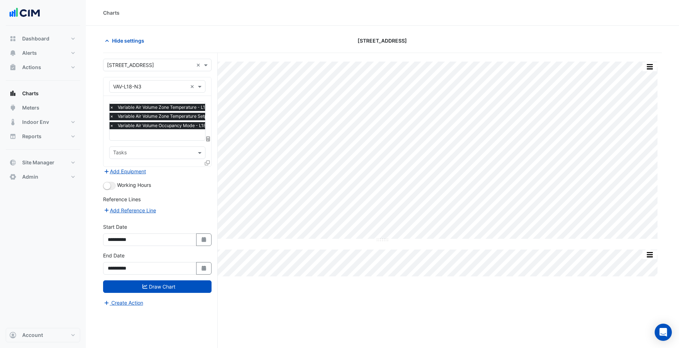
click at [157, 133] on input "text" at bounding box center [174, 136] width 128 height 8
type input "*****"
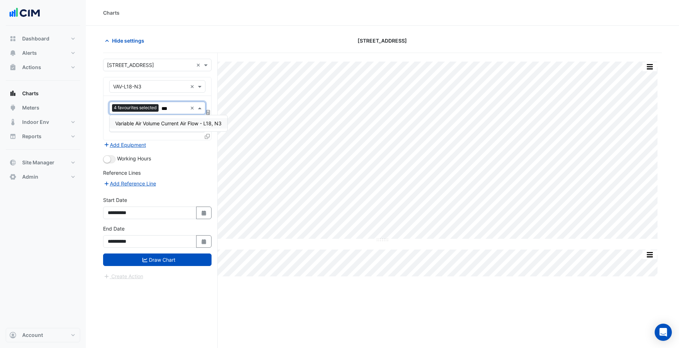
type input "****"
click at [110, 157] on button "button" at bounding box center [109, 159] width 13 height 8
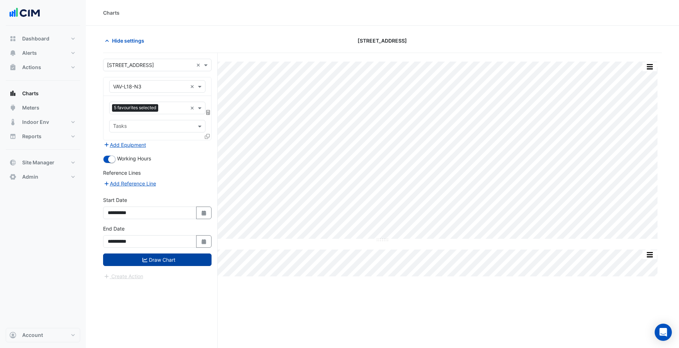
click at [155, 260] on button "Draw Chart" at bounding box center [157, 259] width 108 height 13
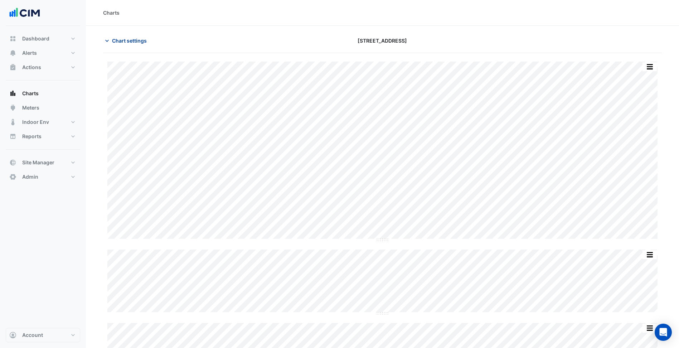
click at [136, 38] on span "Chart settings" at bounding box center [129, 41] width 35 height 8
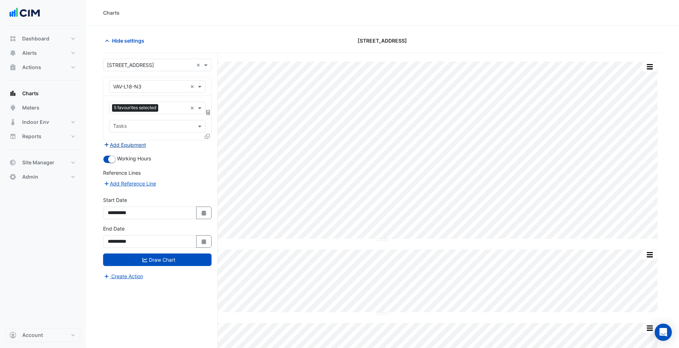
click at [139, 143] on button "Add Equipment" at bounding box center [124, 145] width 43 height 8
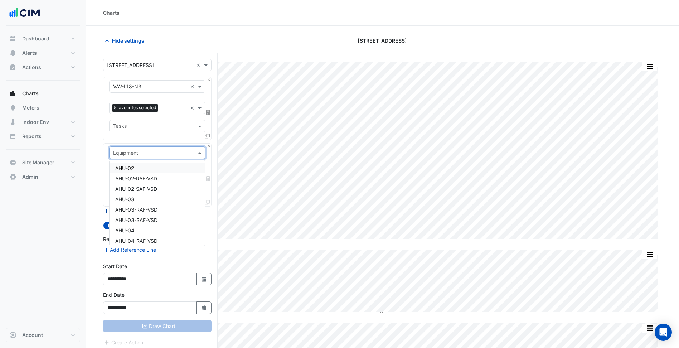
click at [142, 154] on input "text" at bounding box center [150, 153] width 74 height 8
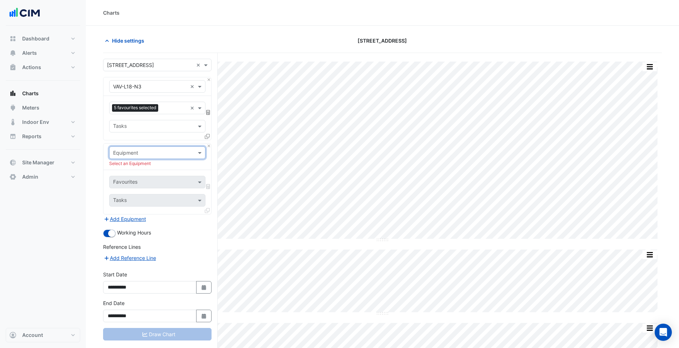
click at [147, 156] on div "Equipment" at bounding box center [152, 153] width 84 height 8
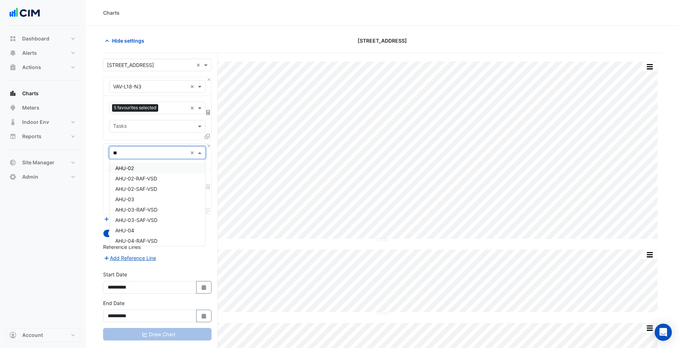
type input "***"
click at [145, 171] on div "AHU-02" at bounding box center [158, 168] width 96 height 10
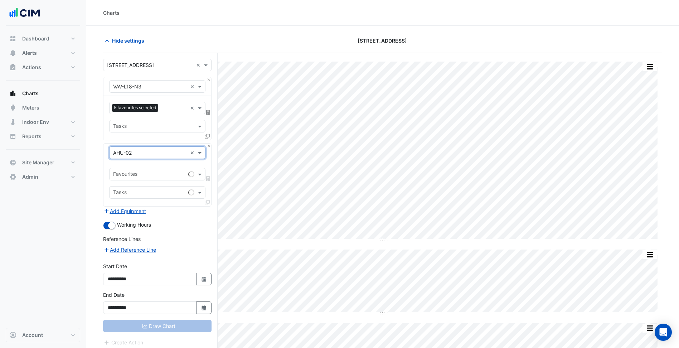
click at [145, 171] on input "text" at bounding box center [149, 175] width 72 height 8
type input "********"
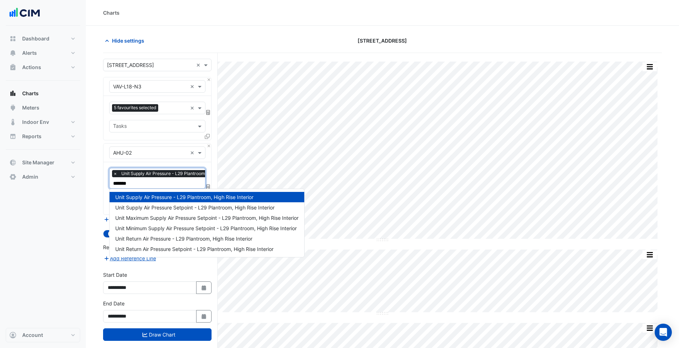
type input "********"
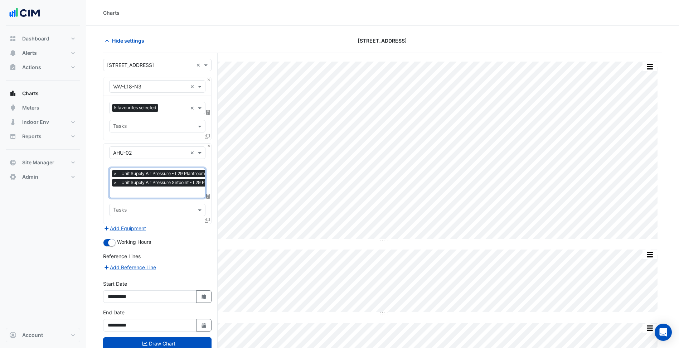
click at [205, 217] on fa-icon at bounding box center [207, 220] width 5 height 6
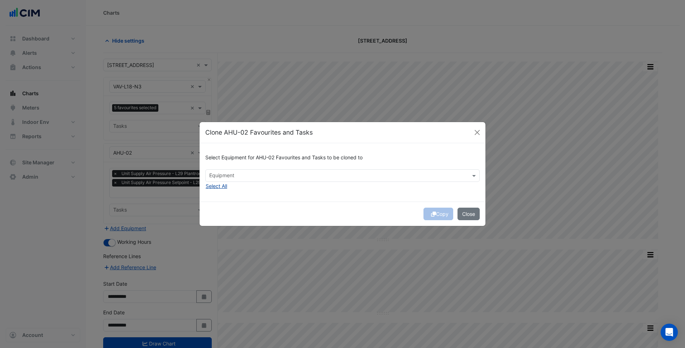
click at [221, 183] on button "Select All" at bounding box center [216, 186] width 22 height 8
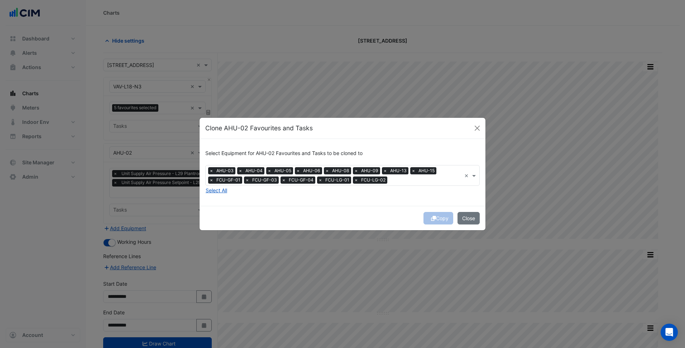
click at [293, 201] on div "Select Equipment for AHU-02 Favourites and Tasks to be cloned to Equipment × AH…" at bounding box center [342, 172] width 286 height 67
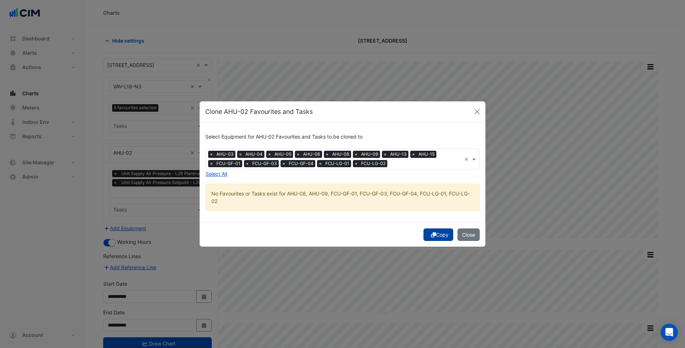
click at [444, 236] on button "Copy" at bounding box center [438, 234] width 30 height 13
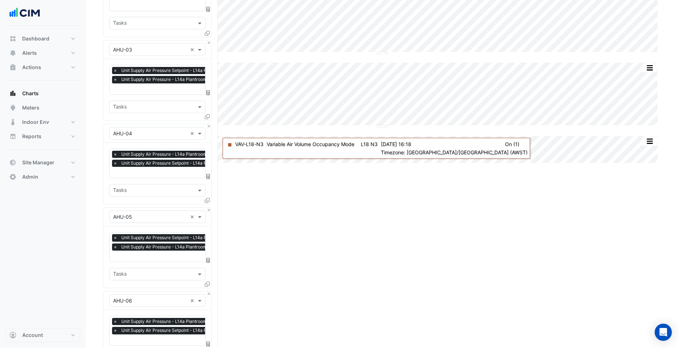
scroll to position [519, 0]
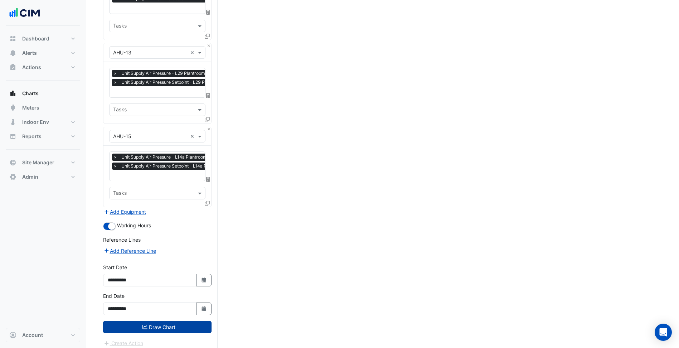
click at [168, 325] on button "Draw Chart" at bounding box center [157, 327] width 108 height 13
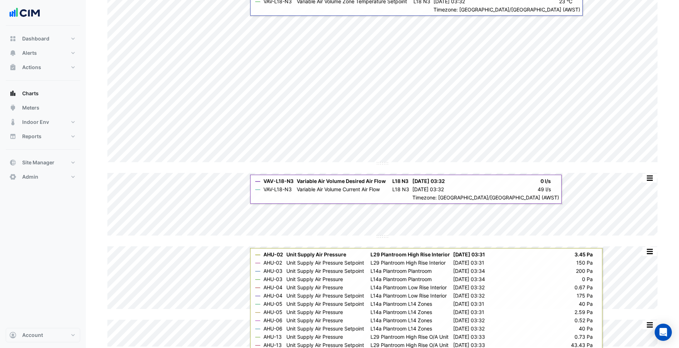
scroll to position [77, 0]
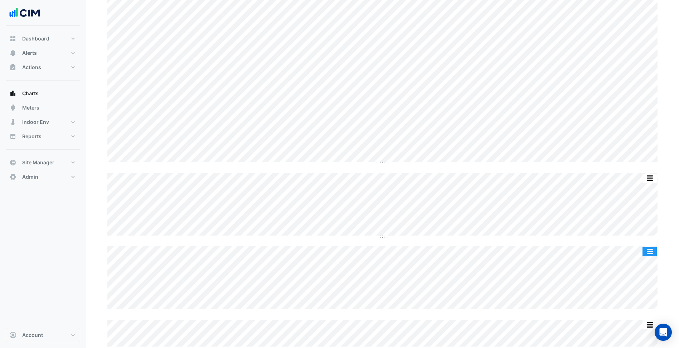
click at [655, 251] on button "button" at bounding box center [650, 251] width 14 height 9
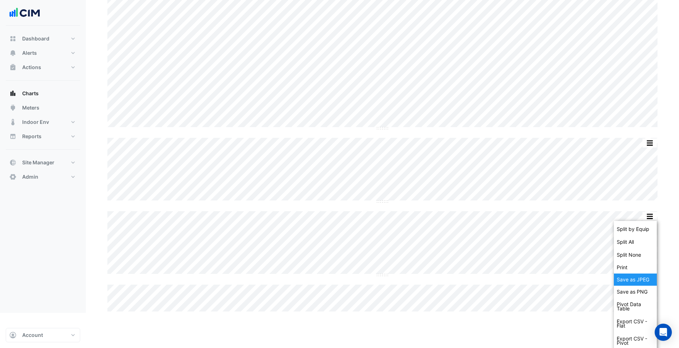
scroll to position [149, 0]
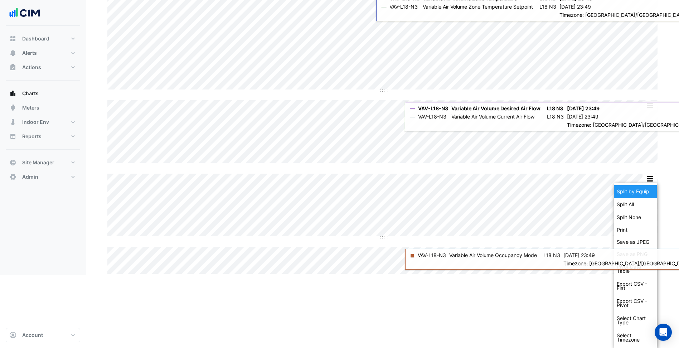
click at [653, 192] on div "Split by Equip" at bounding box center [635, 191] width 43 height 13
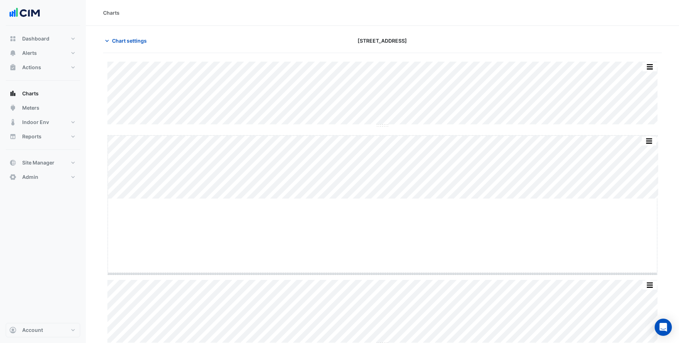
drag, startPoint x: 385, startPoint y: 199, endPoint x: 373, endPoint y: 280, distance: 81.8
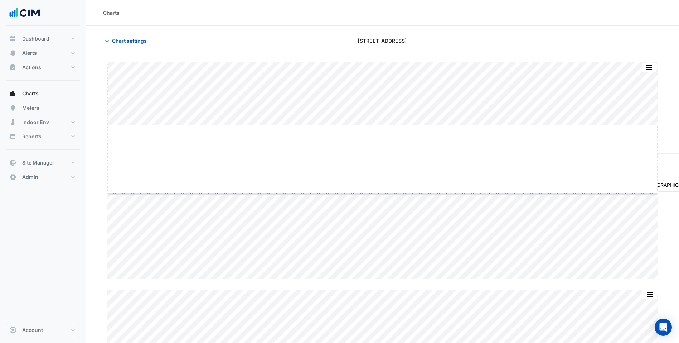
drag, startPoint x: 382, startPoint y: 126, endPoint x: 374, endPoint y: 194, distance: 69.2
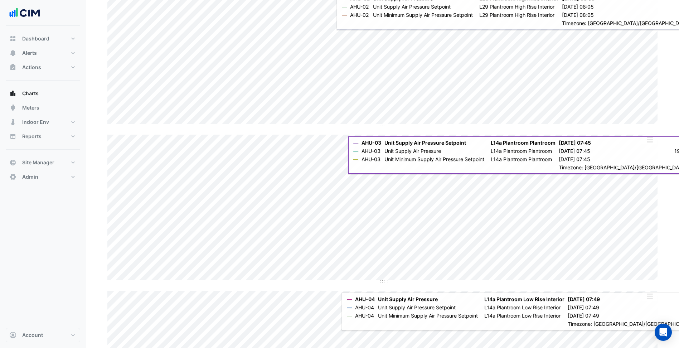
scroll to position [72, 0]
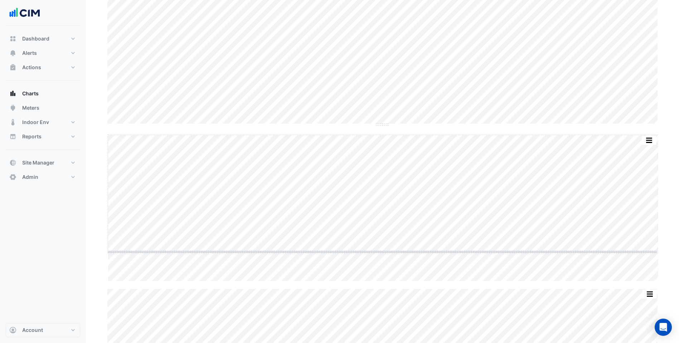
drag, startPoint x: 386, startPoint y: 282, endPoint x: 384, endPoint y: 252, distance: 30.1
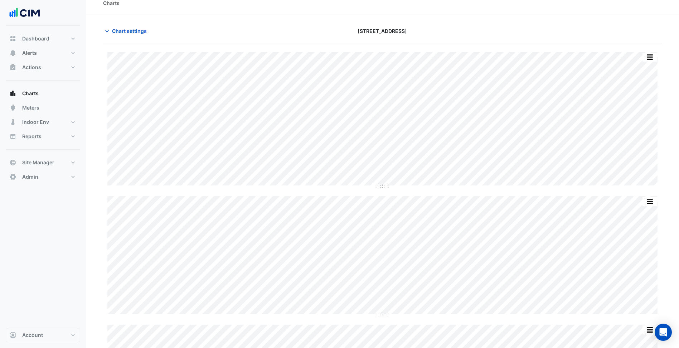
scroll to position [0, 0]
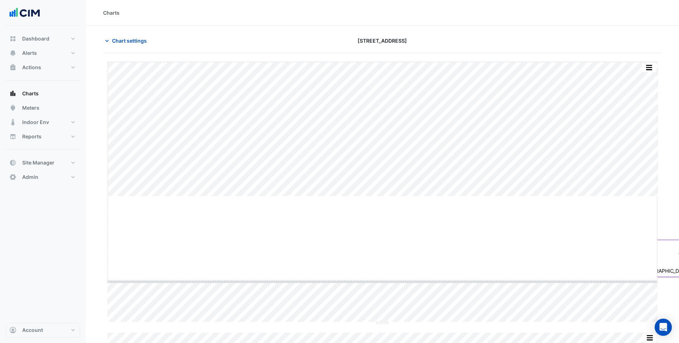
drag, startPoint x: 382, startPoint y: 195, endPoint x: 384, endPoint y: 203, distance: 7.8
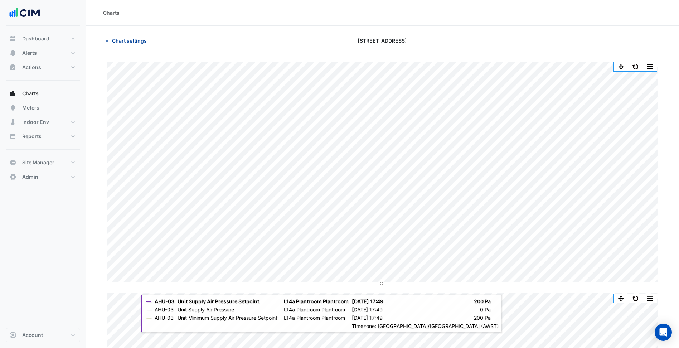
click at [140, 43] on span "Chart settings" at bounding box center [129, 41] width 35 height 8
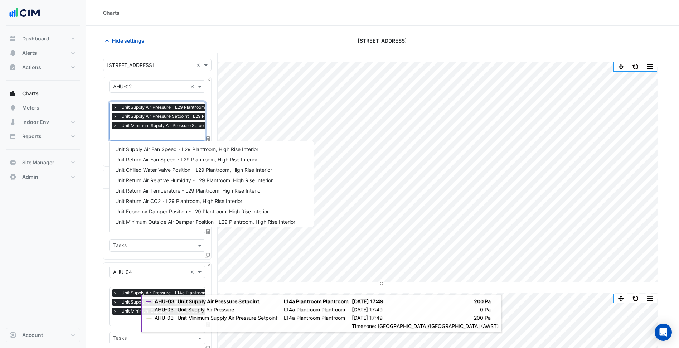
click at [171, 129] on span "Unit Minimum Supply Air Pressure Setpoint - L29 Plantroom, High Rise Interior" at bounding box center [201, 125] width 162 height 7
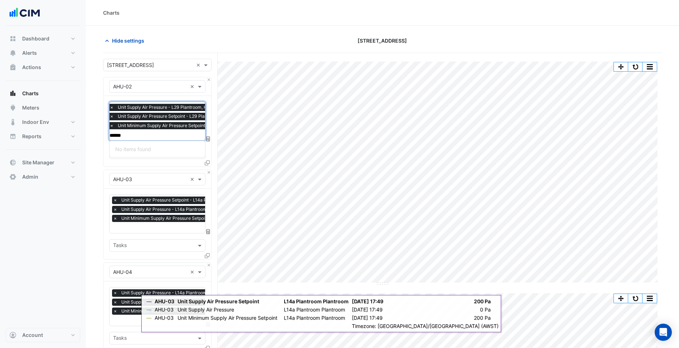
type input "*****"
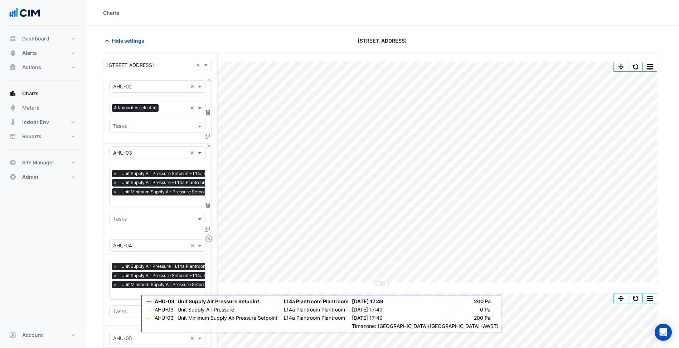
click at [211, 239] on button "Close" at bounding box center [209, 238] width 5 height 5
click at [211, 268] on button "Close" at bounding box center [209, 331] width 5 height 5
click at [211, 239] on button "Close" at bounding box center [209, 238] width 5 height 5
click at [211, 268] on button "Close" at bounding box center [209, 331] width 5 height 5
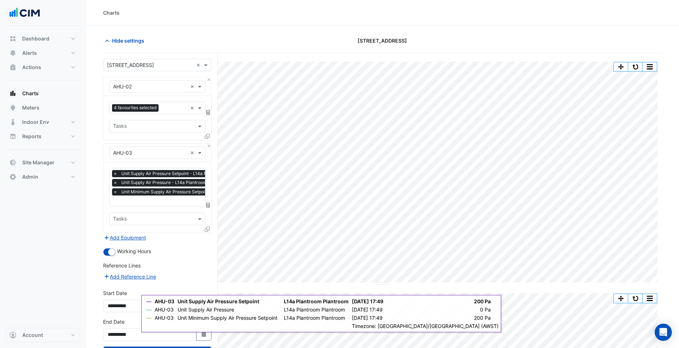
click at [211, 239] on div "Add Equipment" at bounding box center [157, 237] width 108 height 9
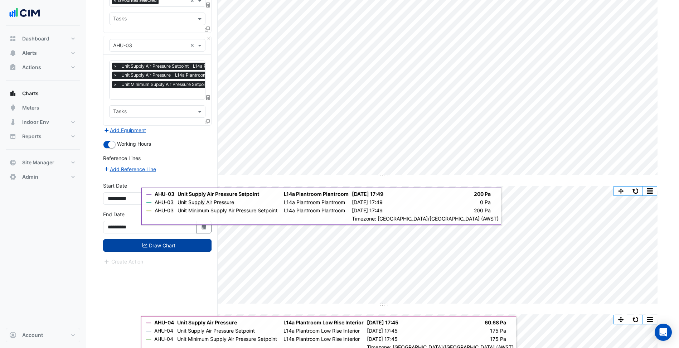
click at [191, 247] on button "Draw Chart" at bounding box center [157, 245] width 108 height 13
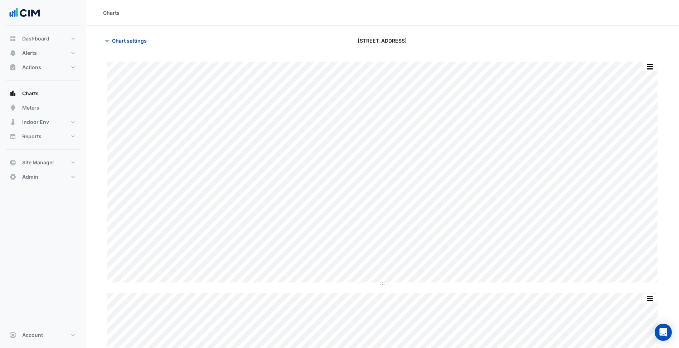
click at [135, 37] on span "Chart settings" at bounding box center [129, 41] width 35 height 8
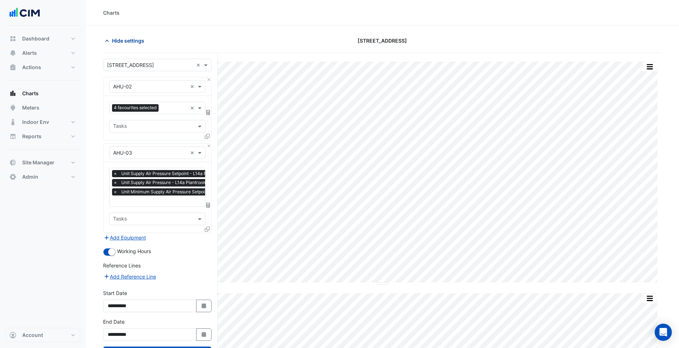
click at [135, 37] on span "Hide settings" at bounding box center [128, 41] width 32 height 8
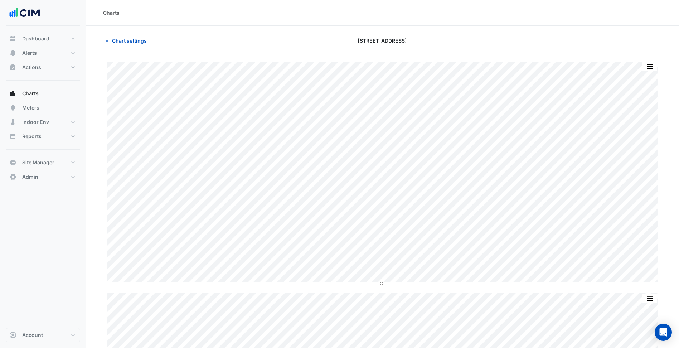
click at [236, 268] on div "Split by Unit Split All Split None Print Save as JPEG Save as PNG Pivot Data Ta…" at bounding box center [382, 173] width 550 height 223
click at [131, 34] on section "Chart settings [STREET_ADDRESS] Split by Unit Split All Split None Print Save a…" at bounding box center [382, 238] width 593 height 424
click at [128, 45] on button "Chart settings" at bounding box center [127, 40] width 48 height 13
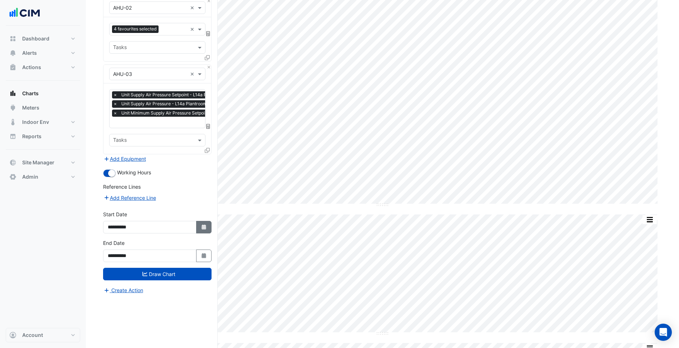
scroll to position [66, 0]
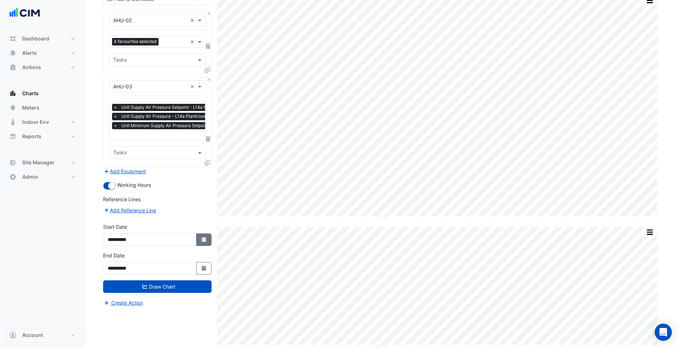
click at [199, 235] on button "Select Date" at bounding box center [204, 239] width 16 height 13
select select "*"
select select "****"
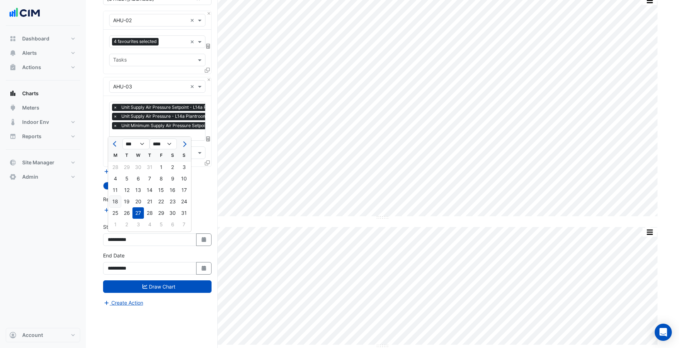
click at [119, 199] on div "18" at bounding box center [115, 201] width 11 height 11
type input "**********"
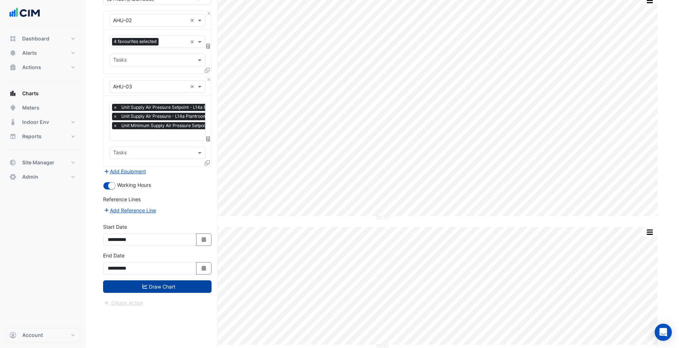
click at [160, 268] on button "Draw Chart" at bounding box center [157, 286] width 108 height 13
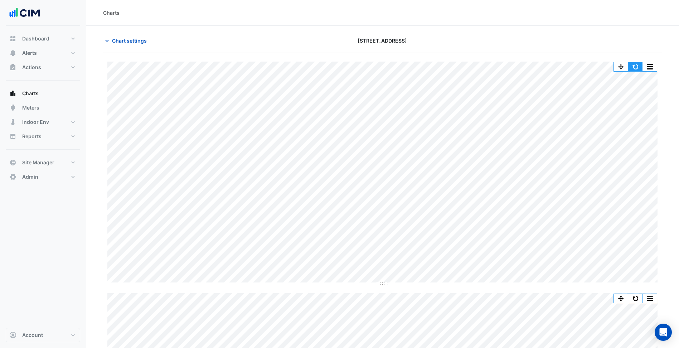
click at [271, 69] on button "button" at bounding box center [635, 66] width 14 height 9
click at [271, 63] on button "button" at bounding box center [635, 66] width 14 height 9
click at [132, 42] on span "Chart settings" at bounding box center [129, 41] width 35 height 8
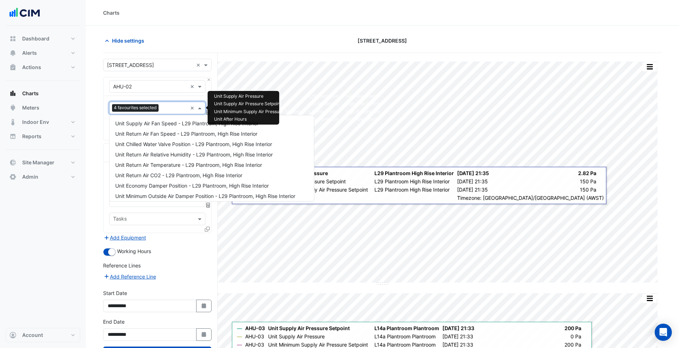
click at [173, 111] on input "text" at bounding box center [174, 109] width 26 height 8
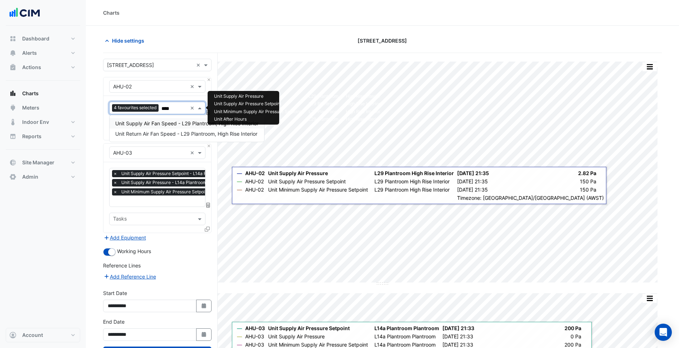
type input "*****"
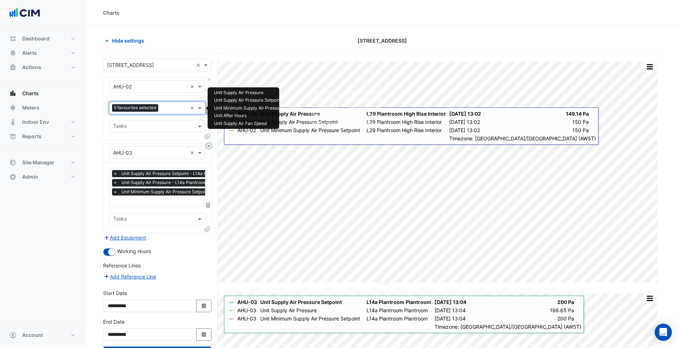
click at [207, 147] on button "Close" at bounding box center [209, 146] width 5 height 5
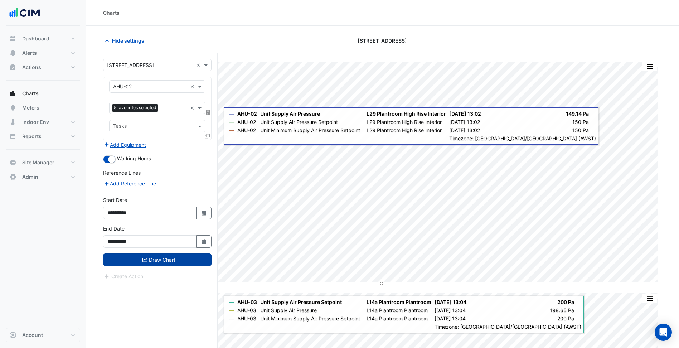
click at [183, 263] on button "Draw Chart" at bounding box center [157, 259] width 108 height 13
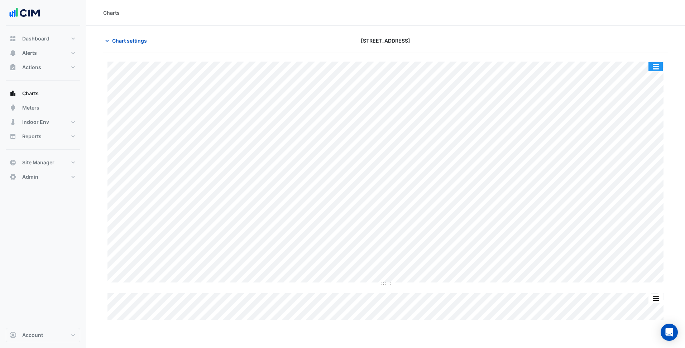
click at [271, 65] on button "button" at bounding box center [655, 66] width 14 height 9
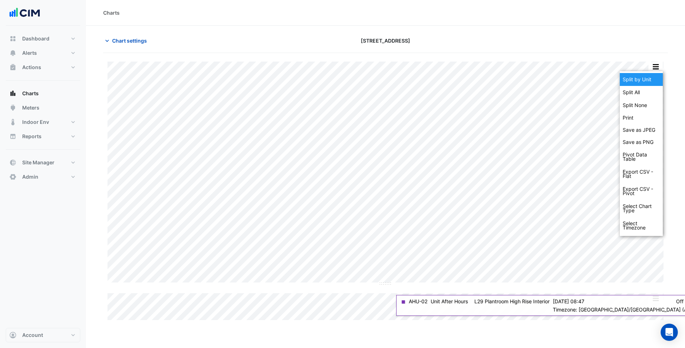
click at [271, 76] on div "Split by Unit" at bounding box center [640, 79] width 43 height 13
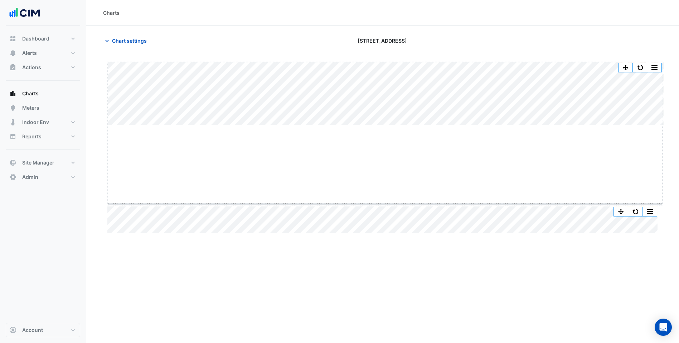
drag, startPoint x: 387, startPoint y: 126, endPoint x: 376, endPoint y: 204, distance: 79.4
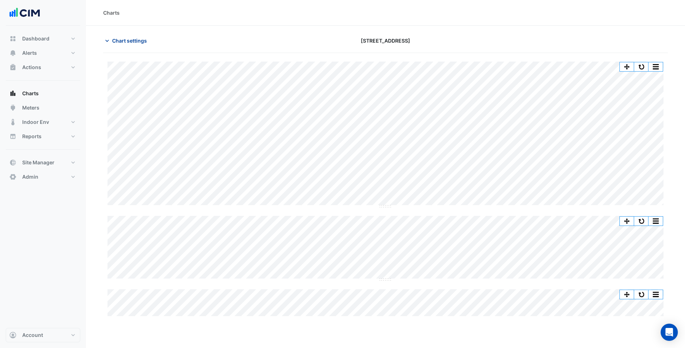
click at [141, 40] on span "Chart settings" at bounding box center [129, 41] width 35 height 8
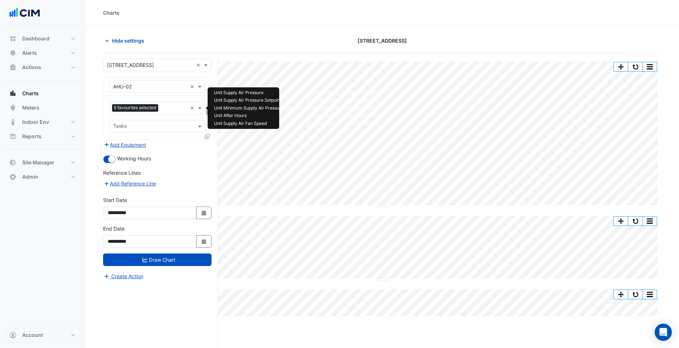
click at [178, 109] on input "text" at bounding box center [174, 109] width 26 height 8
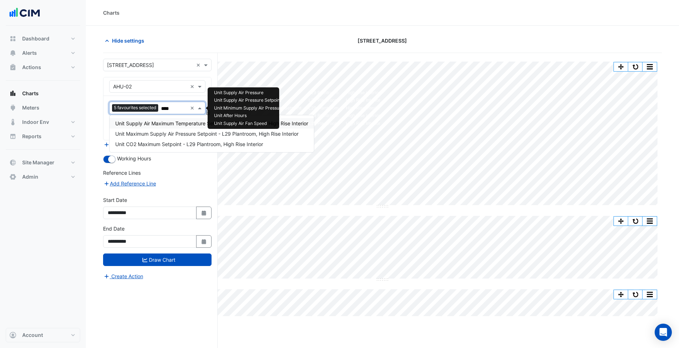
type input "*****"
click at [189, 132] on span "Unit Maximum Supply Air Pressure Setpoint - L29 Plantroom, High Rise Interior" at bounding box center [206, 134] width 183 height 6
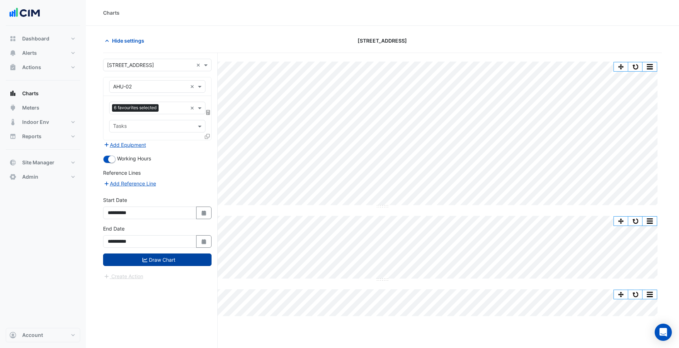
click at [179, 264] on button "Draw Chart" at bounding box center [157, 259] width 108 height 13
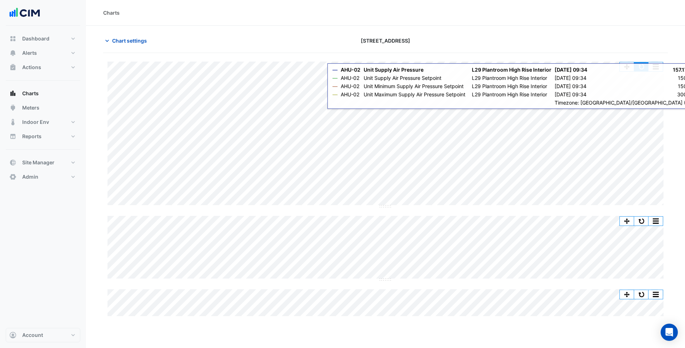
click at [271, 69] on button "button" at bounding box center [641, 66] width 14 height 9
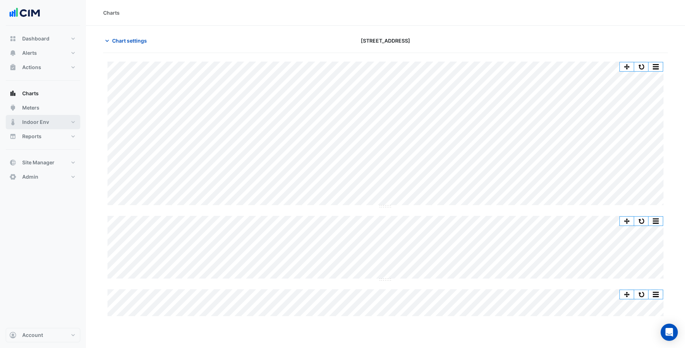
click at [72, 115] on button "Indoor Env" at bounding box center [43, 122] width 74 height 14
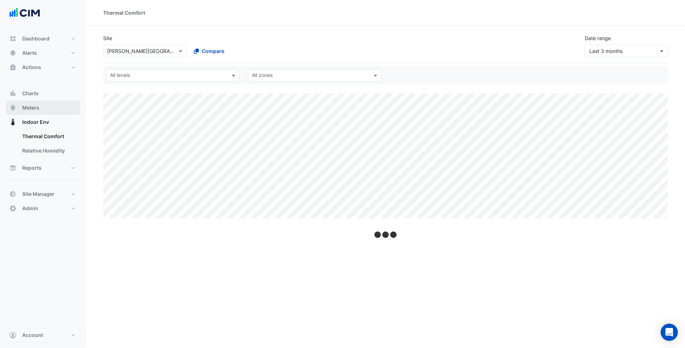
click at [47, 103] on button "Meters" at bounding box center [43, 108] width 74 height 14
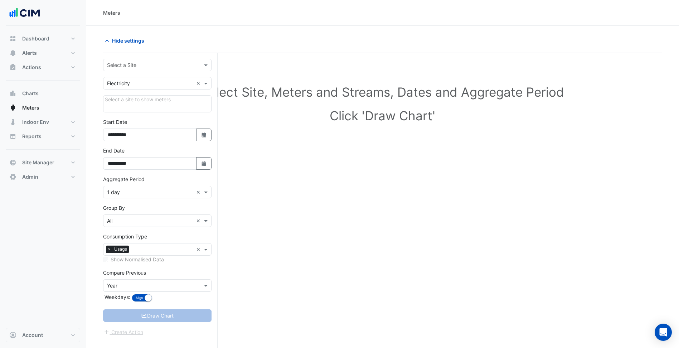
click at [151, 62] on input "text" at bounding box center [150, 66] width 86 height 8
type input "******"
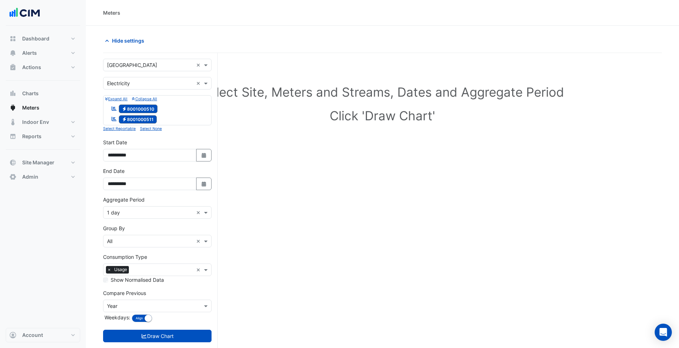
click at [96, 89] on section "Hide settings Select Site, Meters and Streams, Dates and Aggregate Period Click…" at bounding box center [382, 200] width 593 height 349
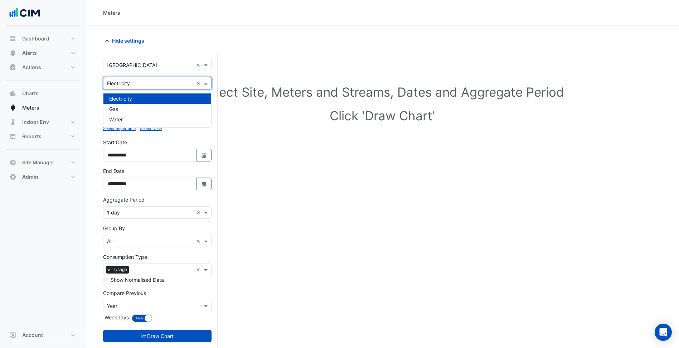
click at [166, 82] on input "text" at bounding box center [150, 84] width 86 height 8
click at [158, 118] on div "Water" at bounding box center [157, 119] width 108 height 10
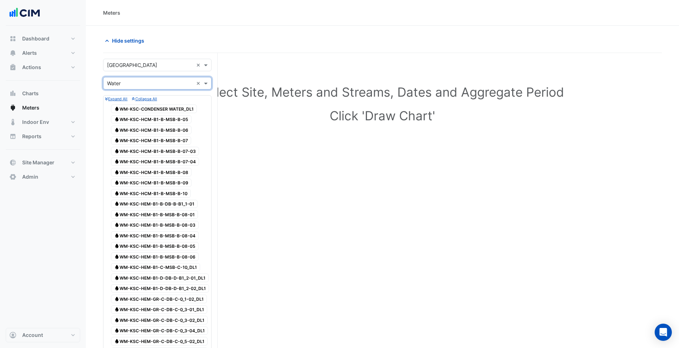
click at [156, 82] on input "text" at bounding box center [150, 84] width 86 height 8
click at [161, 70] on div "Select a Site × Karrinyup Shopping Centre ×" at bounding box center [157, 65] width 108 height 13
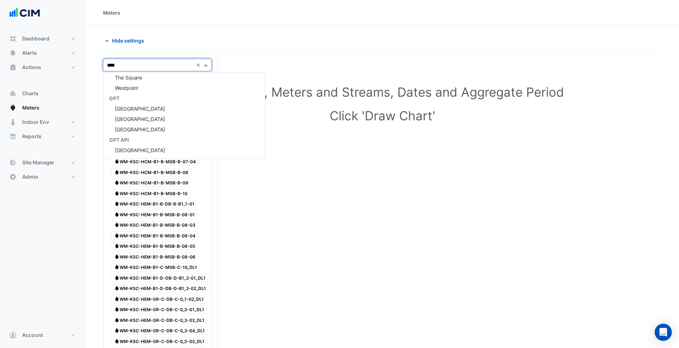
scroll to position [13, 0]
type input "*******"
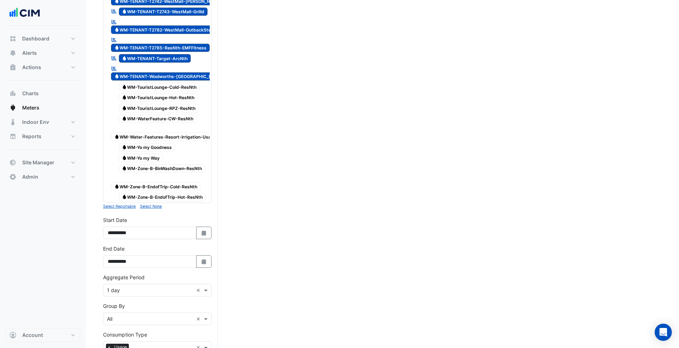
scroll to position [2112, 0]
click at [151, 204] on small "Select None" at bounding box center [151, 206] width 22 height 5
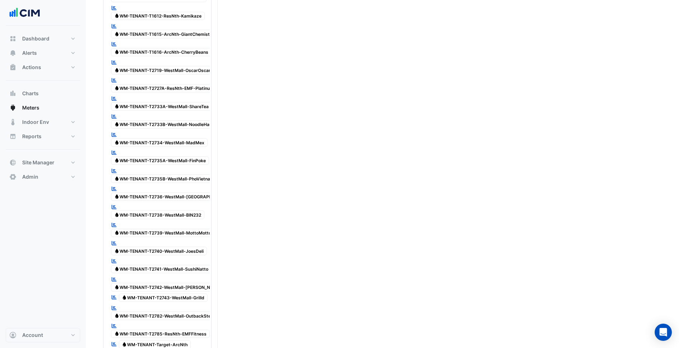
scroll to position [1382, 0]
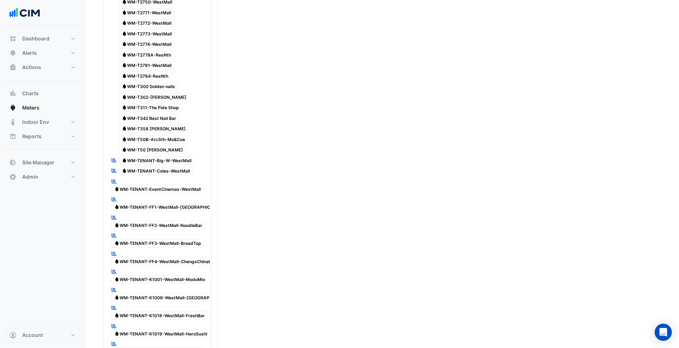
click at [171, 185] on span "Water WM-TENANT-EventCinemas-WestMall" at bounding box center [157, 189] width 93 height 9
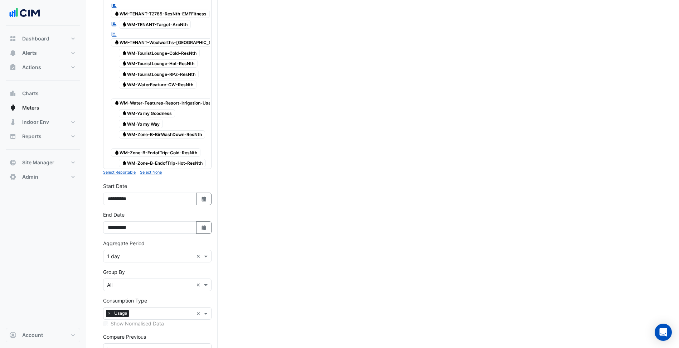
scroll to position [2194, 0]
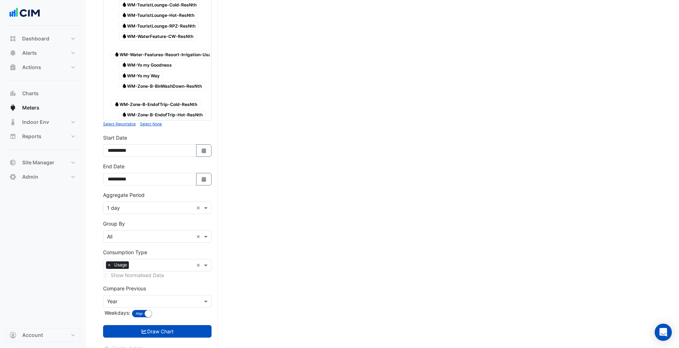
click at [170, 204] on input "text" at bounding box center [150, 208] width 86 height 8
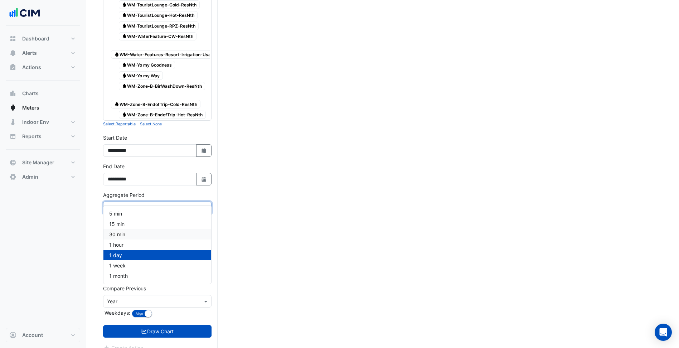
click at [131, 235] on div "30 min" at bounding box center [157, 234] width 108 height 10
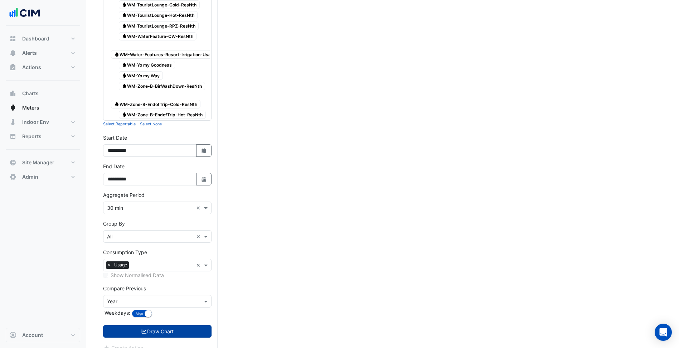
click at [180, 268] on button "Draw Chart" at bounding box center [157, 331] width 108 height 13
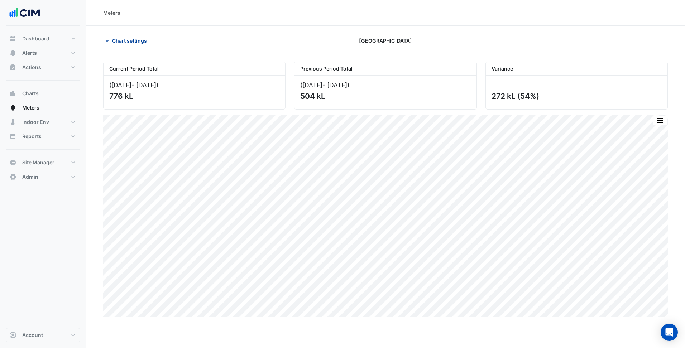
click at [135, 34] on button "Chart settings" at bounding box center [127, 40] width 48 height 13
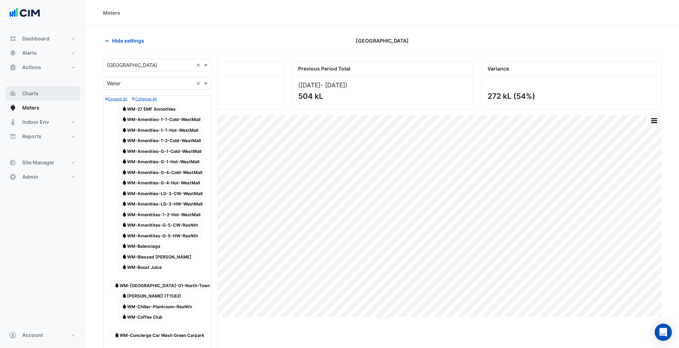
click at [54, 97] on button "Charts" at bounding box center [43, 93] width 74 height 14
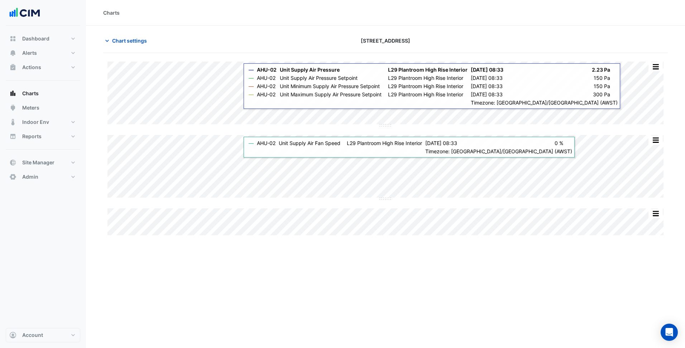
click at [254, 258] on div "Charts Chart settings 140 St Georges Terrace Split All Split None Print Save as…" at bounding box center [385, 174] width 599 height 348
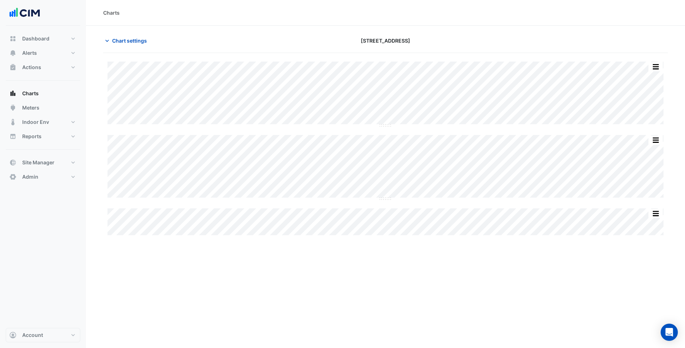
click at [212, 268] on div "Charts Chart settings 140 St Georges Terrace Split All Split None Print Save as…" at bounding box center [385, 174] width 599 height 348
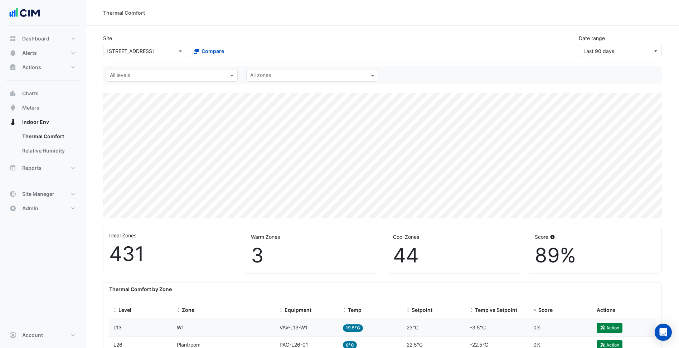
select select "***"
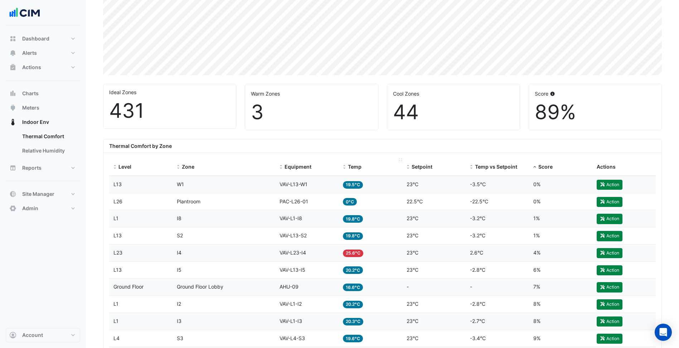
scroll to position [143, 0]
click at [346, 166] on span at bounding box center [344, 167] width 5 height 6
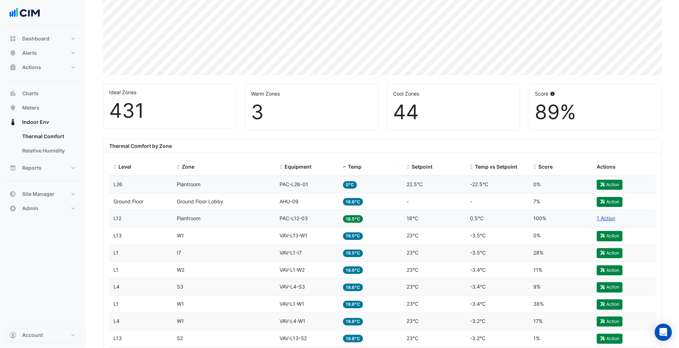
click at [346, 166] on span at bounding box center [344, 167] width 5 height 6
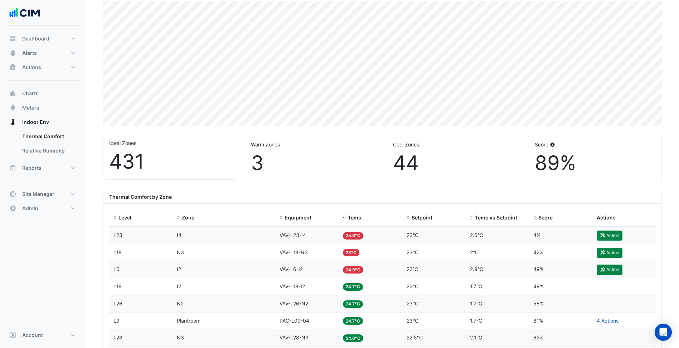
scroll to position [72, 0]
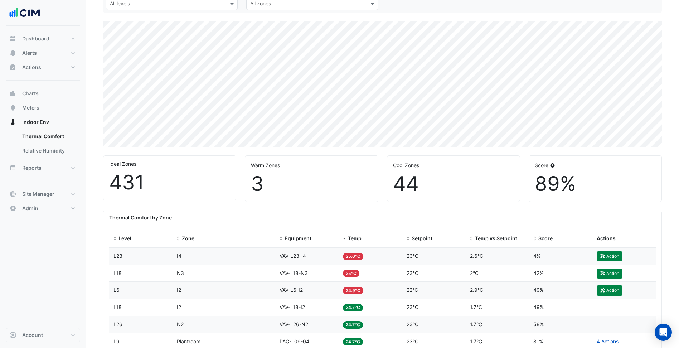
click at [429, 188] on div "44" at bounding box center [453, 184] width 121 height 24
drag, startPoint x: 426, startPoint y: 192, endPoint x: 385, endPoint y: 161, distance: 50.9
click at [385, 161] on div "Cool Zones 44" at bounding box center [454, 178] width 142 height 47
drag, startPoint x: 275, startPoint y: 195, endPoint x: 243, endPoint y: 157, distance: 49.8
click at [243, 157] on div "Warm Zones 3" at bounding box center [312, 178] width 142 height 47
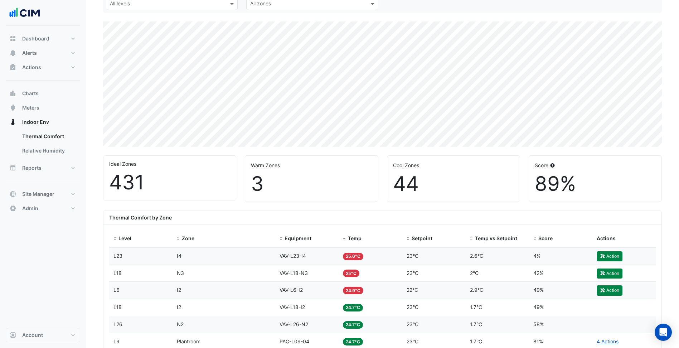
click at [318, 224] on div "Thermal Comfort by Zone" at bounding box center [382, 218] width 558 height 14
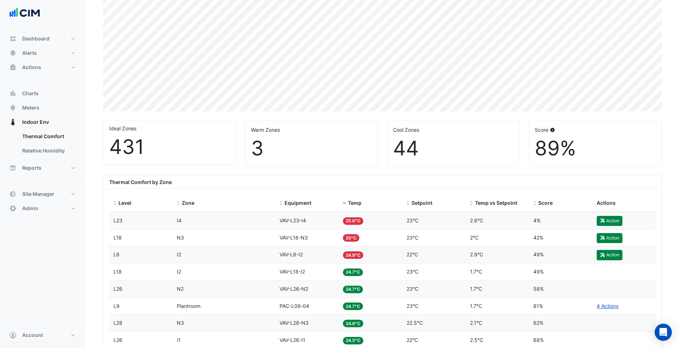
scroll to position [107, 0]
drag, startPoint x: 184, startPoint y: 240, endPoint x: 173, endPoint y: 241, distance: 10.8
click at [173, 241] on datatable-body-cell "Zone N3" at bounding box center [224, 237] width 103 height 17
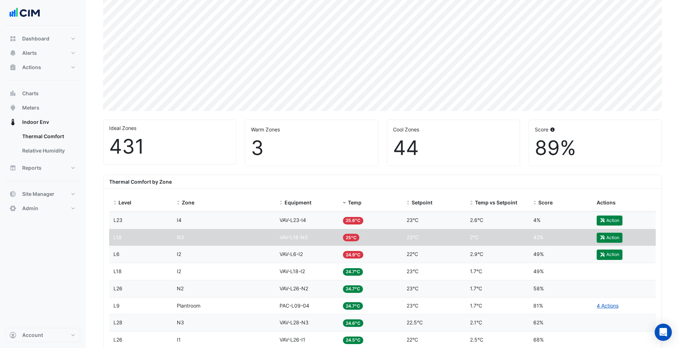
click at [368, 182] on div "Thermal Comfort by Zone" at bounding box center [382, 182] width 558 height 14
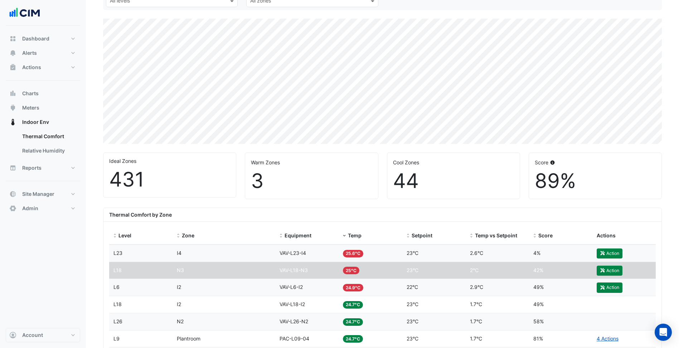
scroll to position [72, 0]
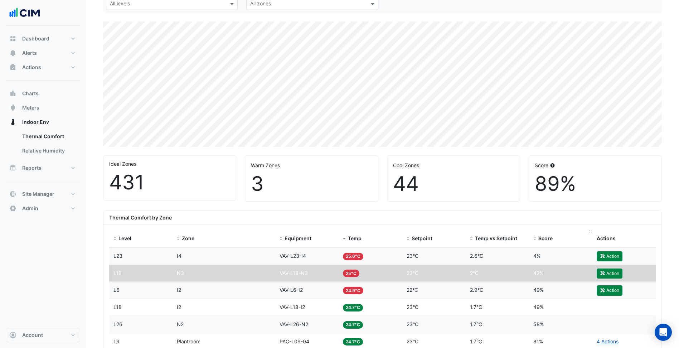
click at [541, 238] on span "Score" at bounding box center [545, 238] width 14 height 6
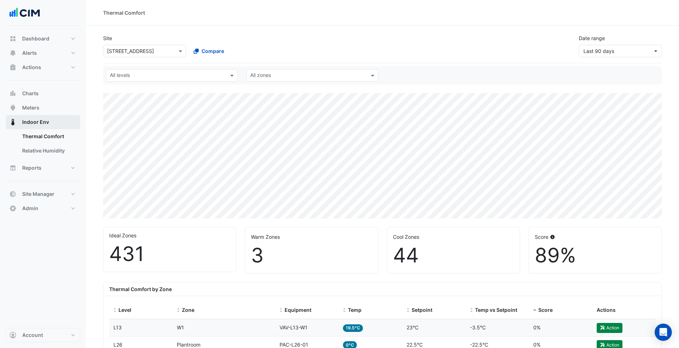
click at [40, 123] on span "Indoor Env" at bounding box center [35, 121] width 27 height 7
drag, startPoint x: 580, startPoint y: 252, endPoint x: 538, endPoint y: 248, distance: 42.0
click at [538, 248] on div "89%" at bounding box center [595, 255] width 121 height 24
drag, startPoint x: 163, startPoint y: 260, endPoint x: 107, endPoint y: 265, distance: 56.0
click at [107, 265] on div "Ideal Zones 431" at bounding box center [169, 249] width 132 height 44
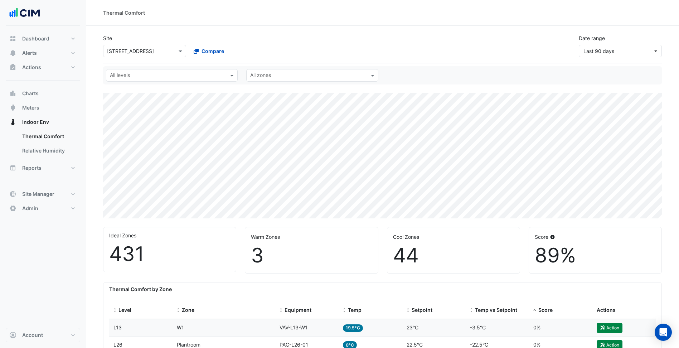
drag, startPoint x: 107, startPoint y: 265, endPoint x: 134, endPoint y: 281, distance: 31.7
drag, startPoint x: 115, startPoint y: 265, endPoint x: 147, endPoint y: 262, distance: 31.6
click at [147, 262] on div "431" at bounding box center [169, 254] width 121 height 24
drag, startPoint x: 579, startPoint y: 257, endPoint x: 534, endPoint y: 262, distance: 45.0
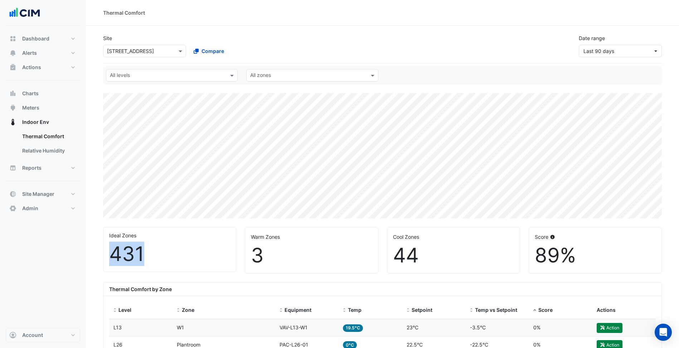
click at [534, 262] on div "Score 89%" at bounding box center [595, 250] width 132 height 46
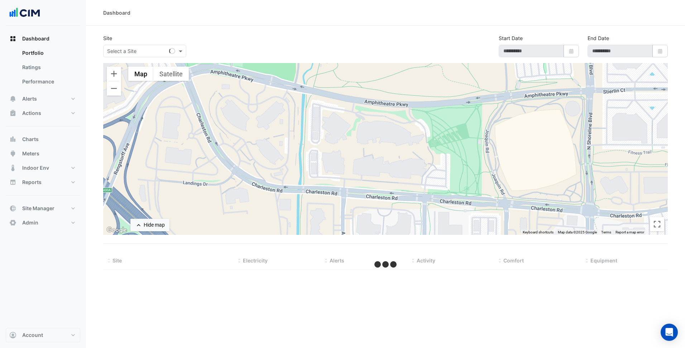
type input "**********"
select select "***"
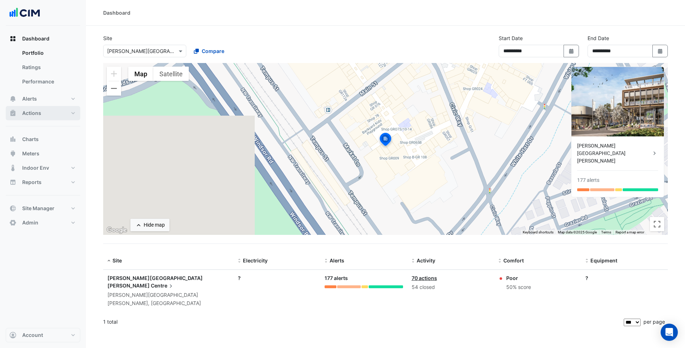
click at [53, 108] on button "Actions" at bounding box center [43, 113] width 74 height 14
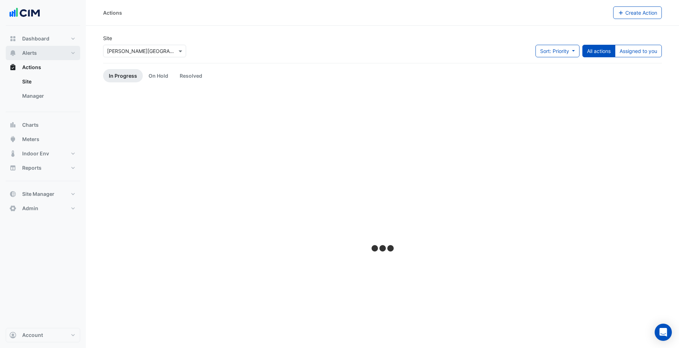
click at [55, 93] on div "Actions Site Manager" at bounding box center [43, 86] width 74 height 52
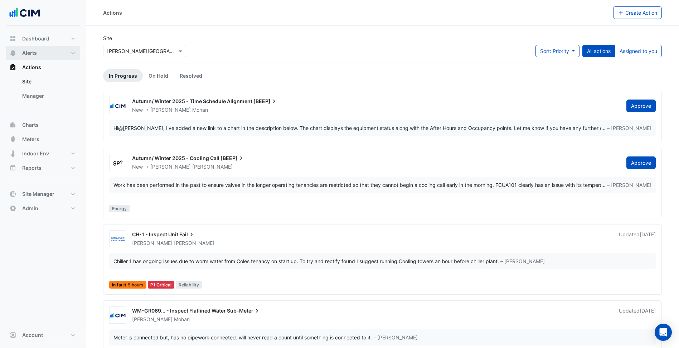
click at [67, 57] on button "Alerts" at bounding box center [43, 53] width 74 height 14
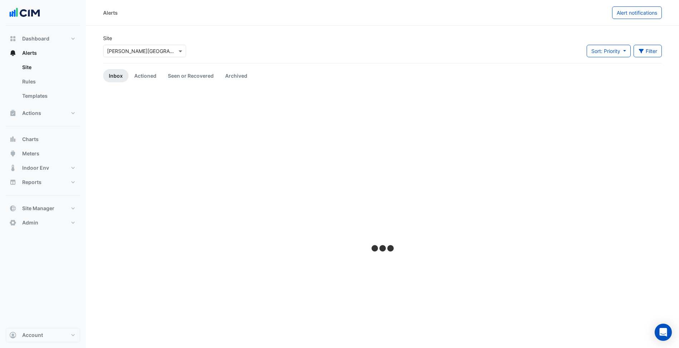
click at [119, 54] on input "text" at bounding box center [137, 52] width 61 height 8
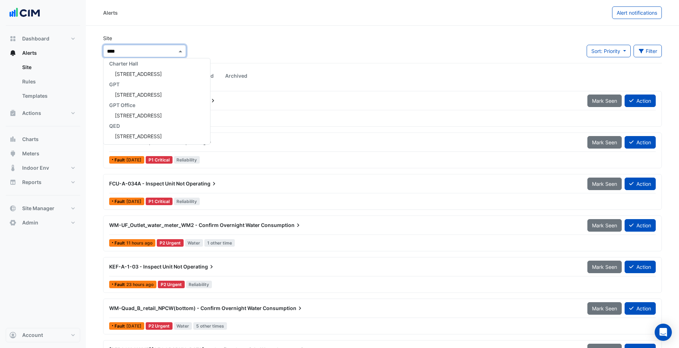
scroll to position [65, 0]
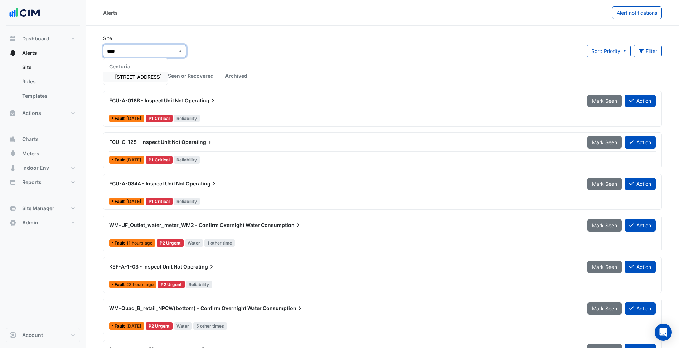
type input "*****"
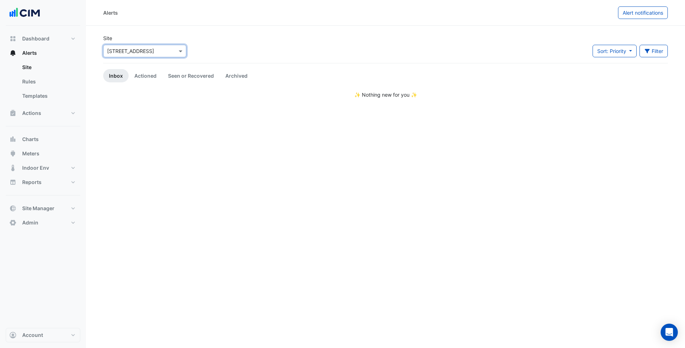
click at [229, 174] on div "Alerts Alert notifications Site Select a Site × [STREET_ADDRESS] Sort: Priority…" at bounding box center [385, 174] width 599 height 348
click at [143, 79] on link "Actioned" at bounding box center [146, 75] width 34 height 13
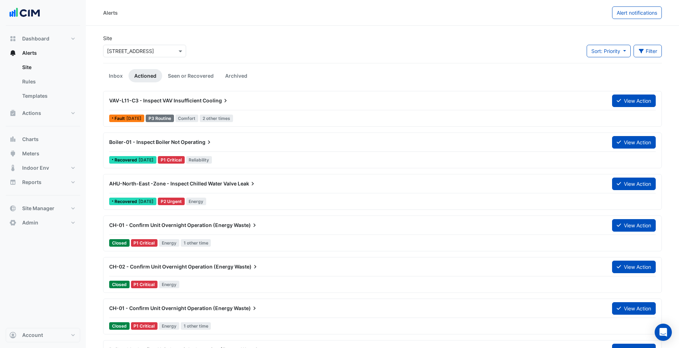
click at [139, 52] on input "text" at bounding box center [137, 52] width 61 height 8
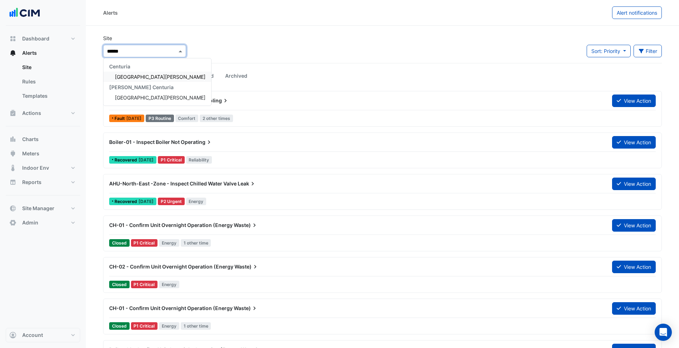
type input "*******"
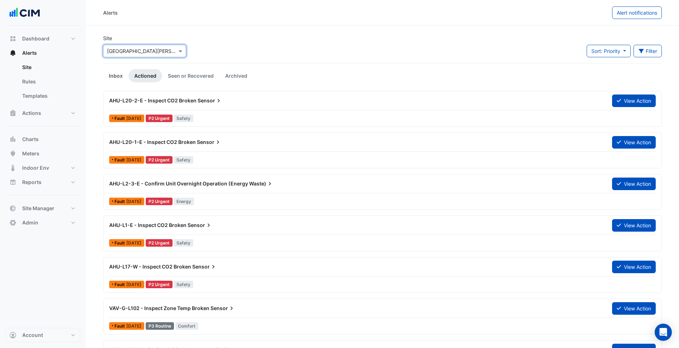
click at [118, 74] on link "Inbox" at bounding box center [115, 75] width 25 height 13
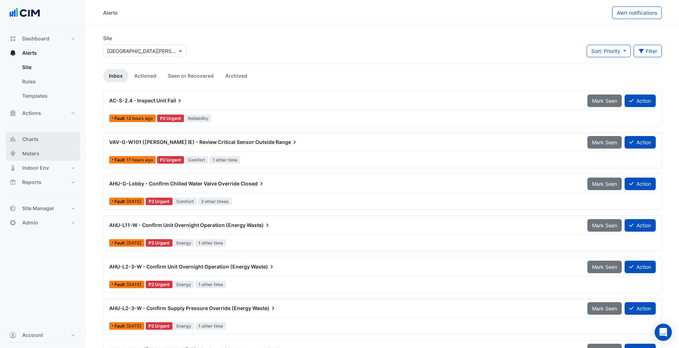
drag, startPoint x: 53, startPoint y: 149, endPoint x: 77, endPoint y: 135, distance: 27.4
click at [53, 149] on button "Meters" at bounding box center [43, 153] width 74 height 14
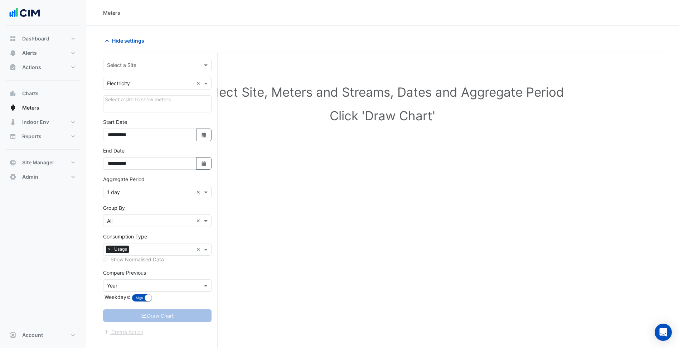
click at [139, 69] on div "Select a Site" at bounding box center [157, 65] width 108 height 13
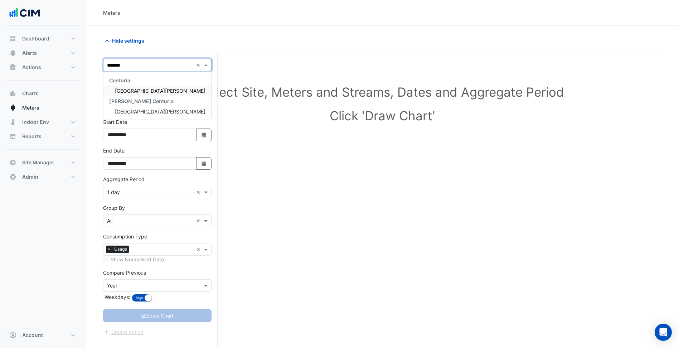
type input "********"
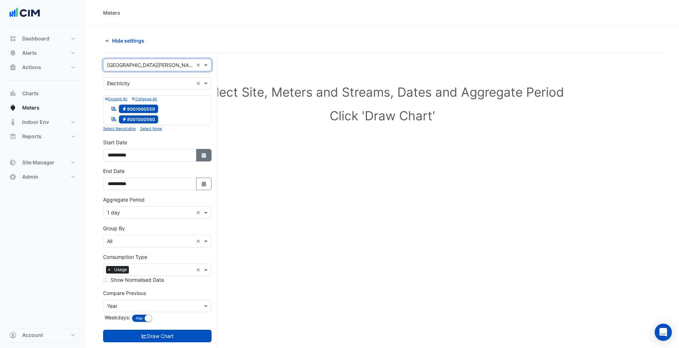
click at [209, 160] on button "Select Date" at bounding box center [204, 155] width 16 height 13
select select "*"
select select "****"
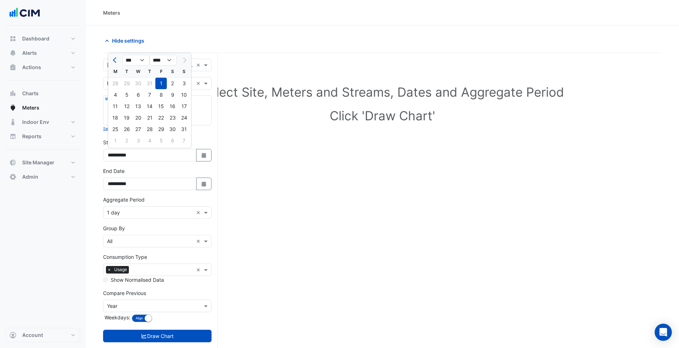
click at [155, 209] on input "text" at bounding box center [150, 213] width 86 height 8
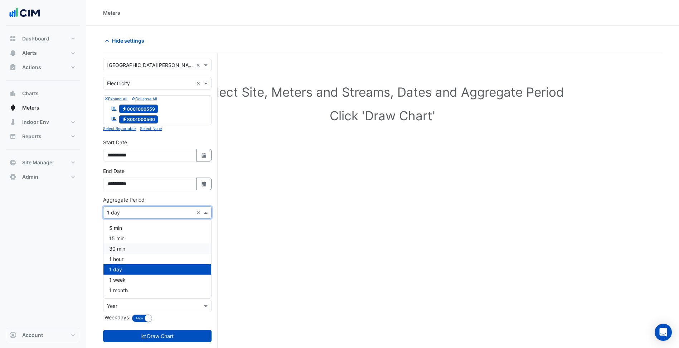
click at [129, 247] on div "30 min" at bounding box center [157, 248] width 108 height 10
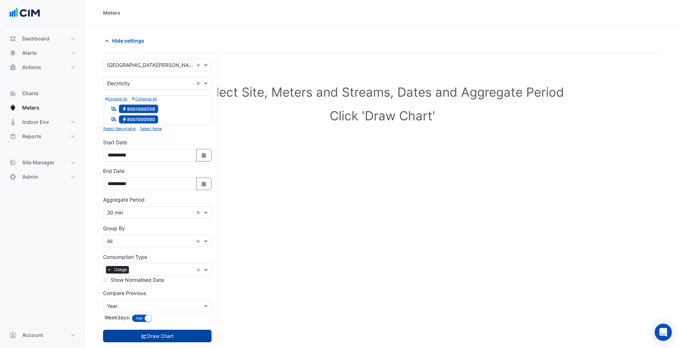
click at [178, 337] on button "Draw Chart" at bounding box center [157, 336] width 108 height 13
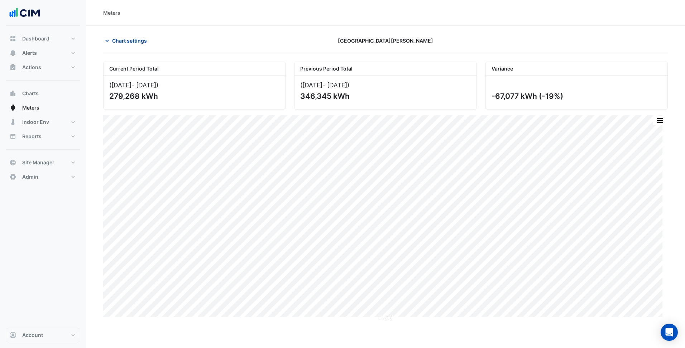
click at [125, 40] on span "Chart settings" at bounding box center [129, 41] width 35 height 8
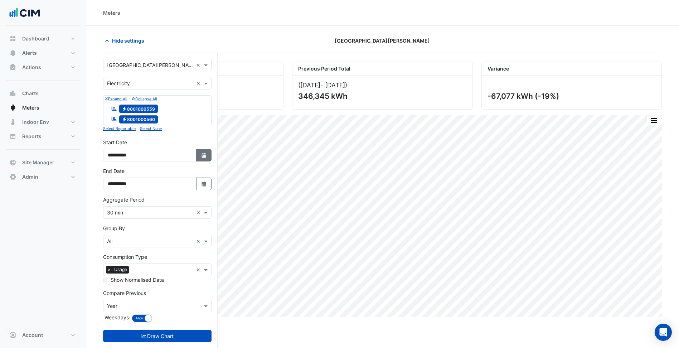
click at [205, 153] on icon "Select Date" at bounding box center [204, 155] width 6 height 5
select select "*"
select select "****"
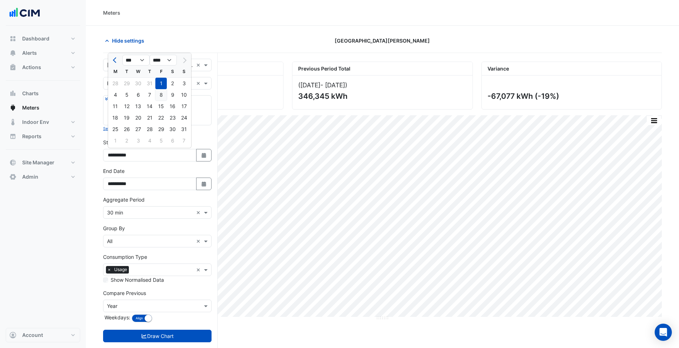
click at [161, 98] on div "8" at bounding box center [160, 94] width 11 height 11
type input "**********"
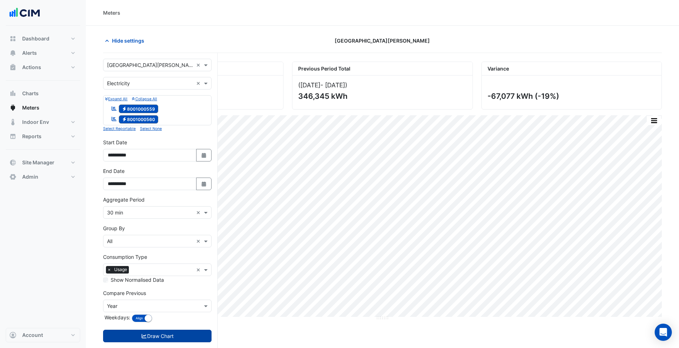
click at [179, 332] on button "Draw Chart" at bounding box center [157, 336] width 108 height 13
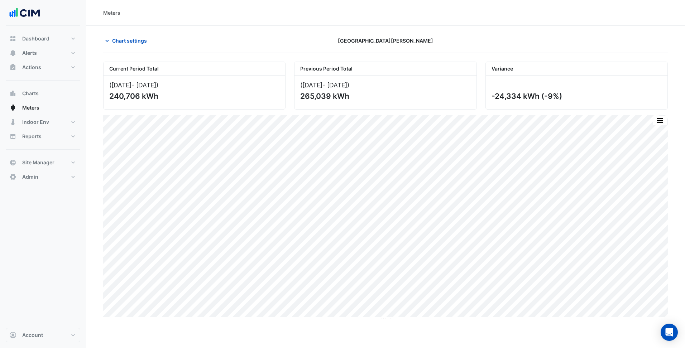
drag, startPoint x: 491, startPoint y: 95, endPoint x: 566, endPoint y: 97, distance: 74.8
click at [566, 97] on div "-24,334 kWh (-9%)" at bounding box center [575, 96] width 169 height 9
copy div "-24,334 kWh (-9%)"
click at [134, 45] on button "Chart settings" at bounding box center [127, 40] width 48 height 13
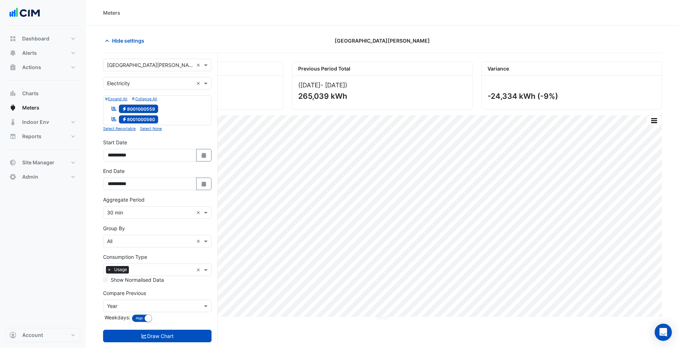
click at [156, 64] on input "text" at bounding box center [150, 66] width 86 height 8
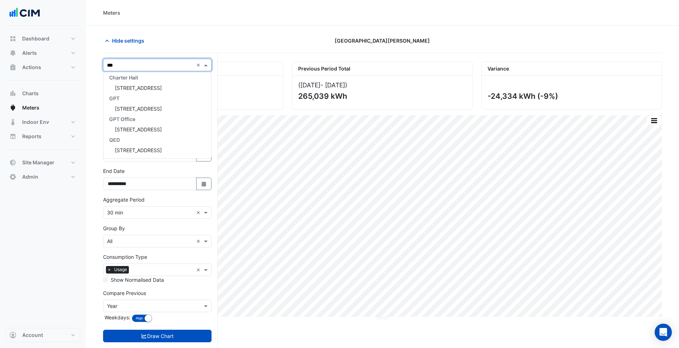
scroll to position [55, 0]
type input "*****"
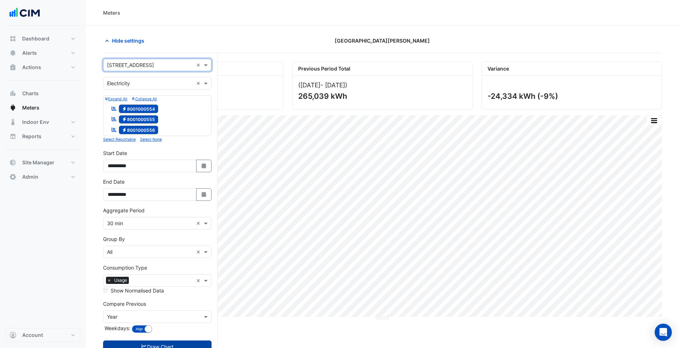
click at [171, 342] on button "Draw Chart" at bounding box center [157, 346] width 108 height 13
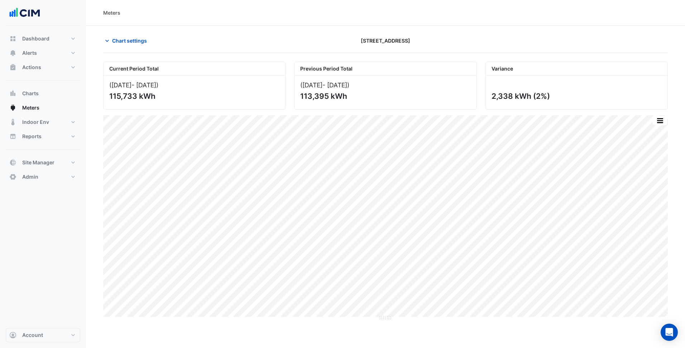
drag, startPoint x: 492, startPoint y: 94, endPoint x: 552, endPoint y: 96, distance: 60.2
click at [552, 96] on div "2,338 kWh (2%)" at bounding box center [575, 96] width 169 height 9
copy div "2,338 kWh (2%)"
click at [555, 78] on div "2,338 kWh (2%)" at bounding box center [576, 93] width 182 height 34
click at [665, 121] on button "button" at bounding box center [659, 120] width 14 height 9
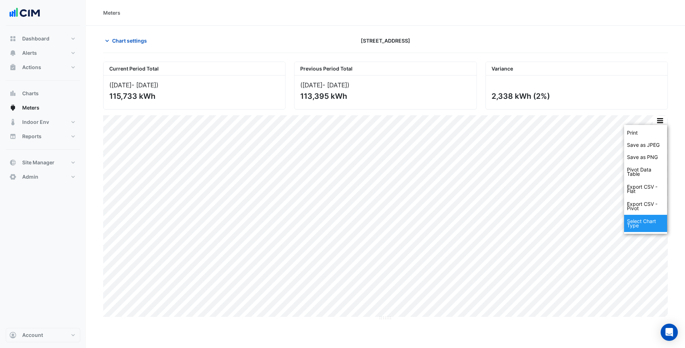
click at [646, 220] on div "Select Chart Type" at bounding box center [645, 223] width 43 height 17
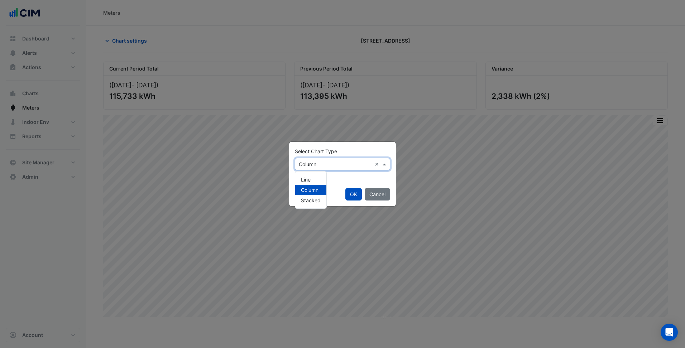
click at [340, 161] on input "text" at bounding box center [335, 165] width 73 height 8
click at [313, 176] on div "Line" at bounding box center [310, 179] width 31 height 10
click at [359, 193] on button "OK" at bounding box center [353, 194] width 16 height 13
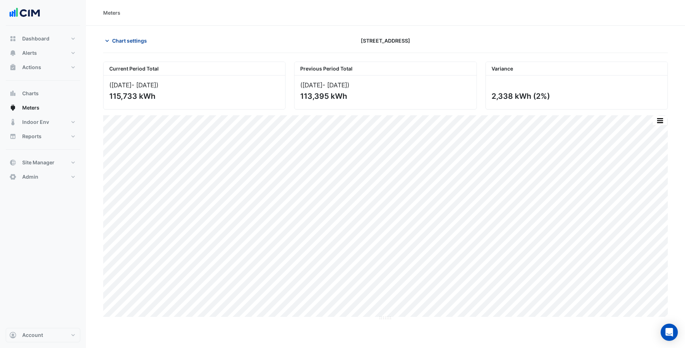
click at [141, 42] on span "Chart settings" at bounding box center [129, 41] width 35 height 8
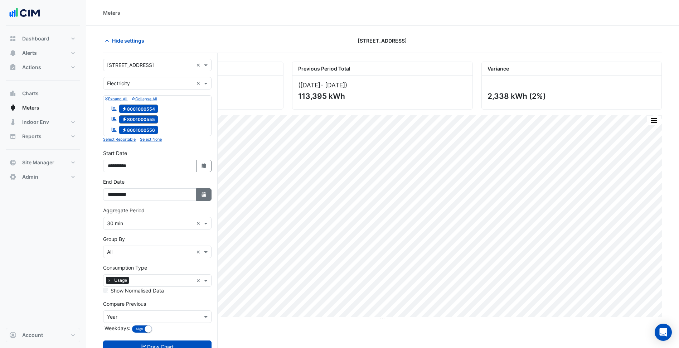
click at [207, 196] on button "Select Date" at bounding box center [204, 194] width 16 height 13
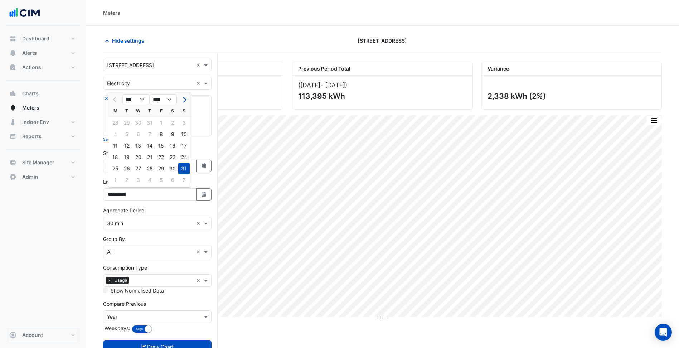
click at [182, 101] on button "Next month" at bounding box center [184, 99] width 9 height 11
select select "*"
click at [164, 135] on div "12" at bounding box center [160, 134] width 11 height 11
type input "**********"
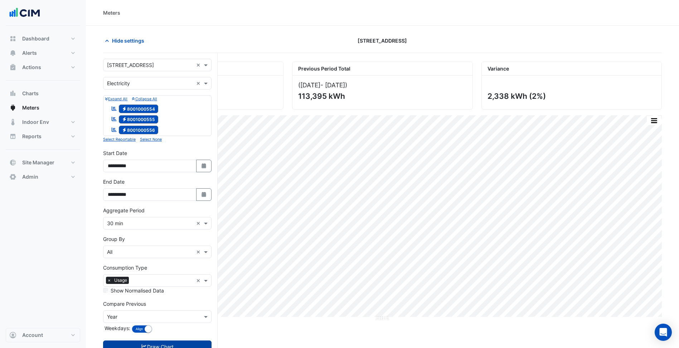
click at [171, 340] on button "Draw Chart" at bounding box center [157, 346] width 108 height 13
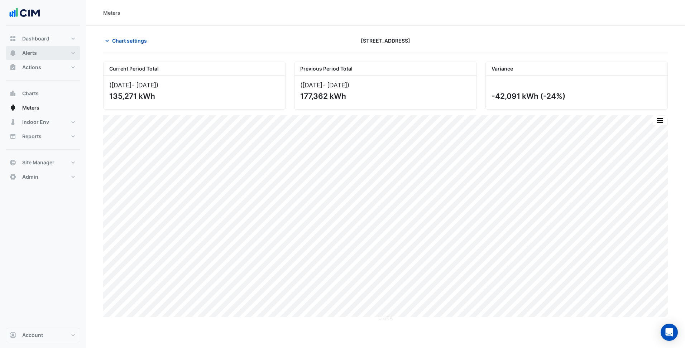
click at [66, 49] on button "Alerts" at bounding box center [43, 53] width 74 height 14
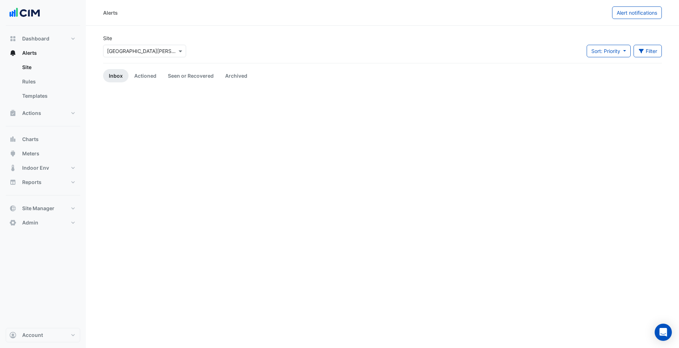
click at [142, 52] on input "text" at bounding box center [137, 52] width 61 height 8
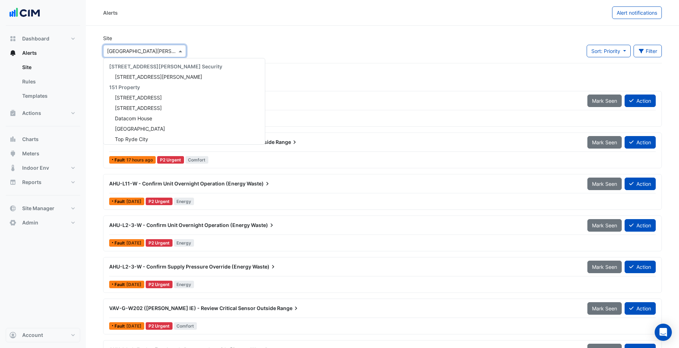
scroll to position [3647, 0]
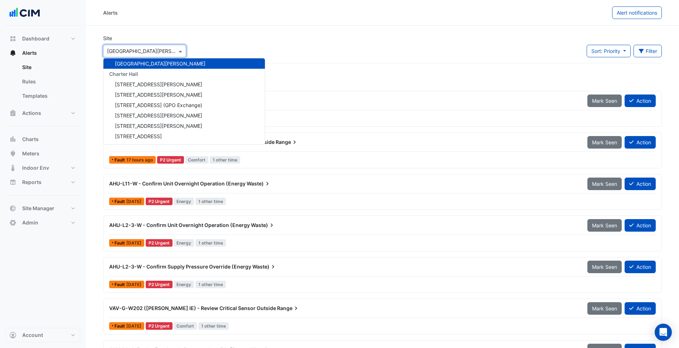
click at [229, 45] on div "Site Select a Site × One William Street 141 Walker Street Security 141 Walker S…" at bounding box center [382, 48] width 567 height 29
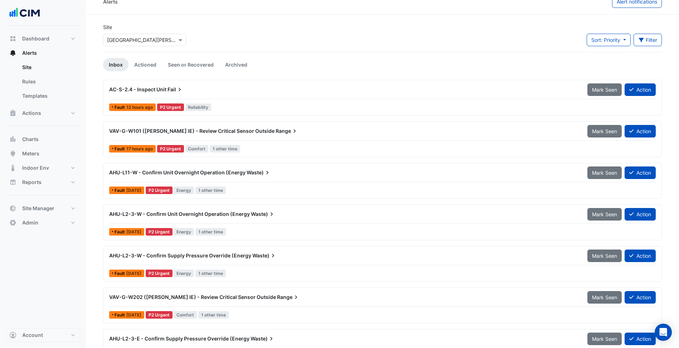
scroll to position [0, 0]
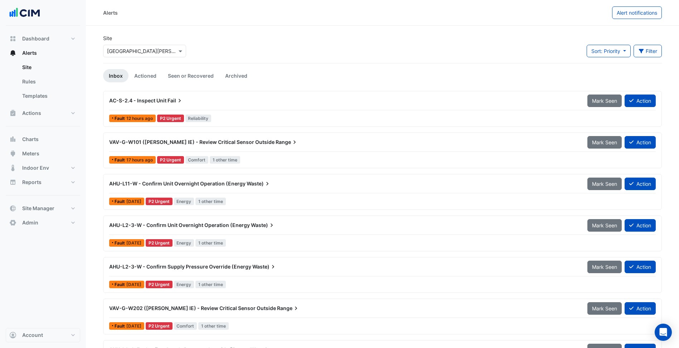
click at [262, 190] on div "AHU-L11-W - Confirm Unit Overnight Operation (Energy Waste)" at bounding box center [344, 183] width 478 height 13
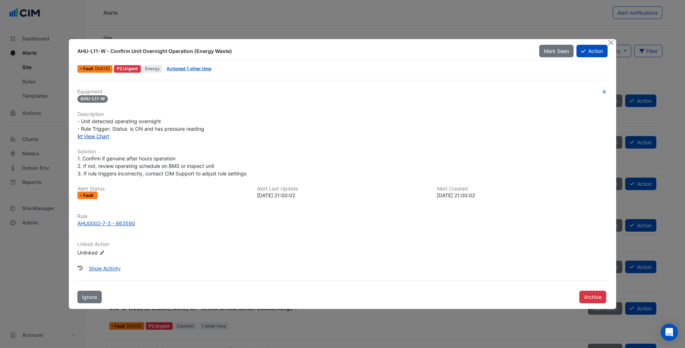
click at [97, 135] on link "View Chart" at bounding box center [93, 136] width 32 height 6
click at [255, 126] on div "- Unit detected operating overnight - Rule Trigger: Status is ON and has pressu…" at bounding box center [342, 124] width 530 height 15
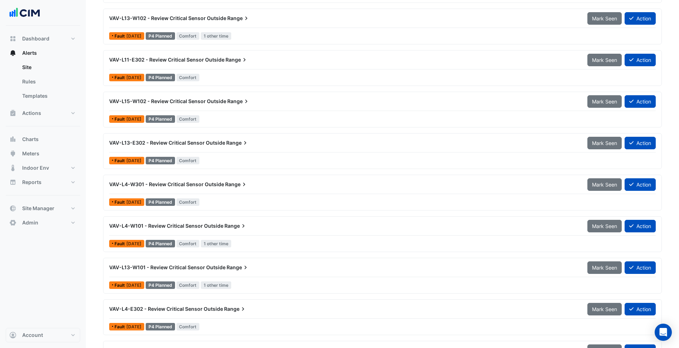
scroll to position [1334, 0]
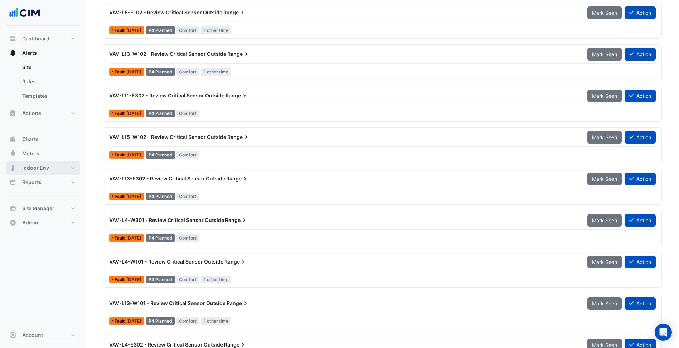
click at [58, 165] on button "Indoor Env" at bounding box center [43, 168] width 74 height 14
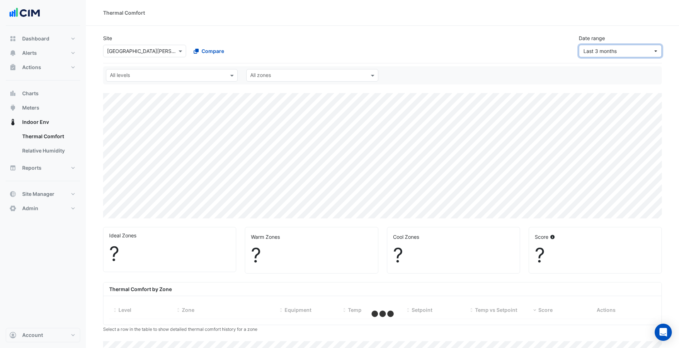
click at [618, 51] on span "Last 3 months" at bounding box center [618, 51] width 69 height 8
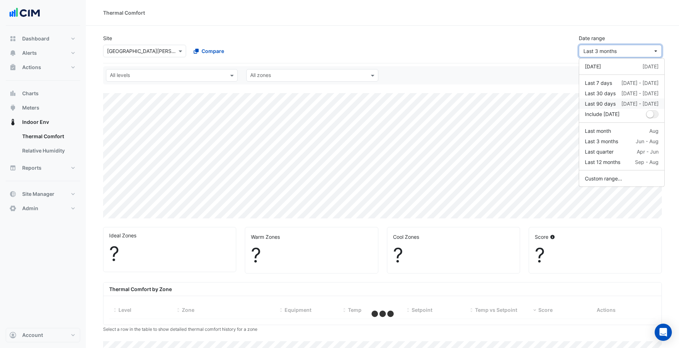
select select "***"
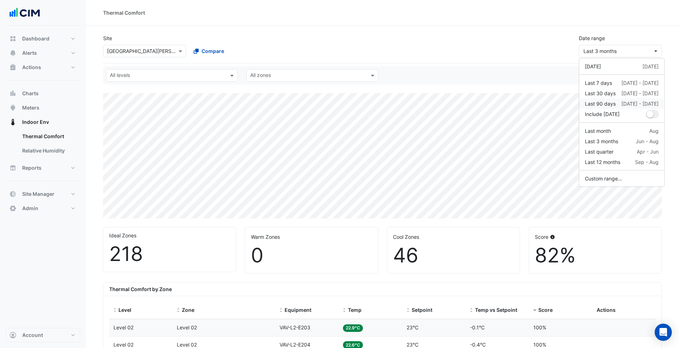
click at [627, 106] on div "12 Jun - 9 Sep" at bounding box center [639, 104] width 37 height 8
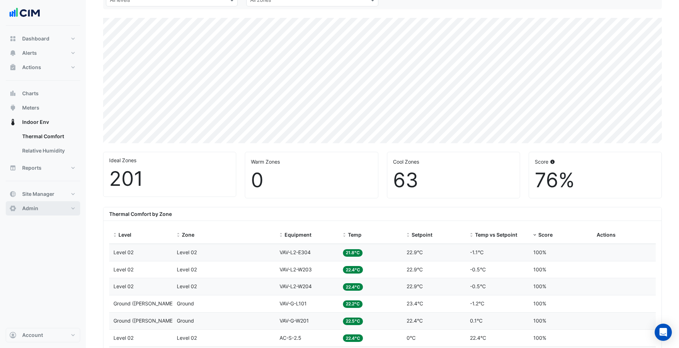
scroll to position [72, 0]
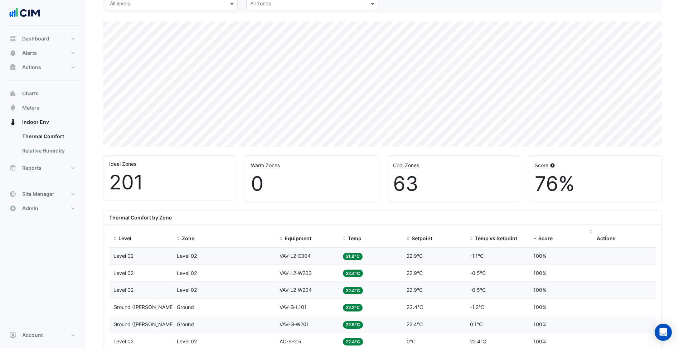
click at [545, 242] on div "Score" at bounding box center [560, 238] width 55 height 8
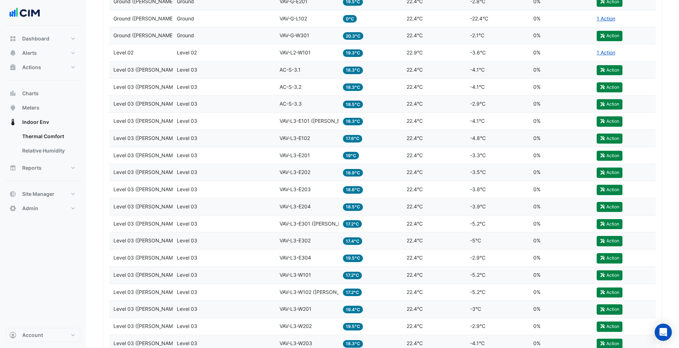
scroll to position [322, 0]
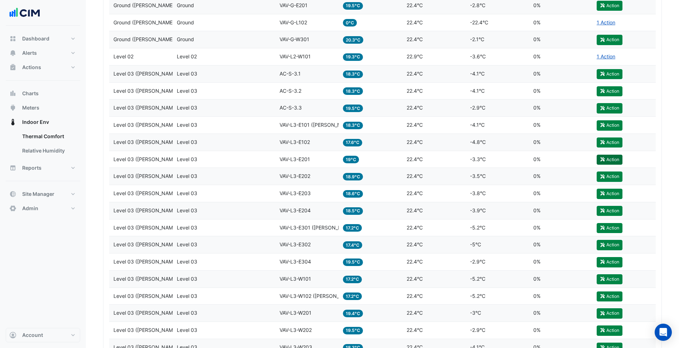
click at [608, 162] on button "Action" at bounding box center [610, 160] width 26 height 10
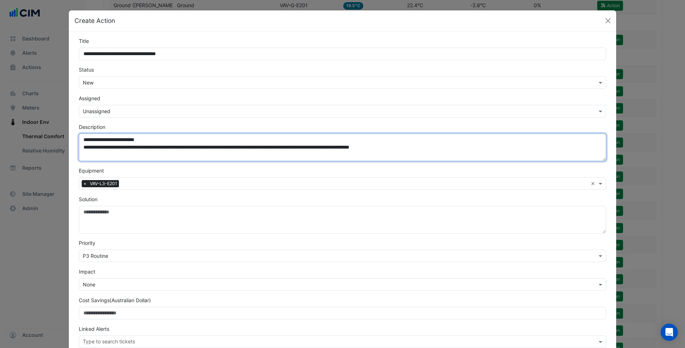
drag, startPoint x: 84, startPoint y: 150, endPoint x: 519, endPoint y: 144, distance: 434.7
click at [519, 144] on textarea "**********" at bounding box center [342, 148] width 527 height 28
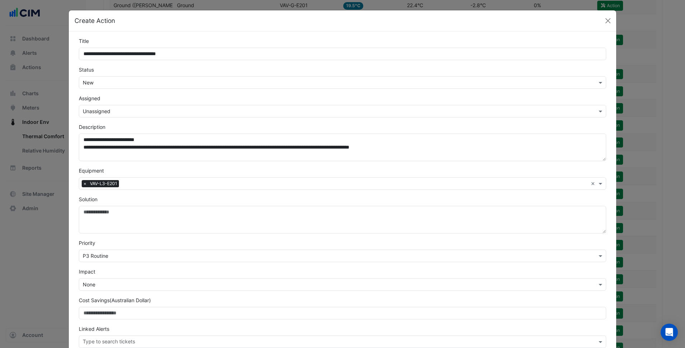
click at [242, 32] on div "**********" at bounding box center [342, 193] width 547 height 322
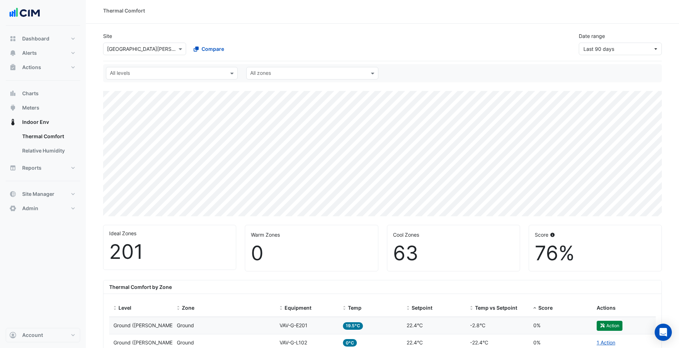
scroll to position [0, 0]
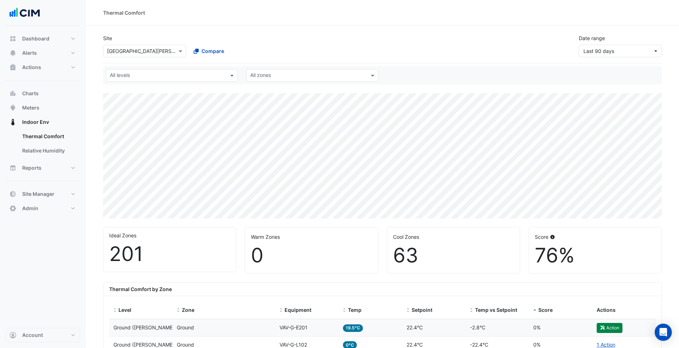
drag, startPoint x: 593, startPoint y: 256, endPoint x: 523, endPoint y: 256, distance: 69.8
click at [523, 256] on div "Ideal Zones 201 Warm Zones 0 Cool Zones 63 Score 76%" at bounding box center [382, 247] width 567 height 52
drag, startPoint x: 523, startPoint y: 256, endPoint x: 563, endPoint y: 257, distance: 40.1
click at [563, 257] on div "76%" at bounding box center [595, 255] width 121 height 24
drag, startPoint x: 578, startPoint y: 258, endPoint x: 528, endPoint y: 256, distance: 50.2
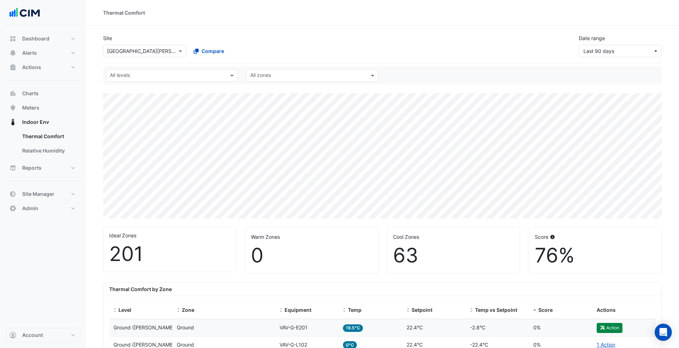
click at [528, 256] on div "Score 76%" at bounding box center [595, 250] width 142 height 47
copy div "76%"
click at [68, 53] on button "Alerts" at bounding box center [43, 53] width 74 height 14
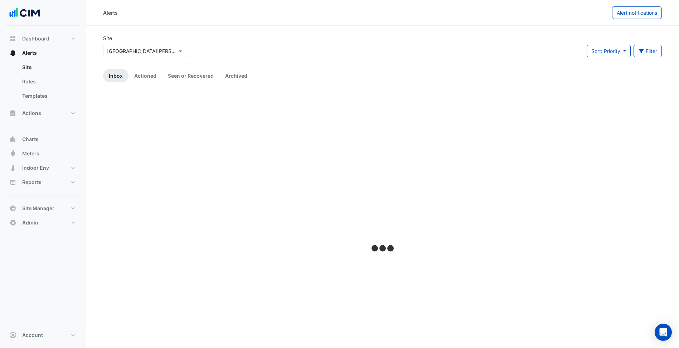
click at [137, 52] on input "text" at bounding box center [137, 52] width 61 height 8
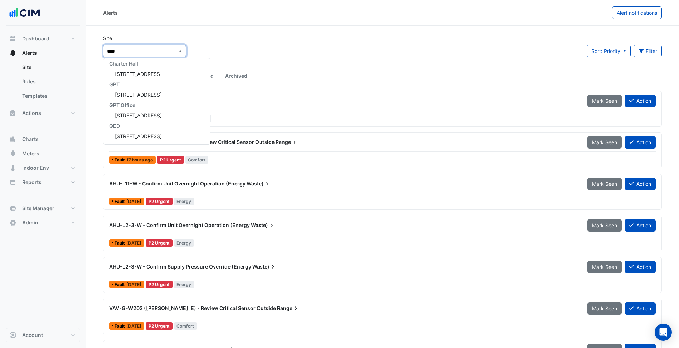
scroll to position [55, 0]
type input "*****"
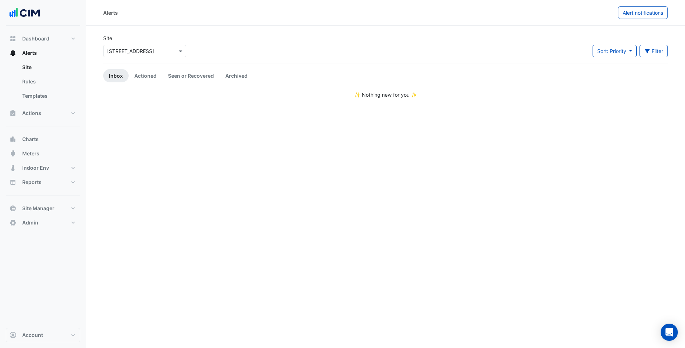
click at [224, 51] on div "Site Select a Site × [STREET_ADDRESS] Sort: Priority Priority Updated Filter Ti…" at bounding box center [385, 48] width 573 height 29
click at [156, 67] on app-alert-tickets "Site Select a Site × 111 St Georges Terrace Sort: Priority Priority Updated Fil…" at bounding box center [385, 66] width 564 height 64
click at [147, 78] on link "Actioned" at bounding box center [146, 75] width 34 height 13
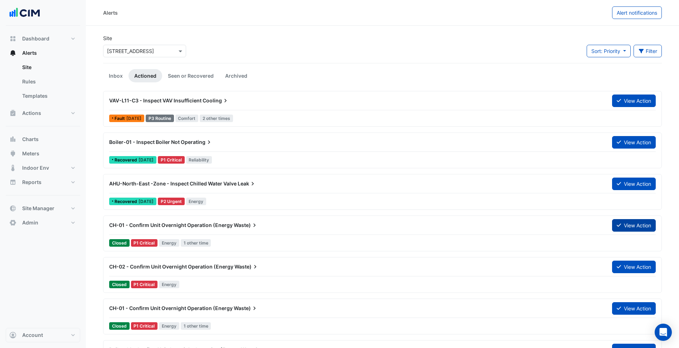
click at [628, 226] on button "View Action" at bounding box center [634, 225] width 44 height 13
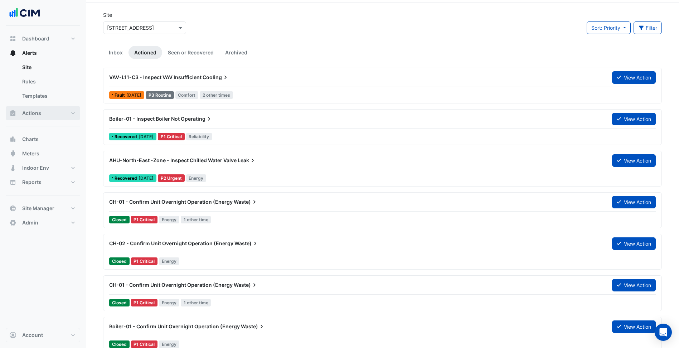
scroll to position [36, 0]
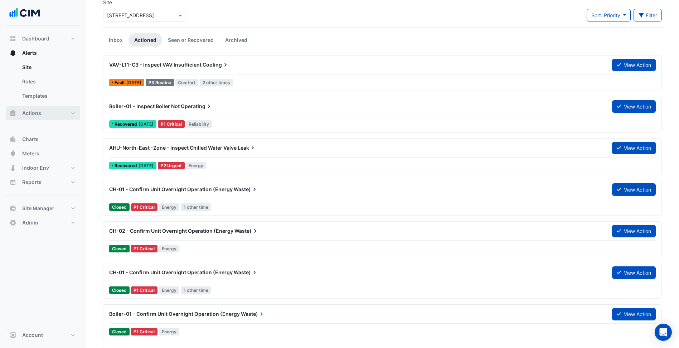
click at [42, 111] on button "Actions" at bounding box center [43, 113] width 74 height 14
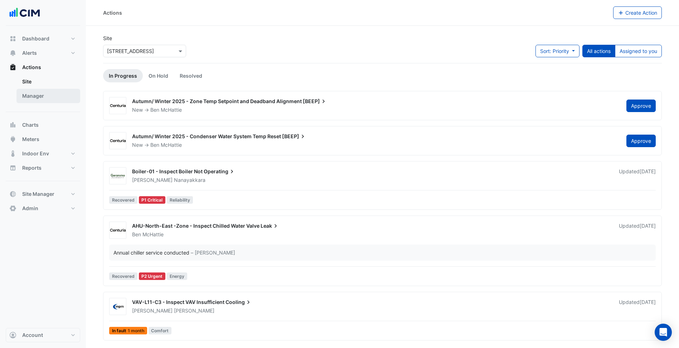
click at [45, 91] on link "Manager" at bounding box center [48, 96] width 64 height 14
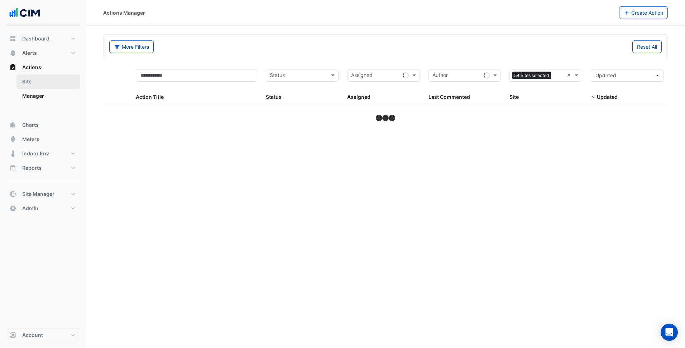
click at [62, 84] on link "Site" at bounding box center [48, 81] width 64 height 14
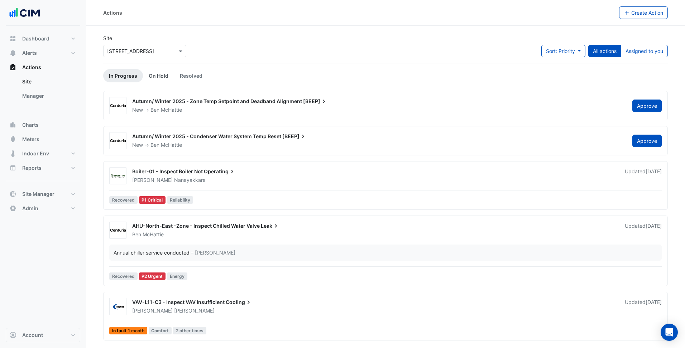
click at [166, 78] on link "On Hold" at bounding box center [158, 75] width 31 height 13
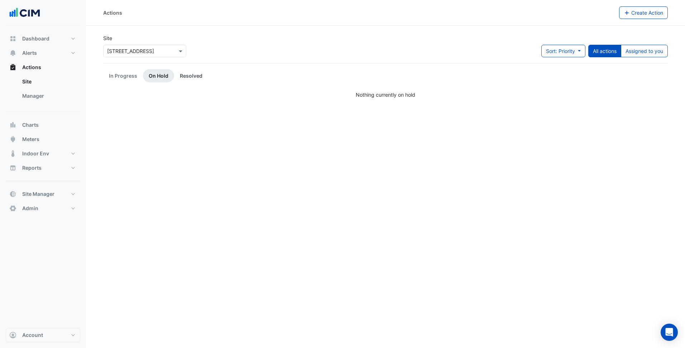
click at [180, 78] on link "Resolved" at bounding box center [191, 75] width 34 height 13
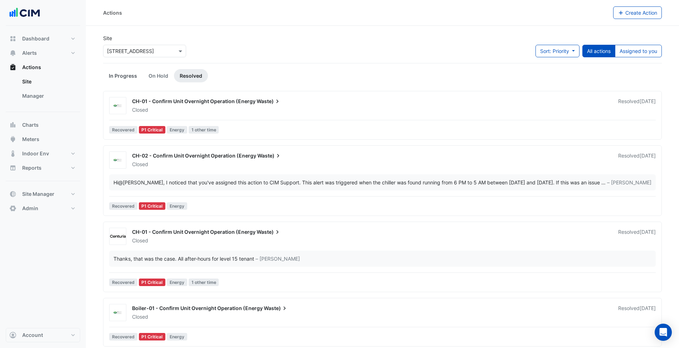
click at [110, 77] on link "In Progress" at bounding box center [123, 75] width 40 height 13
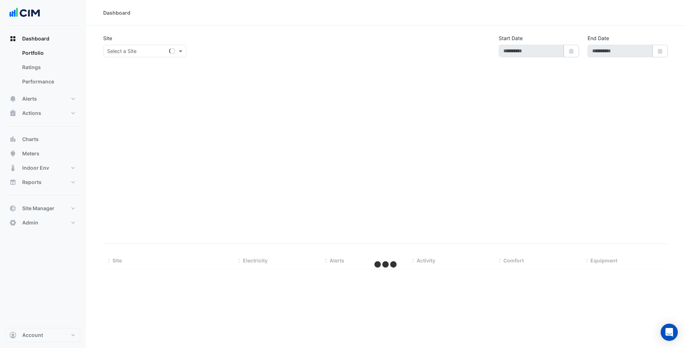
select select "***"
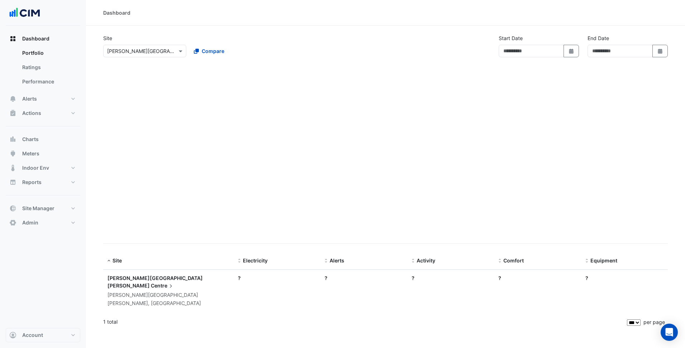
type input "**********"
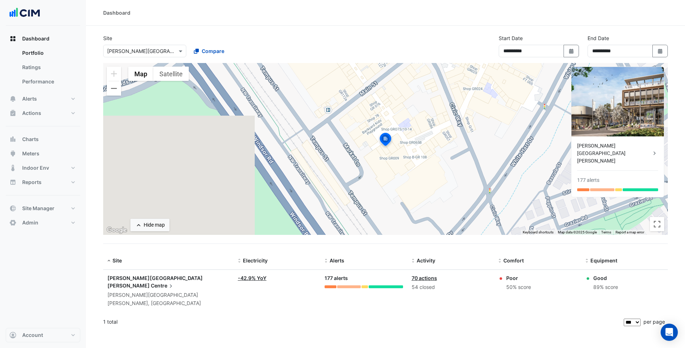
click at [188, 28] on section "**********" at bounding box center [385, 178] width 599 height 305
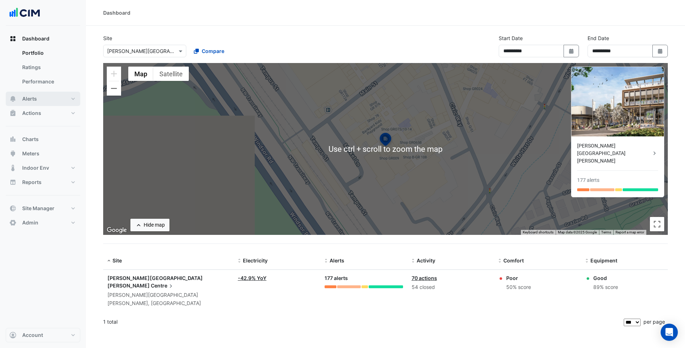
click at [55, 97] on button "Alerts" at bounding box center [43, 99] width 74 height 14
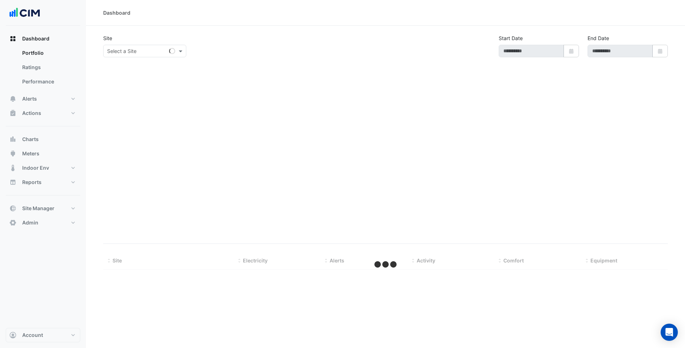
type input "**********"
select select "***"
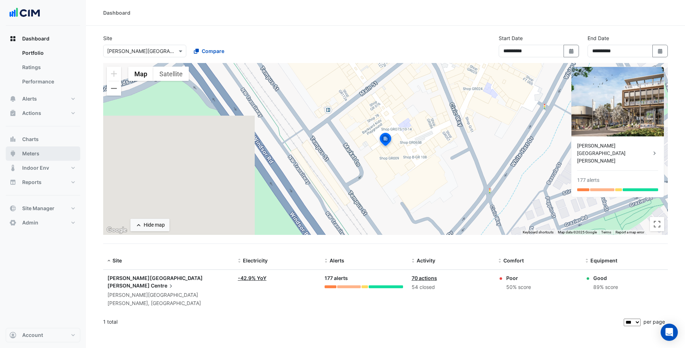
click at [53, 148] on button "Meters" at bounding box center [43, 153] width 74 height 14
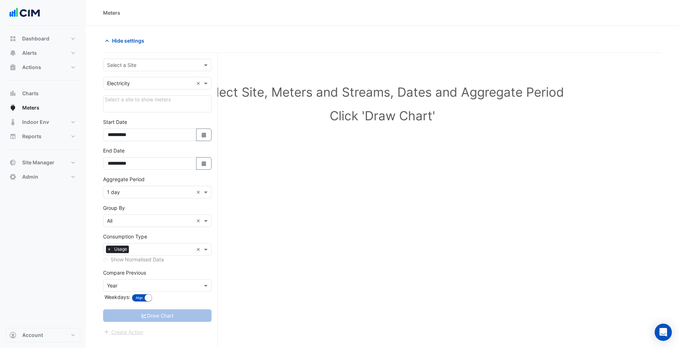
click at [160, 64] on input "text" at bounding box center [150, 66] width 86 height 8
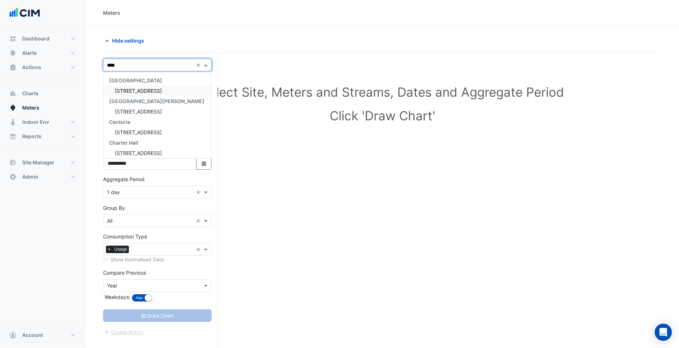
type input "*****"
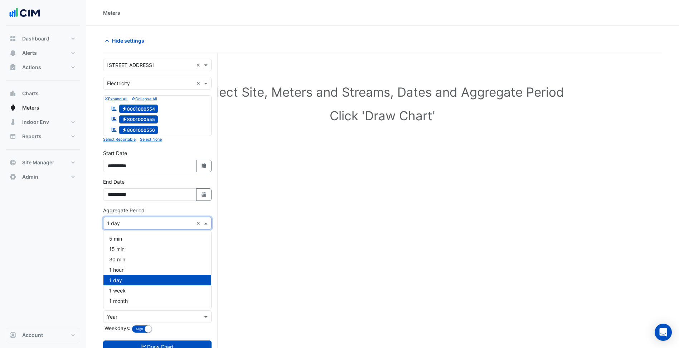
click at [159, 227] on div "Aggregate Period × 1 day" at bounding box center [148, 223] width 90 height 8
click at [134, 263] on div "30 min" at bounding box center [157, 259] width 108 height 10
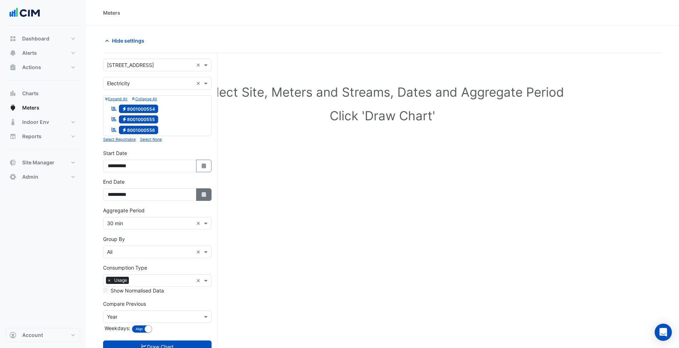
click at [201, 199] on button "Select Date" at bounding box center [204, 194] width 16 height 13
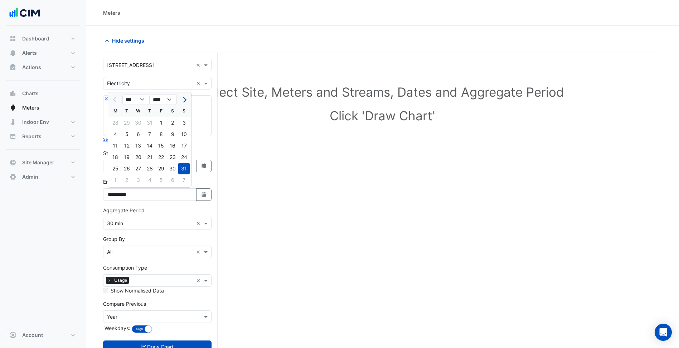
click at [184, 97] on span "Next month" at bounding box center [183, 99] width 5 height 5
select select "*"
click at [136, 137] on div "10" at bounding box center [137, 134] width 11 height 11
type input "**********"
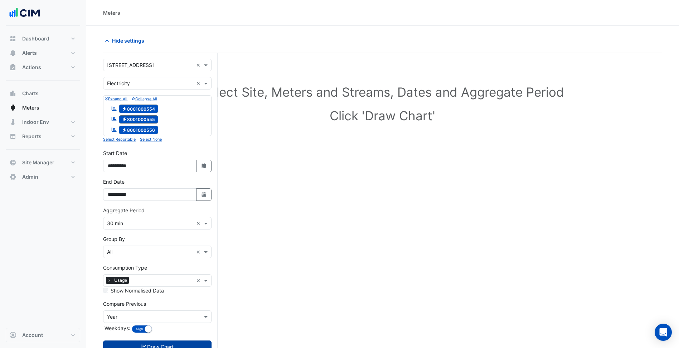
click at [161, 342] on button "Draw Chart" at bounding box center [157, 346] width 108 height 13
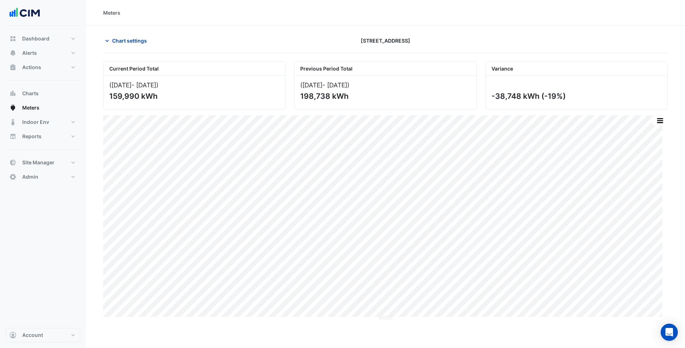
click at [128, 37] on span "Chart settings" at bounding box center [129, 41] width 35 height 8
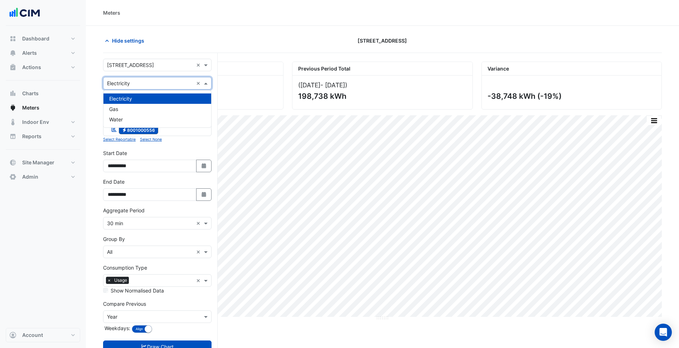
click at [141, 78] on div "Utility Type × Electricity ×" at bounding box center [157, 83] width 108 height 13
click at [137, 105] on div "Gas" at bounding box center [157, 109] width 108 height 10
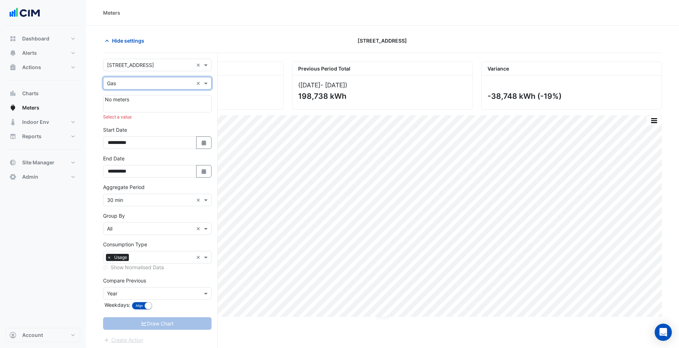
click at [150, 88] on div "Utility Type × Gas ×" at bounding box center [157, 83] width 108 height 13
click at [131, 125] on div "Electricity Gas Water" at bounding box center [157, 109] width 108 height 37
click at [134, 120] on div "Water" at bounding box center [157, 119] width 108 height 10
click at [93, 118] on section "Hide settings 111 St Georges Terrace Current Period Total (01 Aug 25 - 10 Sep 2…" at bounding box center [382, 200] width 593 height 349
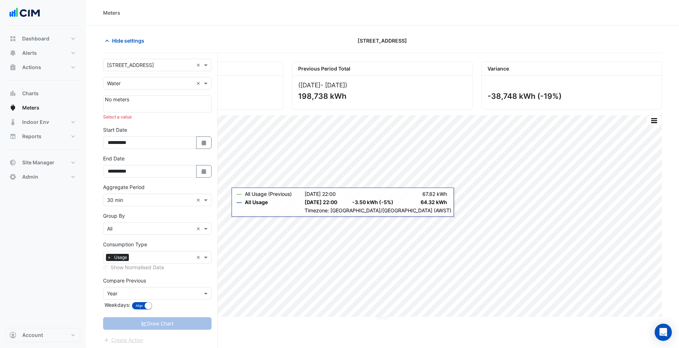
click at [154, 84] on input "text" at bounding box center [150, 84] width 86 height 8
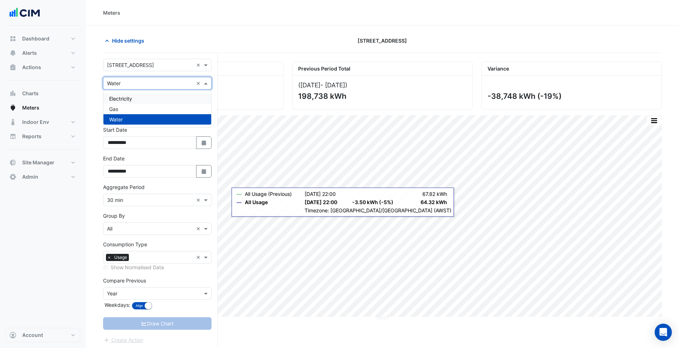
click at [130, 96] on span "Electricity" at bounding box center [120, 99] width 23 height 6
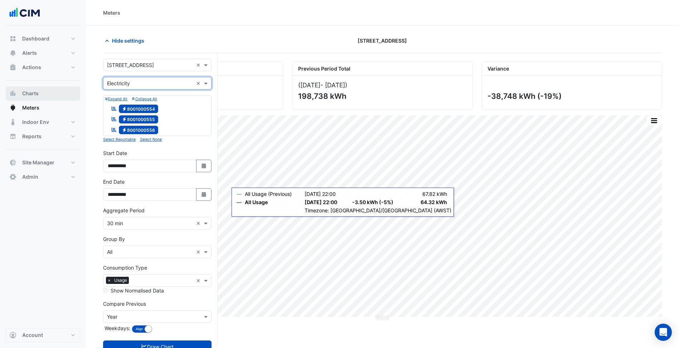
click at [53, 95] on button "Charts" at bounding box center [43, 93] width 74 height 14
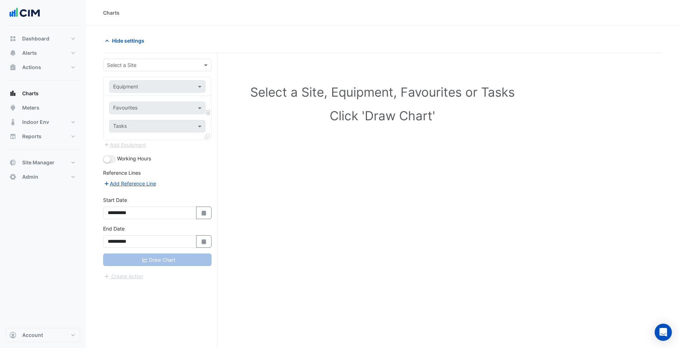
click at [182, 66] on input "text" at bounding box center [150, 66] width 86 height 8
type input "******"
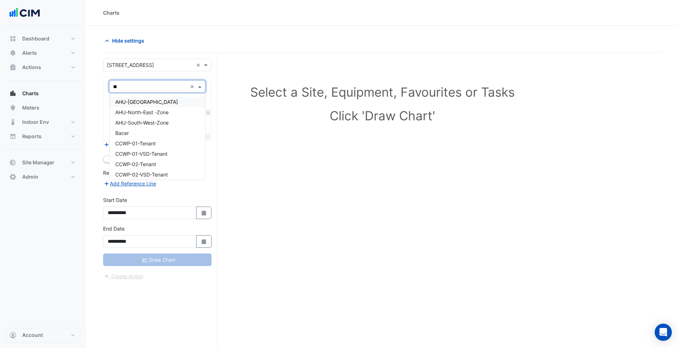
type input "***"
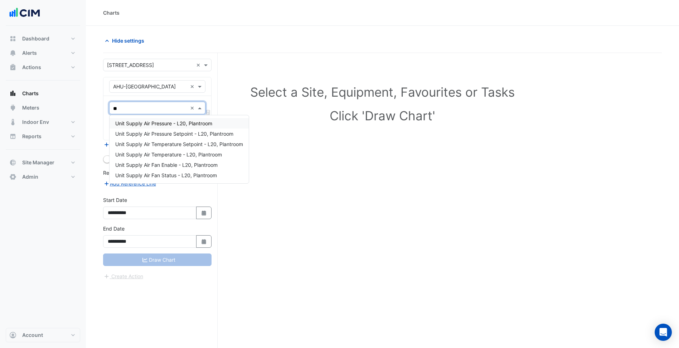
type input "***"
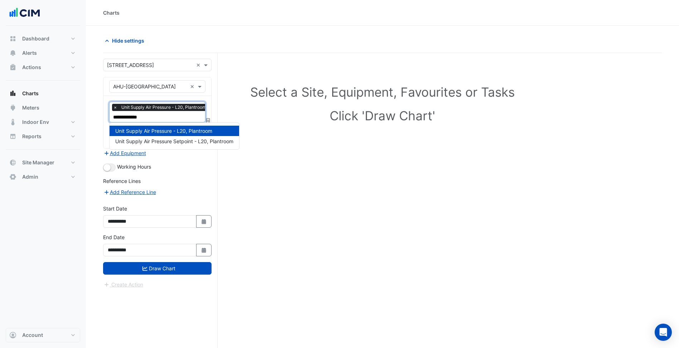
type input "**********"
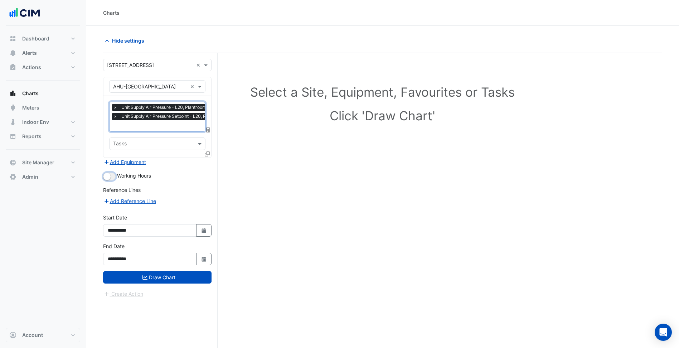
click at [111, 175] on button "button" at bounding box center [109, 177] width 13 height 8
click at [207, 154] on icon at bounding box center [207, 153] width 5 height 5
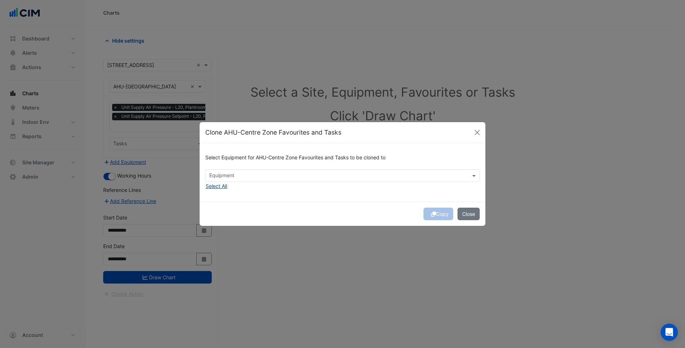
click at [222, 185] on button "Select All" at bounding box center [216, 186] width 22 height 8
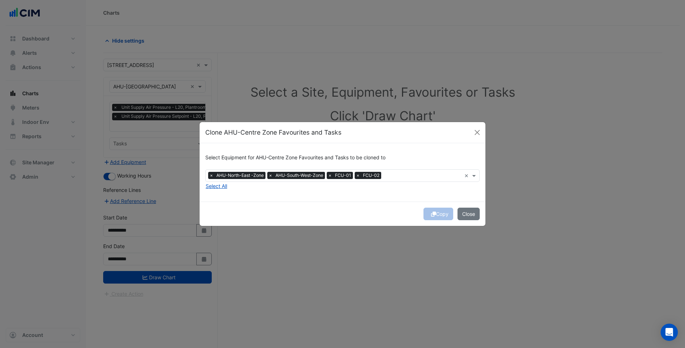
click at [309, 204] on div "Copy Close" at bounding box center [342, 214] width 286 height 24
click at [353, 197] on div "Select Equipment for AHU-Centre Zone Favourites and Tasks to be cloned to Equip…" at bounding box center [342, 172] width 286 height 58
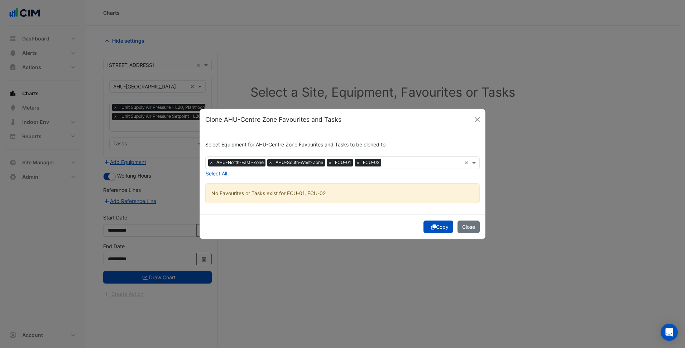
drag, startPoint x: 444, startPoint y: 216, endPoint x: 422, endPoint y: 215, distance: 22.2
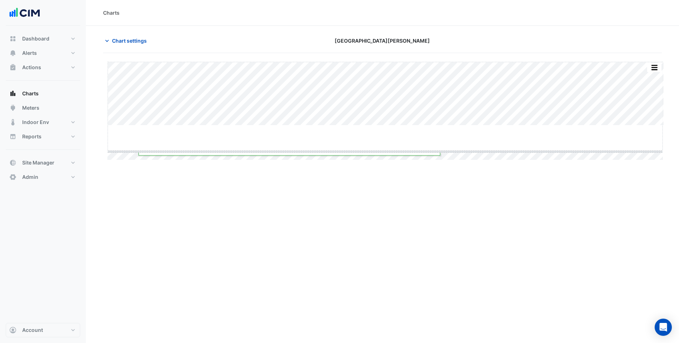
type input "**********"
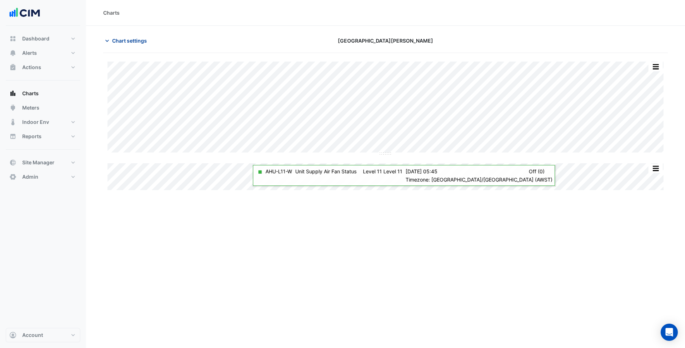
click at [136, 37] on button "Chart settings" at bounding box center [127, 40] width 48 height 13
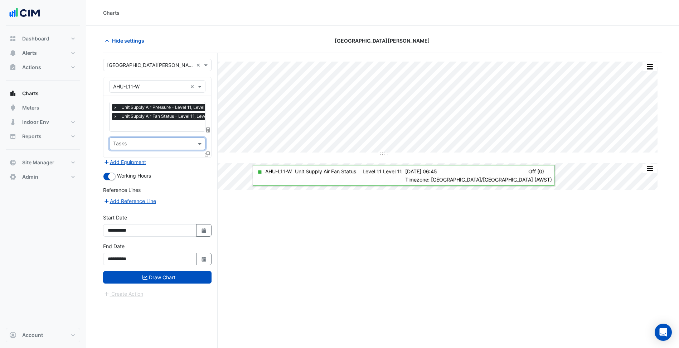
click at [211, 156] on div "Equipment × AHU-L11-W × Favourites × Unit Supply Air Pressure - Level 11, Level…" at bounding box center [157, 117] width 108 height 81
click at [207, 153] on icon at bounding box center [207, 153] width 5 height 5
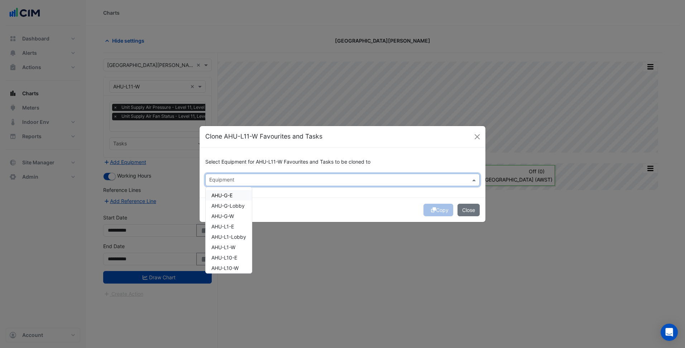
click at [262, 185] on div "Equipment" at bounding box center [342, 180] width 274 height 13
click at [239, 193] on div "AHU-G-E" at bounding box center [228, 195] width 46 height 10
drag, startPoint x: 233, startPoint y: 206, endPoint x: 232, endPoint y: 213, distance: 7.6
click at [233, 209] on div "AHU-G-Lobby" at bounding box center [228, 205] width 46 height 10
click at [232, 214] on span "AHU-G-W" at bounding box center [222, 216] width 23 height 6
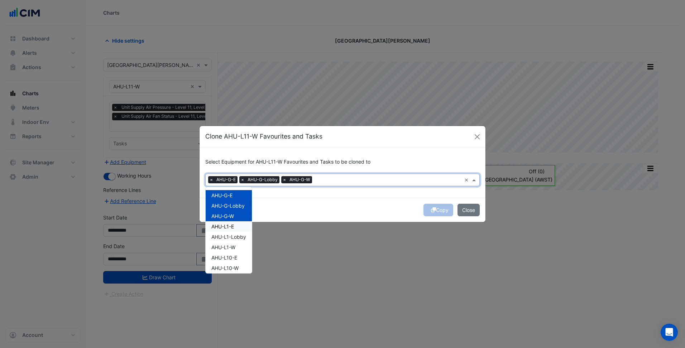
drag, startPoint x: 231, startPoint y: 222, endPoint x: 231, endPoint y: 234, distance: 12.2
click at [231, 226] on div "AHU-L1-E" at bounding box center [228, 226] width 46 height 10
drag, startPoint x: 231, startPoint y: 234, endPoint x: 231, endPoint y: 241, distance: 7.5
click at [231, 236] on span "AHU-L1-Lobby" at bounding box center [228, 237] width 35 height 6
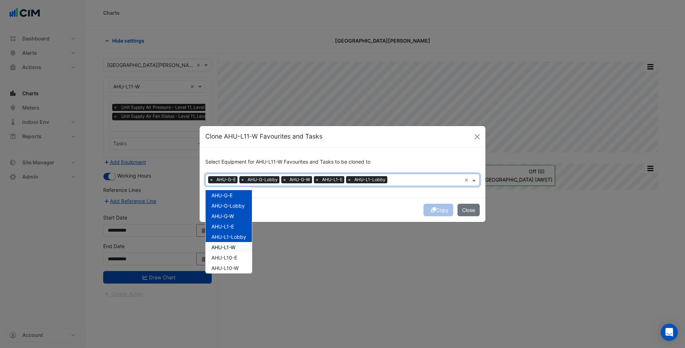
drag, startPoint x: 231, startPoint y: 241, endPoint x: 231, endPoint y: 252, distance: 10.4
drag, startPoint x: 231, startPoint y: 252, endPoint x: 232, endPoint y: 262, distance: 10.1
click at [232, 264] on div "AHU-L10-W" at bounding box center [228, 268] width 46 height 10
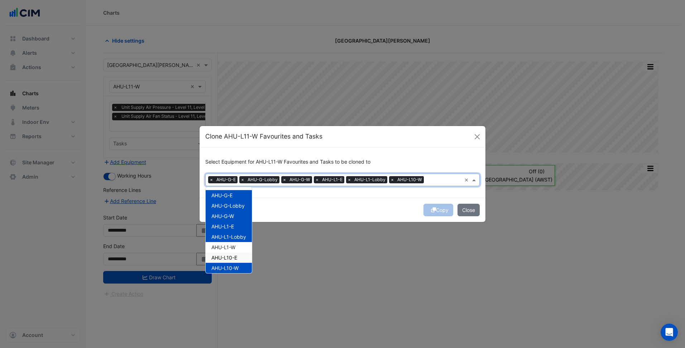
click at [233, 258] on span "AHU-L10-E" at bounding box center [224, 258] width 26 height 6
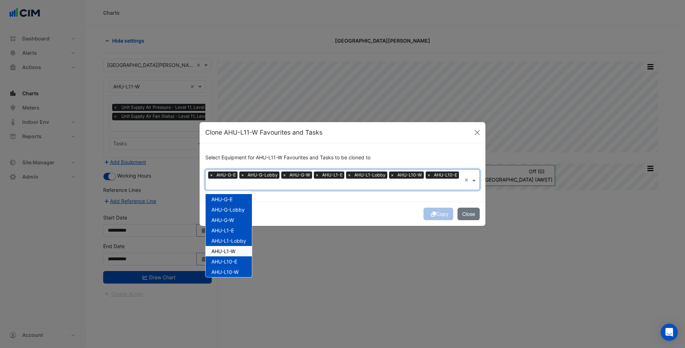
click at [234, 252] on div "AHU-L1-W" at bounding box center [228, 251] width 46 height 10
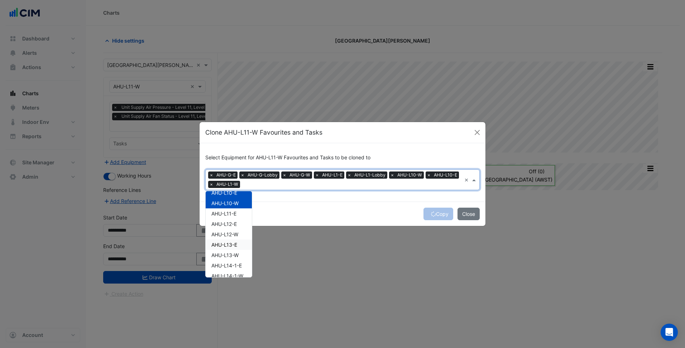
scroll to position [72, 0]
click at [235, 214] on div "AHU-L11-E" at bounding box center [228, 210] width 46 height 10
drag, startPoint x: 235, startPoint y: 216, endPoint x: 237, endPoint y: 227, distance: 11.0
click at [235, 217] on div "AHU-L12-E" at bounding box center [228, 221] width 46 height 10
drag, startPoint x: 237, startPoint y: 228, endPoint x: 238, endPoint y: 233, distance: 5.0
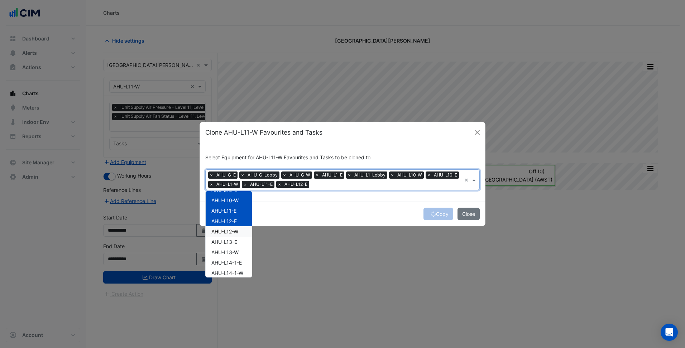
click at [237, 229] on span "AHU-L12-W" at bounding box center [224, 231] width 27 height 6
click at [238, 237] on div "AHU-L13-E" at bounding box center [228, 242] width 46 height 10
click at [236, 250] on span "AHU-L13-W" at bounding box center [224, 252] width 27 height 6
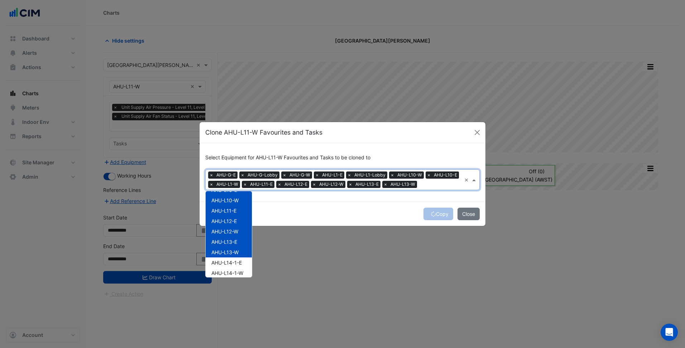
click at [233, 257] on div "AHU-L13-W" at bounding box center [228, 252] width 46 height 10
click at [232, 269] on div "AHU-L14-1-W" at bounding box center [228, 273] width 46 height 10
click at [232, 262] on span "AHU-L14-1-E" at bounding box center [226, 263] width 30 height 6
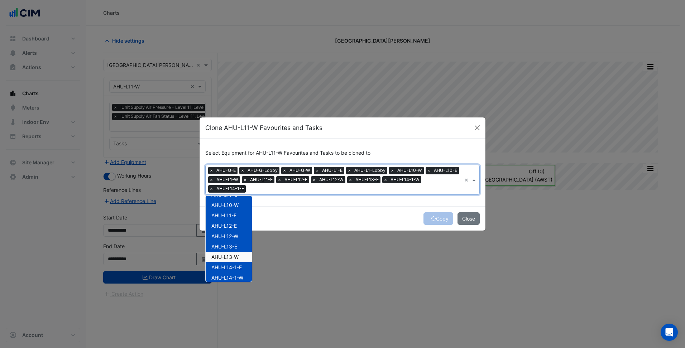
click at [235, 255] on span "AHU-L13-W" at bounding box center [224, 257] width 27 height 6
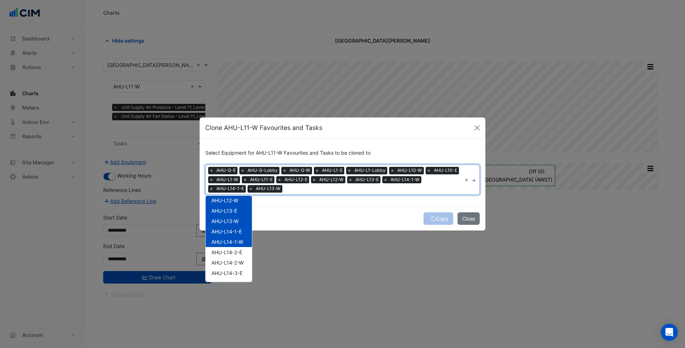
click at [236, 251] on span "AHU-L14-2-E" at bounding box center [226, 252] width 31 height 6
click at [236, 264] on span "AHU-L14-2-W" at bounding box center [227, 263] width 32 height 6
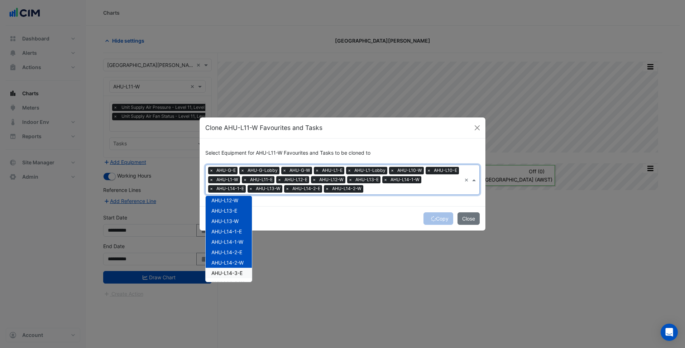
click at [237, 273] on span "AHU-L14-3-E" at bounding box center [226, 273] width 31 height 6
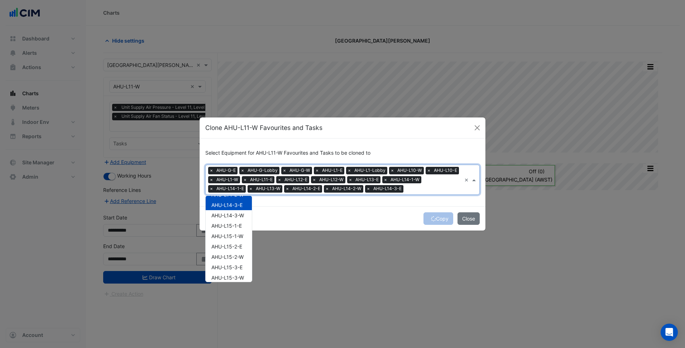
scroll to position [179, 0]
click at [237, 217] on div "AHU-L15-1-E" at bounding box center [228, 222] width 46 height 10
click at [235, 213] on span "AHU-L14-3-W" at bounding box center [227, 212] width 33 height 6
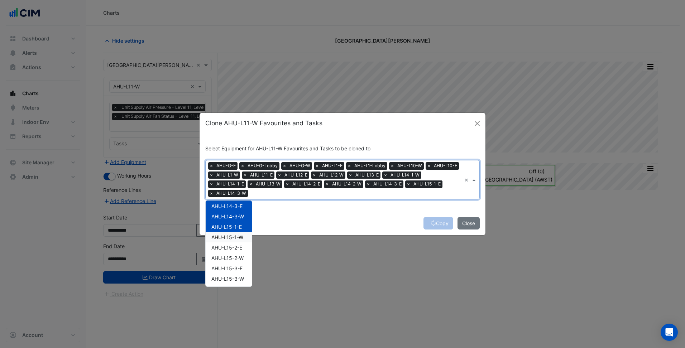
click at [224, 236] on span "AHU-L15-1-W" at bounding box center [227, 237] width 32 height 6
click at [228, 242] on div "AHU-L15-2-E" at bounding box center [228, 247] width 46 height 10
click at [233, 256] on span "AHU-L15-2-W" at bounding box center [227, 258] width 32 height 6
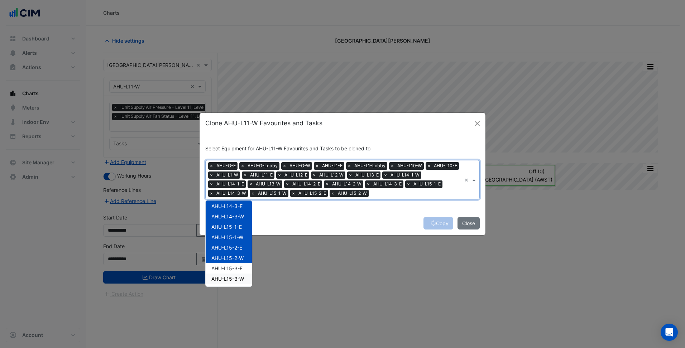
click at [237, 274] on div "AHU-L15-3-W" at bounding box center [228, 279] width 46 height 10
click at [241, 269] on span "AHU-L15-3-E" at bounding box center [226, 268] width 31 height 6
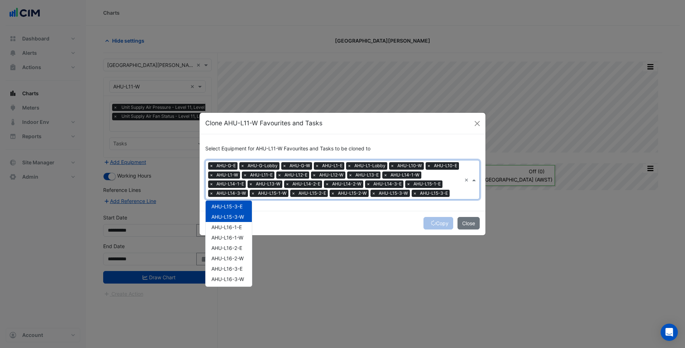
scroll to position [251, 0]
click at [234, 216] on span "AHU-L16-1-E" at bounding box center [226, 217] width 30 height 6
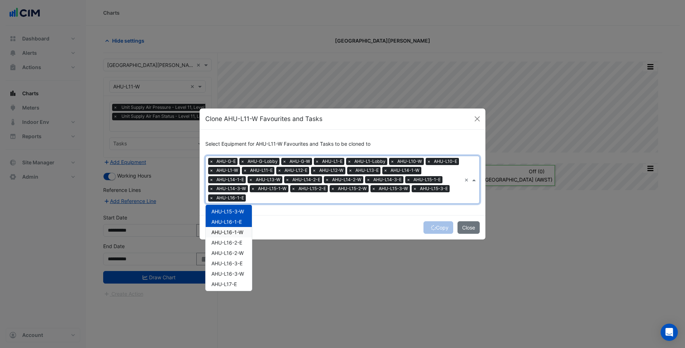
click at [231, 230] on span "AHU-L16-1-W" at bounding box center [227, 232] width 32 height 6
click at [232, 248] on div "AHU-L16-2-W" at bounding box center [228, 253] width 46 height 10
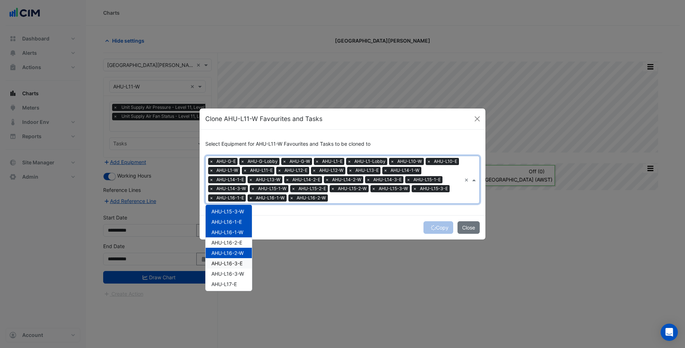
click at [233, 258] on div "AHU-L16-3-E" at bounding box center [228, 263] width 46 height 10
click at [233, 241] on span "AHU-L16-2-E" at bounding box center [226, 243] width 31 height 6
click at [237, 279] on div "AHU-L17-E" at bounding box center [228, 284] width 46 height 10
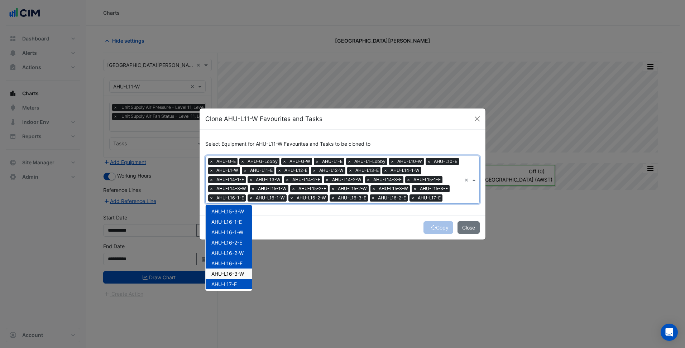
click at [240, 271] on span "AHU-L16-3-W" at bounding box center [227, 274] width 33 height 6
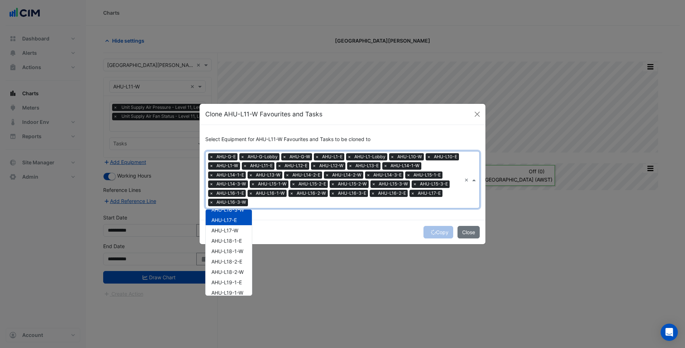
scroll to position [322, 0]
click at [231, 224] on div "AHU-L17-W" at bounding box center [228, 227] width 46 height 10
click at [227, 243] on div "AHU-L18-1-W" at bounding box center [228, 248] width 46 height 10
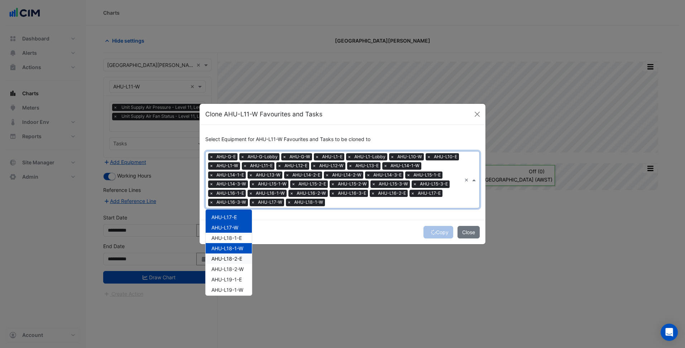
click at [229, 255] on div "AHU-L18-2-E" at bounding box center [228, 258] width 46 height 10
click at [229, 242] on div "AHU-L18-1-E" at bounding box center [228, 238] width 46 height 10
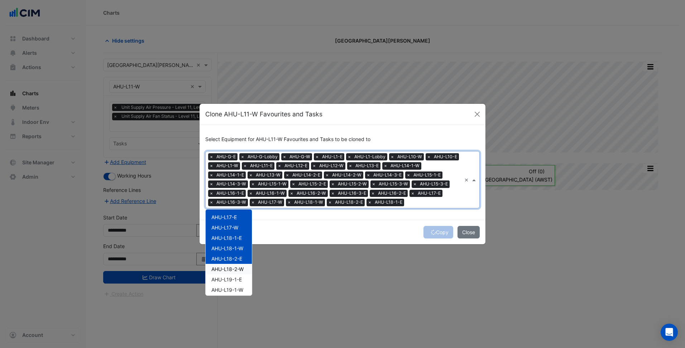
click at [229, 272] on div "AHU-L18-2-W" at bounding box center [228, 269] width 46 height 10
click at [233, 284] on div "AHU-L19-1-E" at bounding box center [228, 279] width 46 height 10
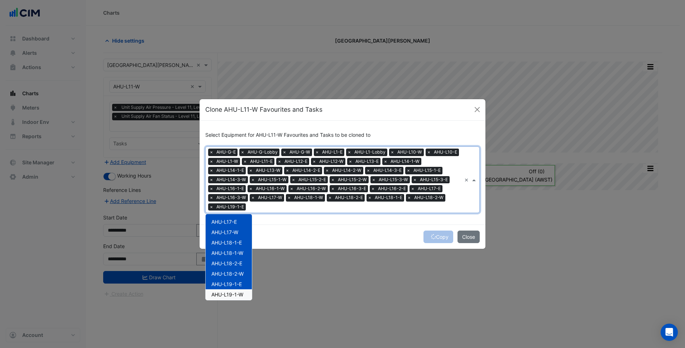
click at [233, 291] on div "AHU-L19-1-W" at bounding box center [228, 294] width 46 height 10
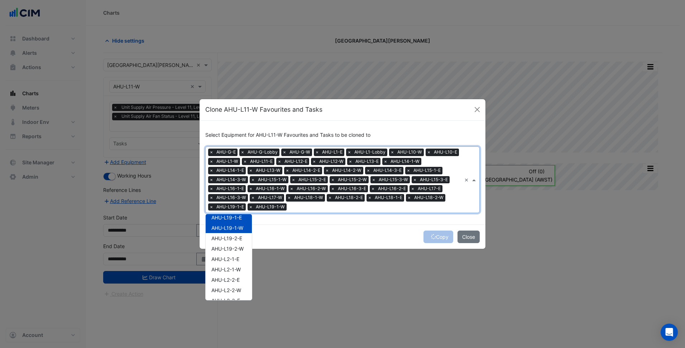
scroll to position [394, 0]
click at [231, 235] on span "AHU-L19-2-E" at bounding box center [226, 233] width 31 height 6
click at [231, 243] on span "AHU-L19-2-W" at bounding box center [227, 244] width 32 height 6
click at [227, 258] on div "AHU-L2-1-E" at bounding box center [228, 254] width 46 height 10
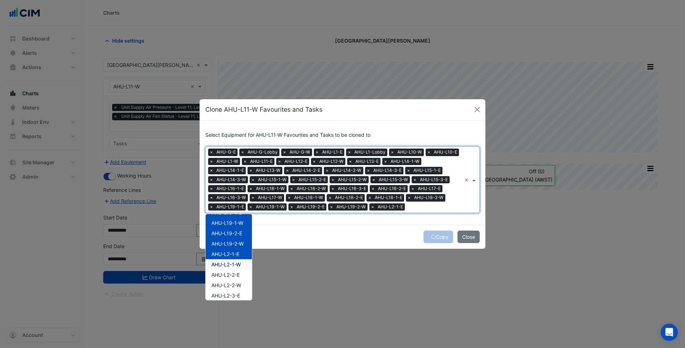
click at [226, 272] on span "AHU-L2-2-E" at bounding box center [225, 275] width 28 height 6
click at [225, 285] on span "AHU-L2-2-W" at bounding box center [226, 285] width 30 height 6
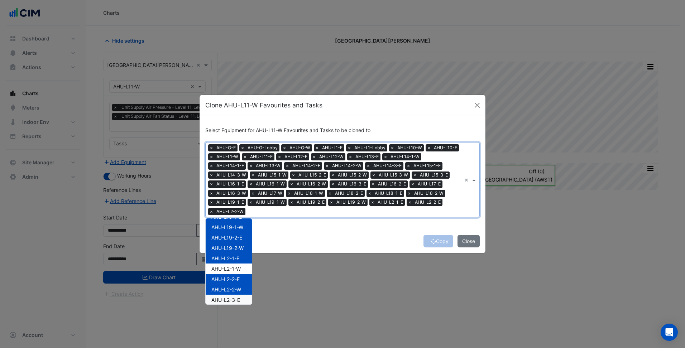
click at [224, 296] on div "AHU-L2-3-E" at bounding box center [228, 300] width 46 height 10
click at [231, 273] on div "AHU-L2-1-W" at bounding box center [228, 268] width 46 height 10
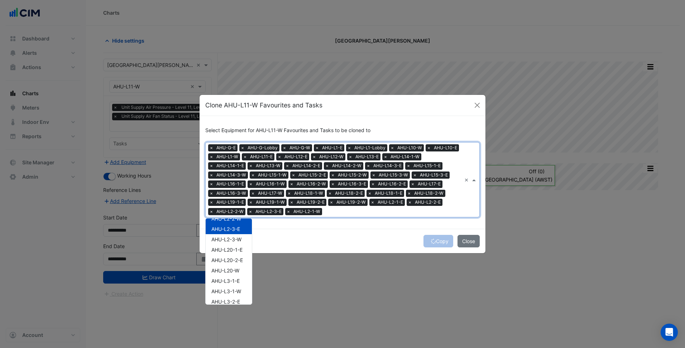
scroll to position [465, 0]
click at [229, 233] on div "AHU-L2-3-W" at bounding box center [228, 238] width 46 height 10
click at [229, 243] on div "AHU-L2-3-W" at bounding box center [228, 238] width 46 height 10
click at [229, 250] on span "AHU-L20-1-E" at bounding box center [226, 249] width 31 height 6
click at [233, 243] on div "AHU-L2-3-W" at bounding box center [228, 238] width 46 height 10
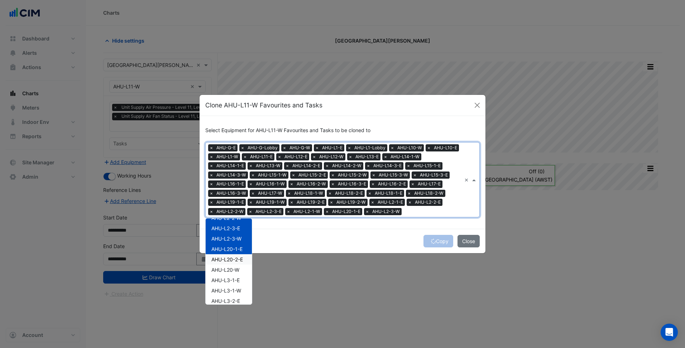
click at [233, 263] on div "AHU-L20-2-E" at bounding box center [228, 259] width 46 height 10
click at [233, 275] on div "AHU-L3-1-E" at bounding box center [228, 280] width 46 height 10
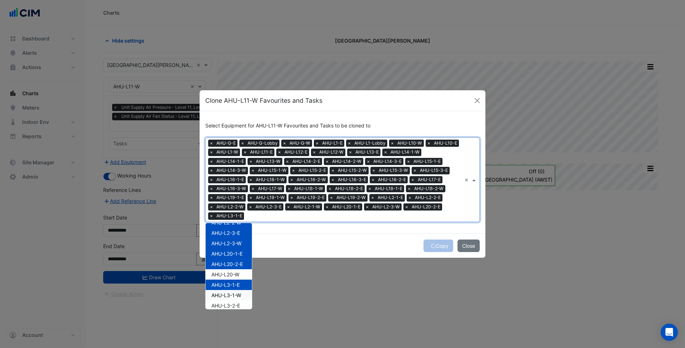
click at [233, 291] on div "AHU-L3-1-W" at bounding box center [228, 295] width 46 height 10
click at [239, 273] on span "AHU-L20-W" at bounding box center [225, 274] width 28 height 6
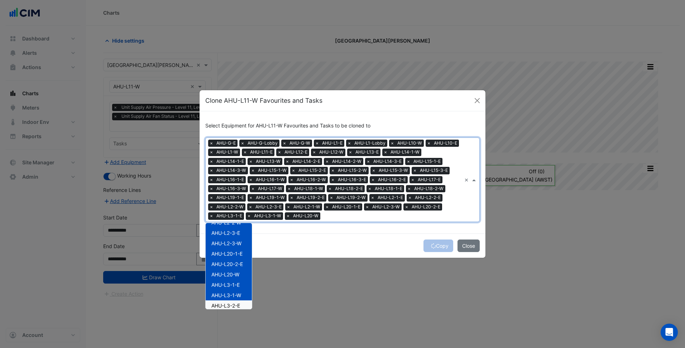
click at [238, 300] on div "AHU-L3-2-E" at bounding box center [228, 305] width 46 height 10
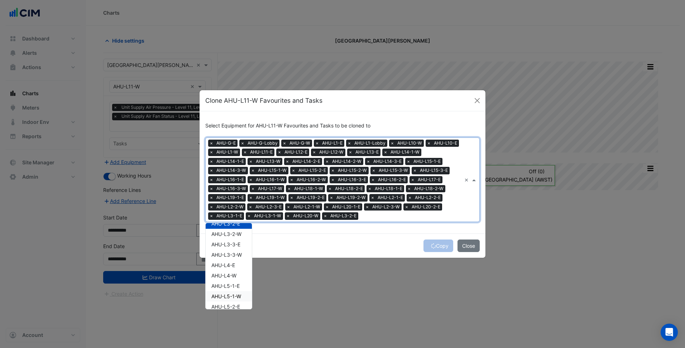
scroll to position [537, 0]
click at [231, 245] on span "AHU-L3-2-W" at bounding box center [226, 244] width 30 height 6
click at [229, 250] on div "AHU-L3-3-E" at bounding box center [228, 255] width 46 height 10
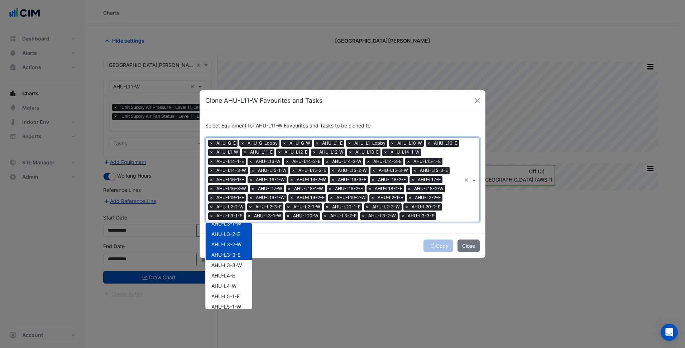
click at [232, 263] on span "AHU-L3-3-W" at bounding box center [226, 265] width 30 height 6
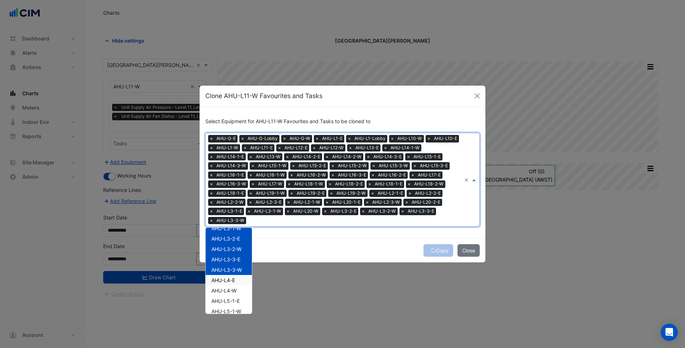
click at [231, 275] on div "AHU-L4-E" at bounding box center [228, 280] width 46 height 10
click at [236, 291] on span "AHU-L4-W" at bounding box center [223, 290] width 25 height 6
click at [242, 300] on div "AHU-L5-1-E" at bounding box center [228, 301] width 46 height 10
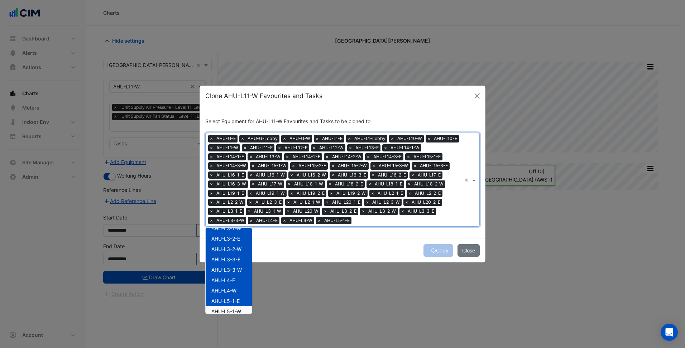
click at [245, 307] on div "AHU-L5-1-W" at bounding box center [228, 311] width 46 height 10
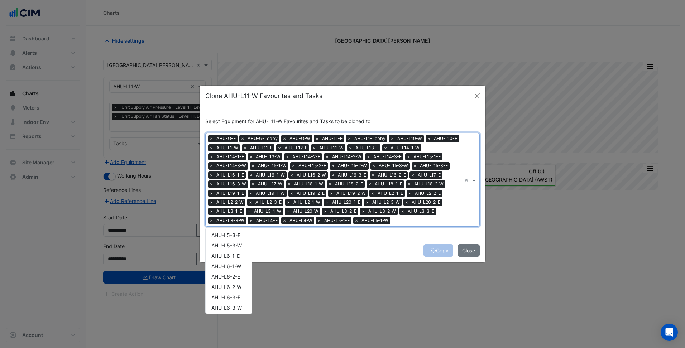
scroll to position [609, 0]
click at [231, 246] on div "AHU-L5-2-E" at bounding box center [228, 250] width 46 height 10
click at [227, 262] on span "AHU-L5-2-W" at bounding box center [226, 260] width 30 height 6
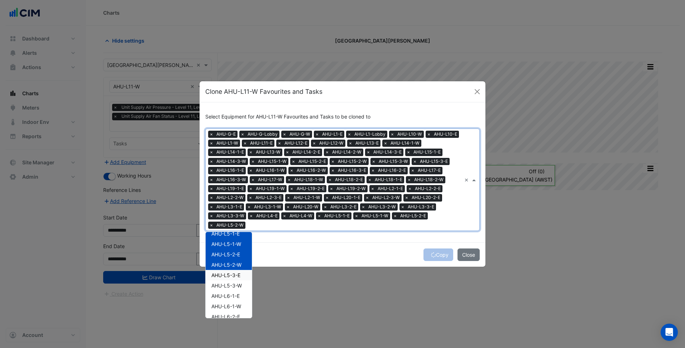
click at [226, 276] on span "AHU-L5-3-E" at bounding box center [225, 275] width 29 height 6
click at [229, 287] on span "AHU-L5-3-W" at bounding box center [226, 285] width 30 height 6
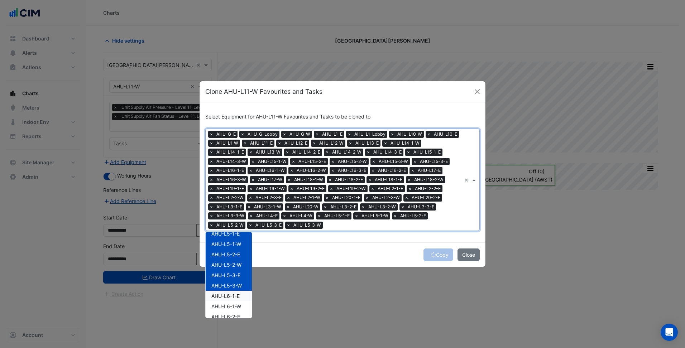
click at [236, 296] on span "AHU-L6-1-E" at bounding box center [225, 296] width 28 height 6
click at [234, 308] on span "AHU-L6-1-W" at bounding box center [226, 306] width 30 height 6
click at [235, 314] on span "AHU-L6-2-E" at bounding box center [225, 317] width 29 height 6
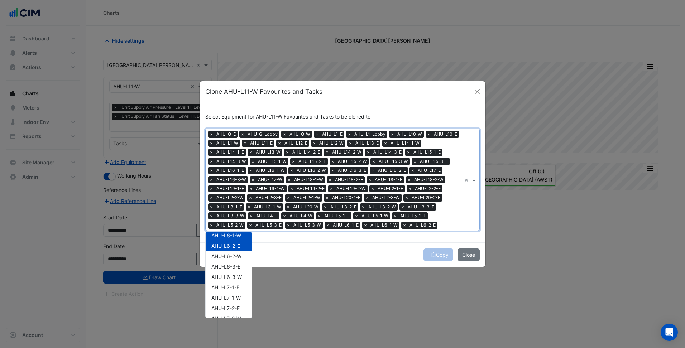
scroll to position [680, 0]
click at [234, 261] on div "AHU-L6-3-E" at bounding box center [228, 266] width 46 height 10
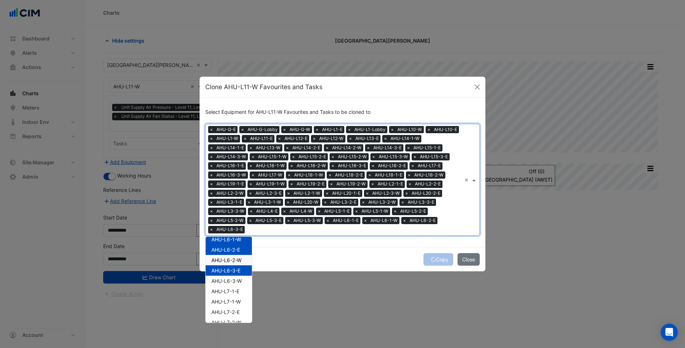
click at [226, 271] on span "AHU-L6-3-E" at bounding box center [225, 270] width 29 height 6
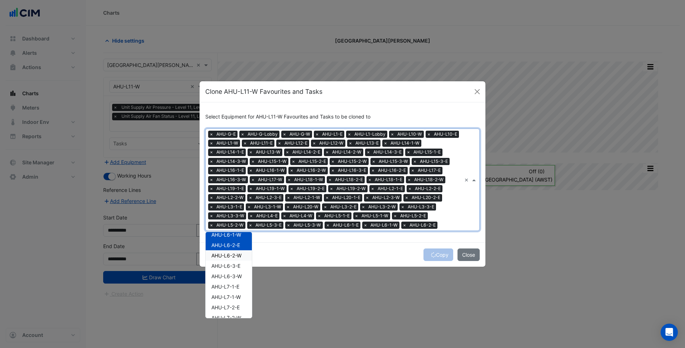
click at [229, 260] on div "AHU-L6-2-W" at bounding box center [228, 255] width 46 height 10
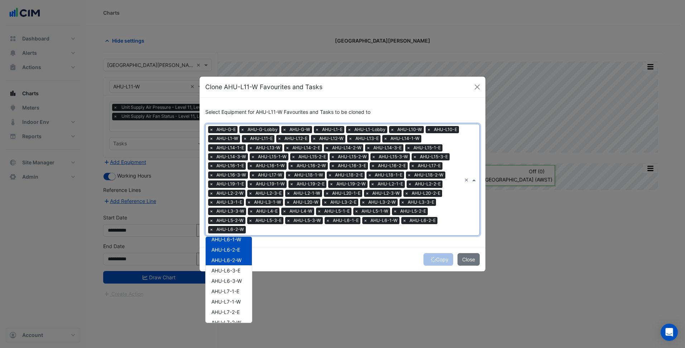
click at [225, 269] on span "AHU-L6-3-E" at bounding box center [225, 270] width 29 height 6
click at [225, 282] on span "AHU-L6-3-W" at bounding box center [226, 281] width 30 height 6
click at [229, 299] on div "AHU-L7-1-W" at bounding box center [228, 301] width 46 height 10
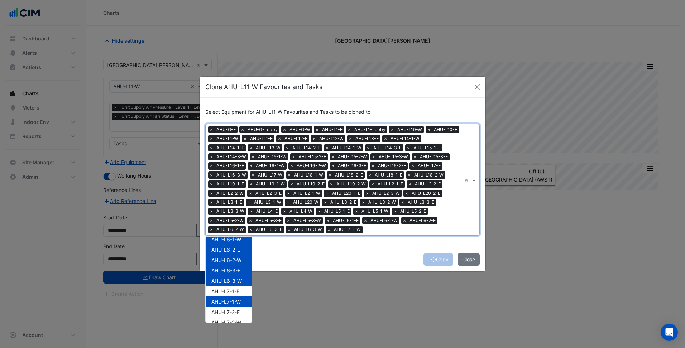
drag, startPoint x: 231, startPoint y: 306, endPoint x: 233, endPoint y: 316, distance: 11.0
click at [234, 286] on div "AHU-L7-1-E" at bounding box center [228, 291] width 46 height 10
click at [233, 312] on span "AHU-L7-2-E" at bounding box center [225, 312] width 28 height 6
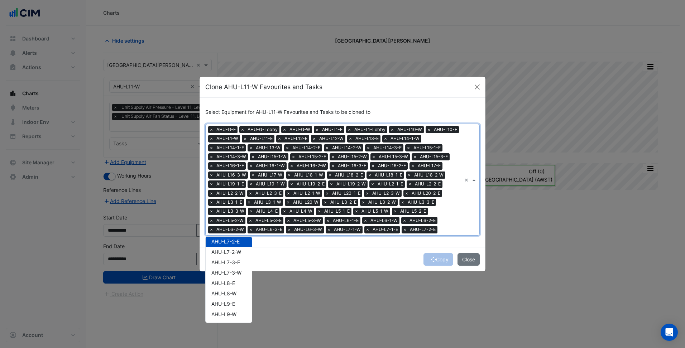
scroll to position [752, 0]
click at [240, 257] on div "AHU-L7-3-E" at bounding box center [228, 261] width 46 height 10
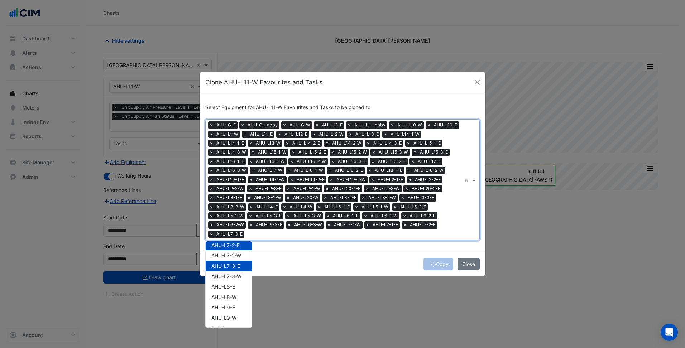
click at [233, 254] on span "AHU-L7-2-W" at bounding box center [226, 255] width 30 height 6
drag, startPoint x: 229, startPoint y: 276, endPoint x: 228, endPoint y: 292, distance: 16.5
drag, startPoint x: 228, startPoint y: 292, endPoint x: 226, endPoint y: 300, distance: 7.5
click at [226, 298] on div "AHU-L8-W" at bounding box center [228, 297] width 46 height 10
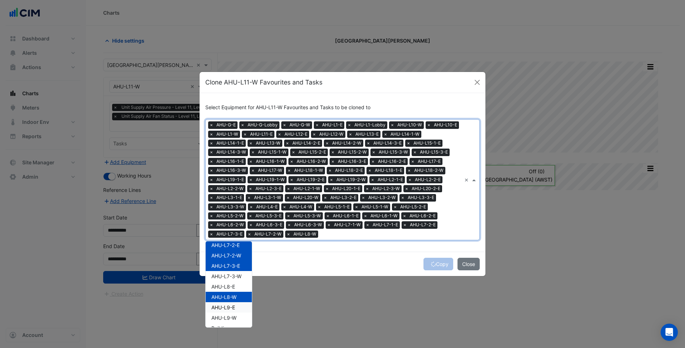
click at [228, 308] on span "AHU-L9-E" at bounding box center [223, 307] width 24 height 6
click at [229, 289] on span "AHU-L8-E" at bounding box center [223, 287] width 24 height 6
click at [230, 279] on span "AHU-L7-3-W" at bounding box center [226, 276] width 30 height 6
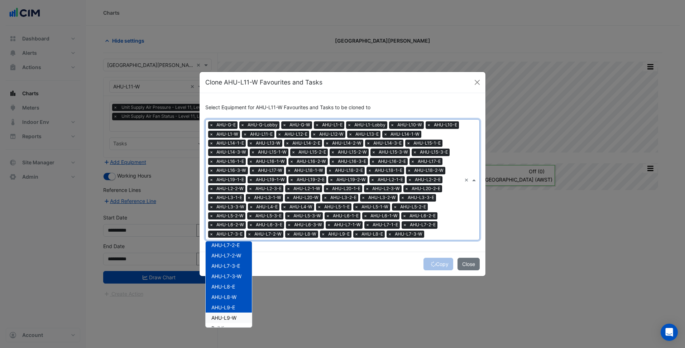
drag, startPoint x: 231, startPoint y: 319, endPoint x: 228, endPoint y: 300, distance: 19.2
click at [231, 319] on span "AHU-L9-W" at bounding box center [223, 318] width 25 height 6
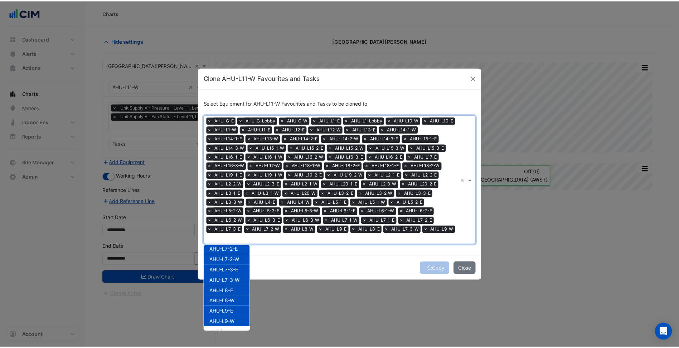
scroll to position [761, 0]
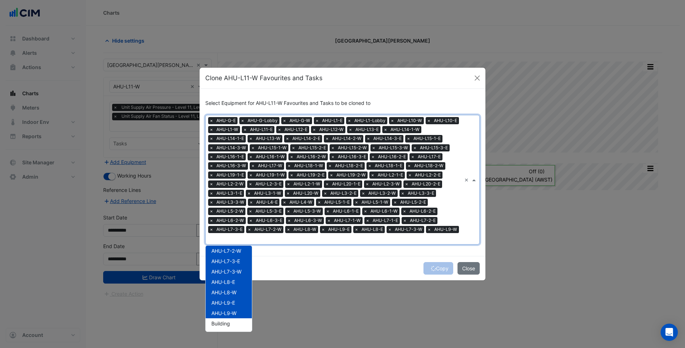
click at [308, 267] on div "Copy Close" at bounding box center [342, 268] width 286 height 24
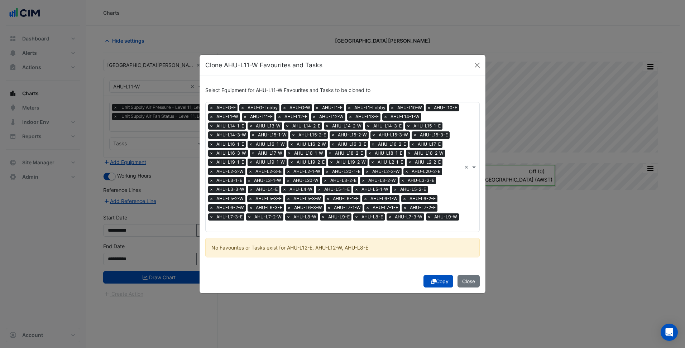
click at [436, 275] on button "Copy" at bounding box center [438, 281] width 30 height 13
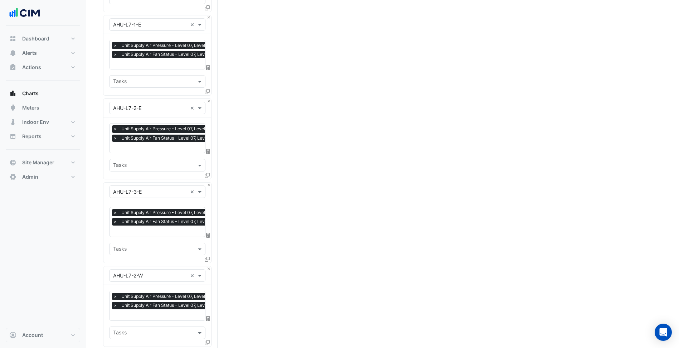
scroll to position [6334, 0]
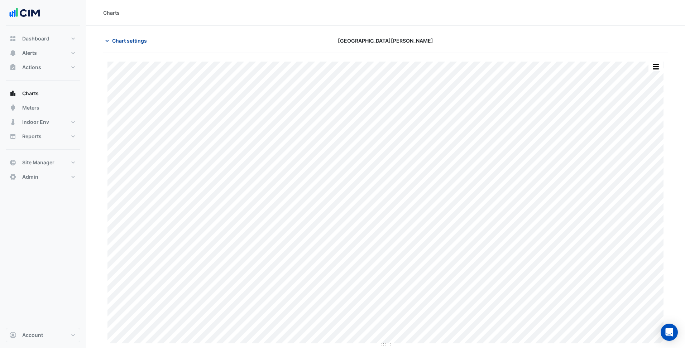
click at [137, 42] on span "Chart settings" at bounding box center [129, 41] width 35 height 8
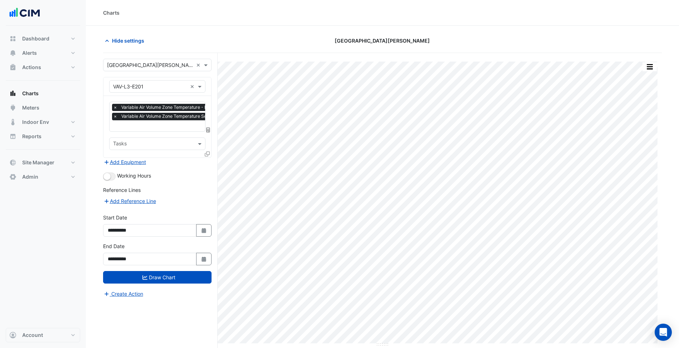
click at [171, 121] on div "× Variable Air Volume Zone Temperature - Level 03 ([PERSON_NAME] IE), Level 03 …" at bounding box center [209, 113] width 195 height 18
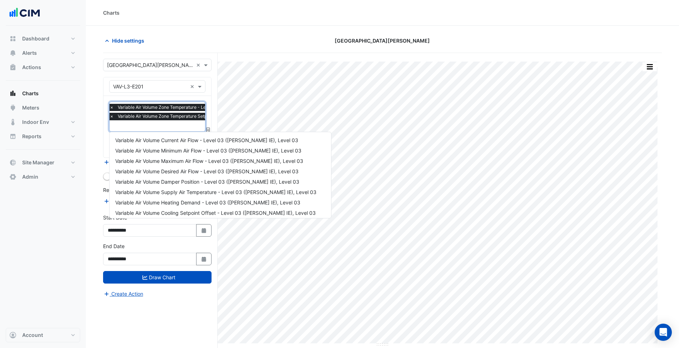
scroll to position [76, 0]
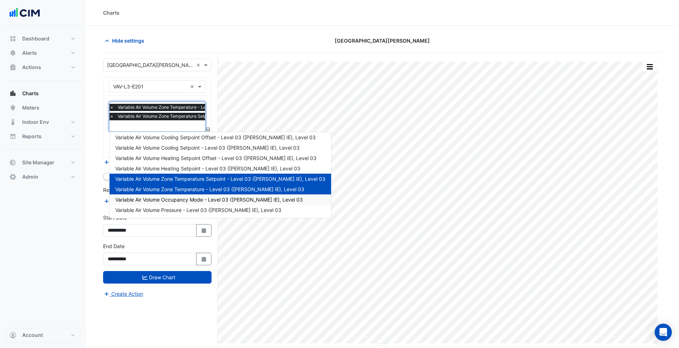
click at [215, 194] on div "Variable Air Volume Occupancy Mode - Level 03 ([PERSON_NAME] IE), Level 03" at bounding box center [221, 199] width 222 height 10
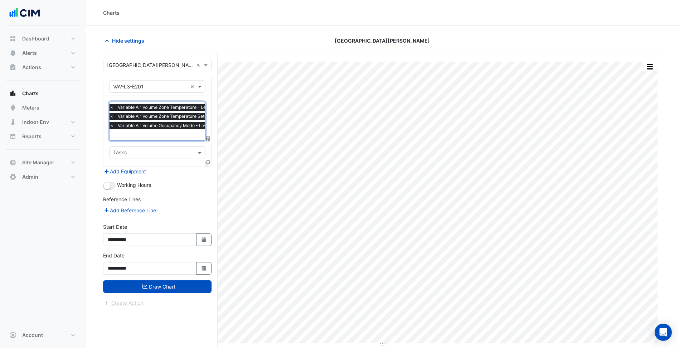
click at [171, 130] on div "× Variable Air Volume Zone Temperature - Level 03 ([PERSON_NAME] IE), Level 03 …" at bounding box center [205, 117] width 195 height 27
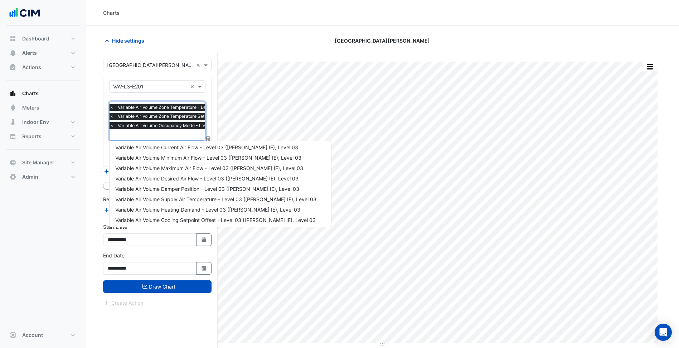
scroll to position [0, 0]
click at [106, 181] on div "Working Hours" at bounding box center [157, 185] width 108 height 9
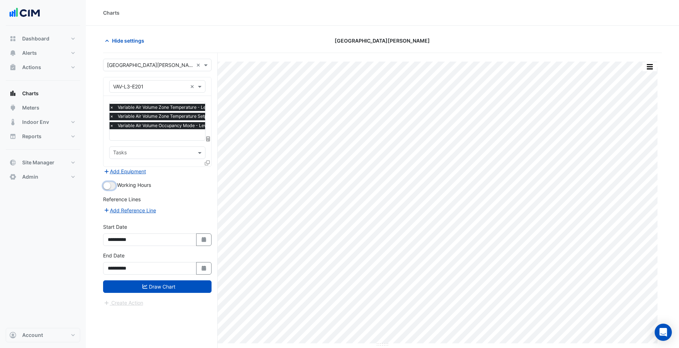
click at [108, 185] on small "button" at bounding box center [106, 185] width 7 height 7
click at [169, 289] on button "Draw Chart" at bounding box center [157, 286] width 108 height 13
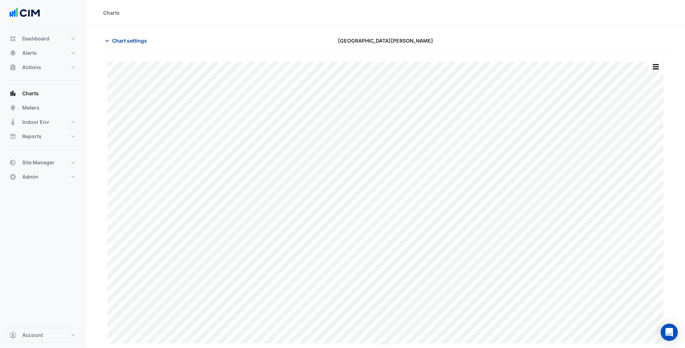
click at [141, 40] on span "Chart settings" at bounding box center [129, 41] width 35 height 8
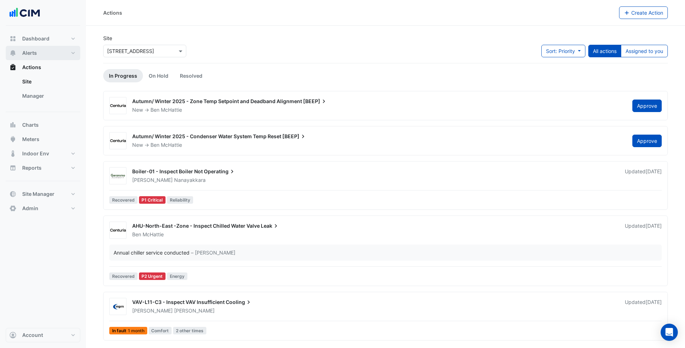
click at [52, 54] on button "Alerts" at bounding box center [43, 53] width 74 height 14
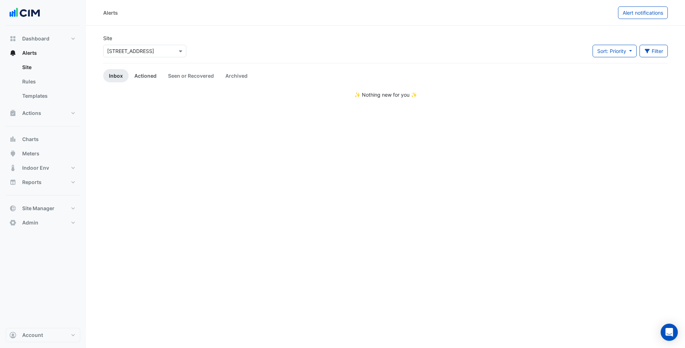
click at [140, 81] on link "Actioned" at bounding box center [146, 75] width 34 height 13
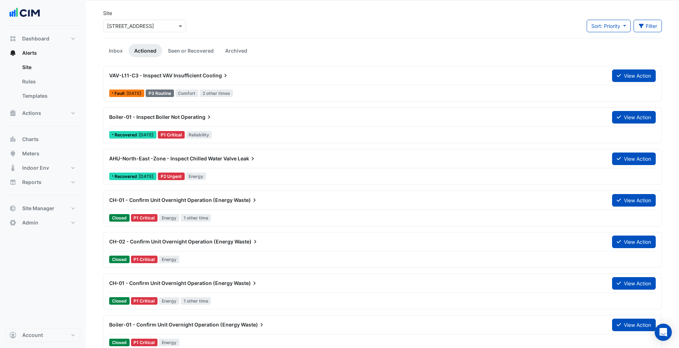
scroll to position [36, 0]
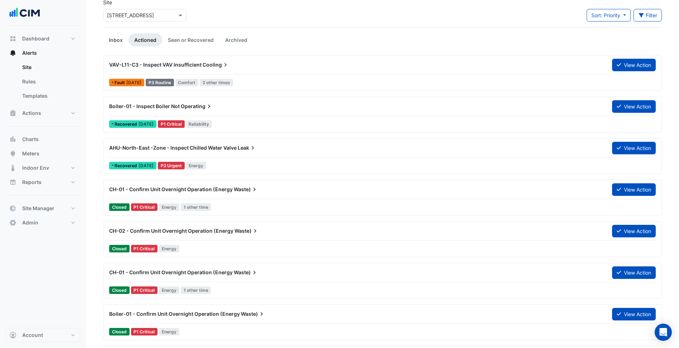
click at [118, 44] on link "Inbox" at bounding box center [115, 39] width 25 height 13
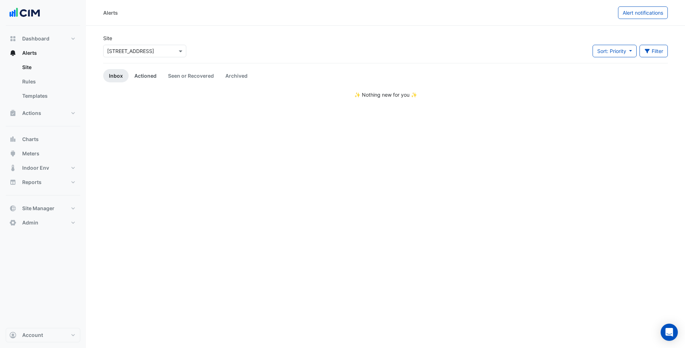
click at [143, 75] on link "Actioned" at bounding box center [146, 75] width 34 height 13
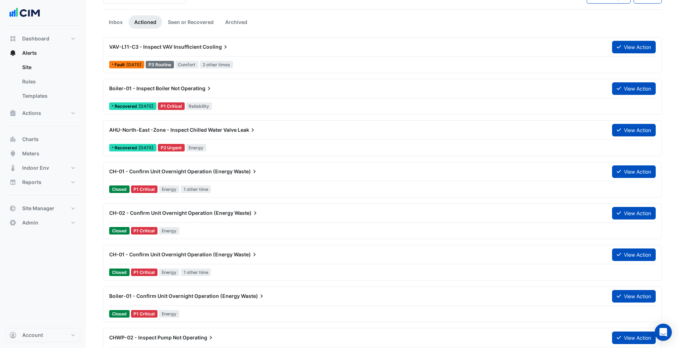
scroll to position [72, 0]
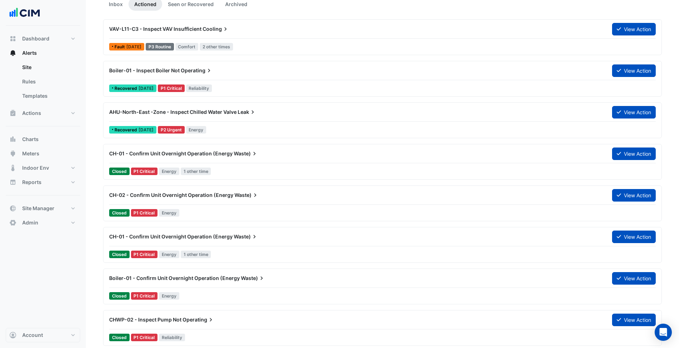
click at [291, 191] on div "CH-02 - Confirm Unit Overnight Operation (Energy Waste)" at bounding box center [356, 195] width 503 height 13
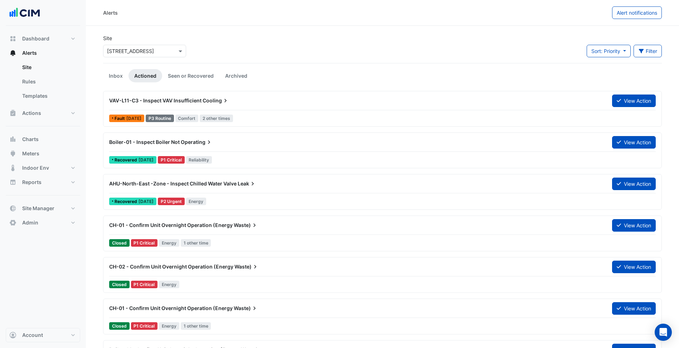
click at [130, 53] on input "text" at bounding box center [137, 52] width 61 height 8
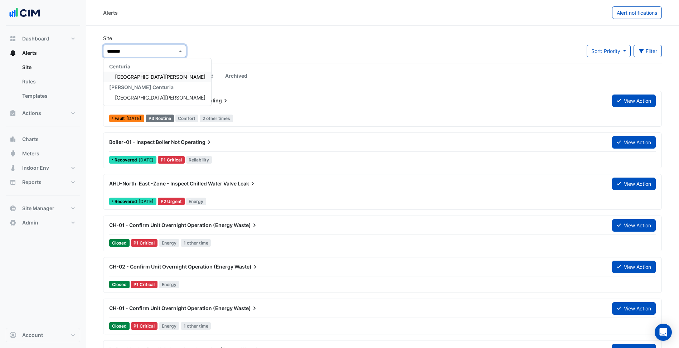
type input "********"
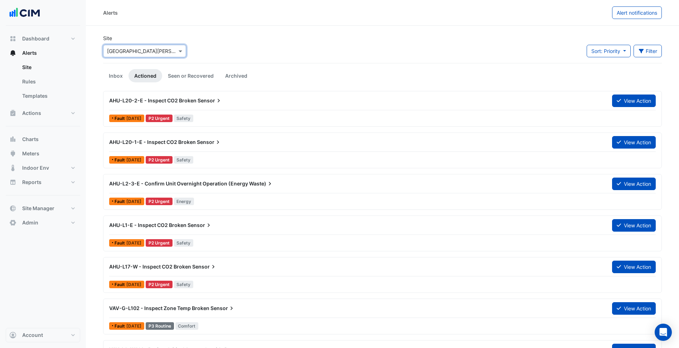
click at [118, 75] on link "Inbox" at bounding box center [115, 75] width 25 height 13
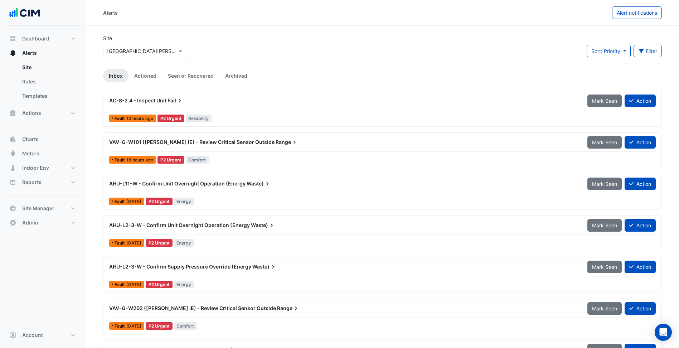
click at [218, 51] on div "Site Select a Site × [GEOGRAPHIC_DATA][PERSON_NAME] Sort: Priority Priority Upd…" at bounding box center [382, 48] width 567 height 29
click at [288, 195] on div "AHU-L11-W - Confirm Unit Overnight Operation (Energy Waste) Mark Seen Action Fa…" at bounding box center [382, 191] width 552 height 29
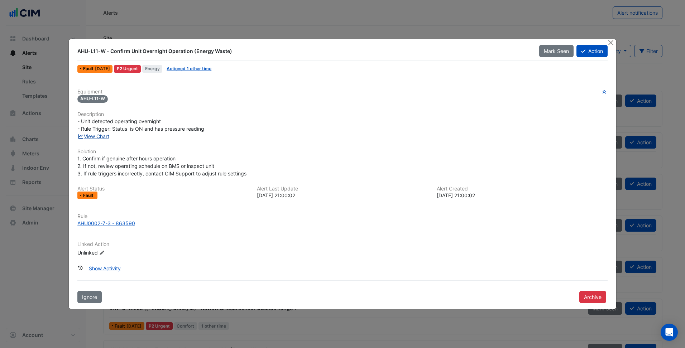
click at [103, 135] on link "View Chart" at bounding box center [93, 136] width 32 height 6
click at [237, 124] on div "- Unit detected operating overnight - Rule Trigger: Status is ON and has pressu…" at bounding box center [342, 124] width 530 height 15
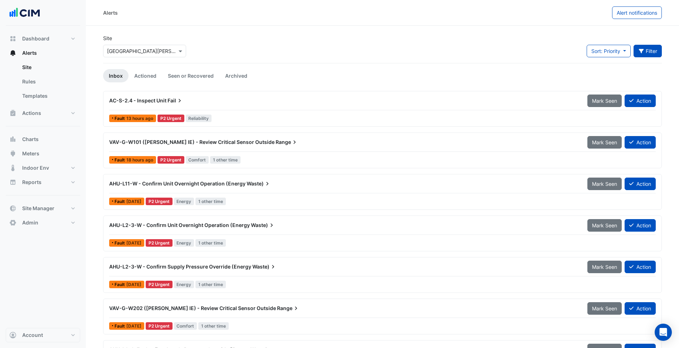
click at [635, 55] on button "Filter" at bounding box center [648, 51] width 29 height 13
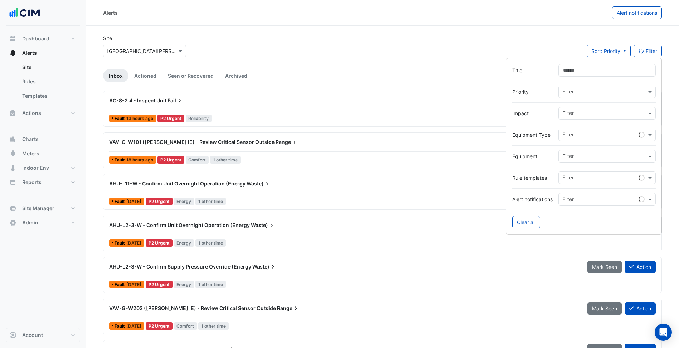
click at [613, 72] on input "Title" at bounding box center [606, 70] width 97 height 13
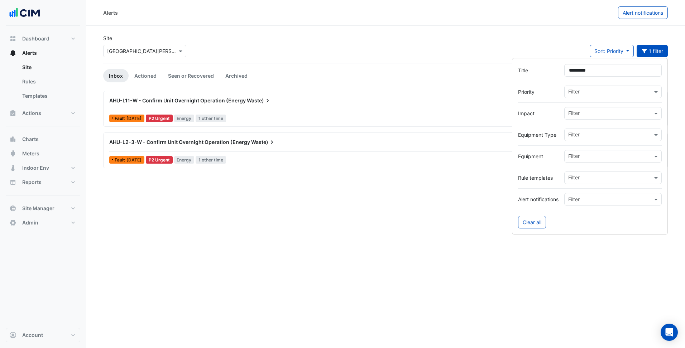
type input "*********"
click at [453, 48] on div "Site Select a Site × [GEOGRAPHIC_DATA][PERSON_NAME] Sort: Priority Priority Upd…" at bounding box center [385, 48] width 573 height 29
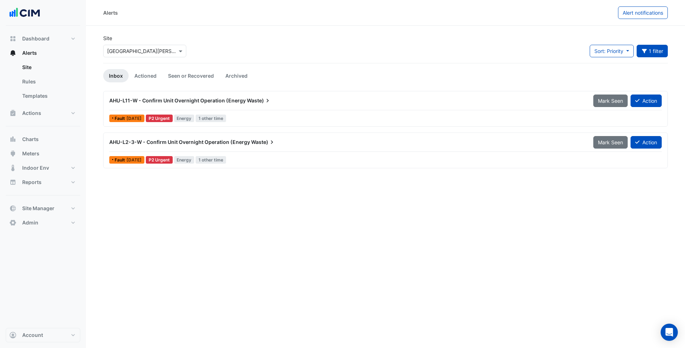
click at [132, 192] on div "Alerts Alert notifications Site Select a Site × [GEOGRAPHIC_DATA][PERSON_NAME] …" at bounding box center [385, 174] width 599 height 348
click at [342, 230] on div "Alerts Alert notifications Site Select a Site × [GEOGRAPHIC_DATA][PERSON_NAME] …" at bounding box center [385, 174] width 599 height 348
click at [652, 97] on button "Action" at bounding box center [645, 101] width 31 height 13
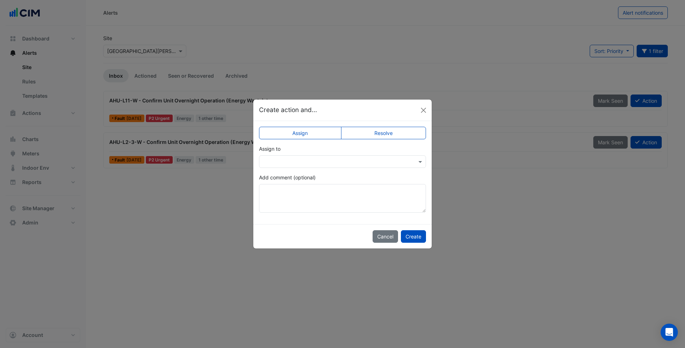
click at [339, 163] on input "text" at bounding box center [335, 162] width 145 height 8
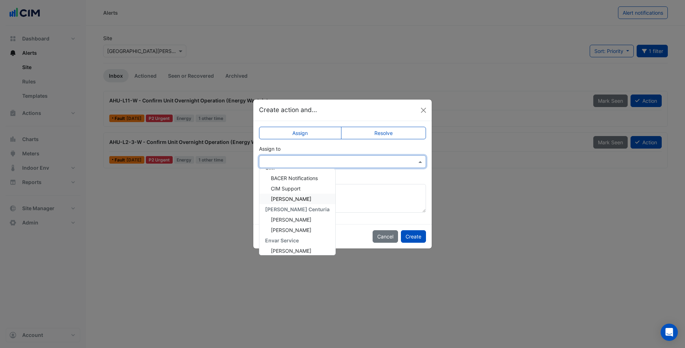
scroll to position [107, 0]
click at [311, 215] on div "[PERSON_NAME]" at bounding box center [297, 215] width 76 height 10
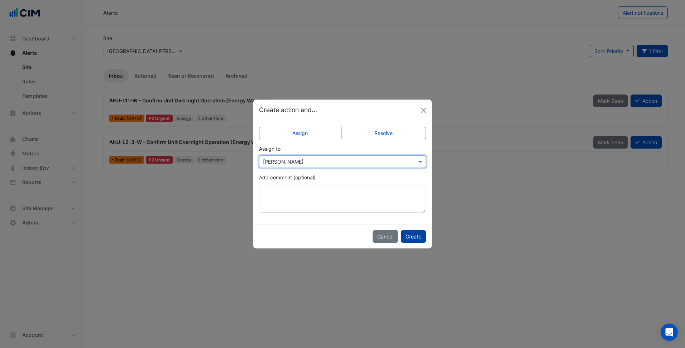
click at [417, 241] on button "Create" at bounding box center [413, 236] width 25 height 13
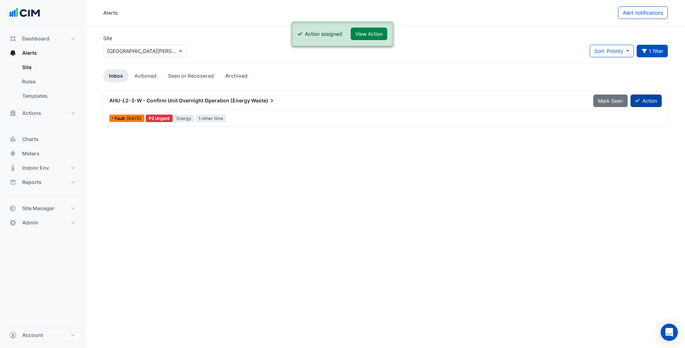
click at [651, 99] on button "Action" at bounding box center [645, 101] width 31 height 13
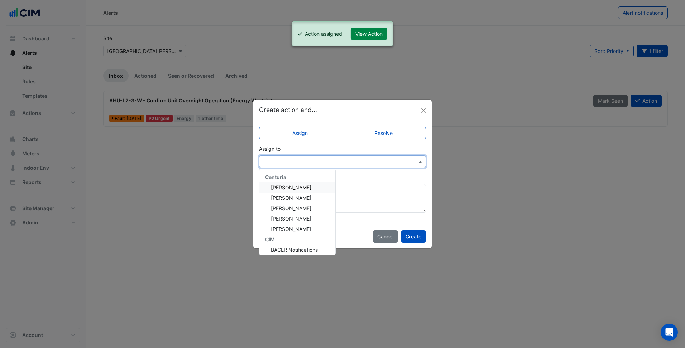
click at [377, 159] on input "text" at bounding box center [335, 162] width 145 height 8
click at [302, 216] on div "[PERSON_NAME]" at bounding box center [297, 215] width 76 height 10
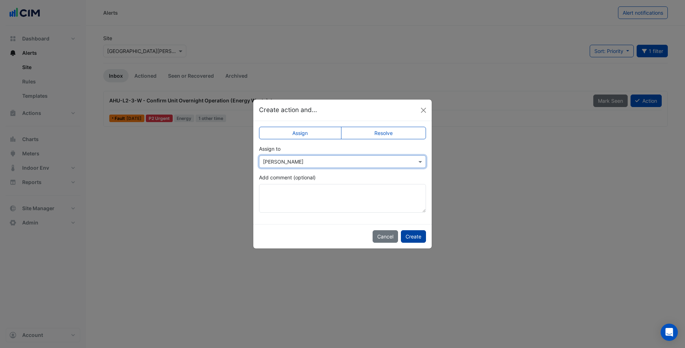
click at [411, 232] on button "Create" at bounding box center [413, 236] width 25 height 13
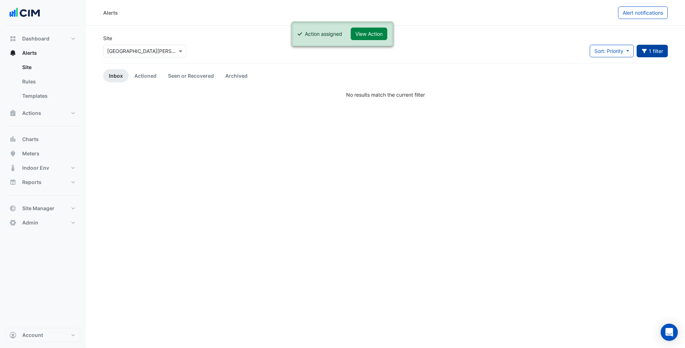
click at [647, 48] on button "Title: overnight 1 filter" at bounding box center [652, 51] width 32 height 13
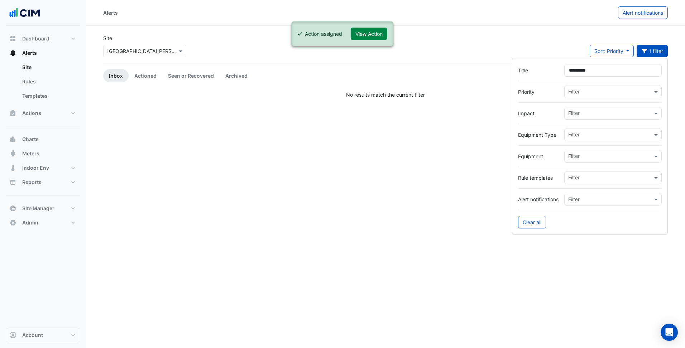
drag, startPoint x: 558, startPoint y: 71, endPoint x: 551, endPoint y: 71, distance: 7.2
click at [551, 71] on div "Title *********" at bounding box center [590, 70] width 144 height 13
click at [537, 222] on button "Clear all" at bounding box center [532, 222] width 28 height 13
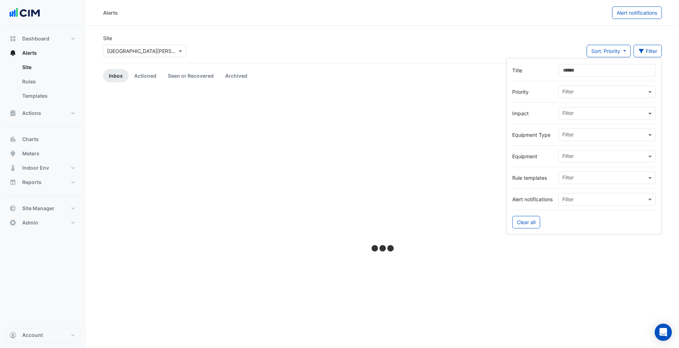
click at [492, 49] on div "Site Select a Site × [GEOGRAPHIC_DATA][PERSON_NAME] Sort: Priority Priority Upd…" at bounding box center [382, 48] width 567 height 29
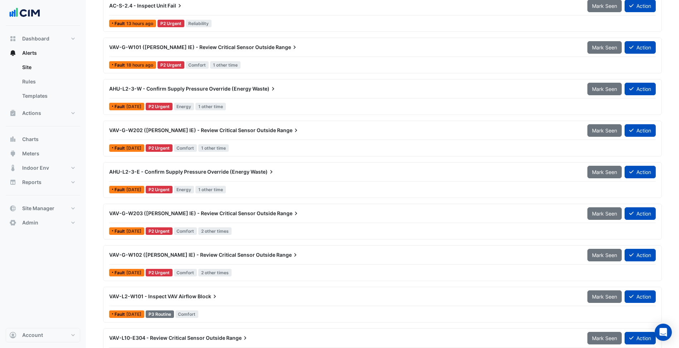
scroll to position [107, 0]
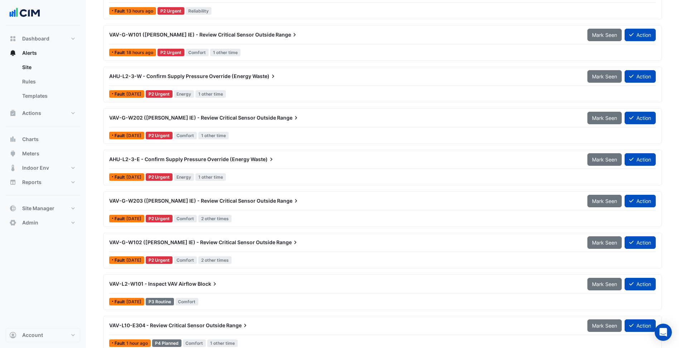
click at [257, 130] on div "VAV-G-W202 (NABERS IE) - Review Critical Sensor Outside Range Mark Seen Action …" at bounding box center [382, 125] width 552 height 29
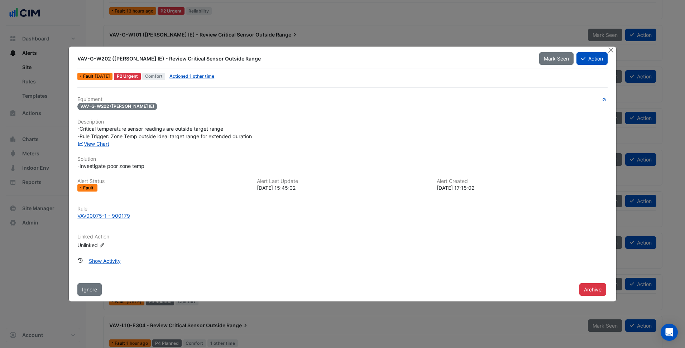
drag, startPoint x: 146, startPoint y: 59, endPoint x: 236, endPoint y: 60, distance: 89.9
click at [236, 60] on div "VAV-G-W202 (NABERS IE) - Review Critical Sensor Outside Range" at bounding box center [303, 58] width 453 height 7
drag, startPoint x: 236, startPoint y: 60, endPoint x: 248, endPoint y: 101, distance: 42.2
click at [248, 101] on h6 "Equipment" at bounding box center [342, 99] width 530 height 6
click at [113, 216] on div "VAV00075-1 - 900179" at bounding box center [103, 216] width 53 height 8
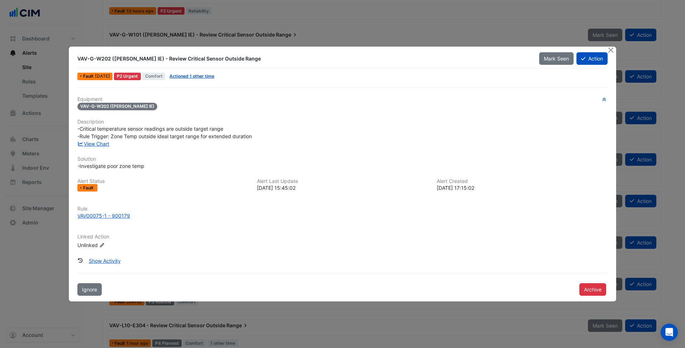
click at [295, 130] on div "-Critical temperature sensor readings are outside target range -Rule Trigger: Z…" at bounding box center [342, 132] width 530 height 15
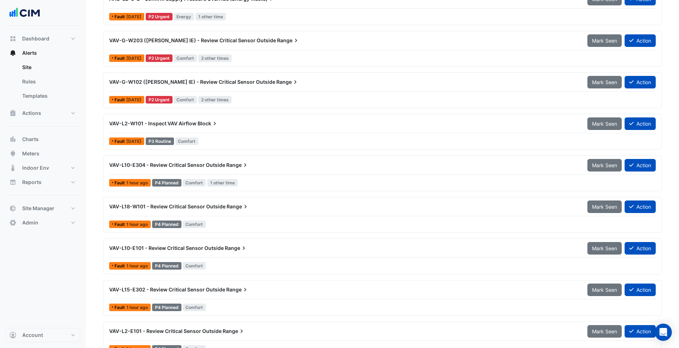
scroll to position [251, 0]
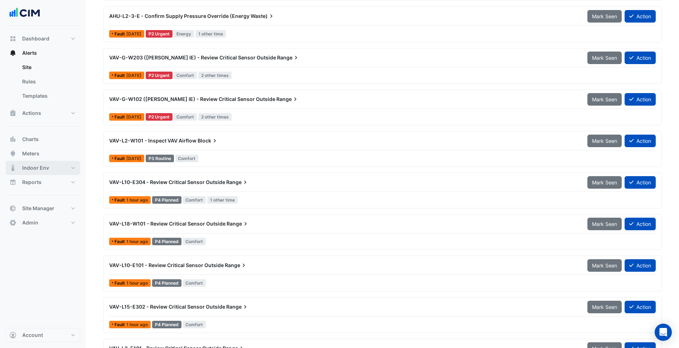
click at [50, 167] on button "Indoor Env" at bounding box center [43, 168] width 74 height 14
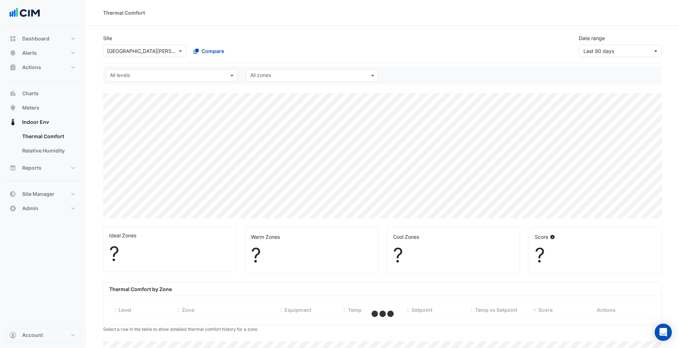
select select "***"
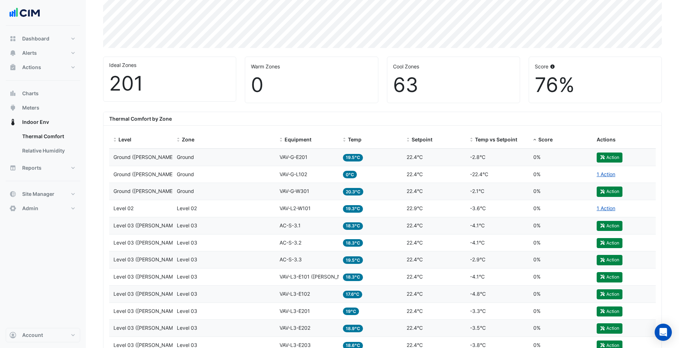
scroll to position [179, 0]
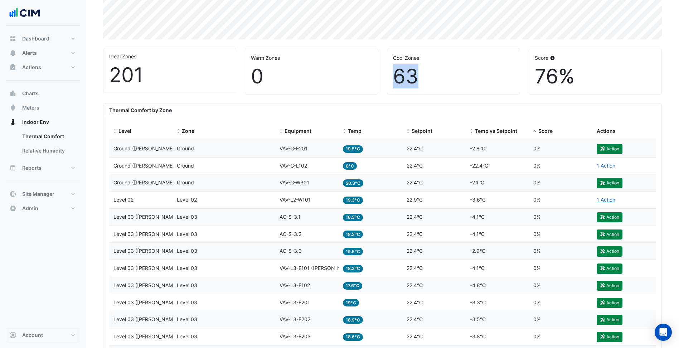
drag, startPoint x: 421, startPoint y: 76, endPoint x: 398, endPoint y: 77, distance: 22.9
click at [398, 77] on div "63" at bounding box center [453, 76] width 121 height 24
drag, startPoint x: 398, startPoint y: 77, endPoint x: 418, endPoint y: 111, distance: 40.0
click at [418, 111] on div "Thermal Comfort by Zone" at bounding box center [382, 110] width 558 height 14
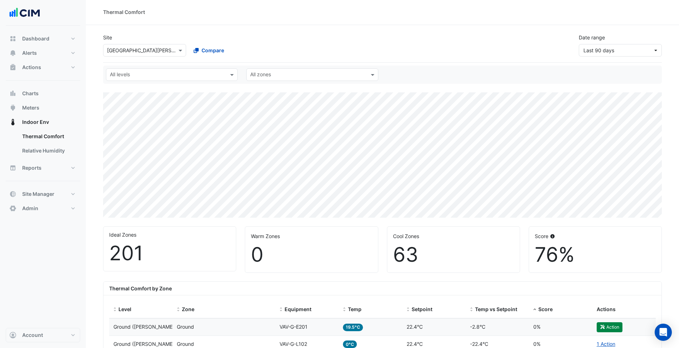
scroll to position [0, 0]
click at [126, 50] on input "text" at bounding box center [137, 52] width 61 height 8
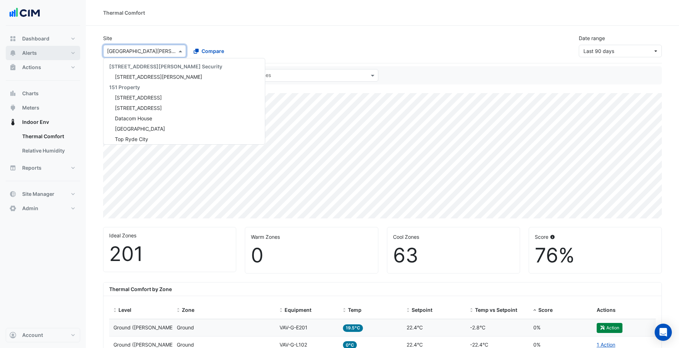
click at [55, 56] on button "Alerts" at bounding box center [43, 53] width 74 height 14
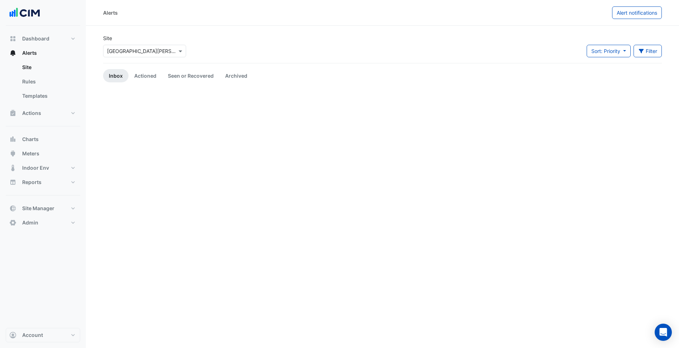
click at [125, 51] on input "text" at bounding box center [137, 52] width 61 height 8
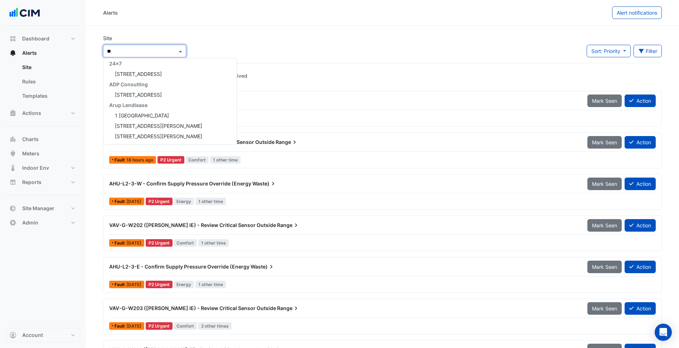
type input "***"
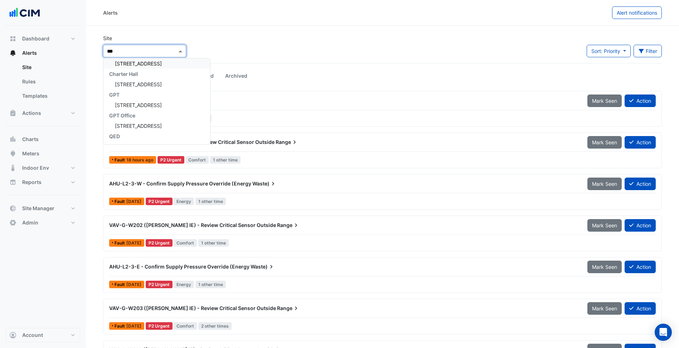
click at [136, 69] on div "Charter Hall" at bounding box center [156, 74] width 107 height 10
click at [144, 64] on span "111 St Georges Terrace" at bounding box center [138, 64] width 47 height 6
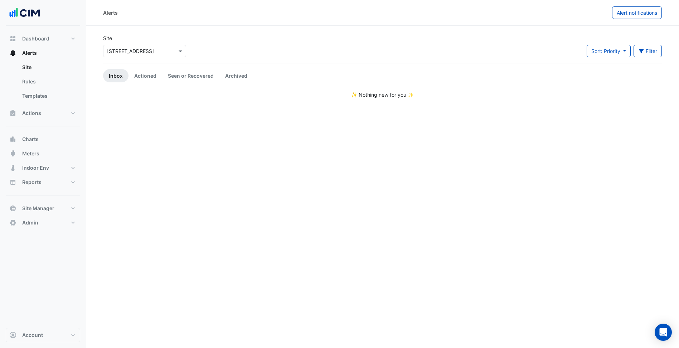
click at [236, 52] on div "Site Select a Site × 111 St Georges Terrace Sort: Priority Priority Updated Fil…" at bounding box center [382, 48] width 567 height 29
click at [144, 77] on link "Actioned" at bounding box center [146, 75] width 34 height 13
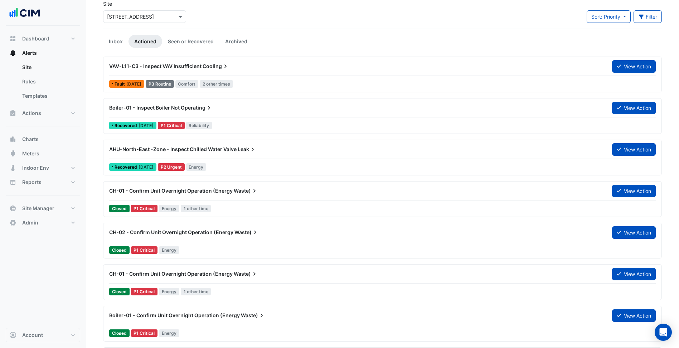
scroll to position [36, 0]
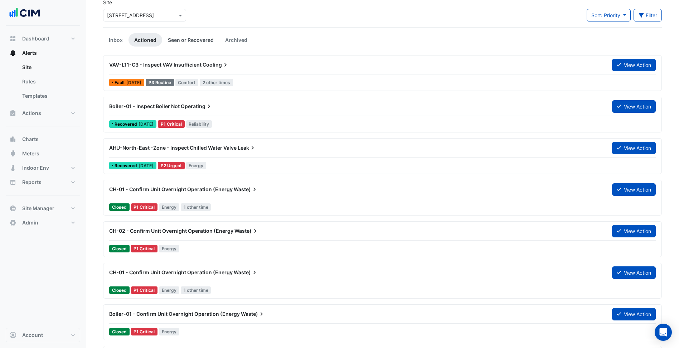
click at [200, 41] on link "Seen or Recovered" at bounding box center [190, 39] width 57 height 13
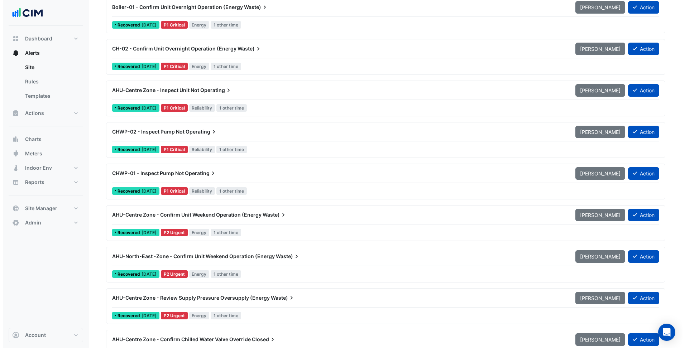
scroll to position [0, 0]
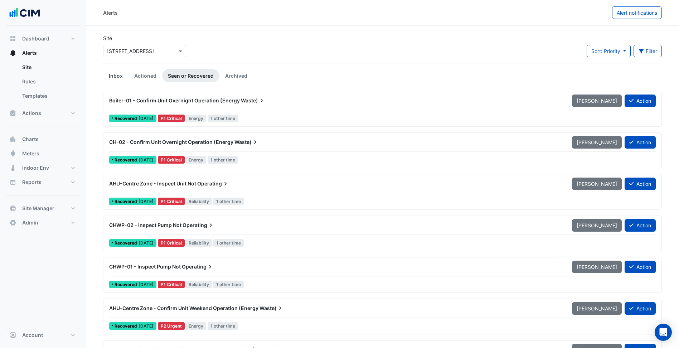
click at [117, 79] on link "Inbox" at bounding box center [115, 75] width 25 height 13
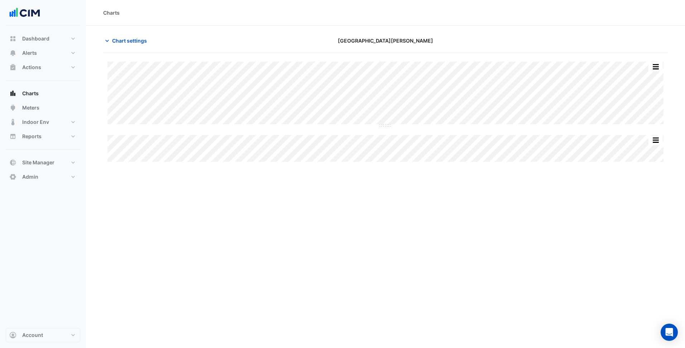
type input "**********"
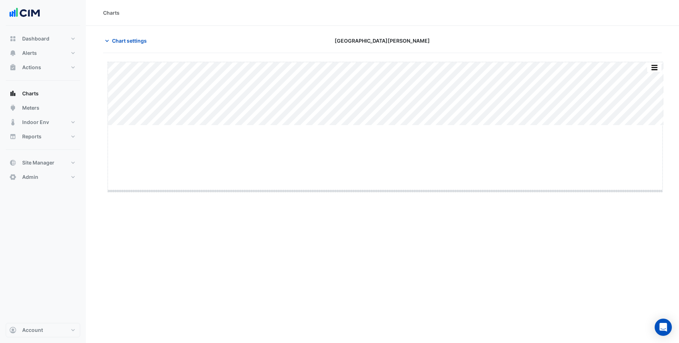
drag, startPoint x: 385, startPoint y: 125, endPoint x: 386, endPoint y: 191, distance: 65.9
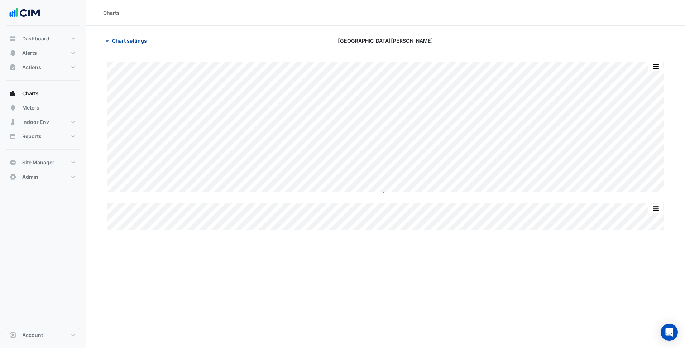
click at [142, 41] on span "Chart settings" at bounding box center [129, 41] width 35 height 8
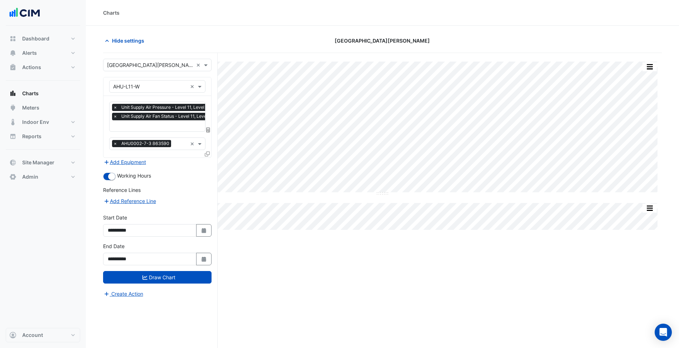
scroll to position [0, 4]
click at [172, 128] on input "text" at bounding box center [161, 127] width 103 height 8
type input "*"
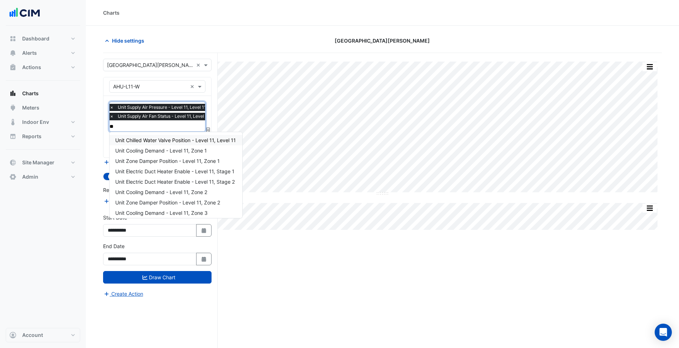
type input "***"
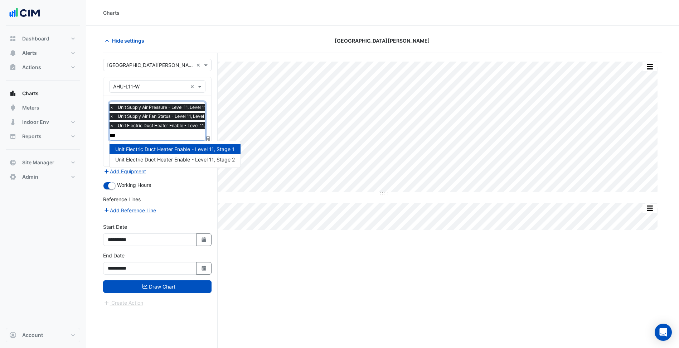
type input "****"
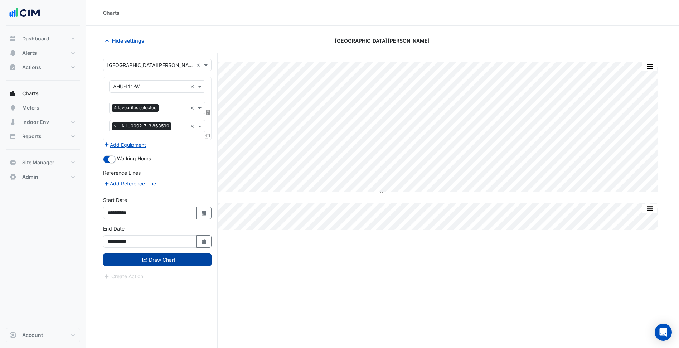
click at [173, 258] on button "Draw Chart" at bounding box center [157, 259] width 108 height 13
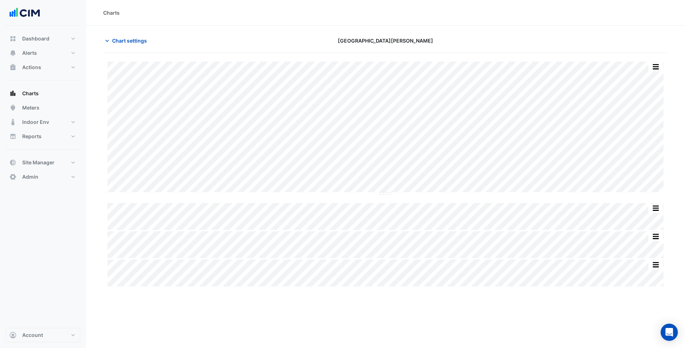
click at [137, 33] on section "Chart settings One William Street Split All Split None Print Save as JPEG Save …" at bounding box center [385, 157] width 599 height 262
drag, startPoint x: 132, startPoint y: 40, endPoint x: 134, endPoint y: 64, distance: 24.4
click at [132, 40] on span "Chart settings" at bounding box center [129, 41] width 35 height 8
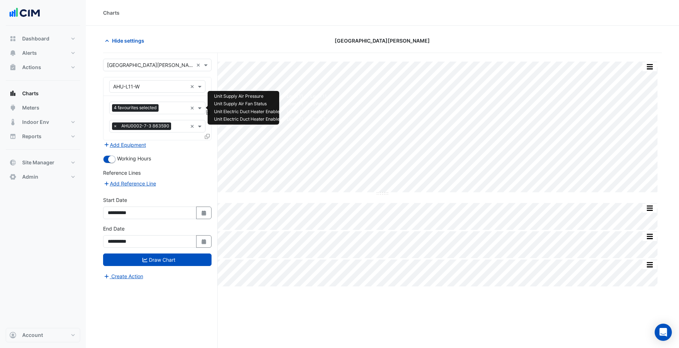
click at [160, 105] on div "4 favourites selected" at bounding box center [136, 108] width 48 height 9
type input "*"
click at [311, 299] on div "Split All Split None Print Save as JPEG Save as PNG Pivot Data Table Export CSV…" at bounding box center [382, 214] width 559 height 322
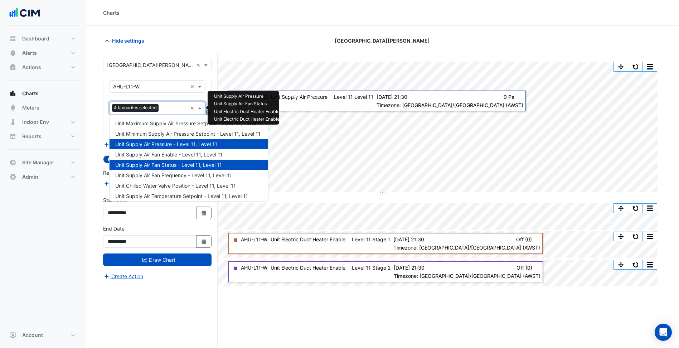
click at [172, 103] on div "Favourites 4 favourites selected" at bounding box center [149, 107] width 78 height 11
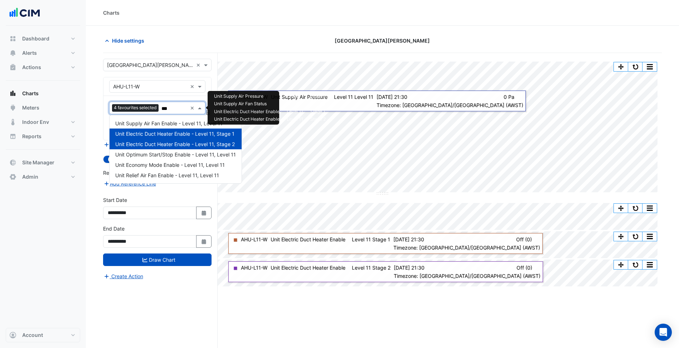
type input "****"
click at [165, 122] on span "Unit Supply Air Fan Enable - Level 11, Level 11" at bounding box center [168, 123] width 107 height 6
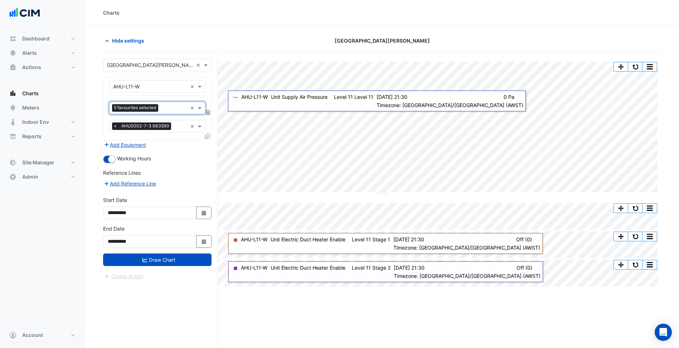
click at [169, 106] on input "text" at bounding box center [174, 109] width 26 height 8
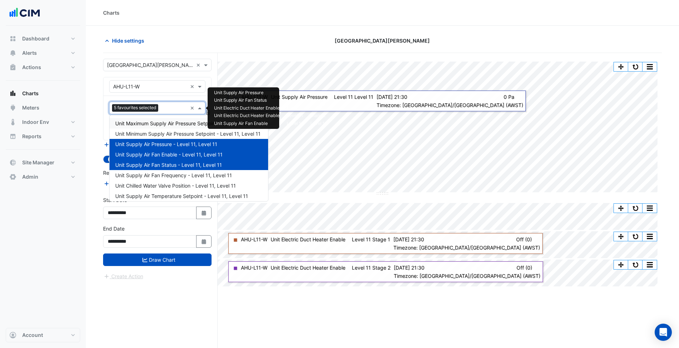
click at [170, 109] on input "text" at bounding box center [174, 109] width 26 height 8
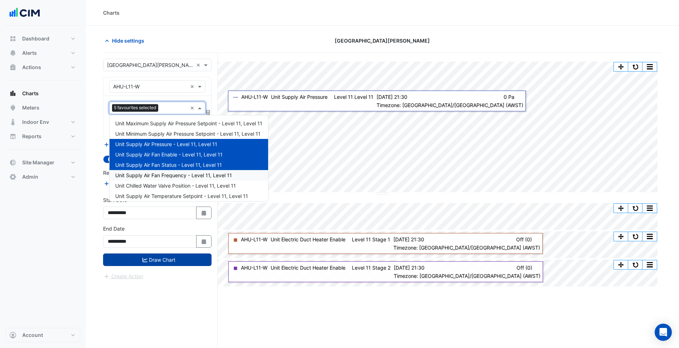
click at [176, 260] on button "Draw Chart" at bounding box center [157, 259] width 108 height 13
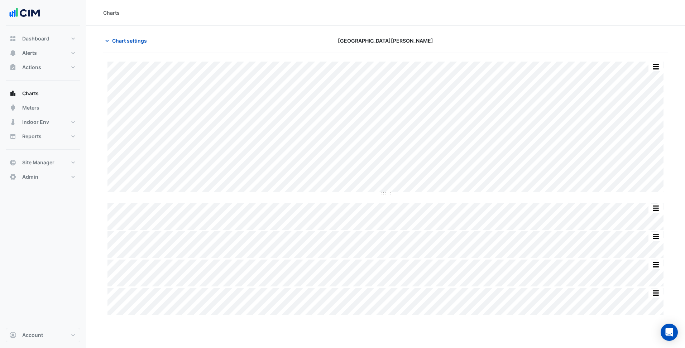
click at [303, 51] on div "Chart settings One William Street" at bounding box center [385, 43] width 564 height 19
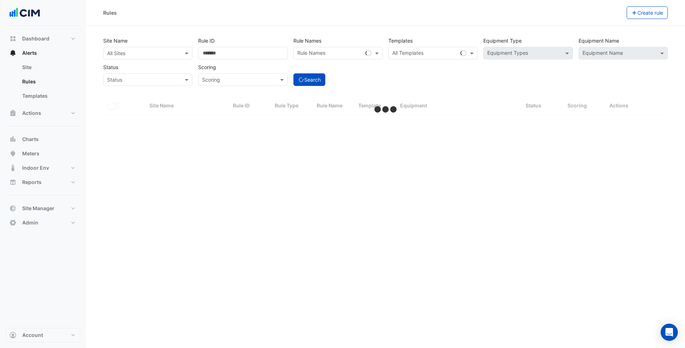
select select "***"
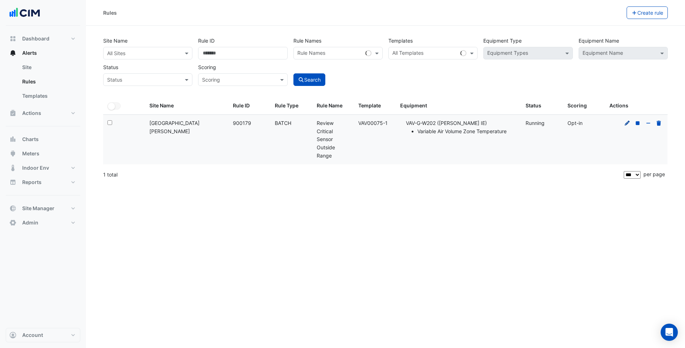
click at [625, 121] on icon at bounding box center [627, 123] width 6 height 5
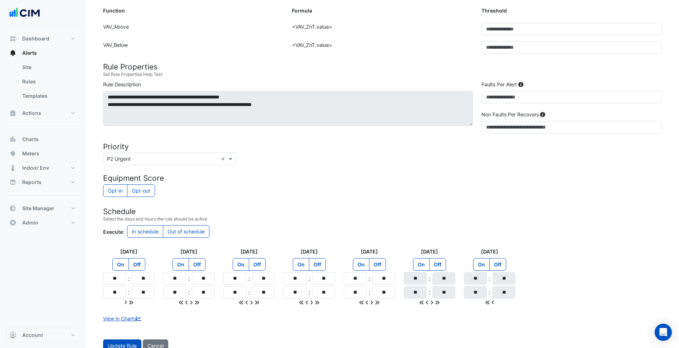
scroll to position [205, 0]
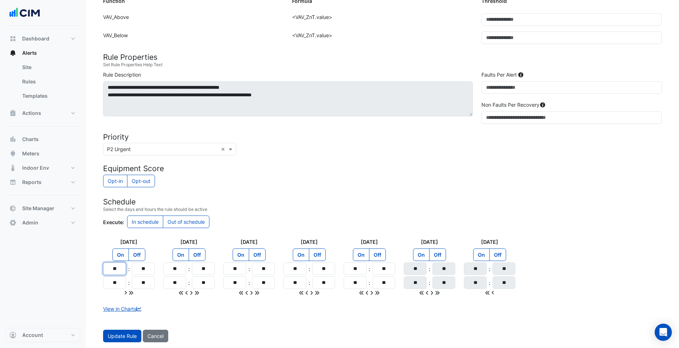
drag, startPoint x: 117, startPoint y: 269, endPoint x: 125, endPoint y: 269, distance: 8.2
click at [125, 269] on input "**" at bounding box center [114, 268] width 23 height 13
drag, startPoint x: 122, startPoint y: 281, endPoint x: 107, endPoint y: 282, distance: 15.4
click at [107, 282] on input "**" at bounding box center [114, 282] width 23 height 13
click at [87, 299] on section "Site Select a Site × [GEOGRAPHIC_DATA][PERSON_NAME] Template Select a Template …" at bounding box center [382, 81] width 593 height 522
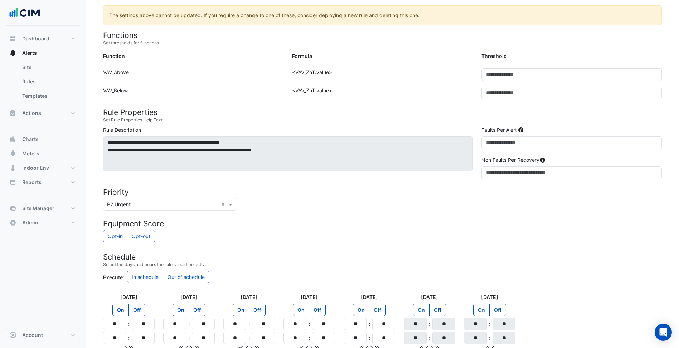
scroll to position [134, 0]
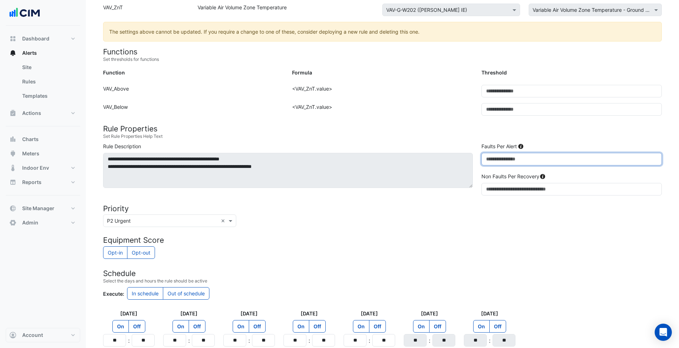
drag, startPoint x: 499, startPoint y: 162, endPoint x: 485, endPoint y: 161, distance: 13.6
click at [485, 161] on input "*" at bounding box center [572, 159] width 180 height 13
click at [500, 160] on input "*" at bounding box center [572, 159] width 180 height 13
click at [497, 229] on form "Rule Type Batch Sensors Map sensors to concrete equipment properties Point Sens…" at bounding box center [382, 176] width 559 height 476
